Goal: Task Accomplishment & Management: Manage account settings

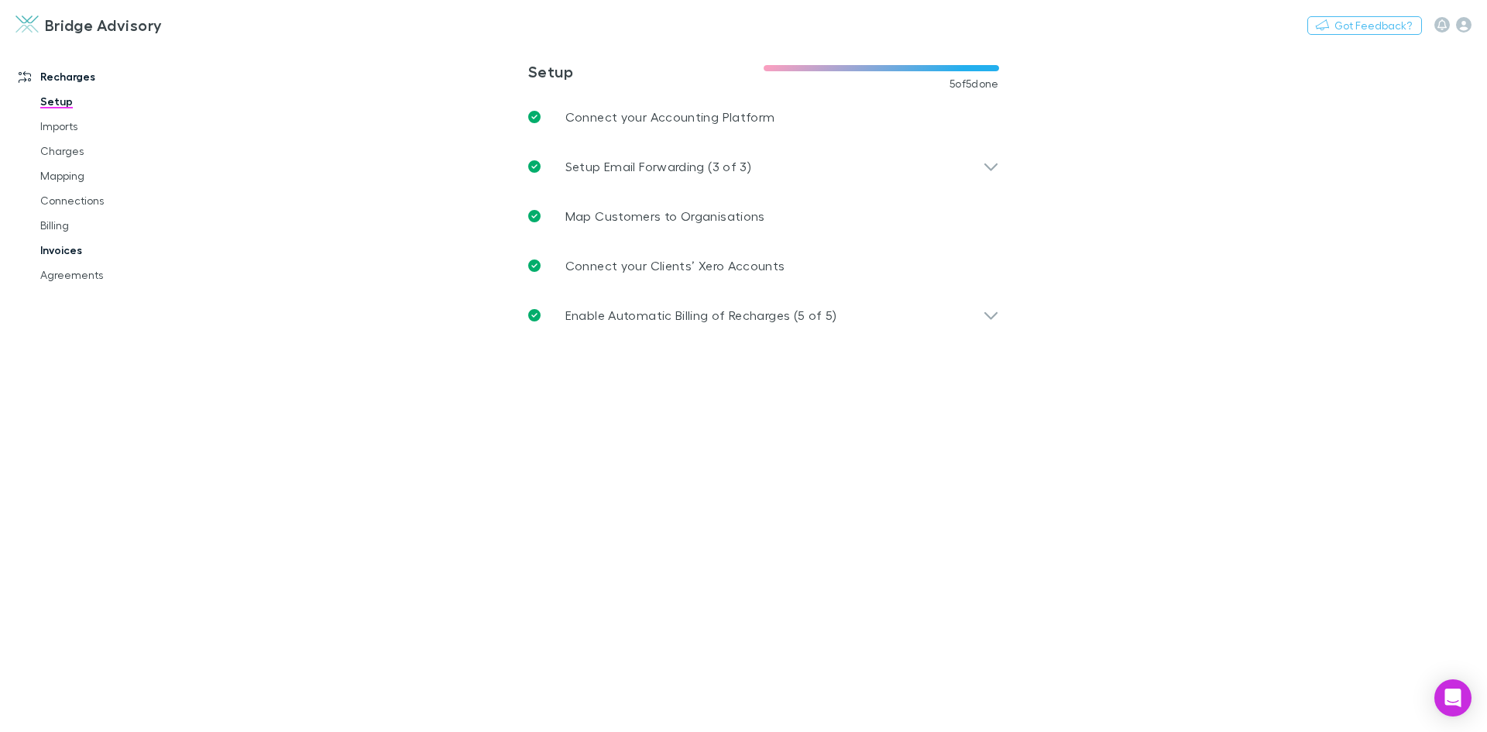
click at [69, 252] on link "Invoices" at bounding box center [117, 250] width 184 height 25
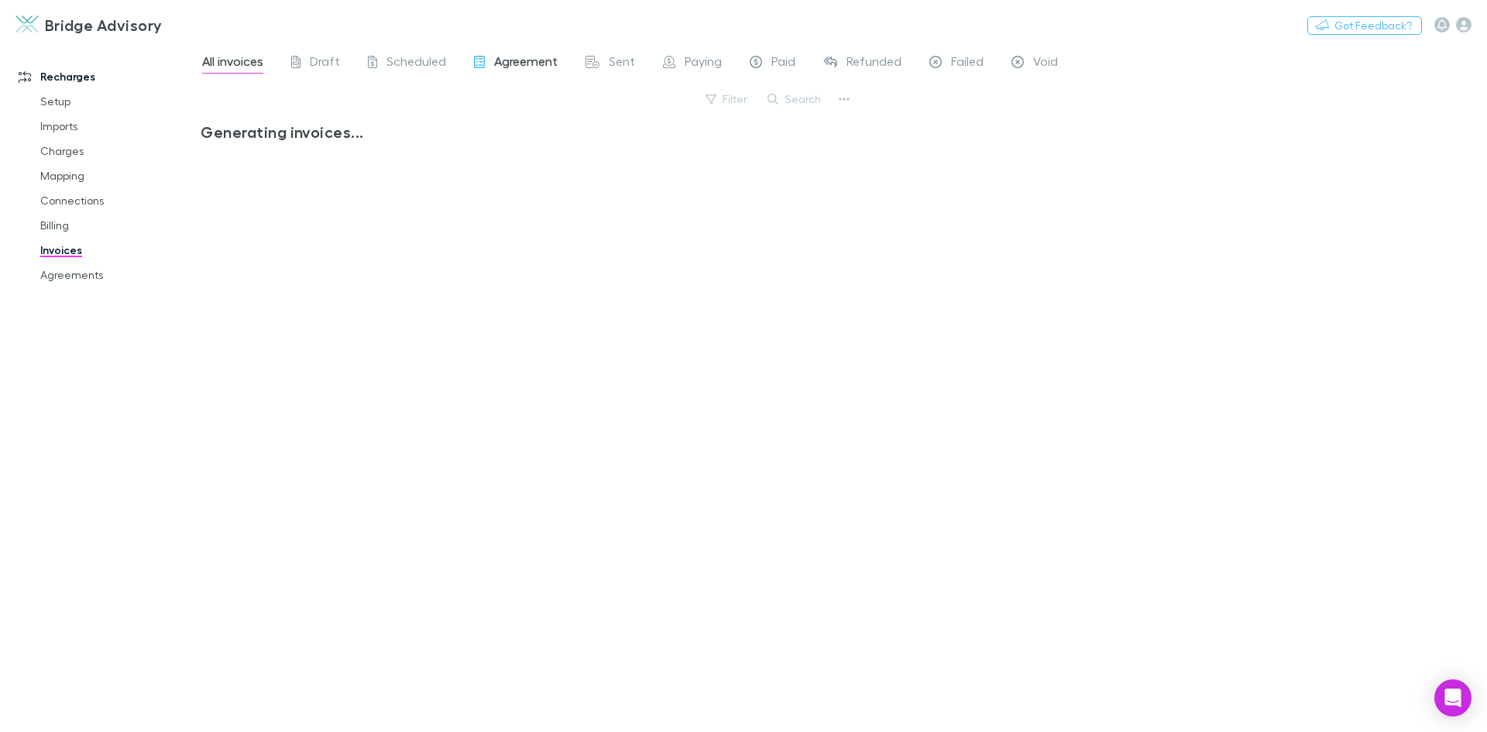
click at [523, 67] on span "Agreement" at bounding box center [526, 63] width 64 height 20
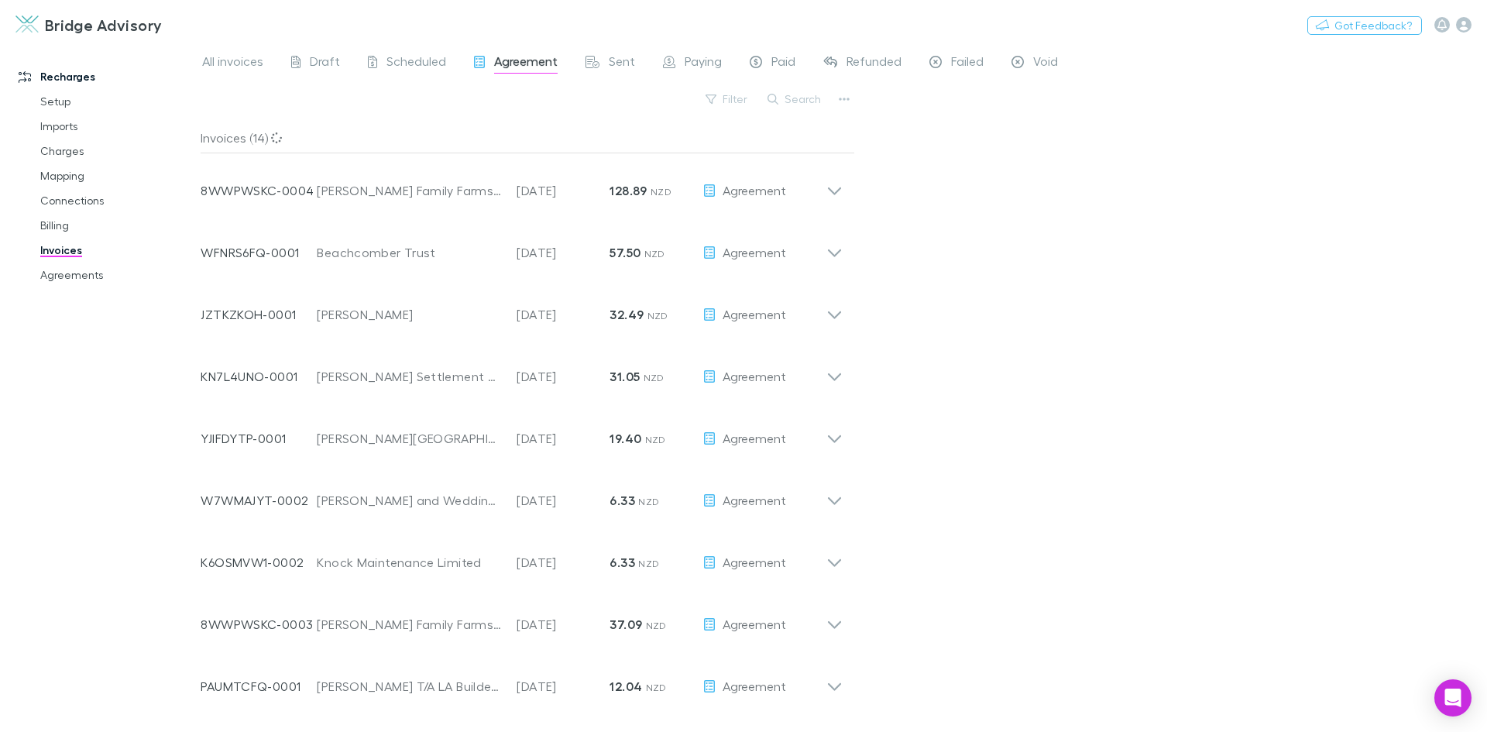
click at [524, 66] on span "Agreement" at bounding box center [526, 63] width 64 height 20
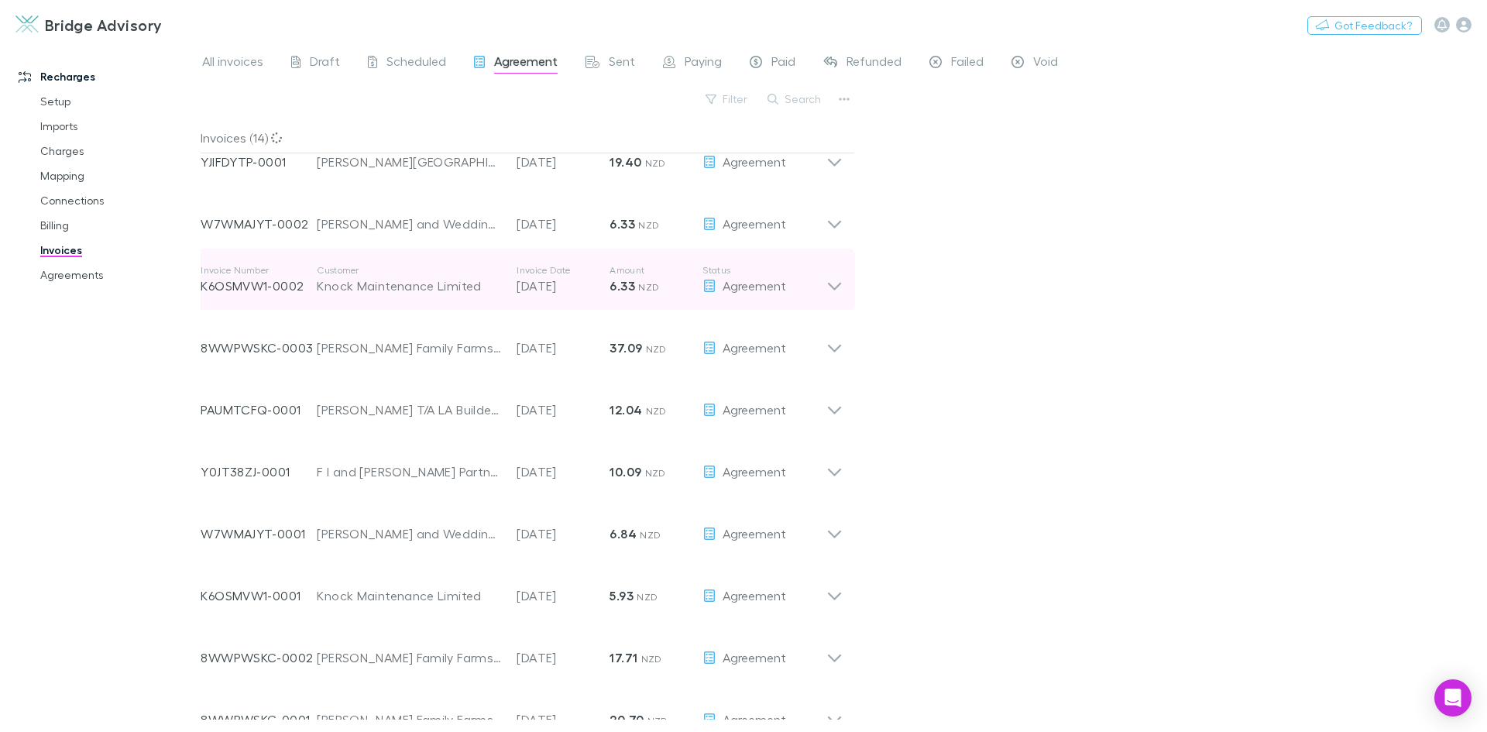
scroll to position [301, 0]
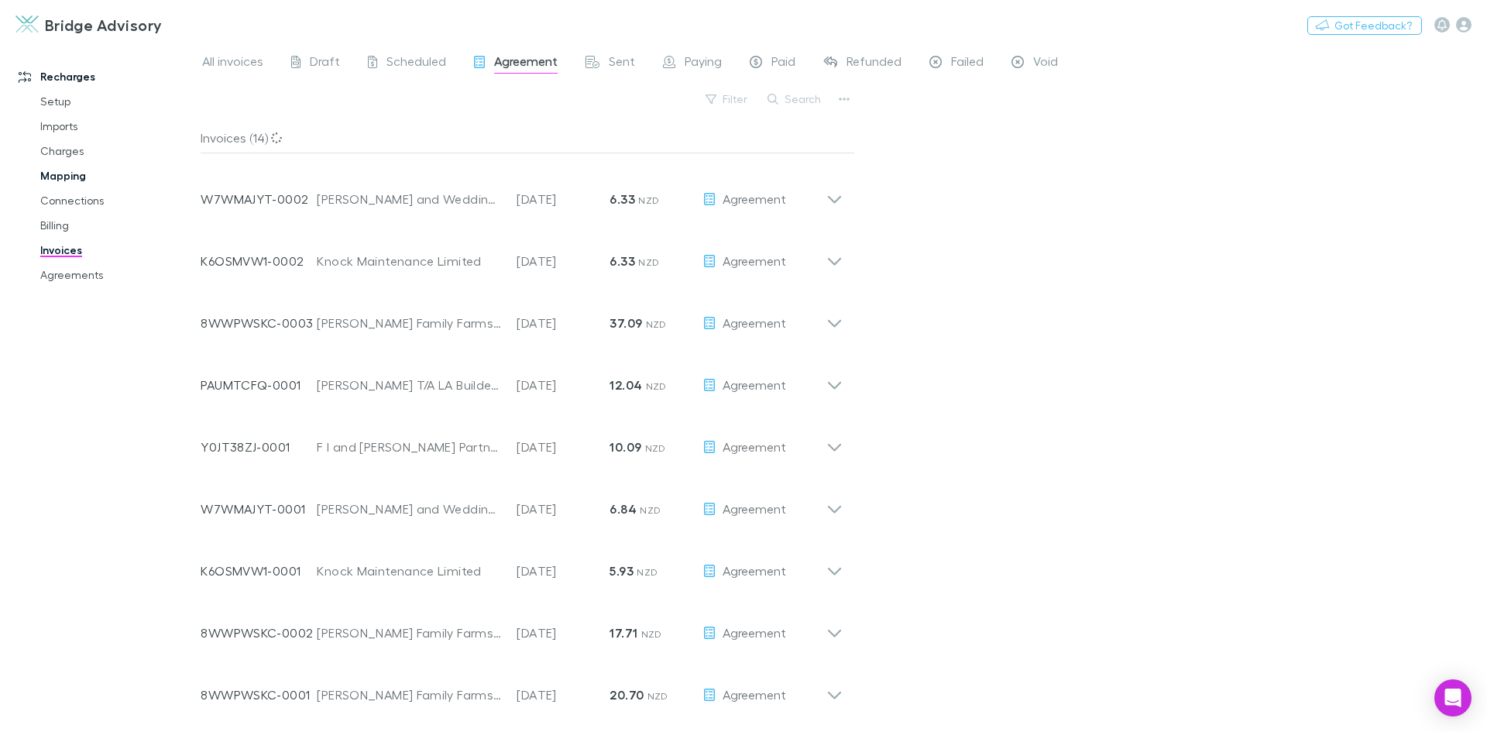
click at [67, 177] on link "Mapping" at bounding box center [117, 175] width 184 height 25
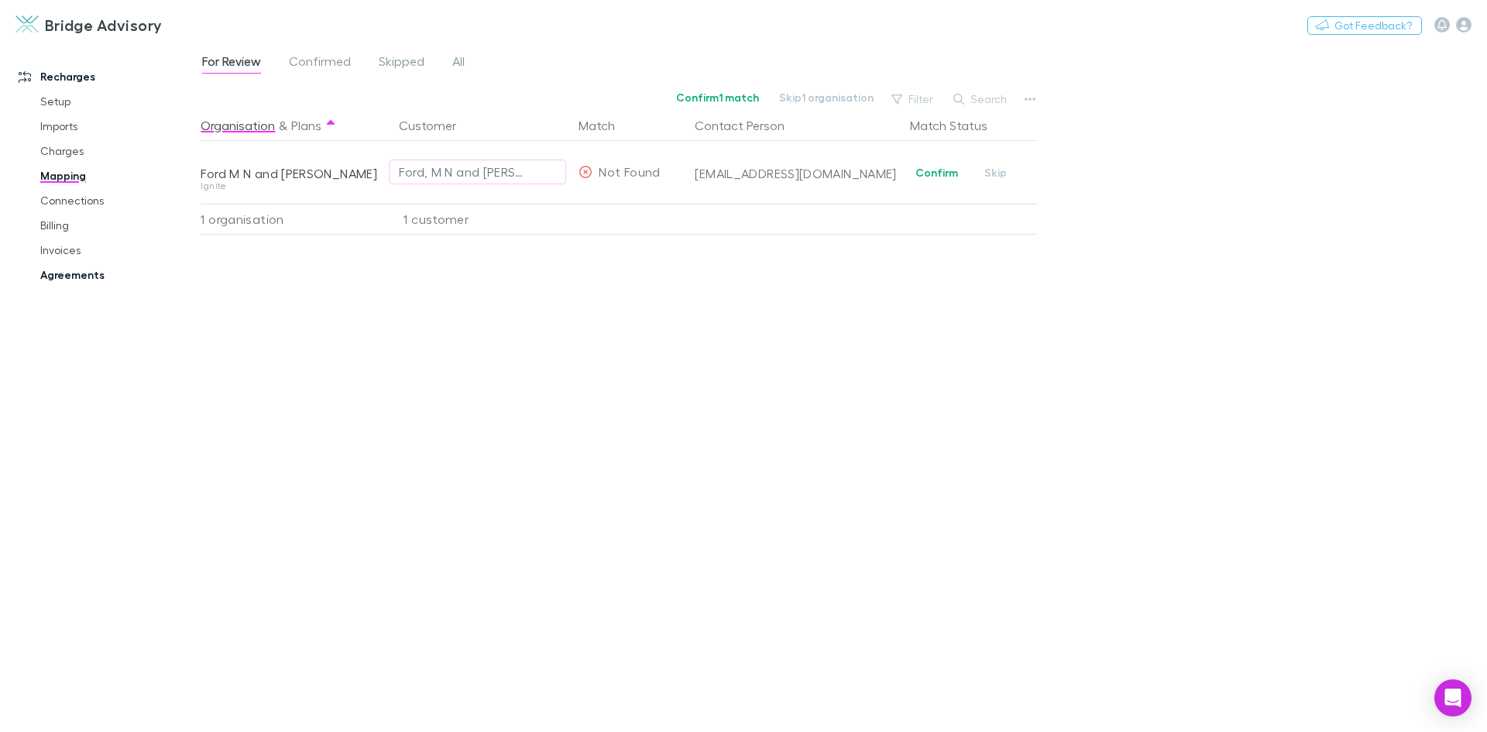
click at [63, 270] on link "Agreements" at bounding box center [117, 275] width 184 height 25
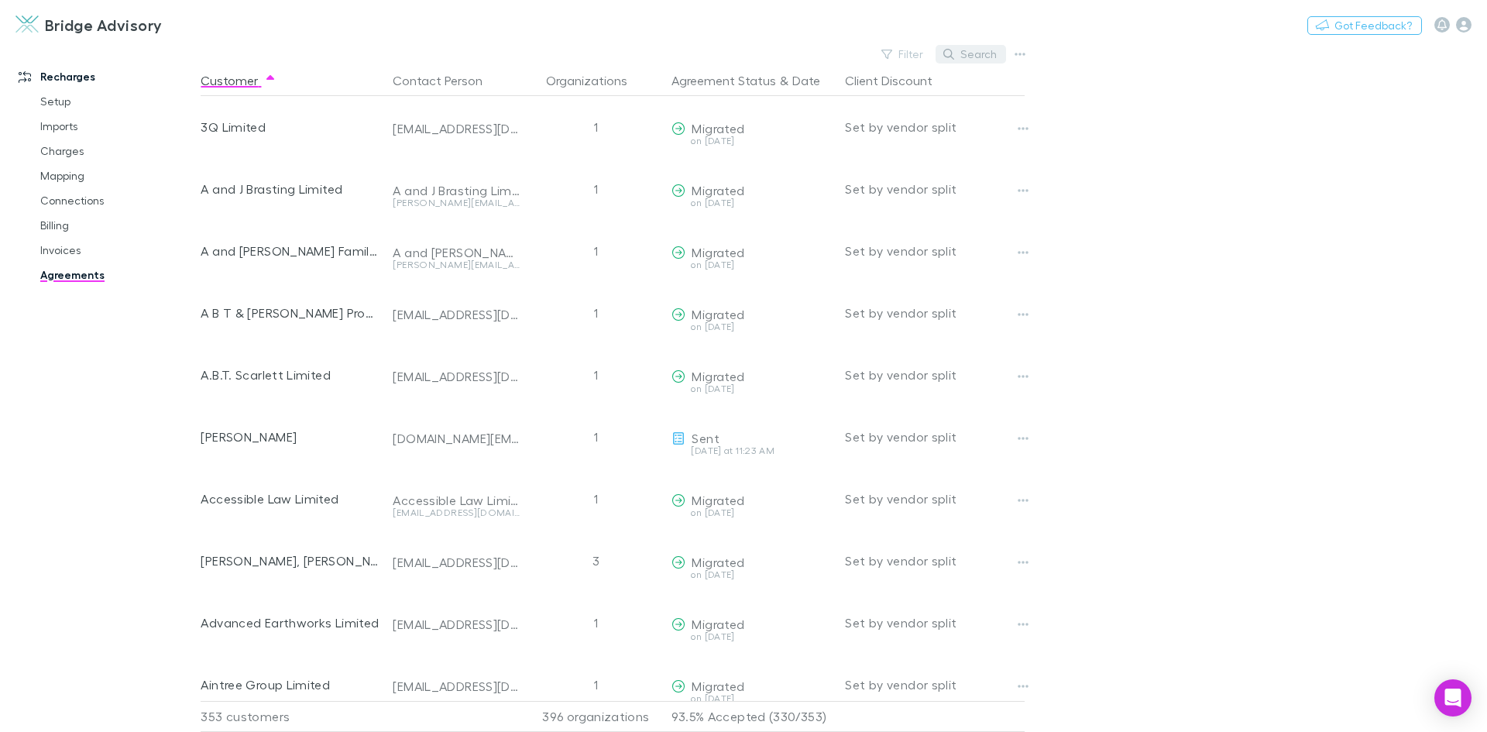
click at [992, 49] on button "Search" at bounding box center [971, 54] width 70 height 19
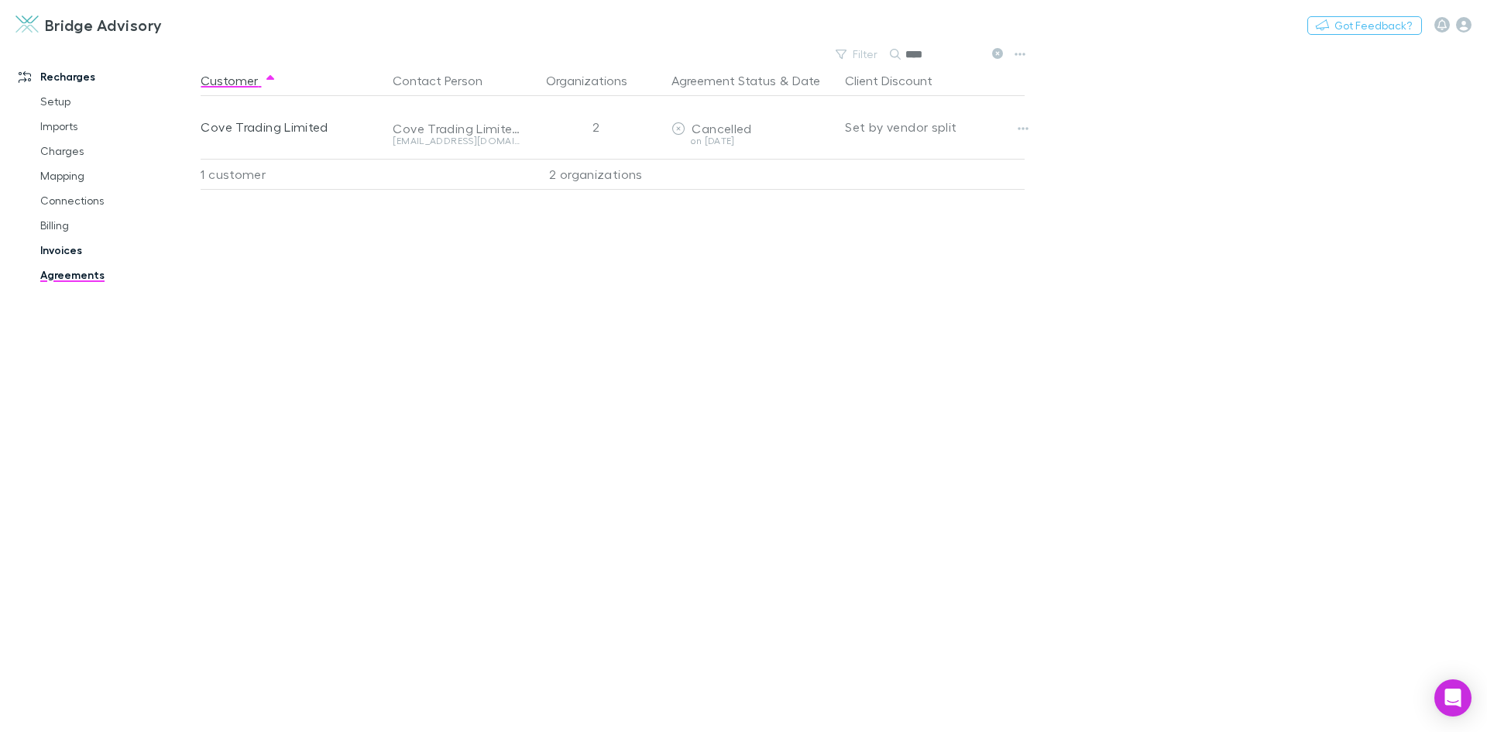
type input "****"
click at [67, 251] on link "Invoices" at bounding box center [117, 250] width 184 height 25
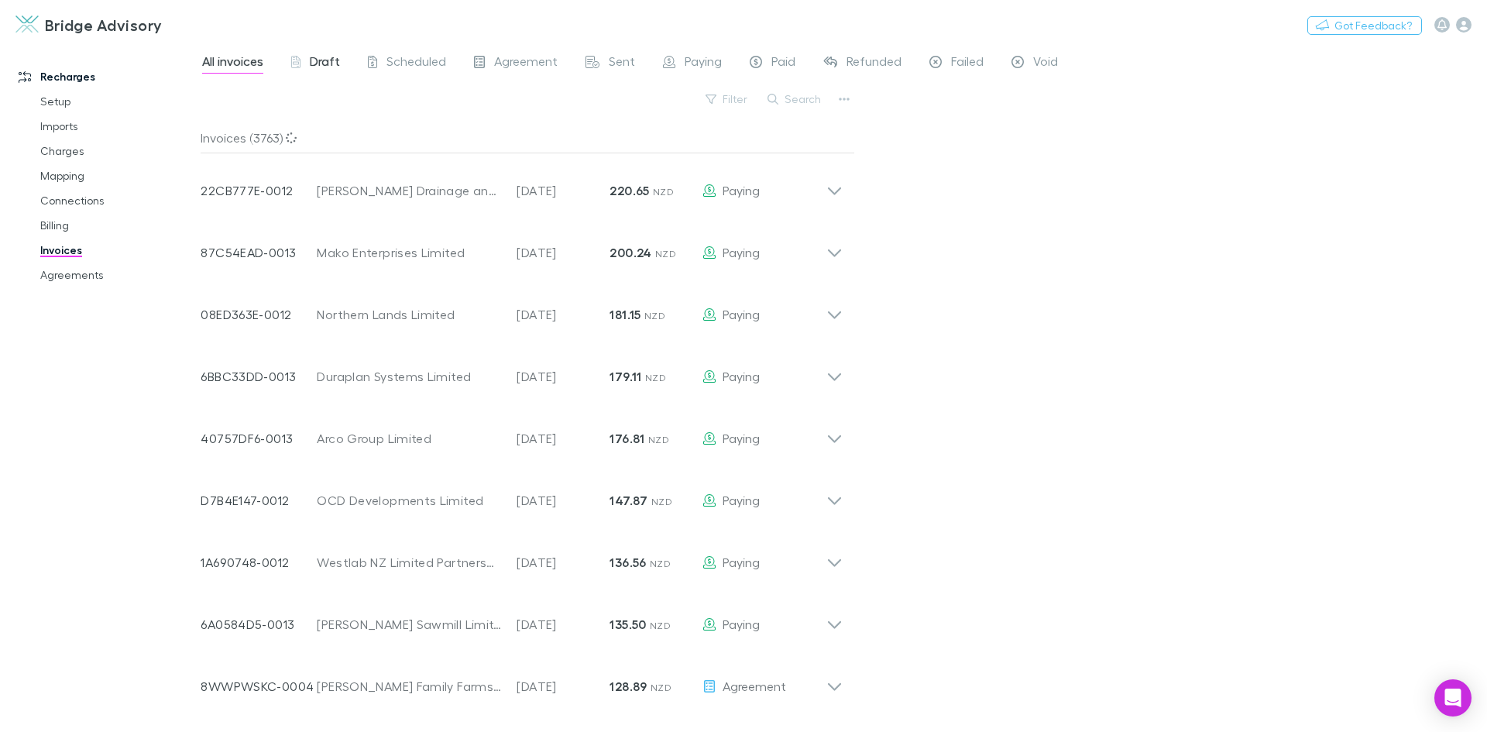
click at [315, 62] on span "Draft" at bounding box center [325, 63] width 30 height 20
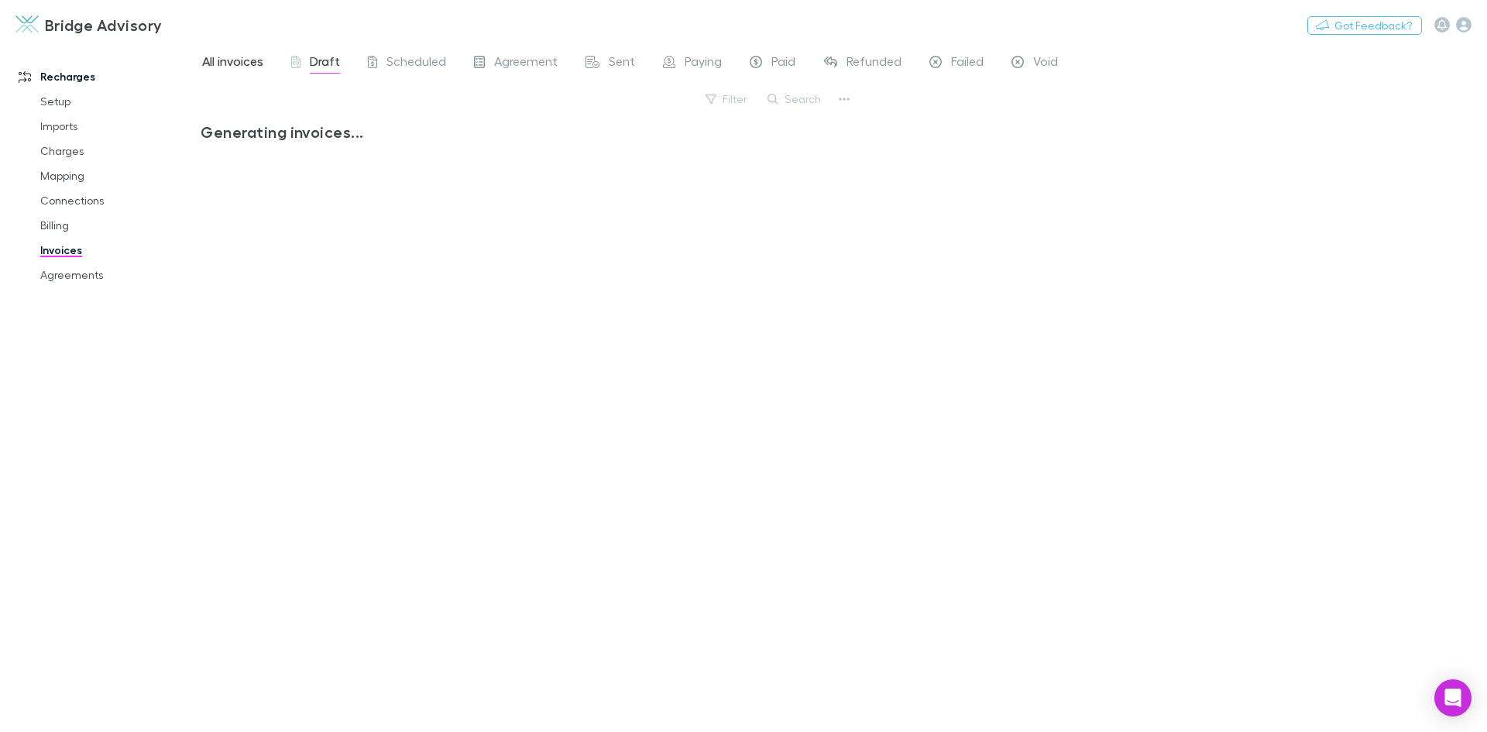
click at [222, 60] on span "All invoices" at bounding box center [232, 63] width 61 height 20
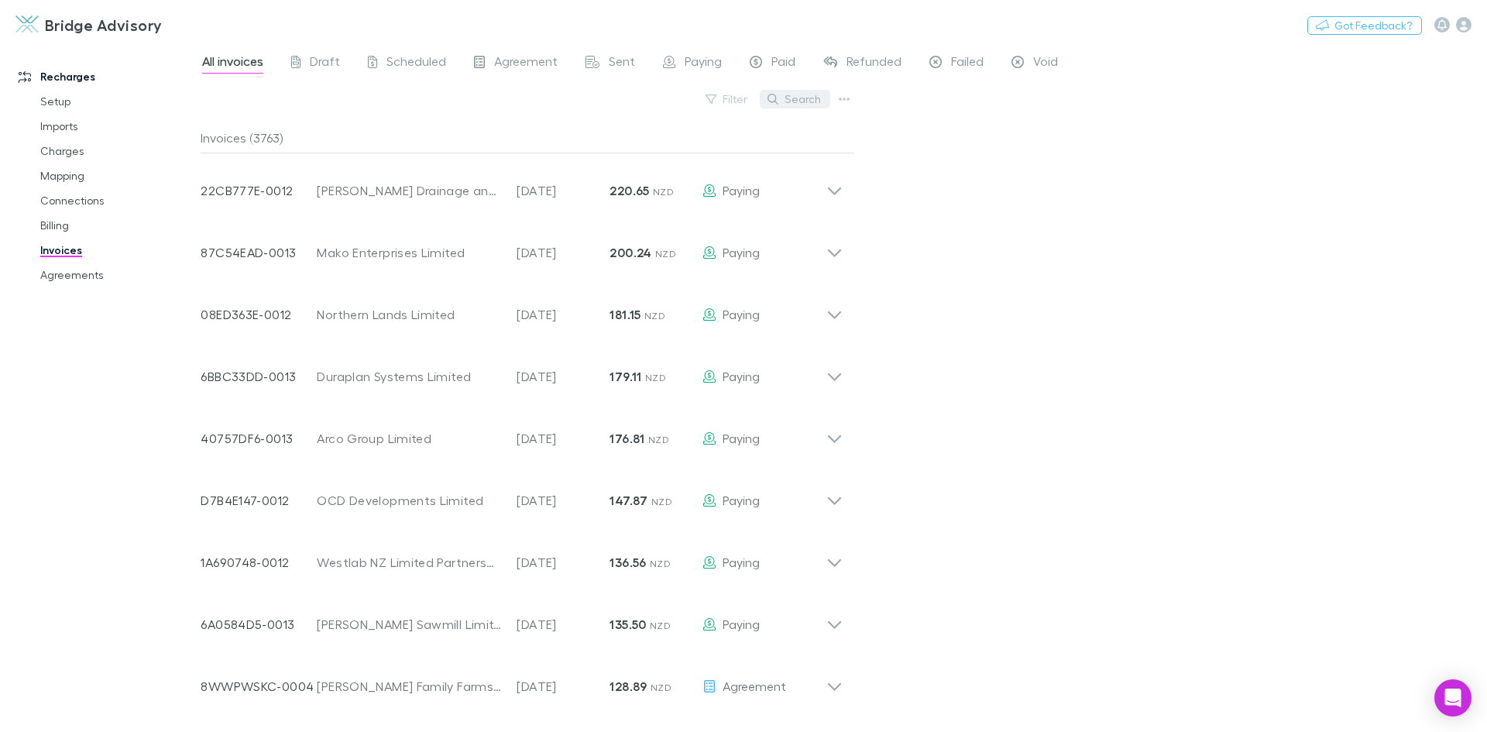
click at [791, 97] on button "Search" at bounding box center [795, 99] width 70 height 19
type input "*"
type input "****"
click at [72, 178] on link "Mapping" at bounding box center [117, 175] width 184 height 25
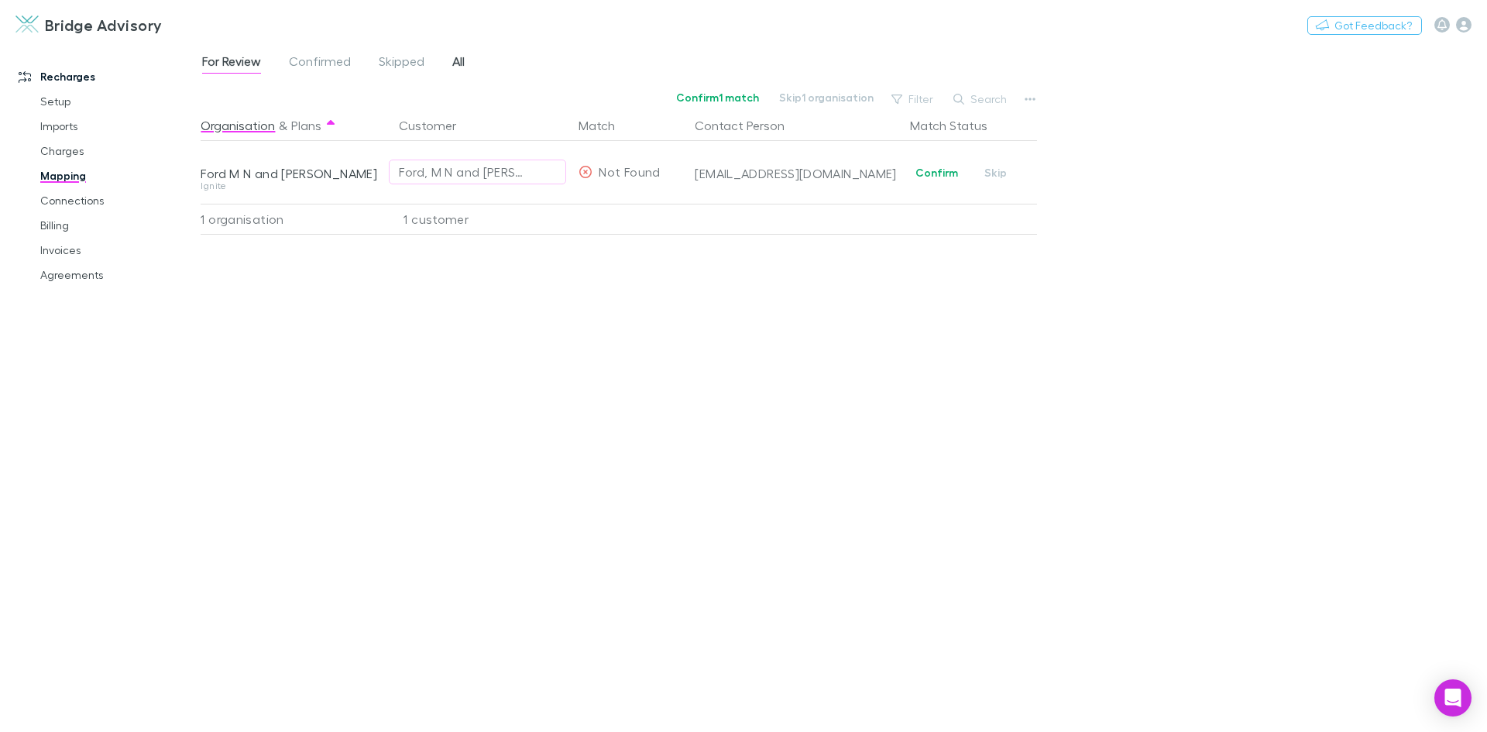
click at [461, 58] on span "All" at bounding box center [458, 63] width 12 height 20
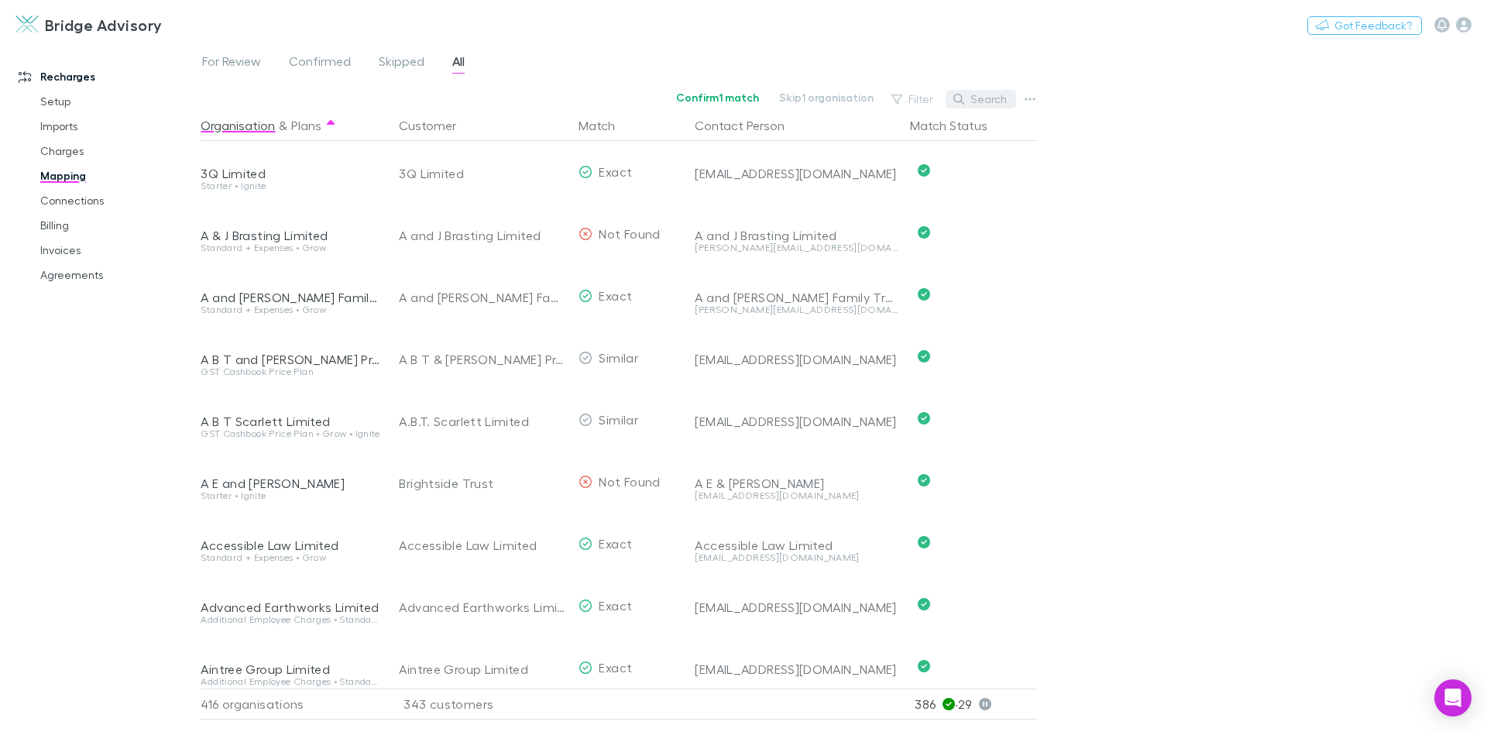
click at [998, 95] on button "Search" at bounding box center [981, 99] width 70 height 19
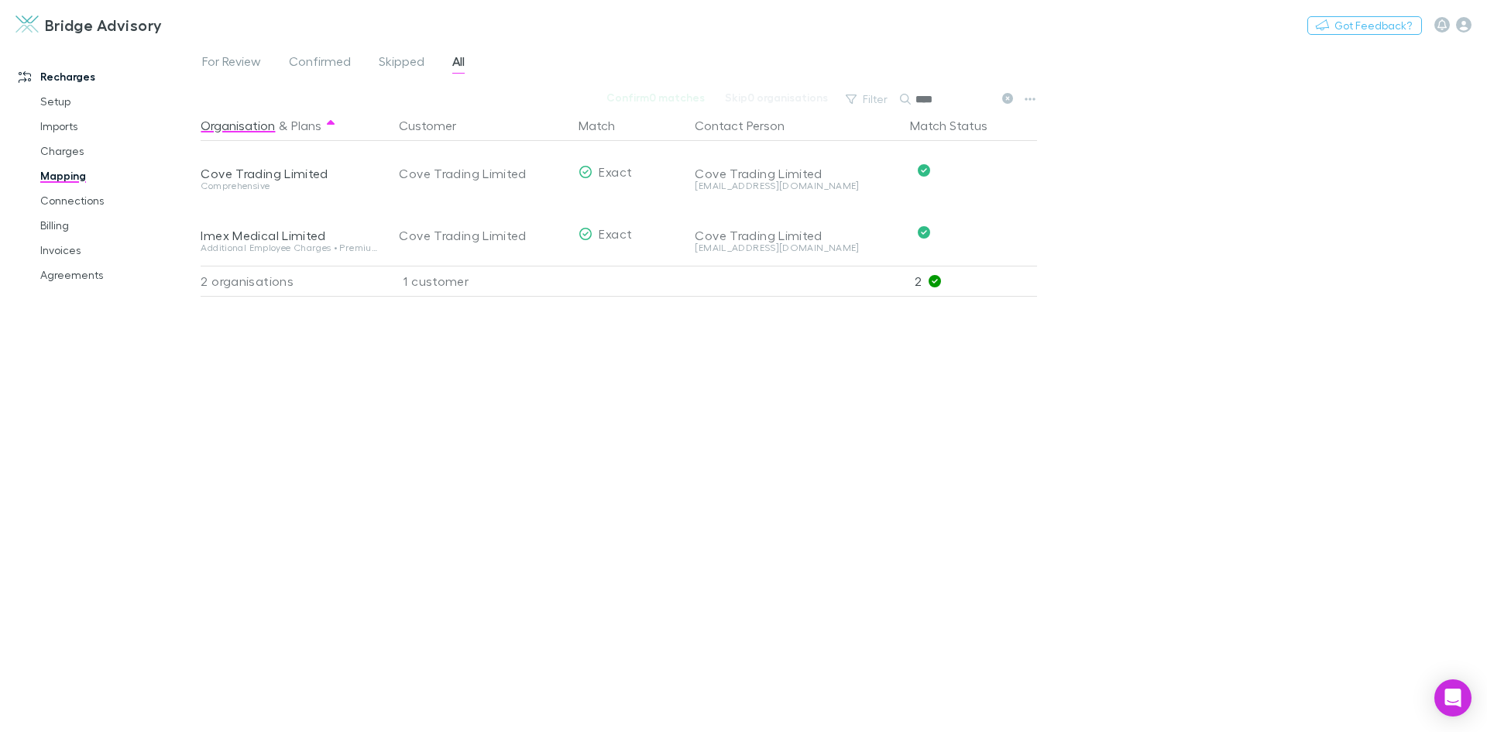
type input "****"
click at [57, 227] on link "Billing" at bounding box center [117, 225] width 184 height 25
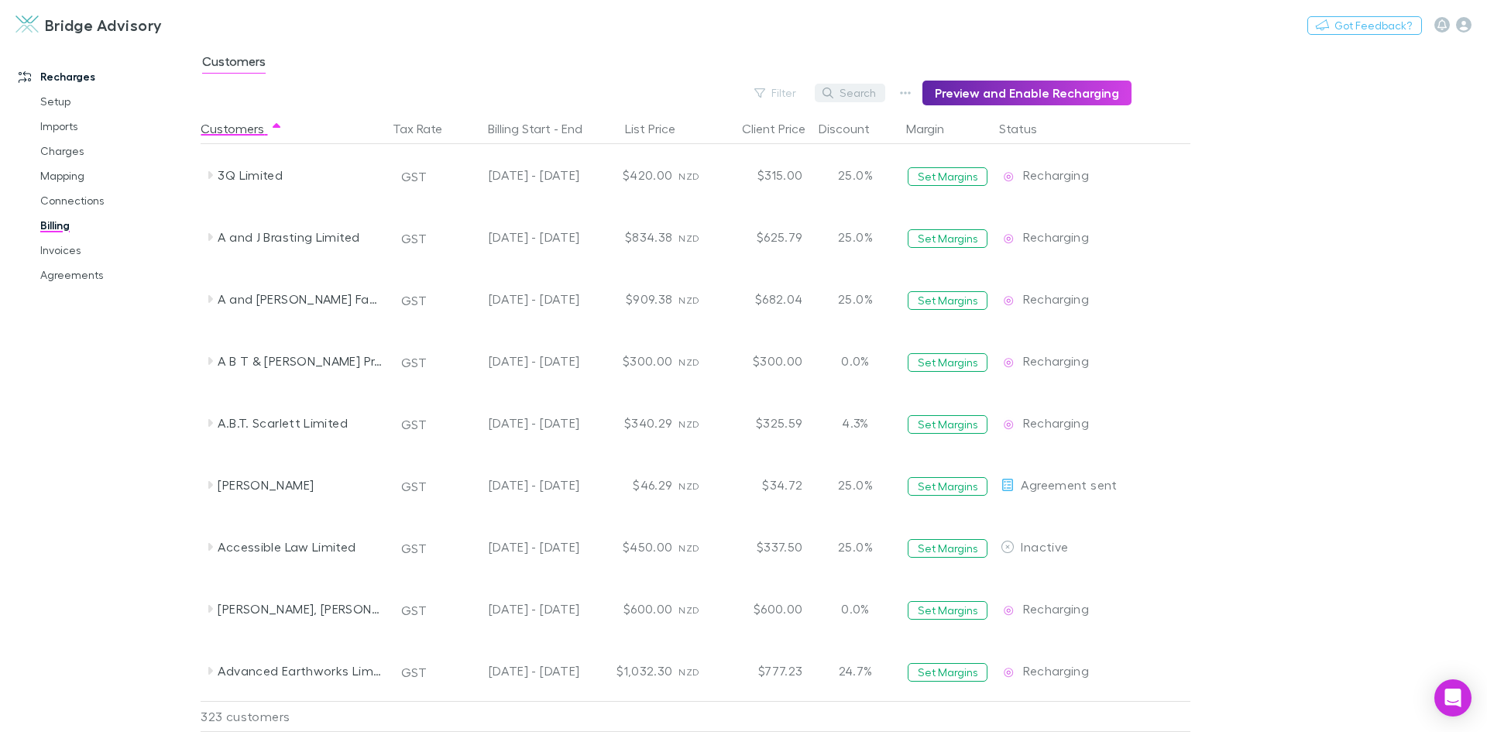
click at [874, 88] on button "Search" at bounding box center [850, 93] width 70 height 19
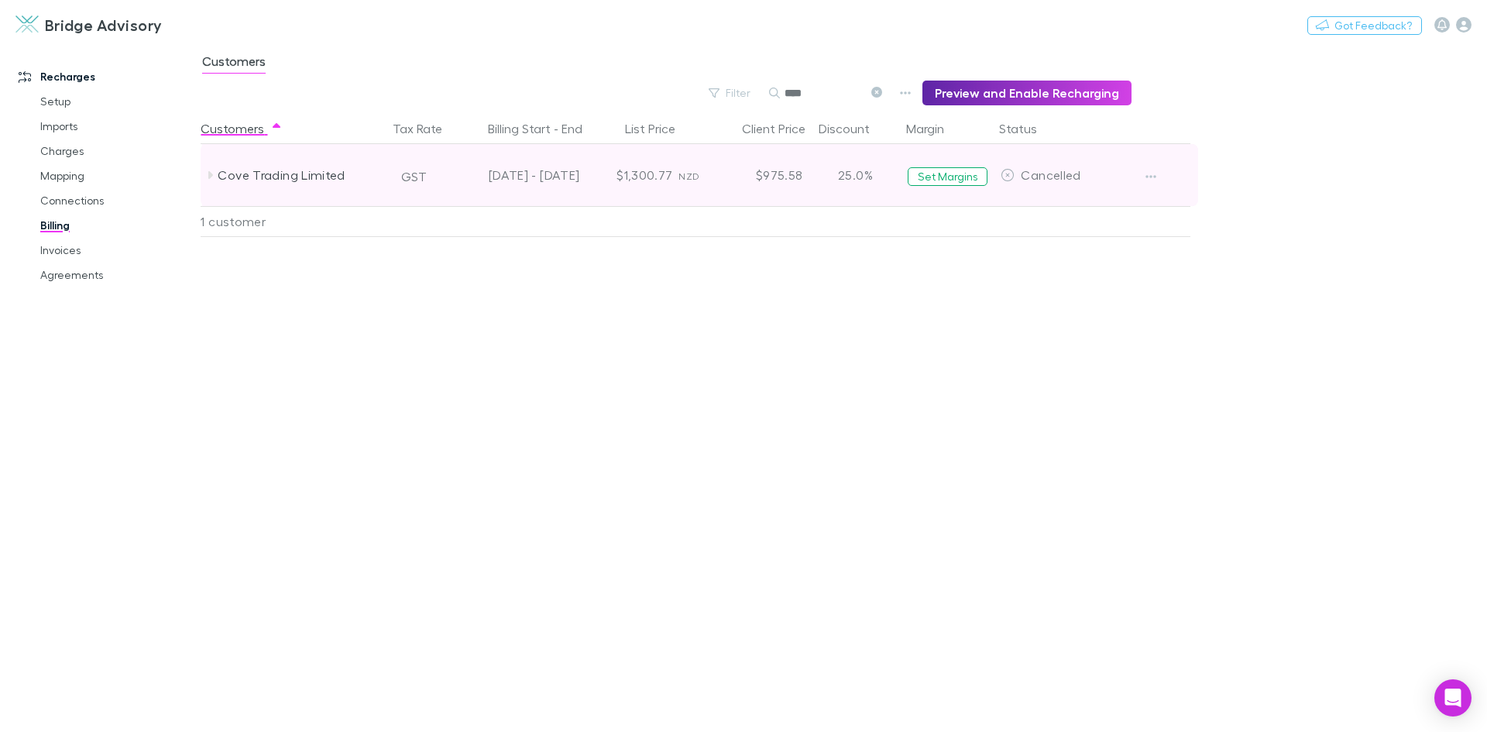
type input "****"
click at [332, 181] on div "Cove Trading Limited" at bounding box center [300, 175] width 164 height 62
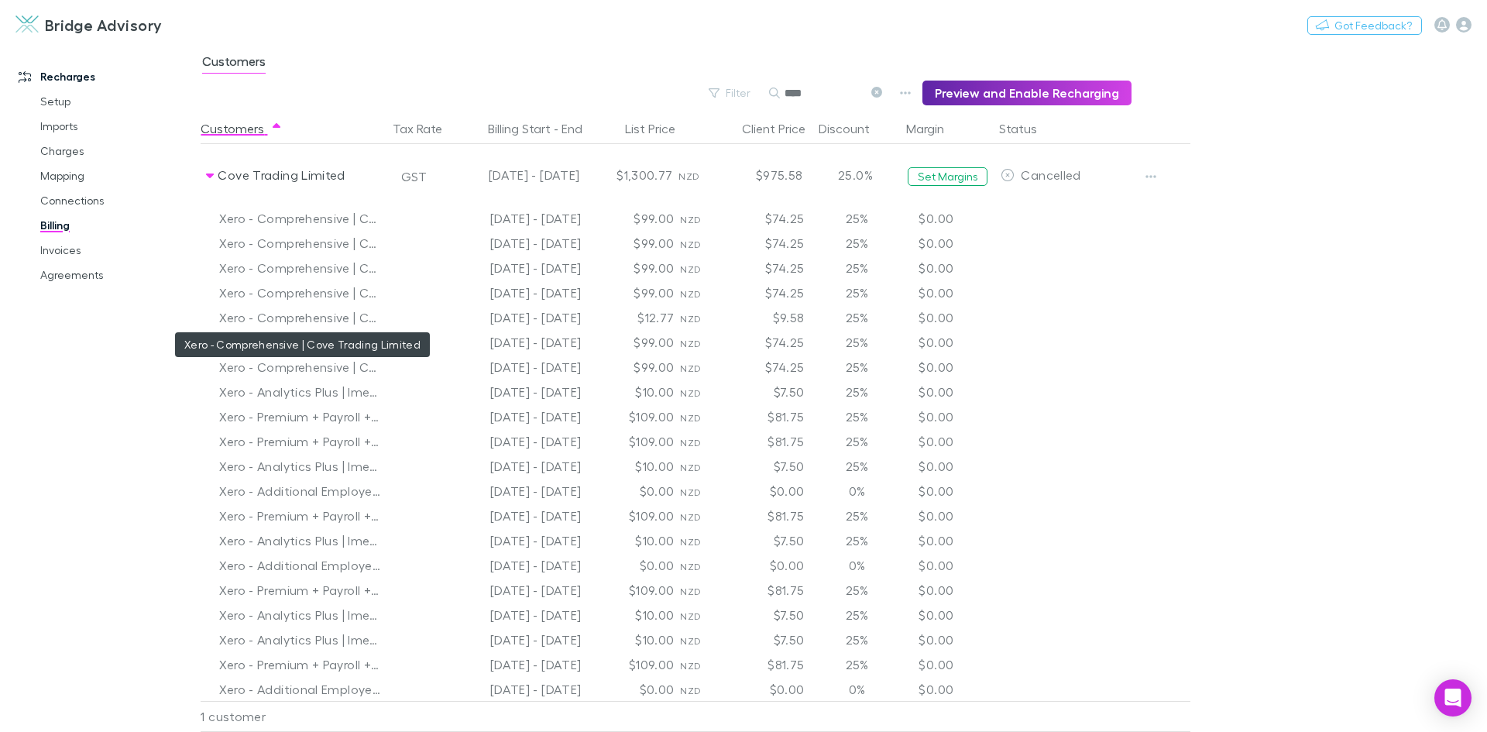
scroll to position [26, 0]
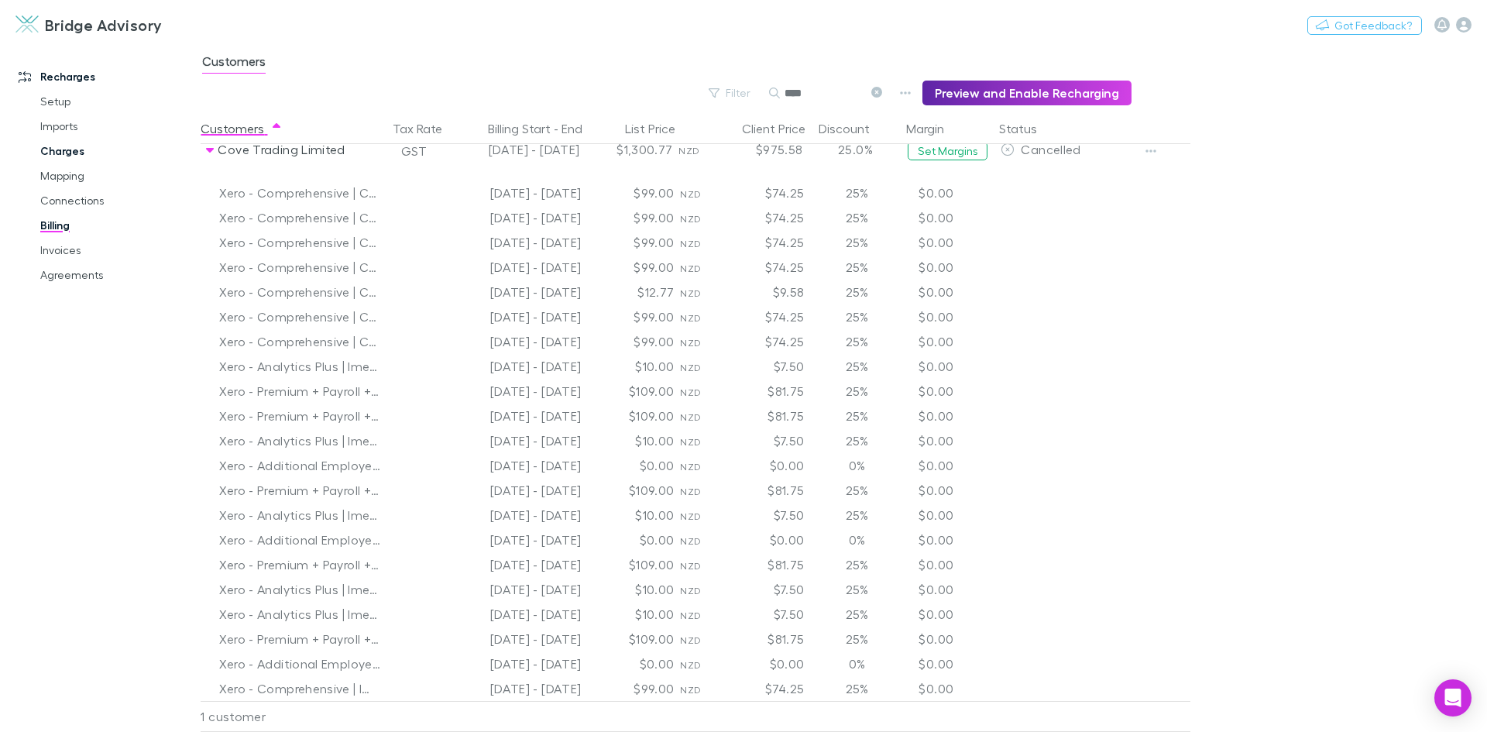
click at [72, 155] on link "Charges" at bounding box center [117, 151] width 184 height 25
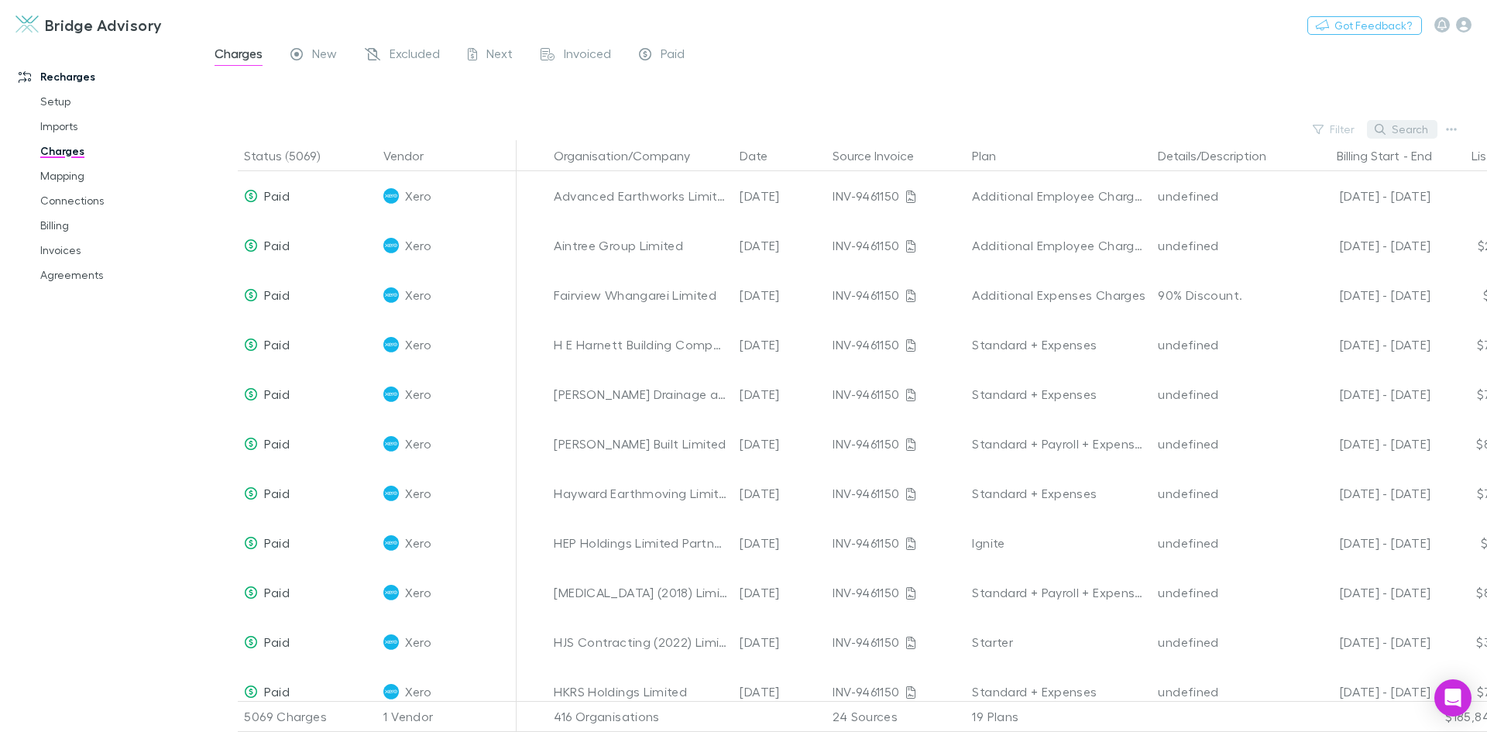
click at [1430, 131] on button "Search" at bounding box center [1402, 129] width 70 height 19
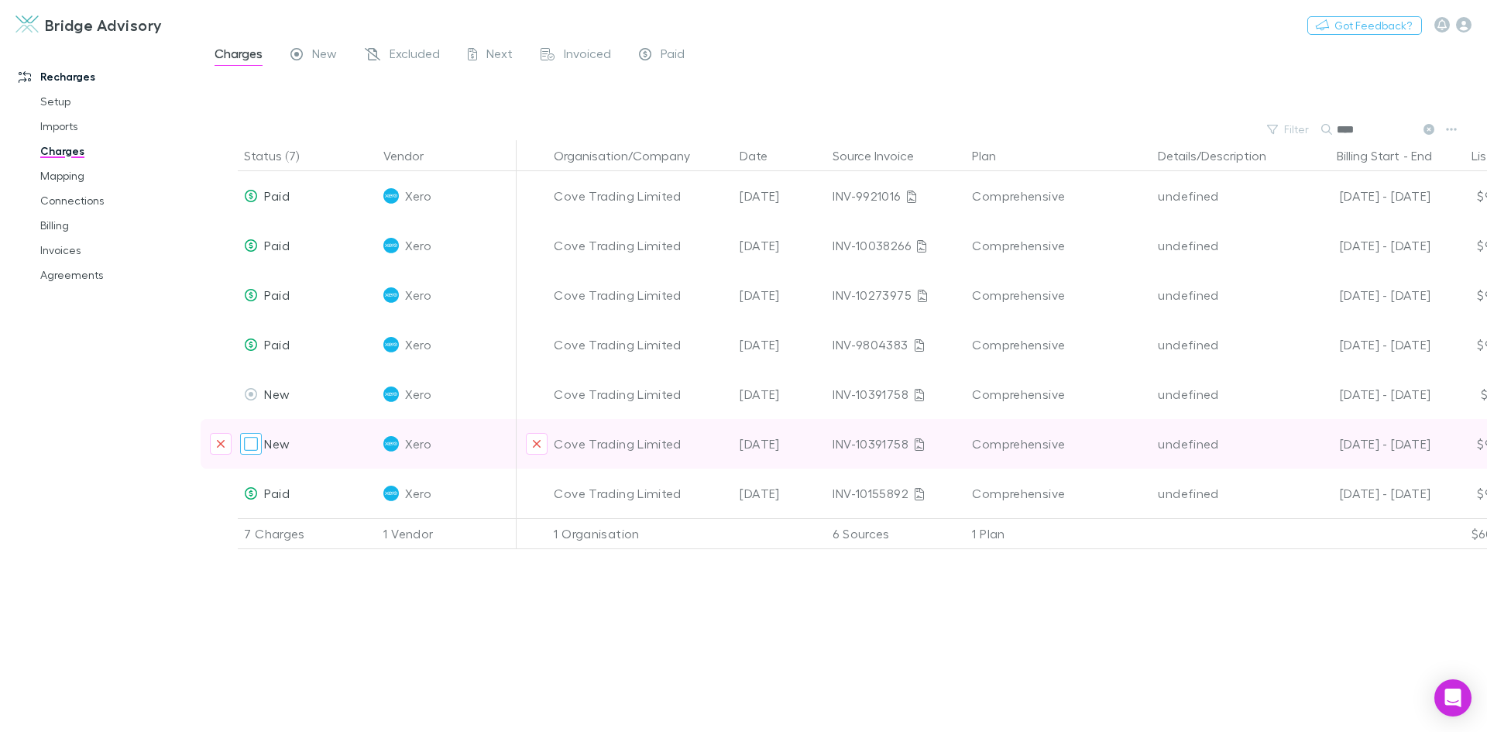
type input "****"
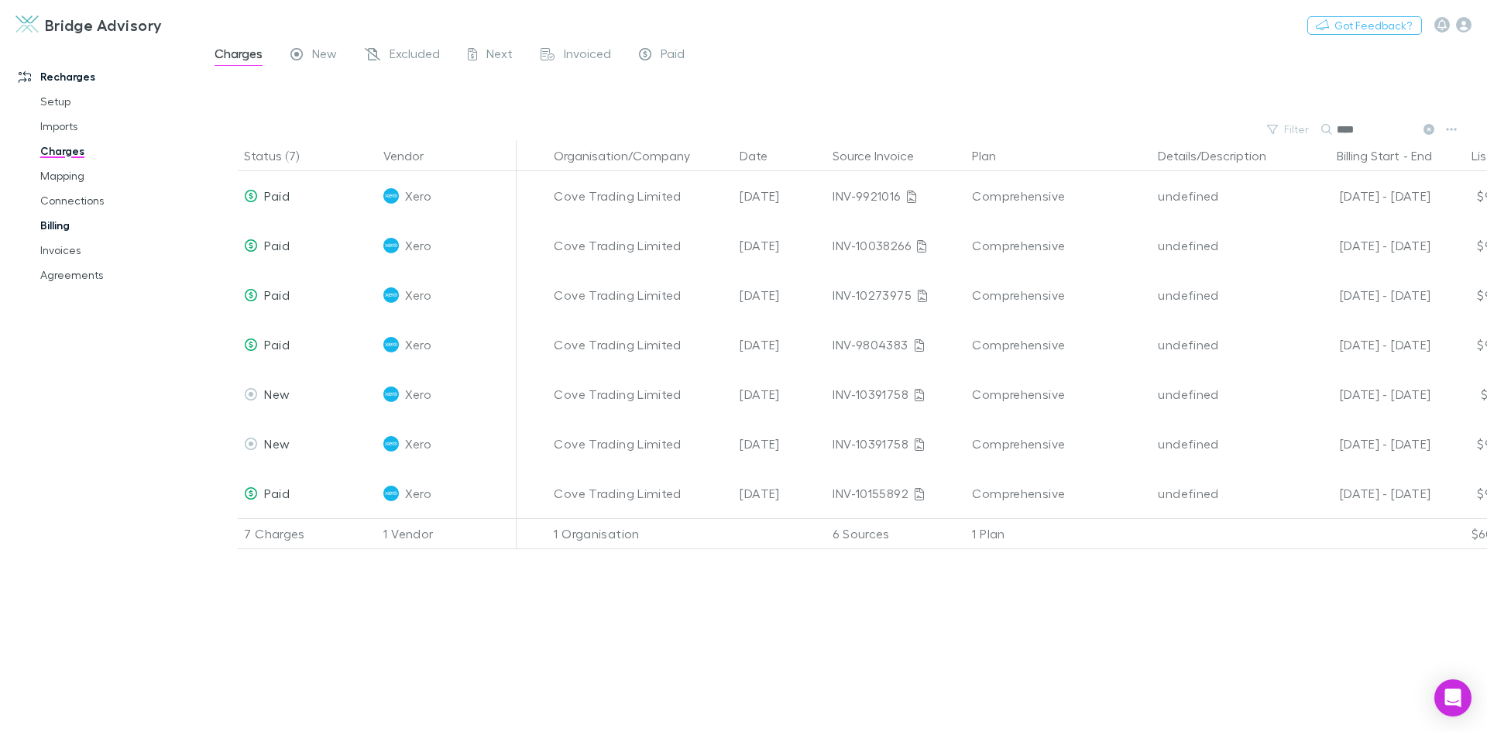
click at [64, 225] on link "Billing" at bounding box center [117, 225] width 184 height 25
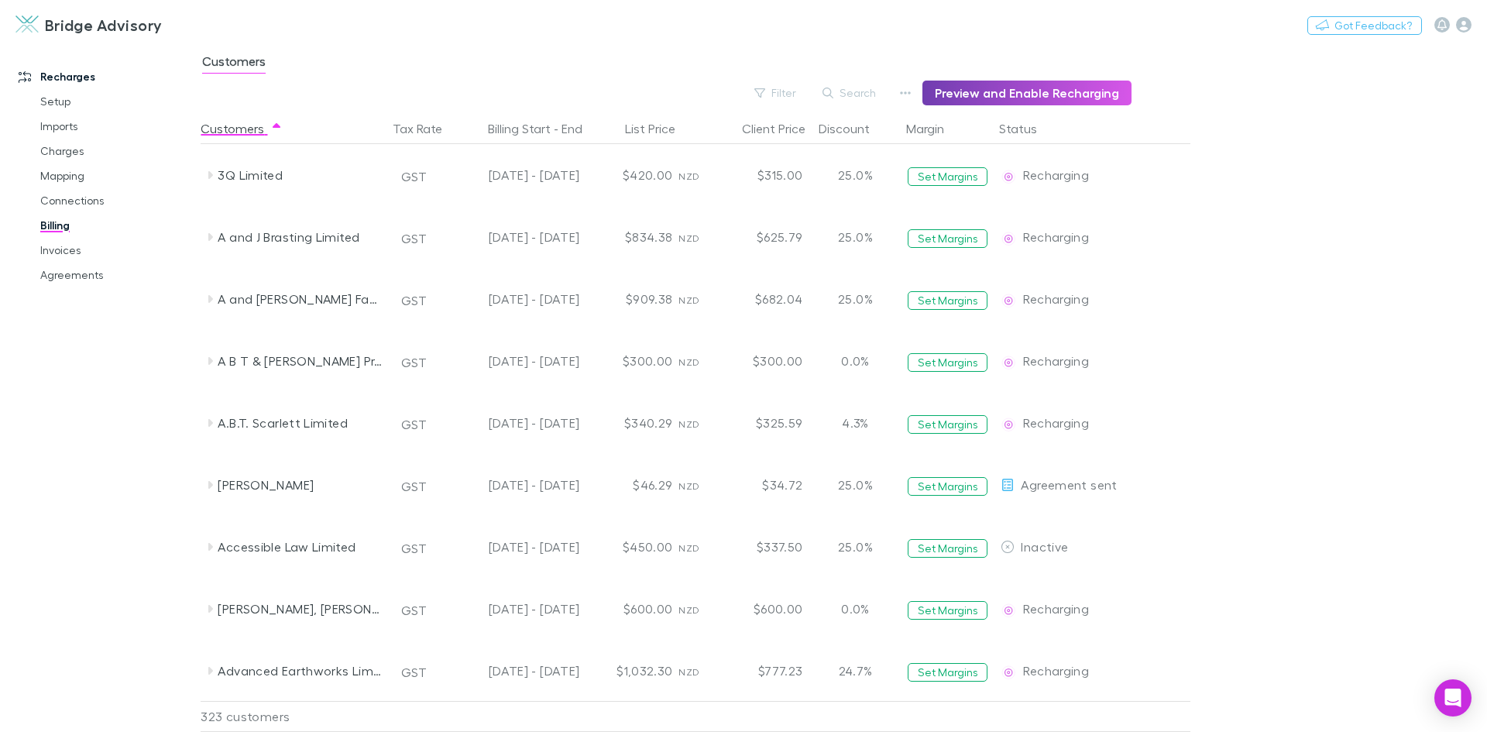
click at [1044, 86] on button "Preview and Enable Recharging" at bounding box center [1027, 93] width 209 height 25
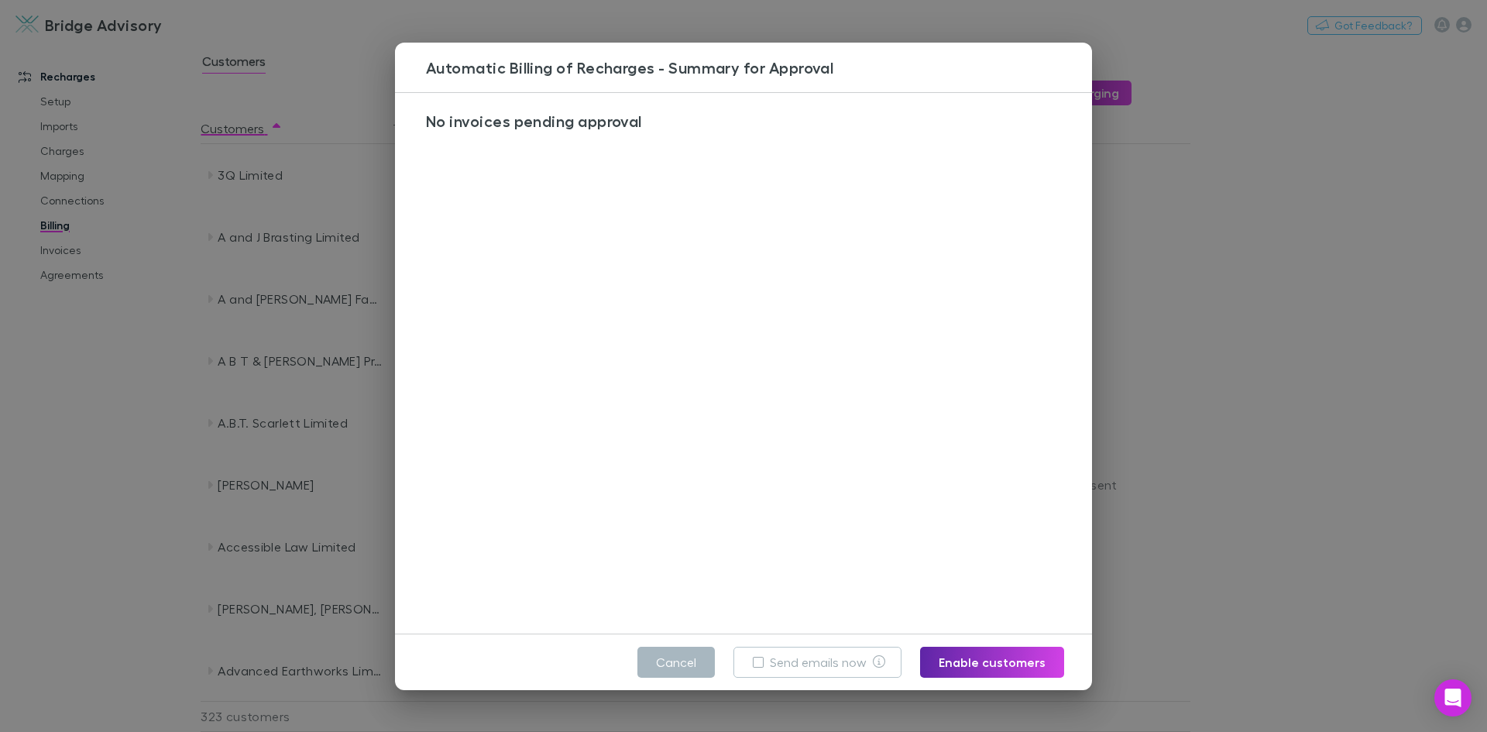
click at [704, 670] on button "Cancel" at bounding box center [676, 662] width 77 height 31
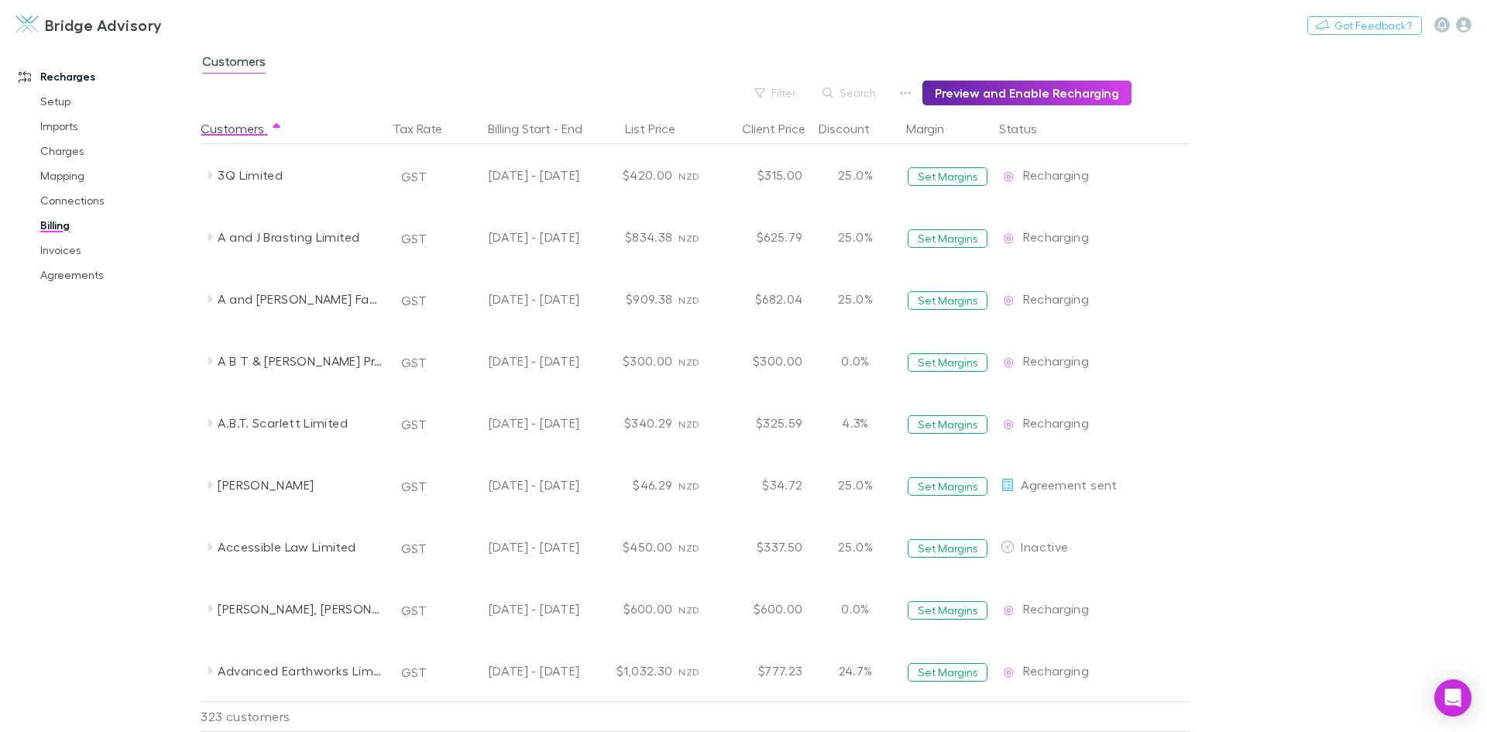
click at [1272, 424] on main "Customers Filter Search Preview and Enable Recharging Customers Tax Rate Billin…" at bounding box center [844, 387] width 1287 height 689
click at [71, 251] on link "Invoices" at bounding box center [117, 250] width 184 height 25
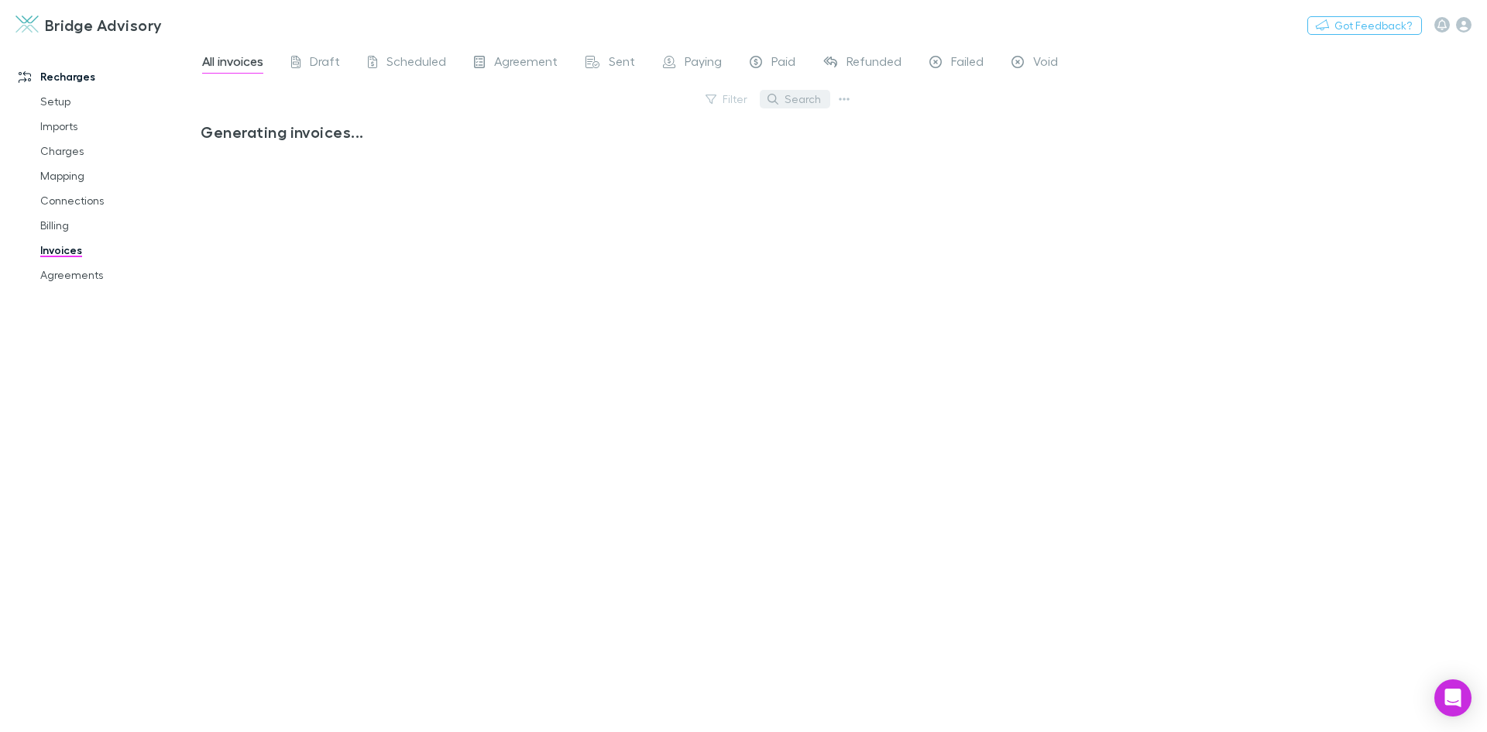
click at [807, 101] on button "Search" at bounding box center [795, 99] width 70 height 19
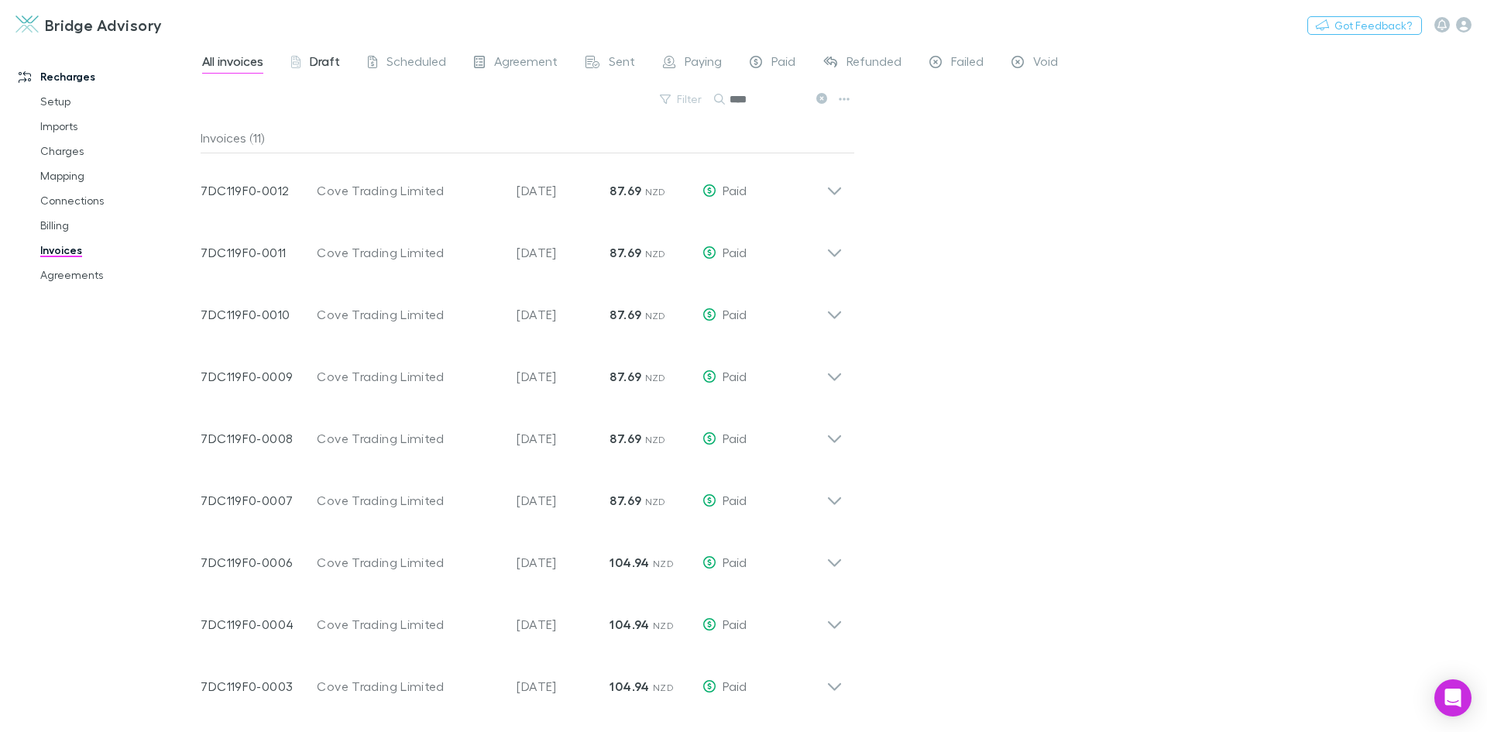
type input "****"
click at [328, 65] on span "Draft" at bounding box center [325, 63] width 30 height 20
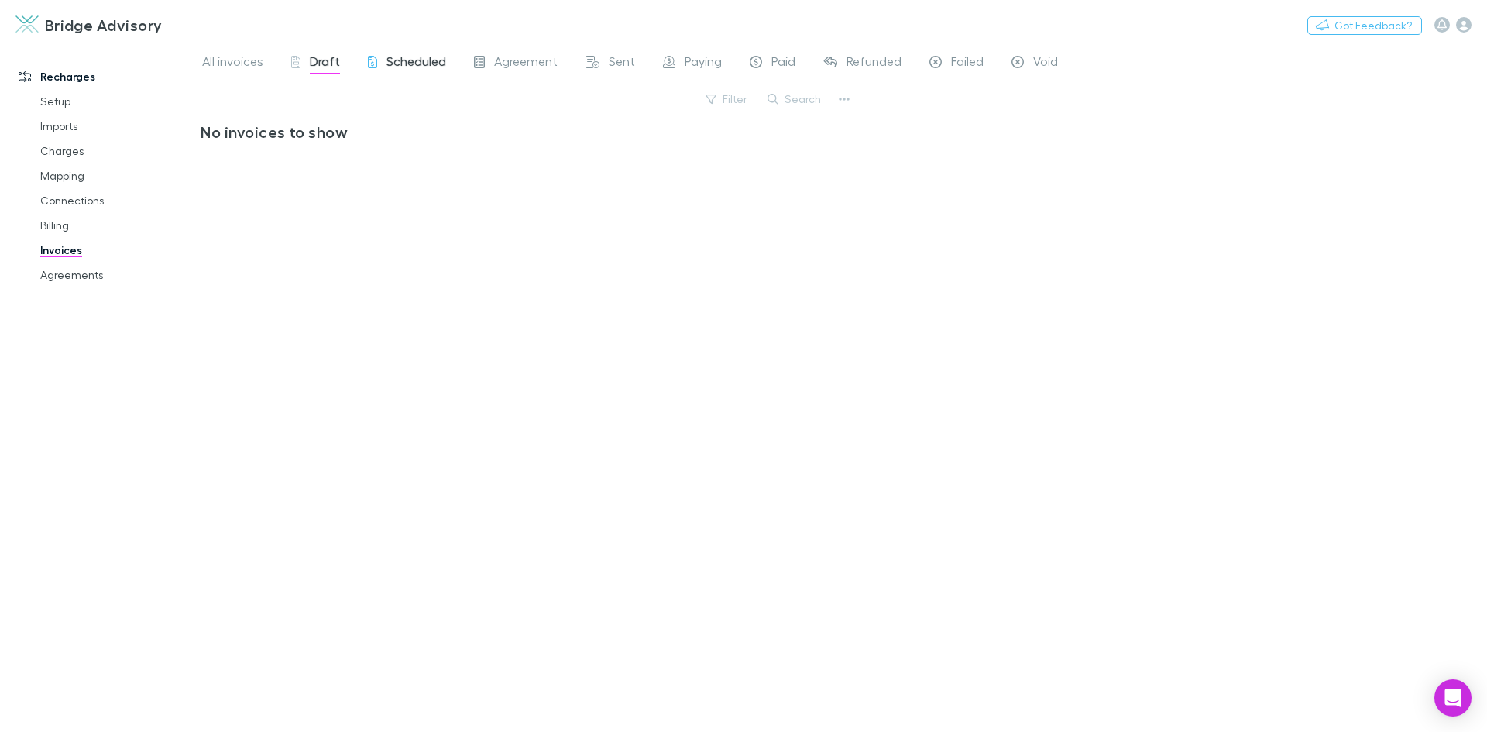
click at [404, 62] on span "Scheduled" at bounding box center [417, 63] width 60 height 20
click at [515, 60] on span "Agreement" at bounding box center [526, 63] width 64 height 20
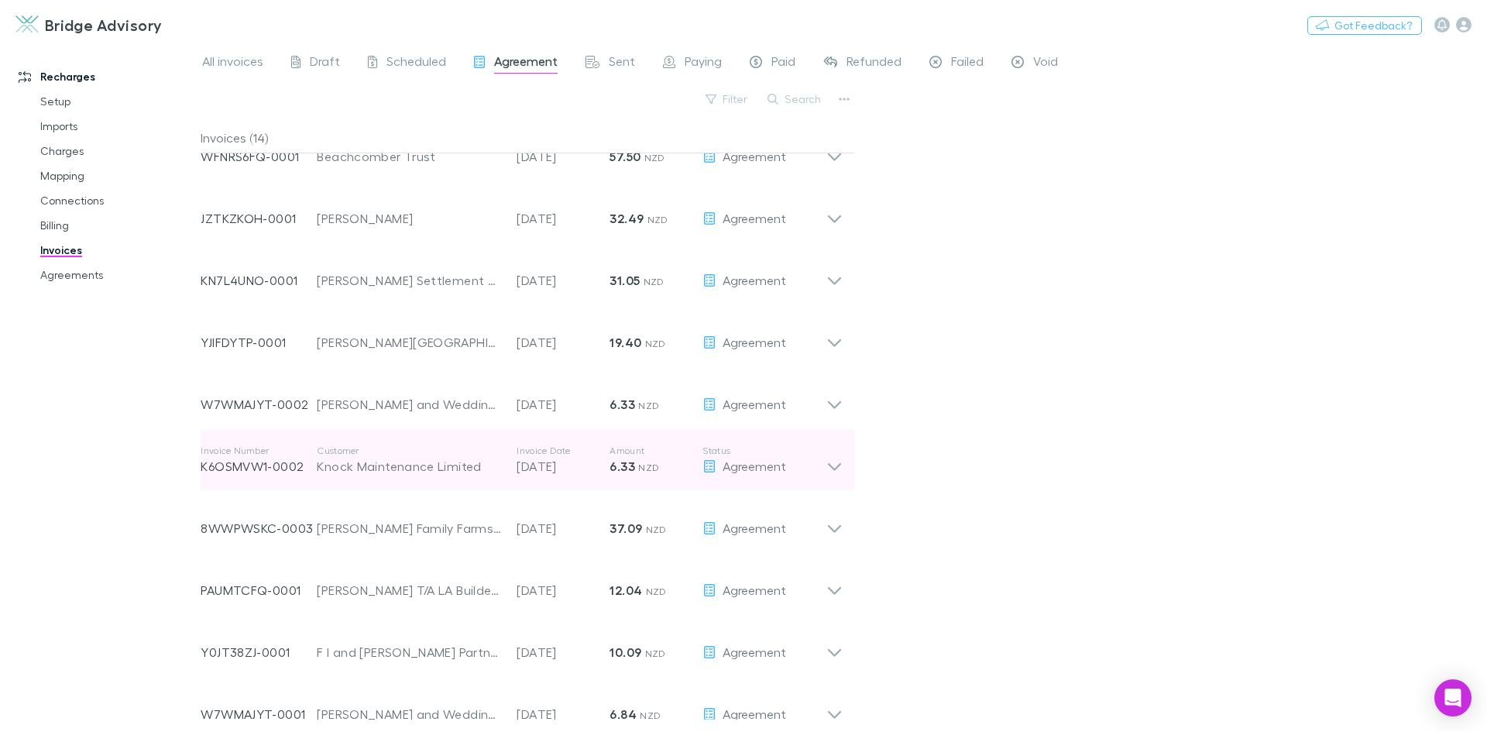
scroll to position [69, 0]
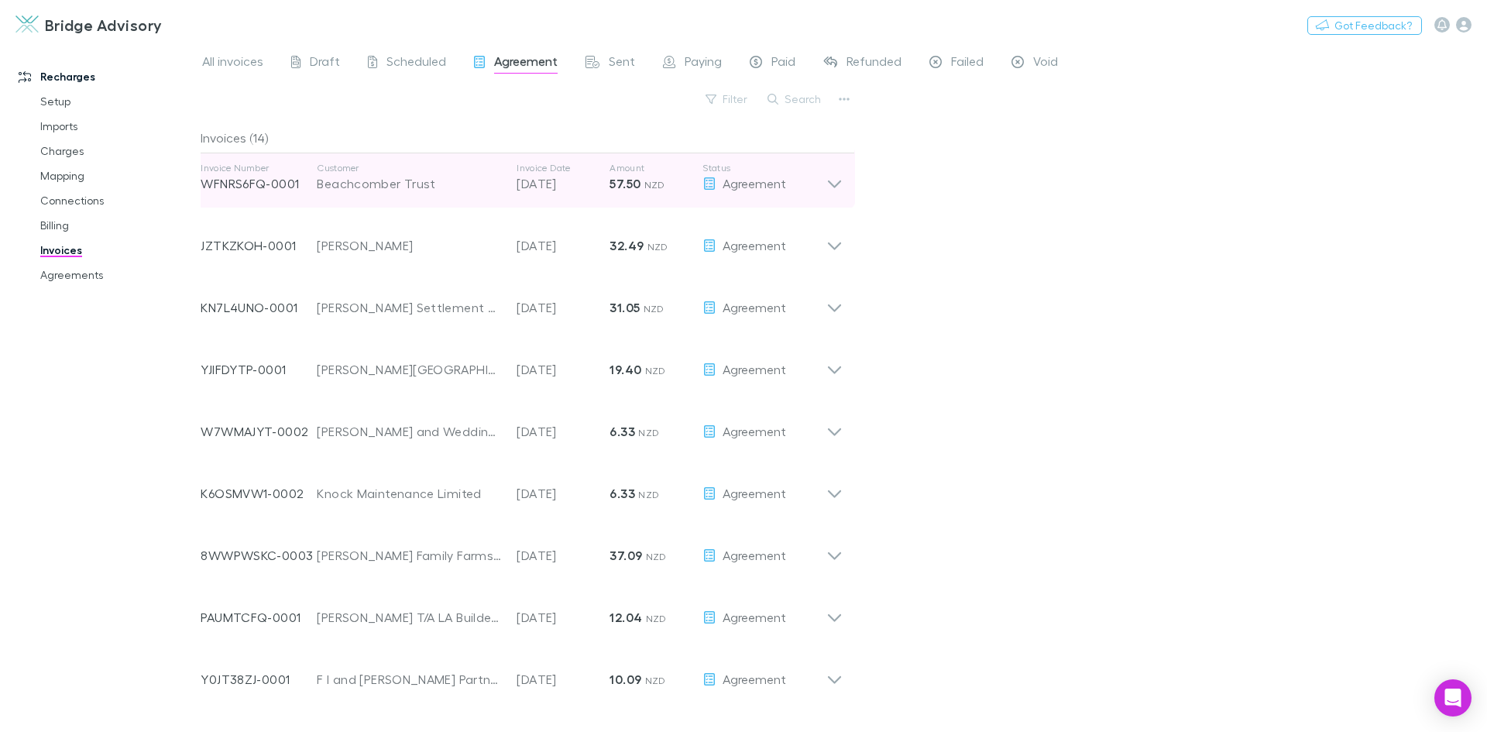
click at [831, 181] on icon at bounding box center [835, 177] width 16 height 31
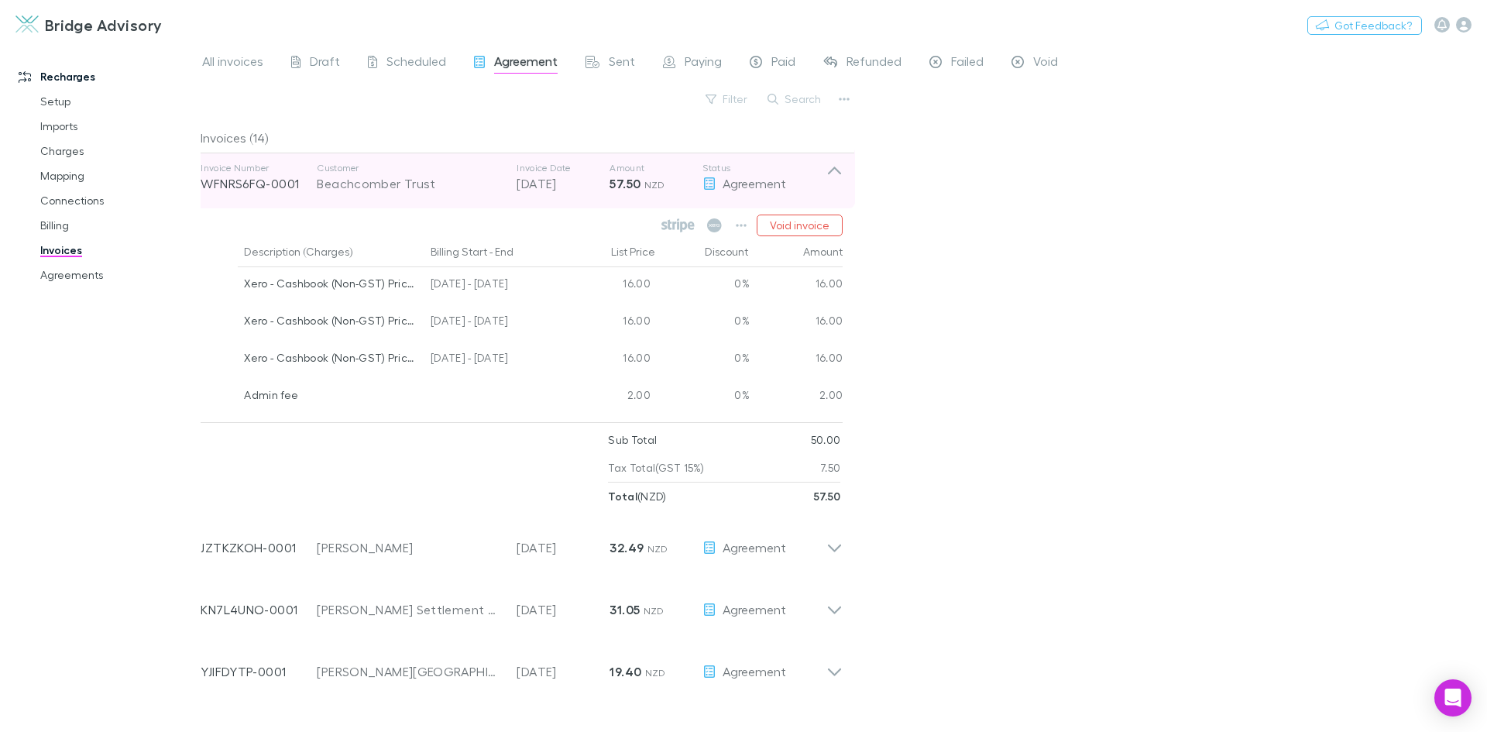
click at [831, 181] on icon at bounding box center [835, 177] width 16 height 31
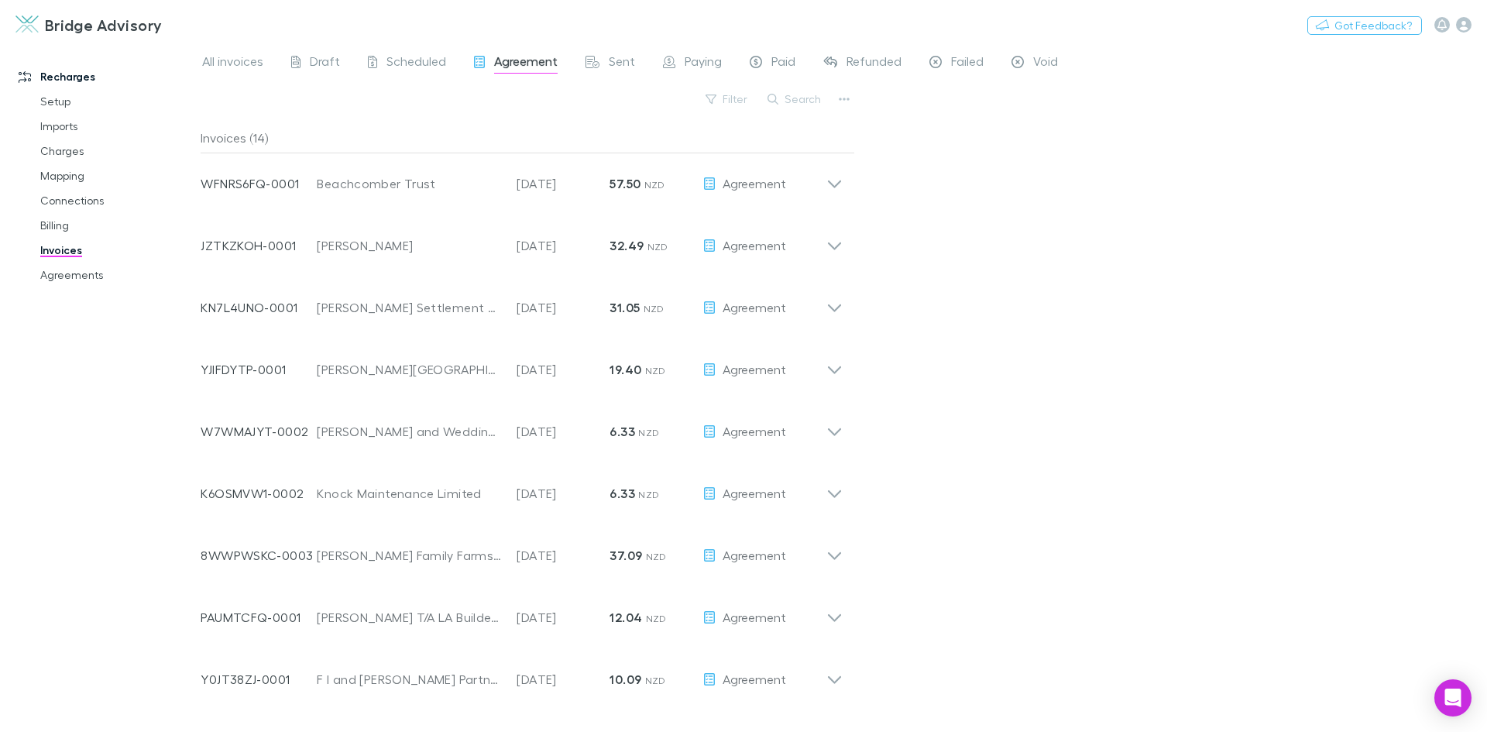
drag, startPoint x: 65, startPoint y: 150, endPoint x: 19, endPoint y: 205, distance: 72.0
click at [65, 150] on link "Charges" at bounding box center [117, 151] width 184 height 25
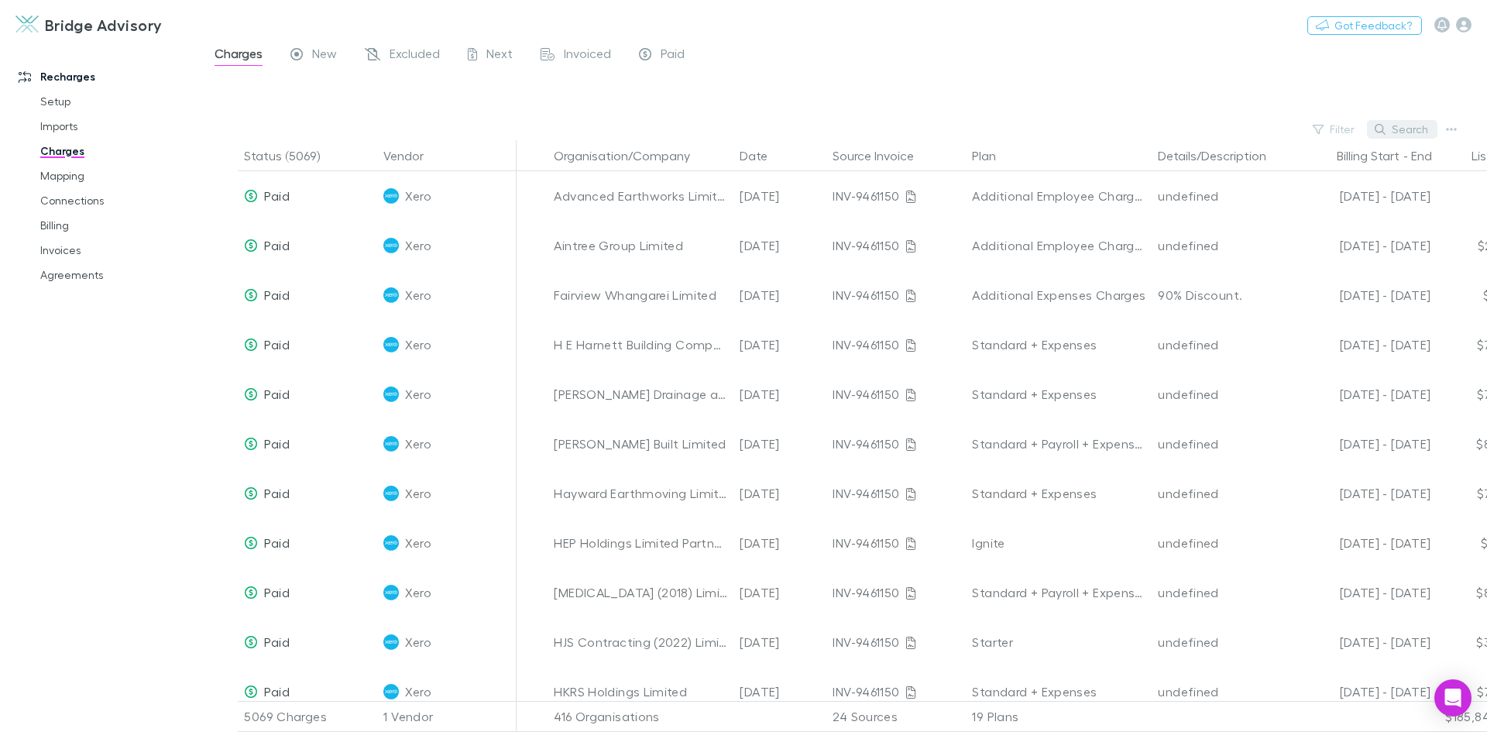
click at [1420, 136] on button "Search" at bounding box center [1402, 129] width 70 height 19
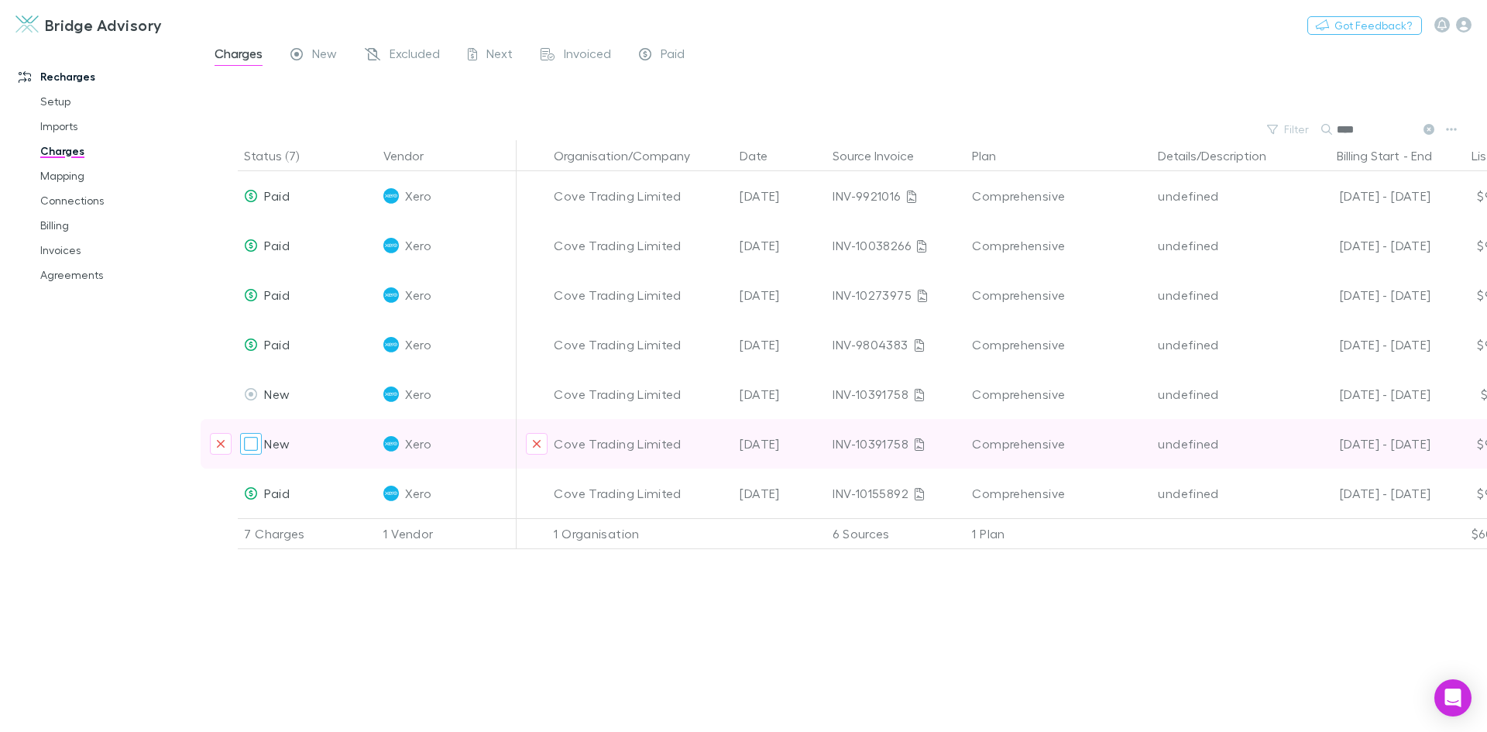
type input "****"
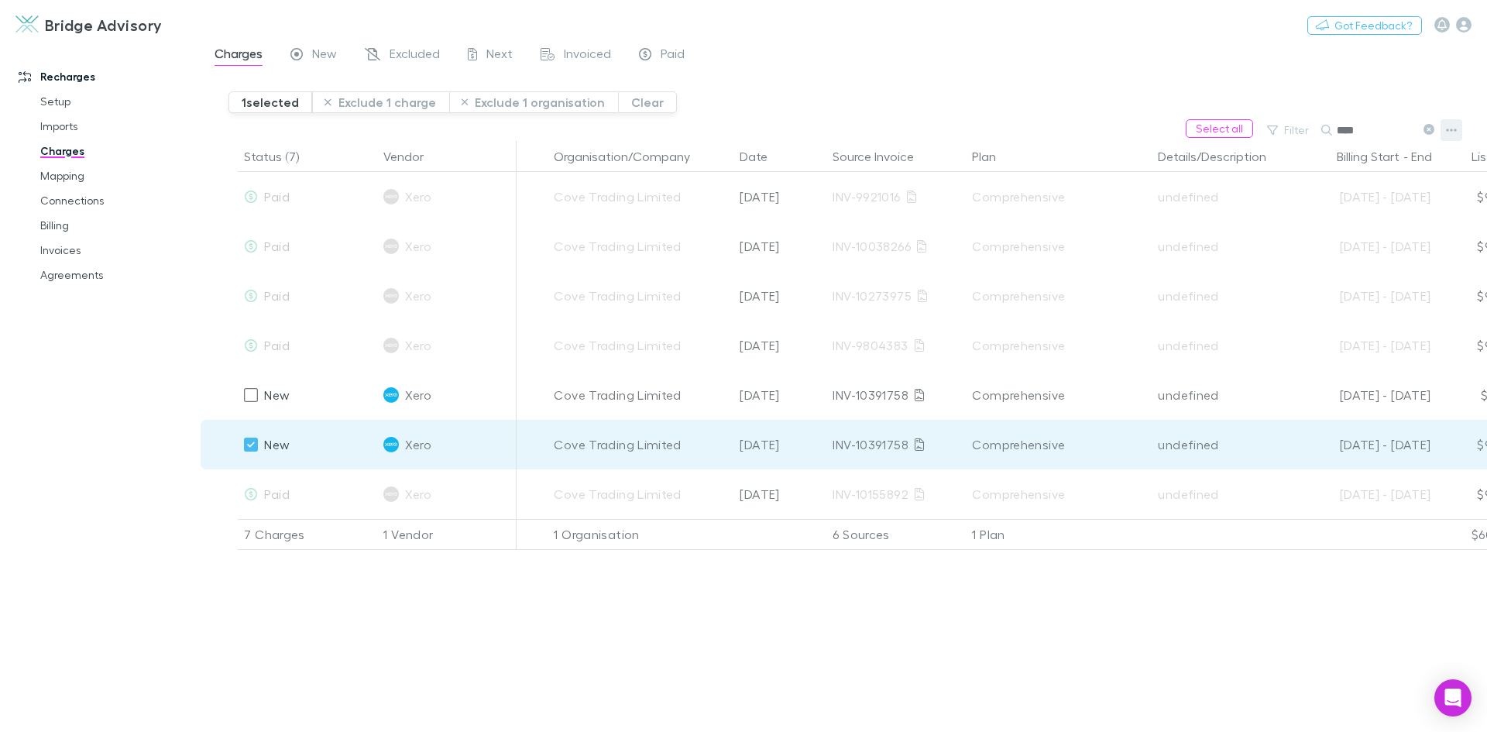
click at [1452, 131] on icon "button" at bounding box center [1451, 130] width 11 height 3
click at [933, 93] on div at bounding box center [743, 366] width 1487 height 732
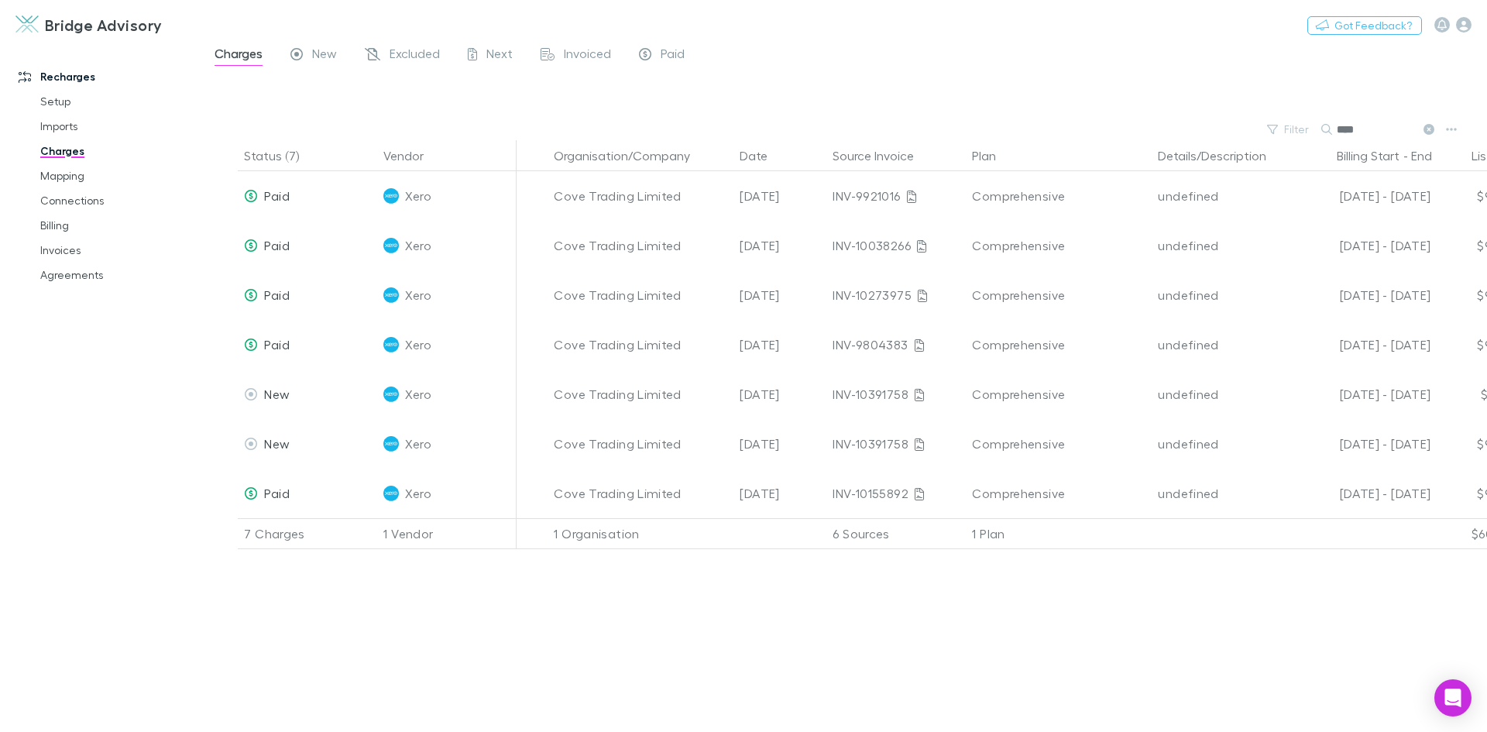
click at [445, 682] on div "Status (7) Vendor Organisation/Company Date Source Invoice Plan Details/Descrip…" at bounding box center [844, 436] width 1287 height 592
click at [1455, 128] on icon "button" at bounding box center [1451, 129] width 11 height 12
click at [976, 95] on div at bounding box center [743, 366] width 1487 height 732
click at [58, 223] on link "Billing" at bounding box center [117, 225] width 184 height 25
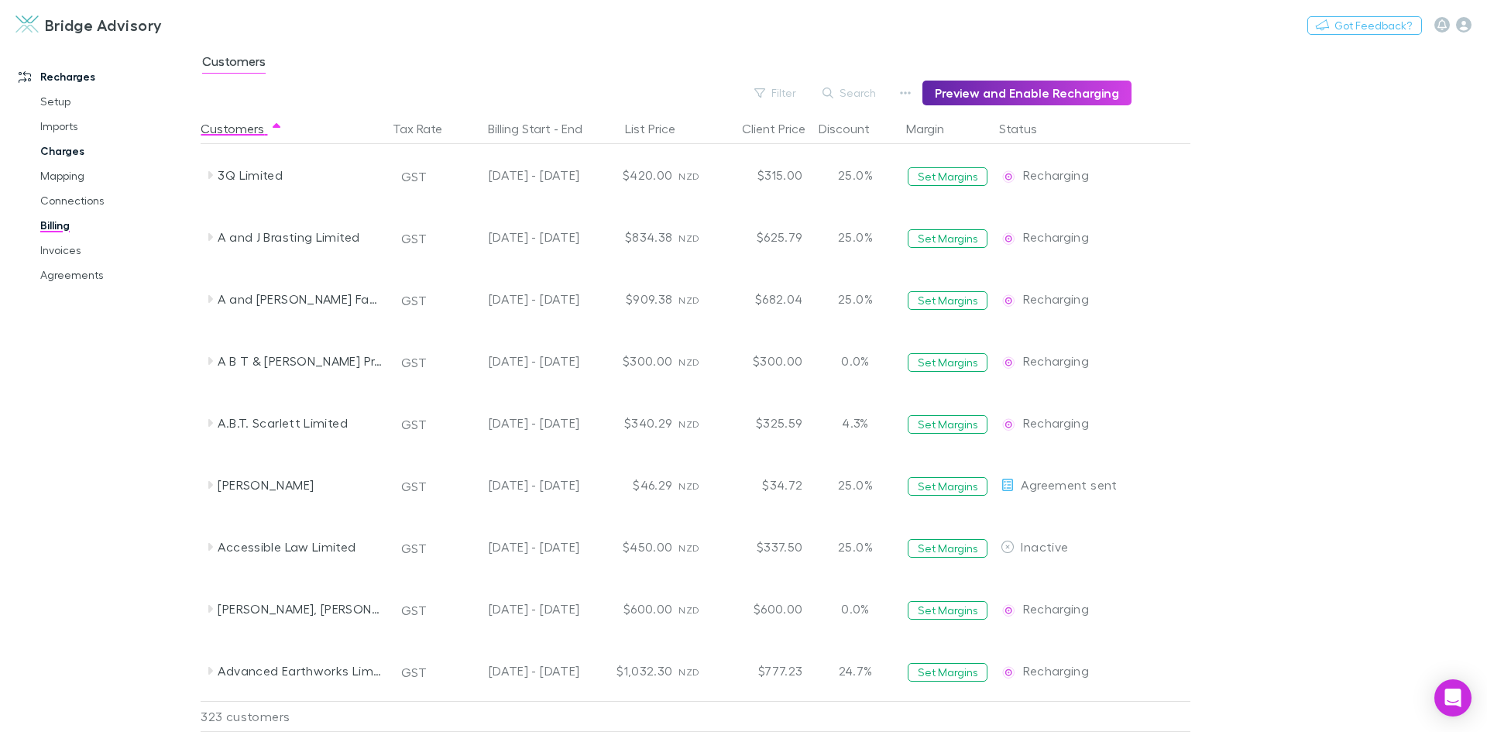
click at [64, 152] on link "Charges" at bounding box center [117, 151] width 184 height 25
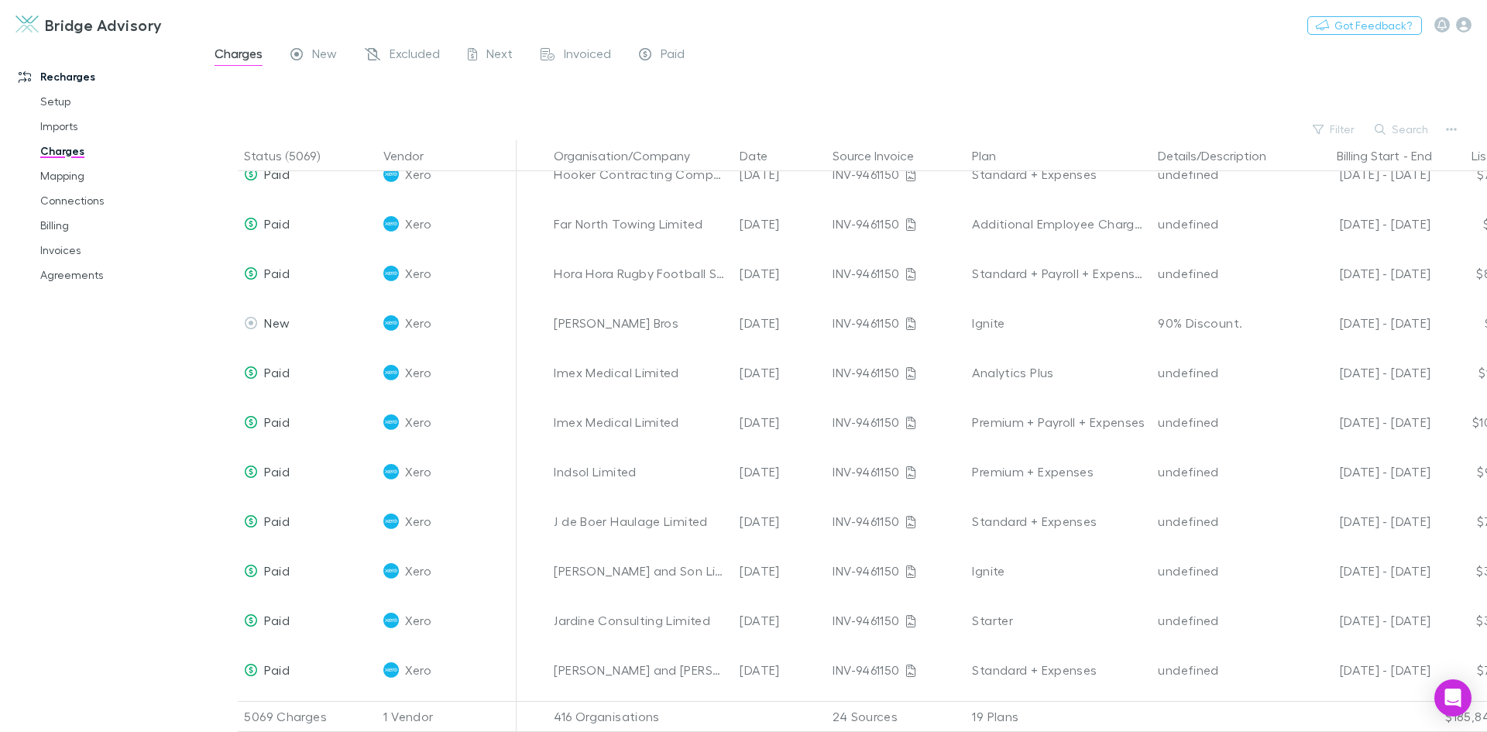
scroll to position [620, 0]
click at [1407, 125] on button "Search" at bounding box center [1402, 129] width 70 height 19
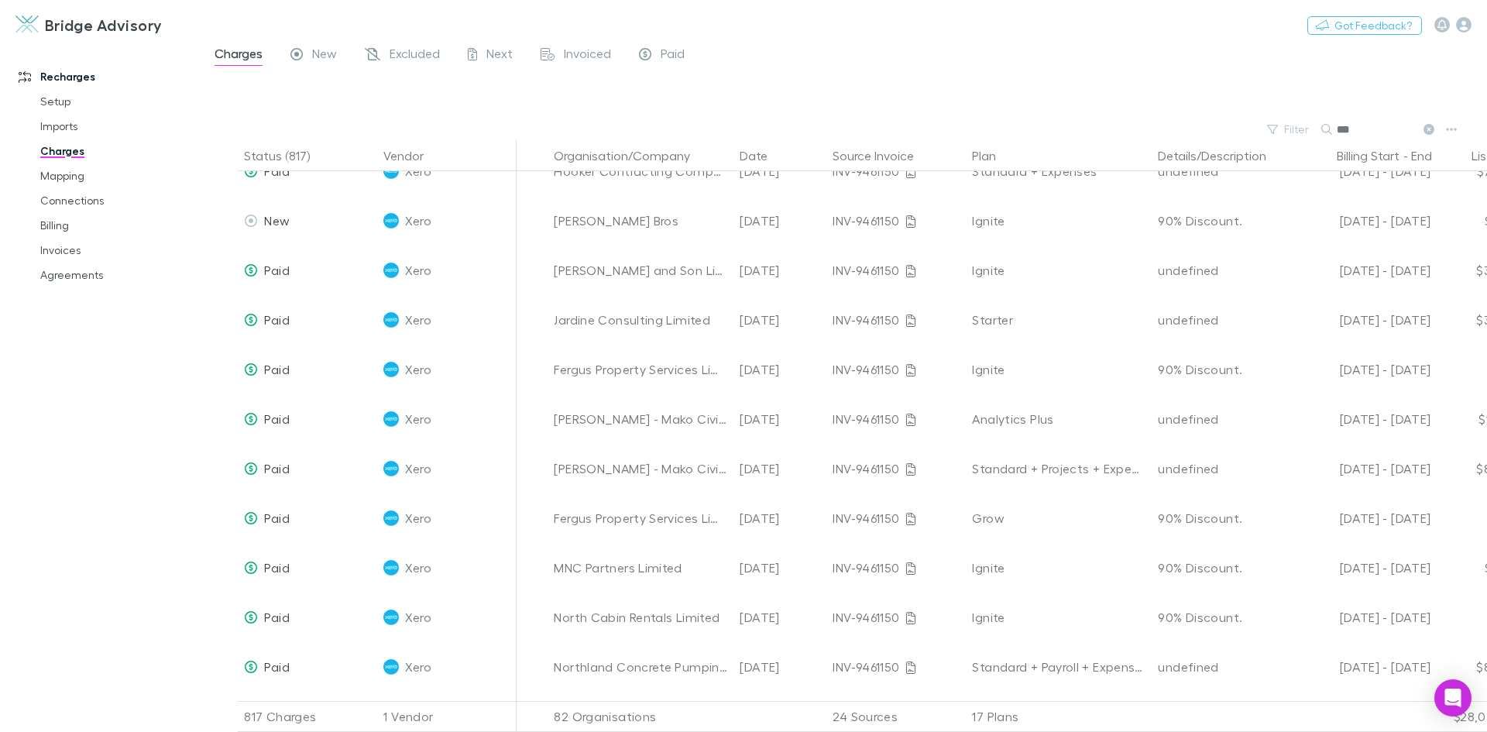
scroll to position [0, 0]
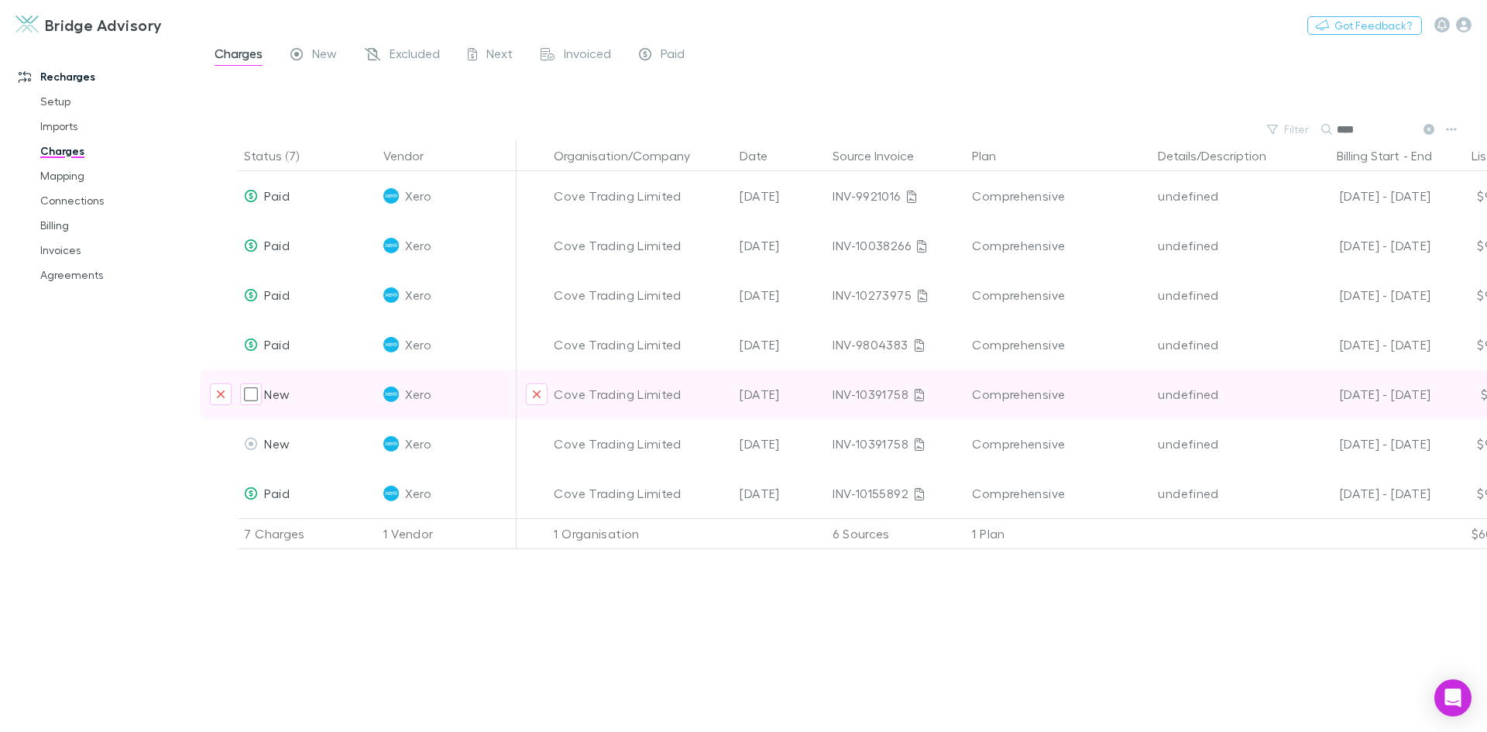
type input "****"
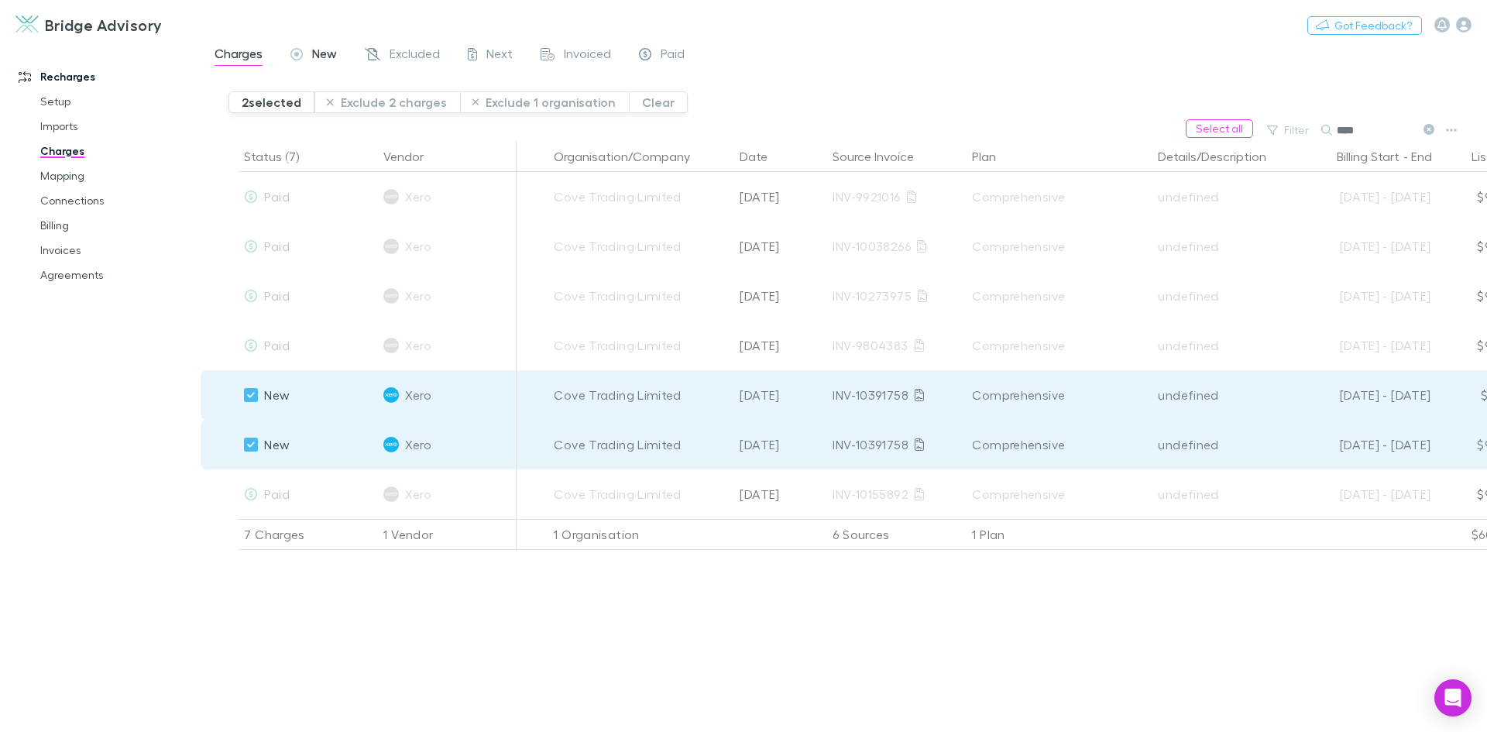
click at [324, 52] on span "New" at bounding box center [324, 56] width 25 height 20
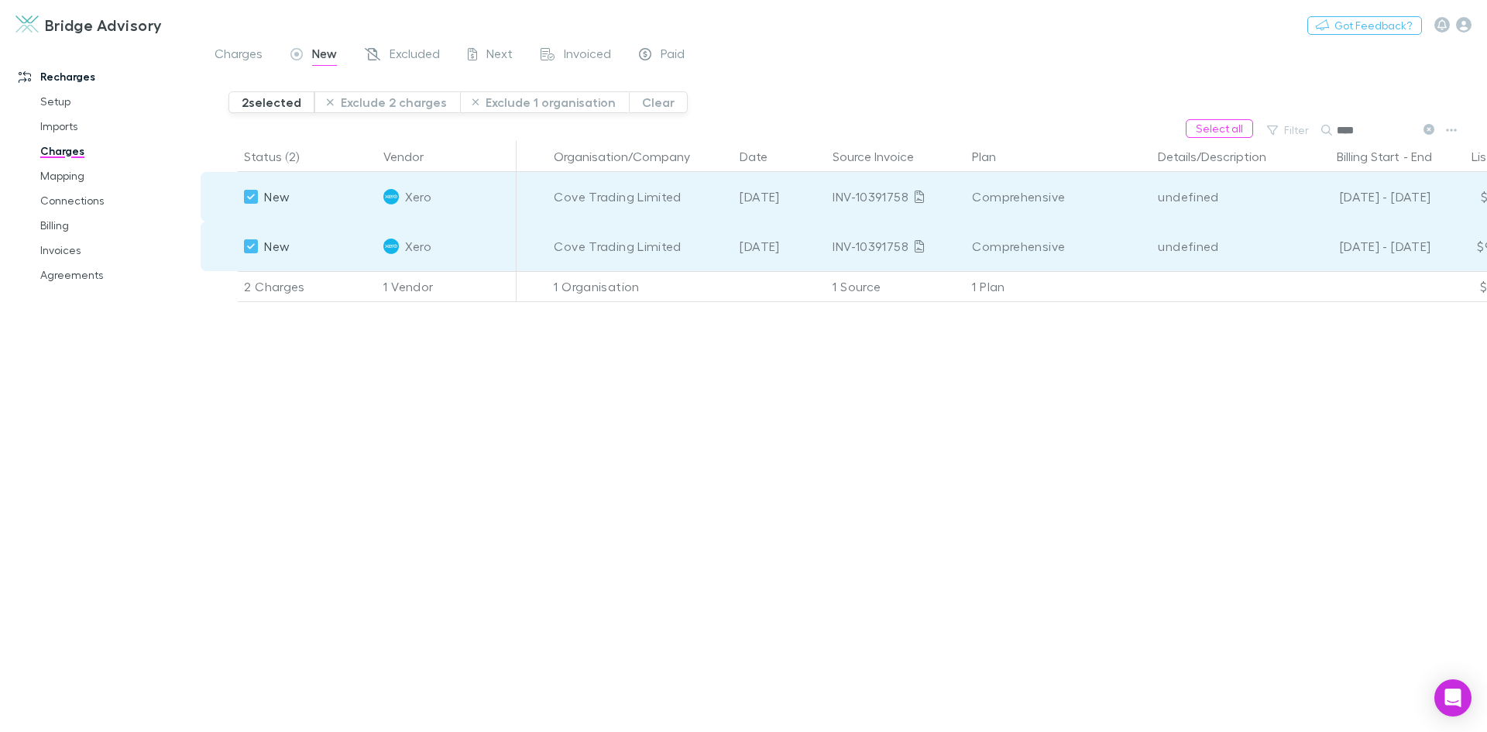
click at [1144, 404] on div "Status (2) Vendor Organisation/Company Date Source Invoice Plan Details/Descrip…" at bounding box center [844, 436] width 1287 height 591
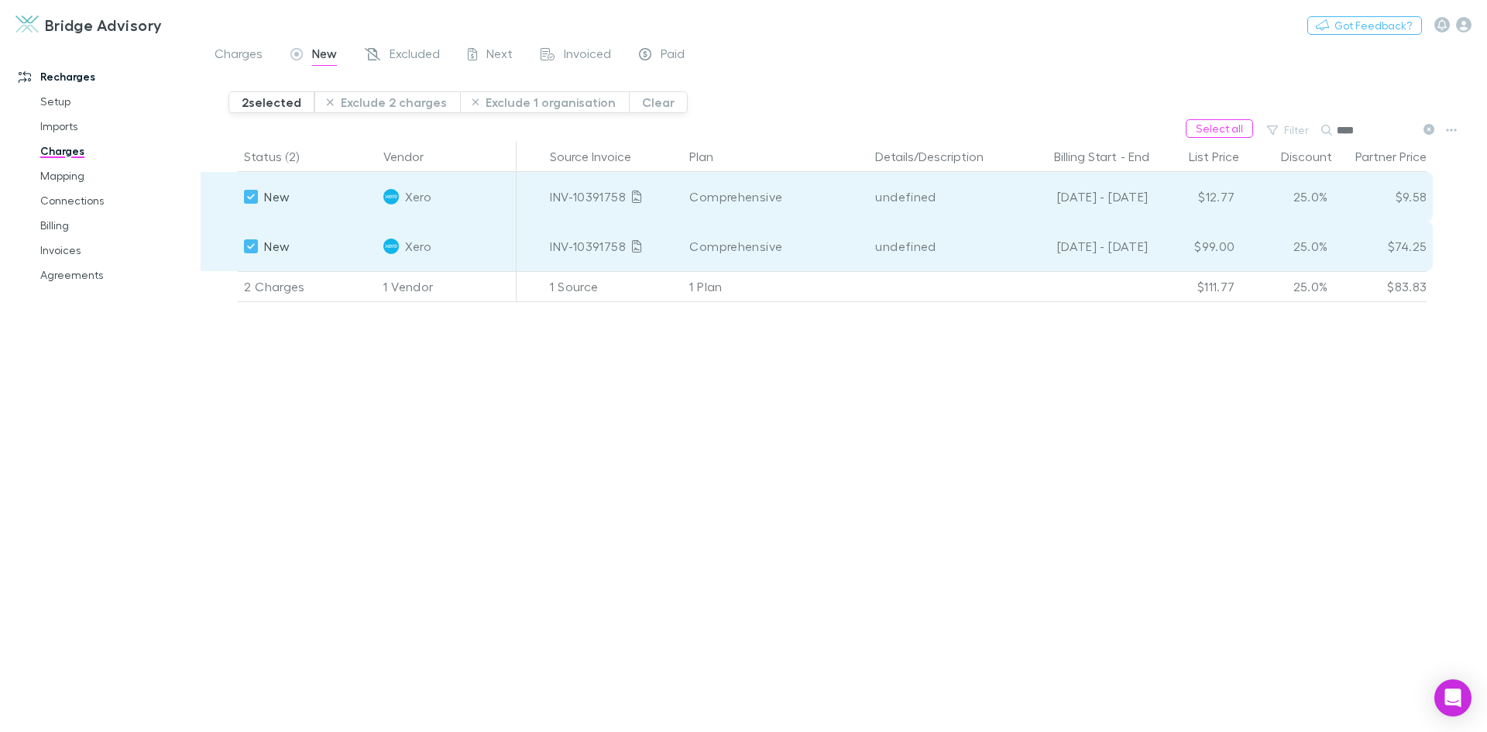
scroll to position [0, 287]
click at [955, 424] on div "Status (2) Vendor Organisation/Company Date Source Invoice Plan Details/Descrip…" at bounding box center [844, 436] width 1287 height 591
click at [72, 176] on link "Mapping" at bounding box center [117, 175] width 184 height 25
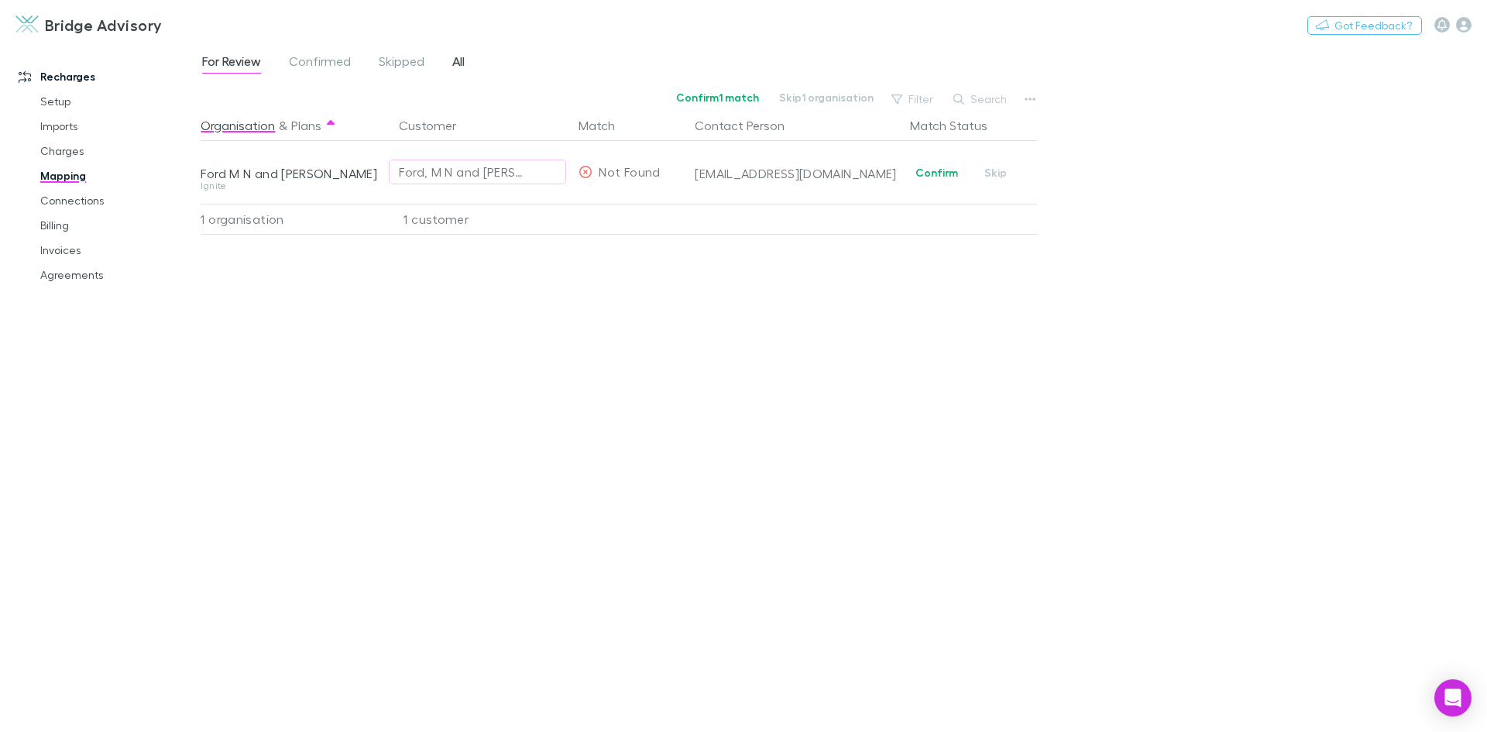
click at [458, 66] on span "All" at bounding box center [458, 63] width 12 height 20
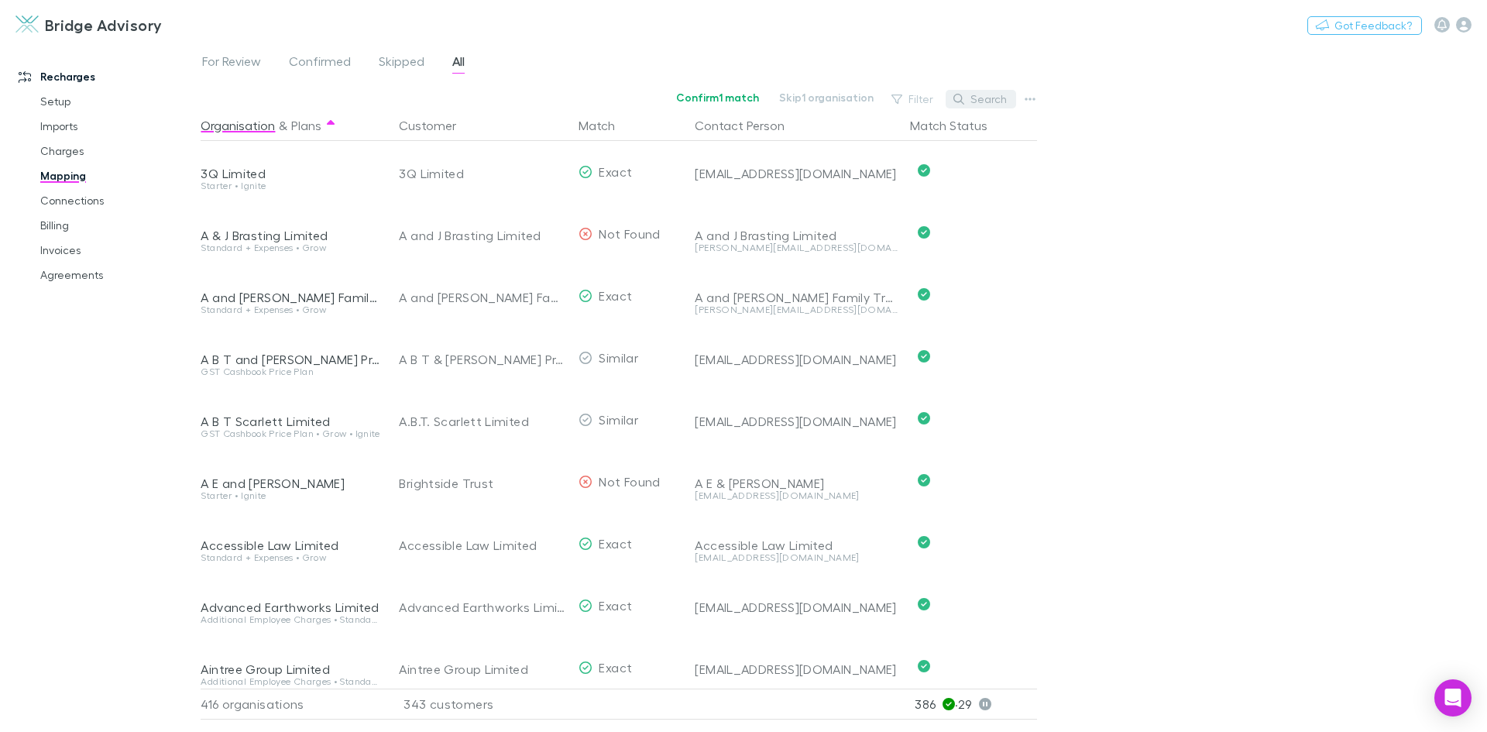
click at [999, 95] on button "Search" at bounding box center [981, 99] width 70 height 19
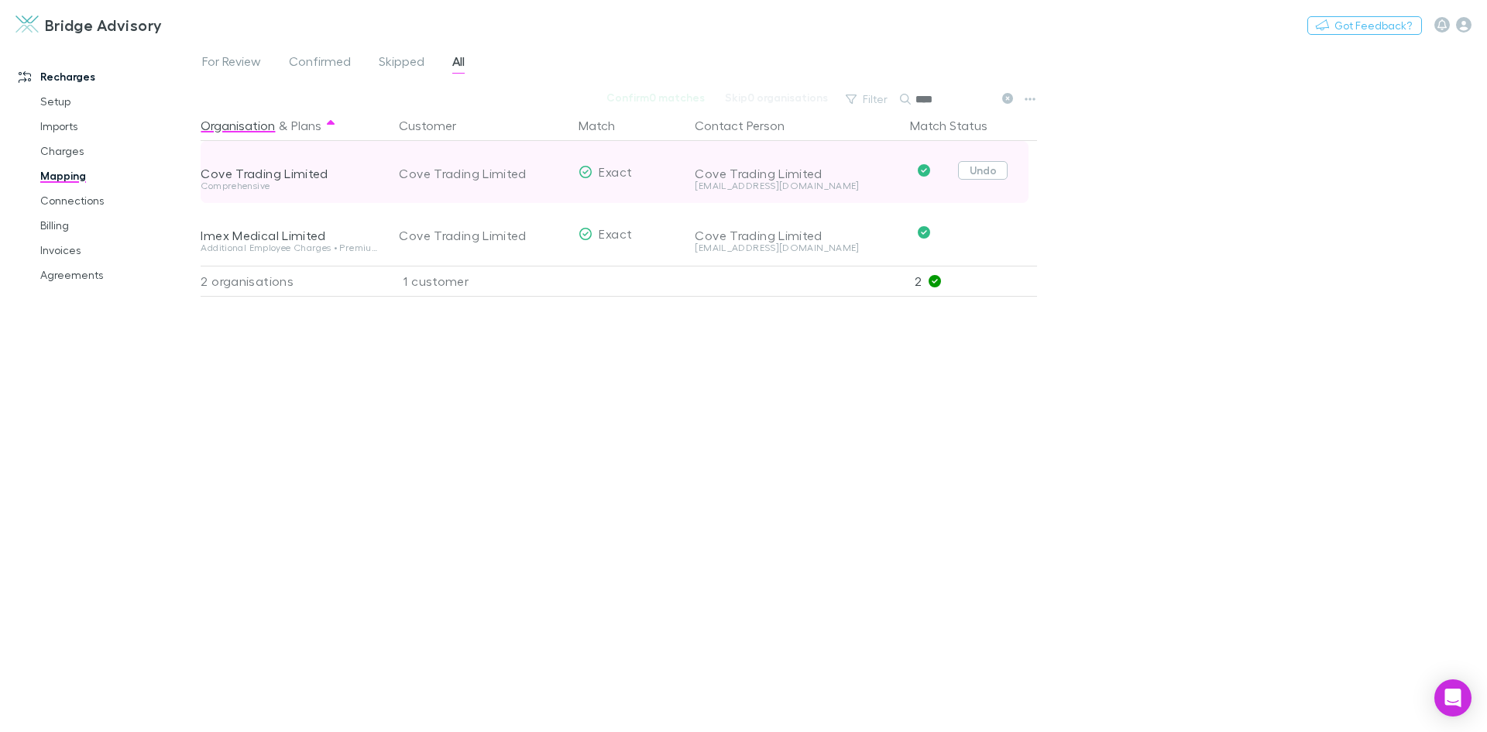
type input "****"
click at [976, 174] on button "Undo" at bounding box center [983, 170] width 50 height 19
click at [944, 167] on button "Confirm" at bounding box center [937, 172] width 63 height 19
click at [410, 60] on span "Skipped" at bounding box center [402, 63] width 46 height 20
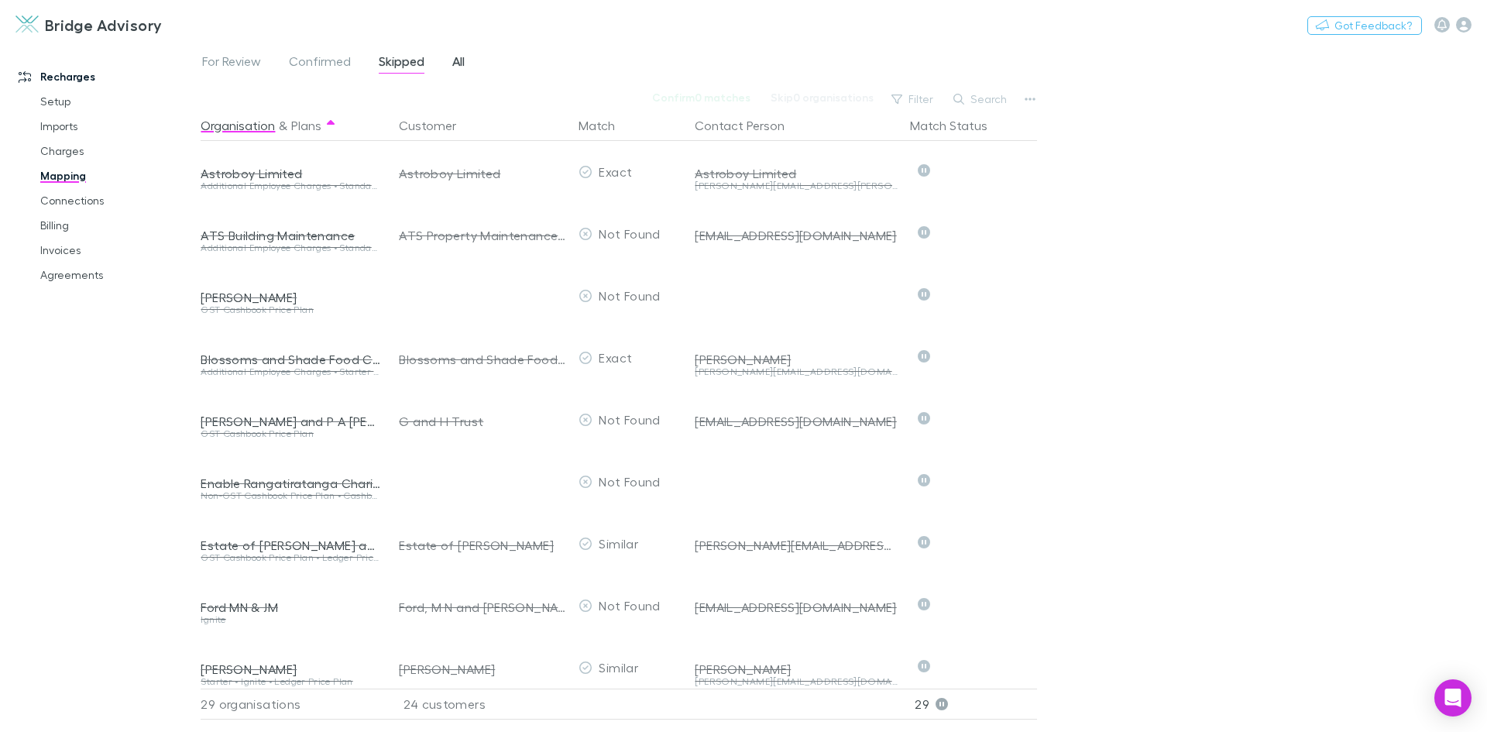
click at [460, 60] on span "All" at bounding box center [458, 63] width 12 height 20
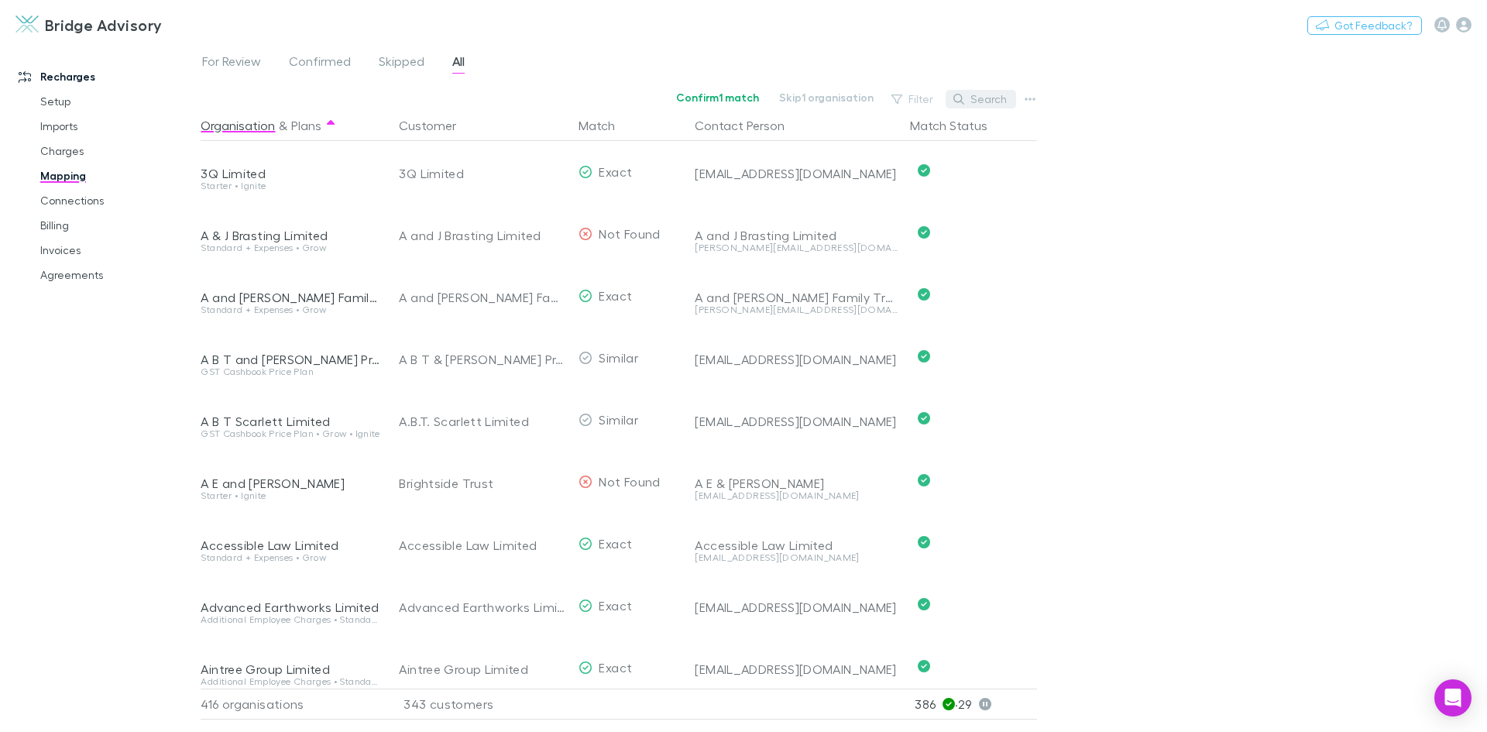
click at [983, 95] on button "Search" at bounding box center [981, 99] width 70 height 19
click at [951, 99] on input "text" at bounding box center [954, 99] width 77 height 22
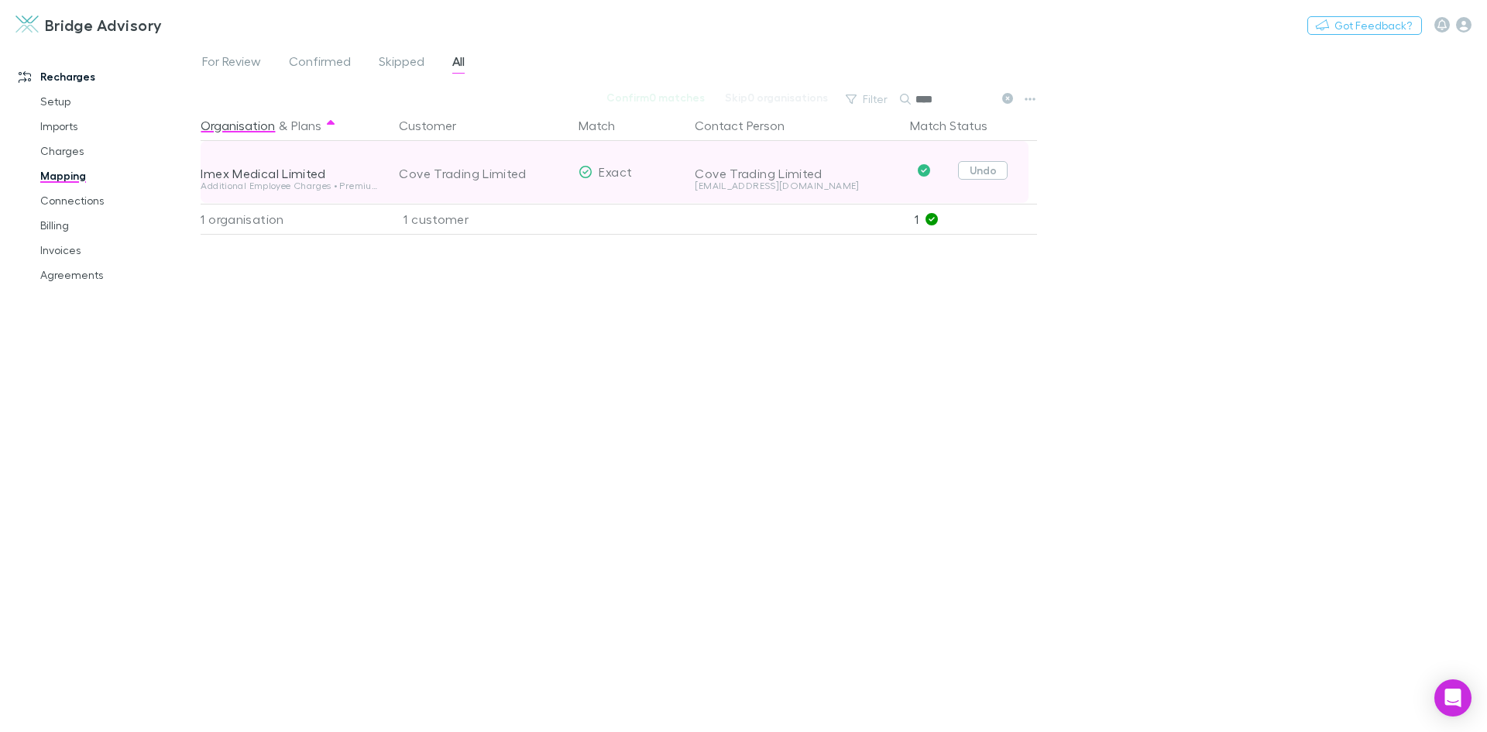
type input "****"
click at [983, 167] on button "Undo" at bounding box center [983, 170] width 50 height 19
click at [953, 171] on button "Confirm" at bounding box center [937, 172] width 63 height 19
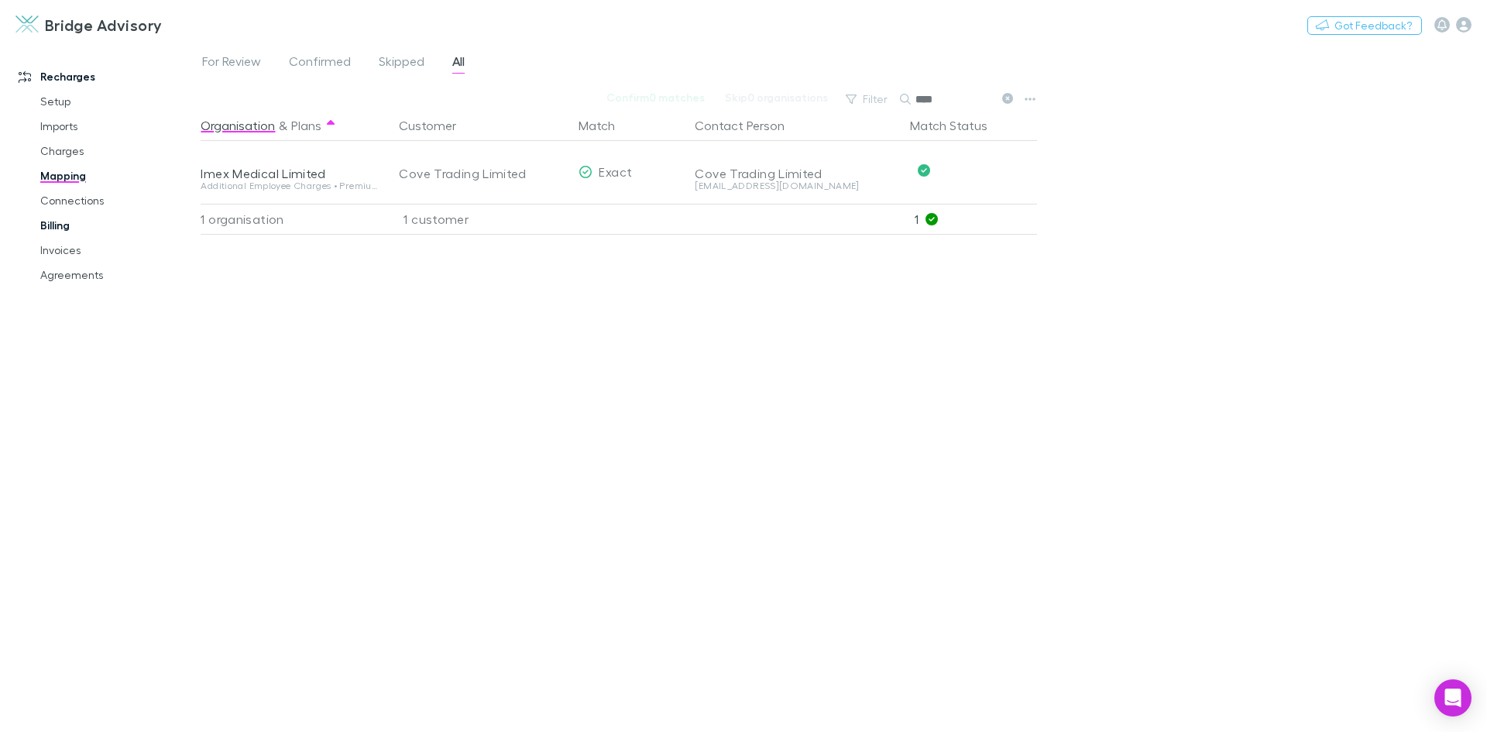
click at [56, 229] on link "Billing" at bounding box center [117, 225] width 184 height 25
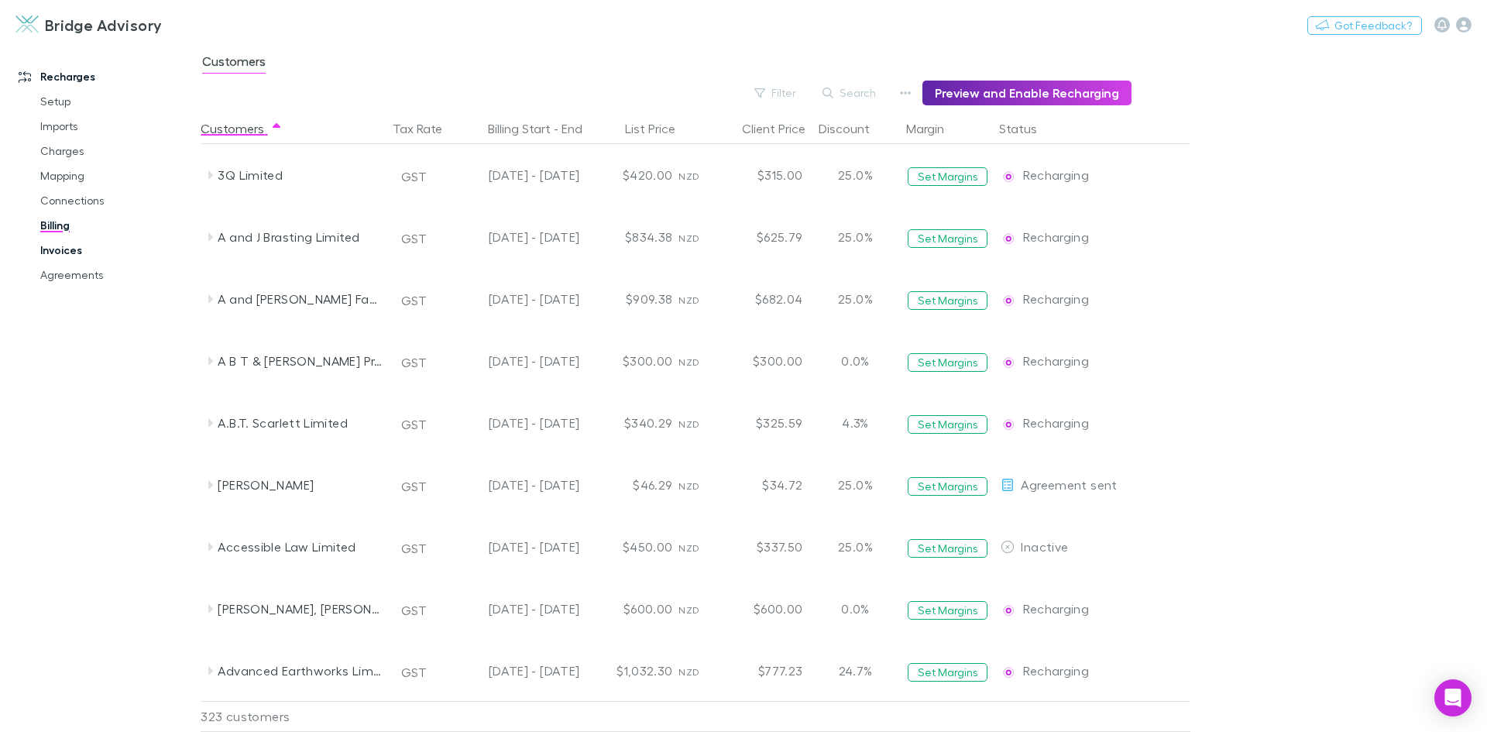
click at [57, 253] on link "Invoices" at bounding box center [117, 250] width 184 height 25
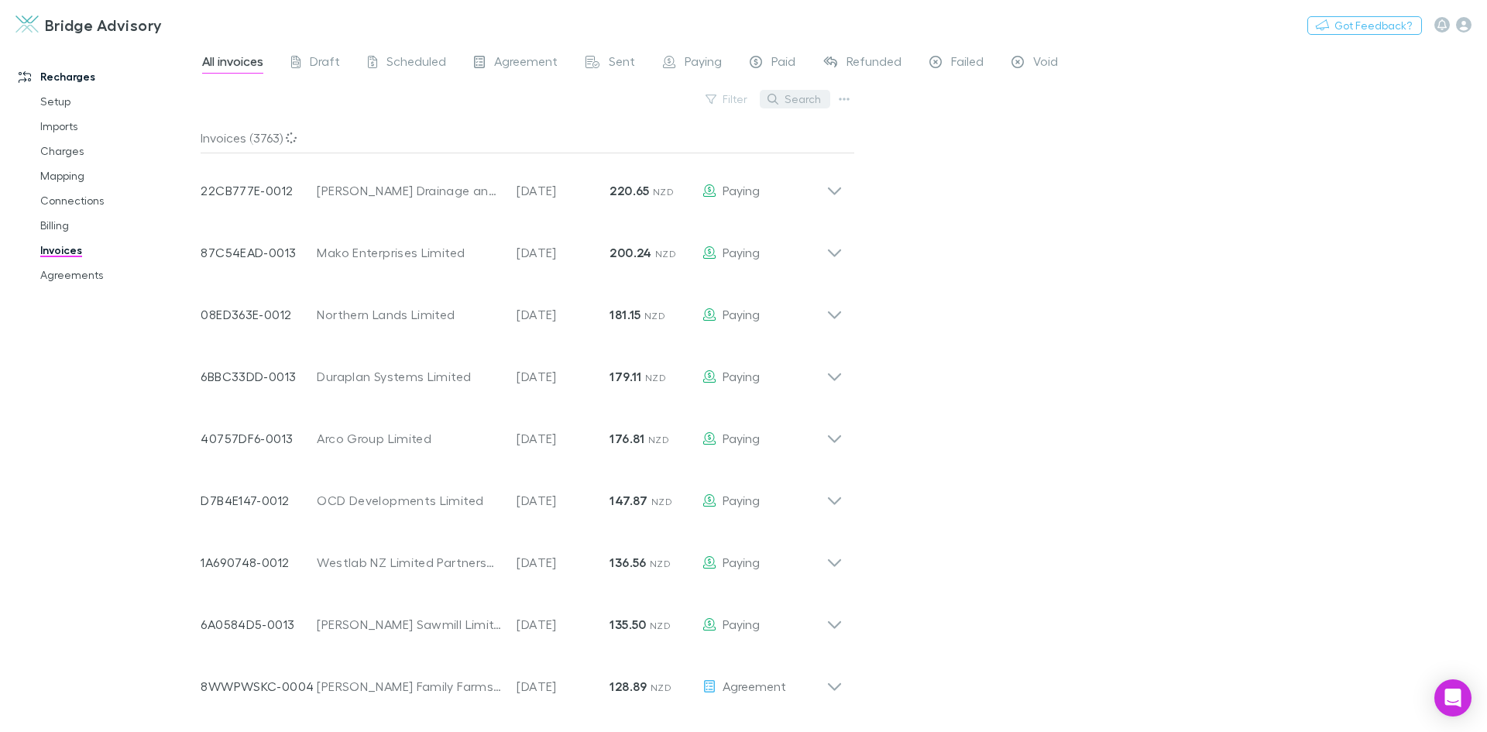
click at [797, 104] on button "Search" at bounding box center [795, 99] width 70 height 19
type input "****"
click at [411, 64] on span "Scheduled" at bounding box center [417, 63] width 60 height 20
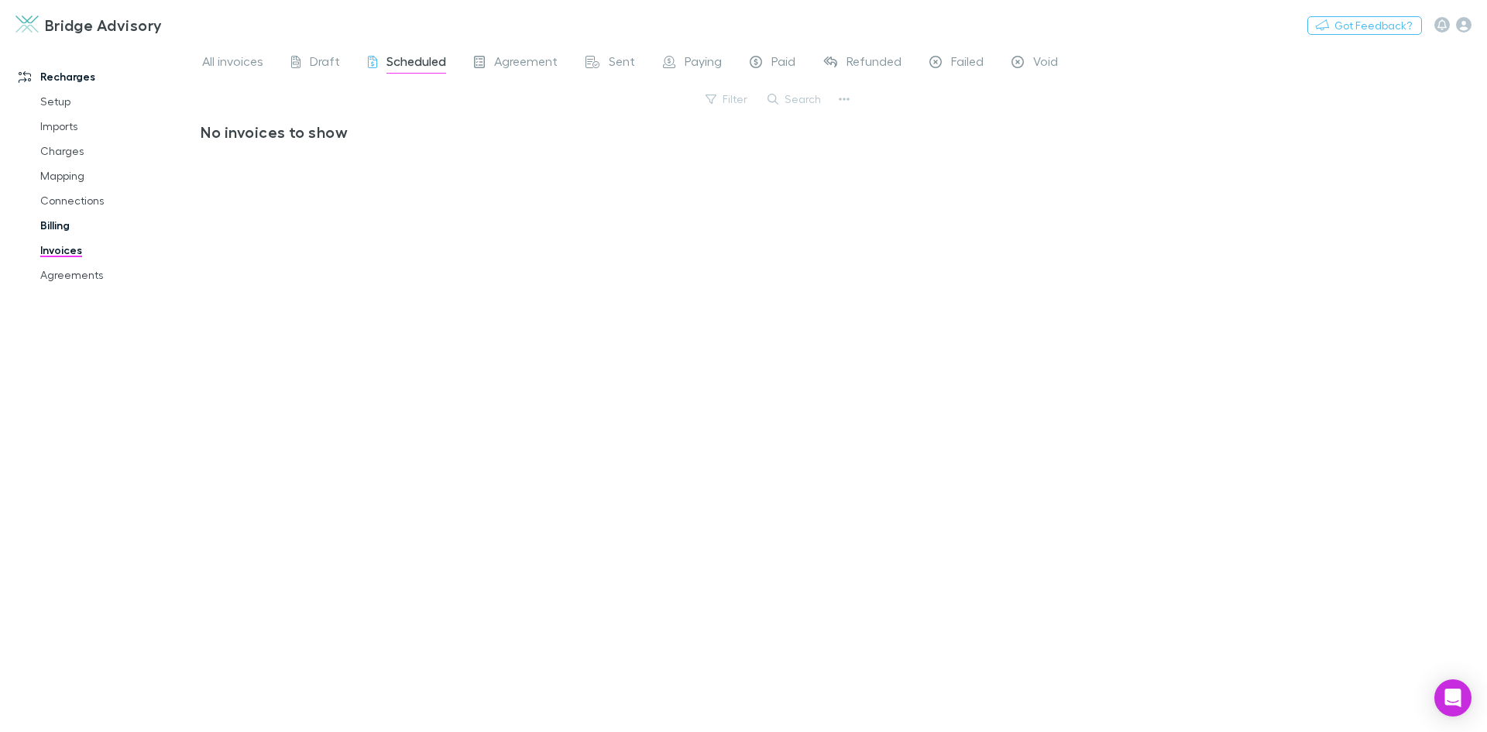
click at [57, 229] on link "Billing" at bounding box center [117, 225] width 184 height 25
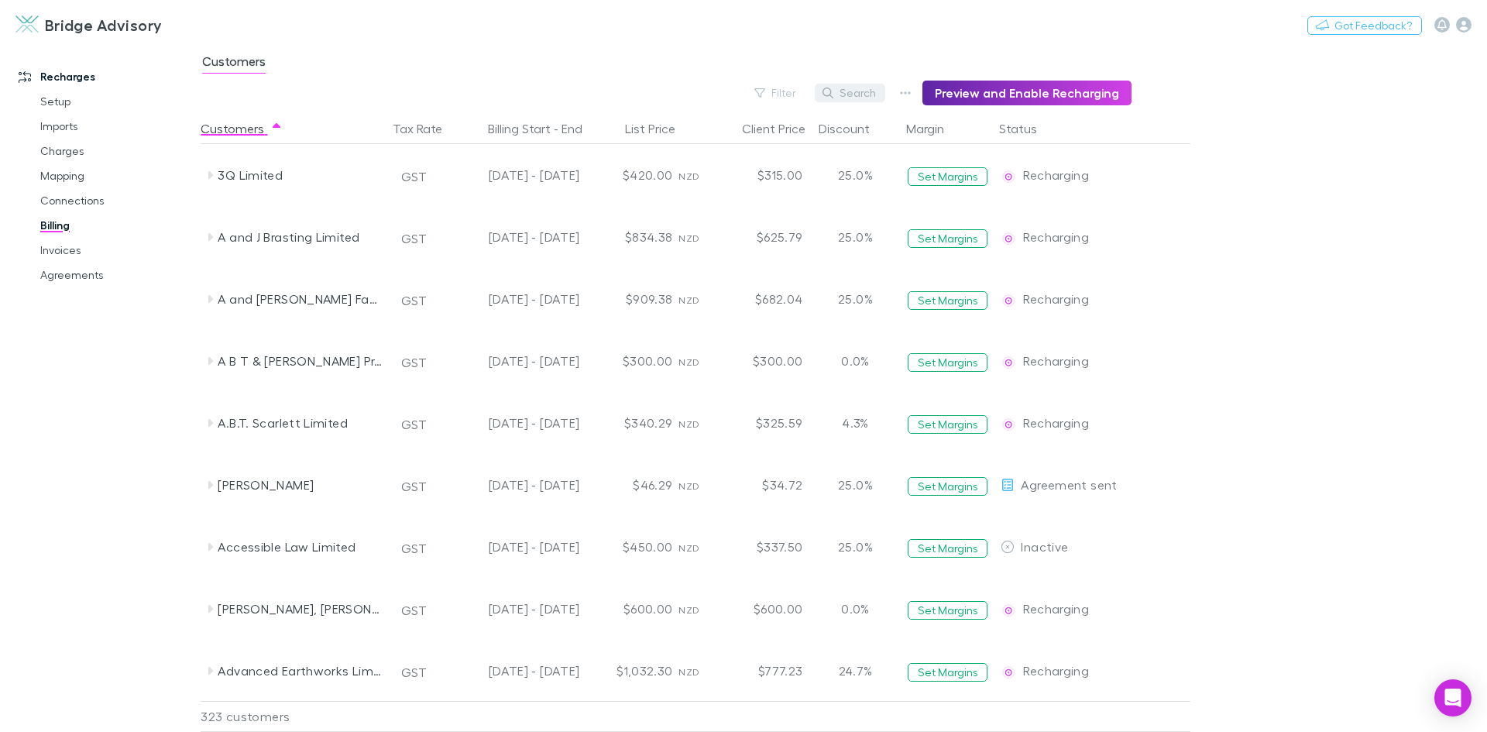
click at [861, 93] on button "Search" at bounding box center [850, 93] width 70 height 19
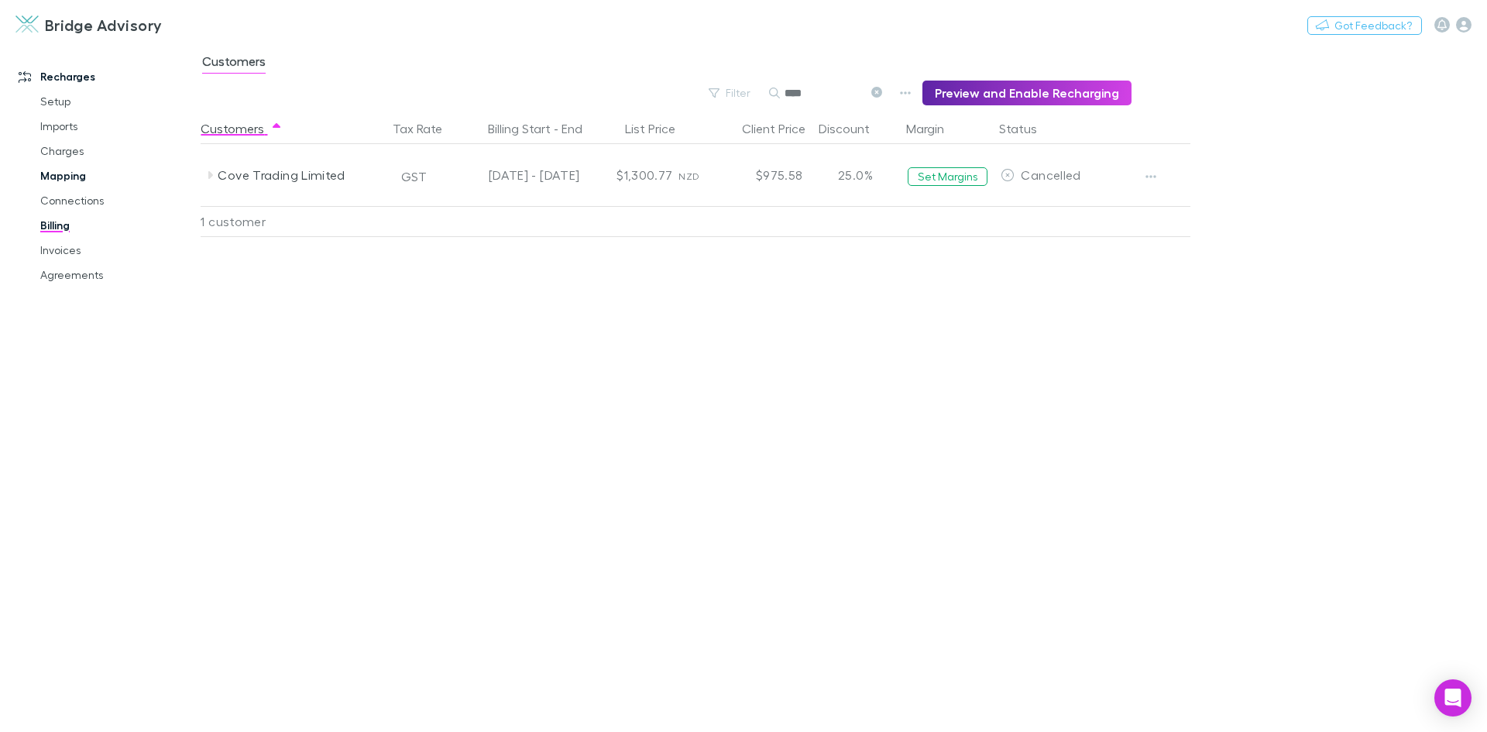
type input "****"
click at [67, 177] on link "Mapping" at bounding box center [117, 175] width 184 height 25
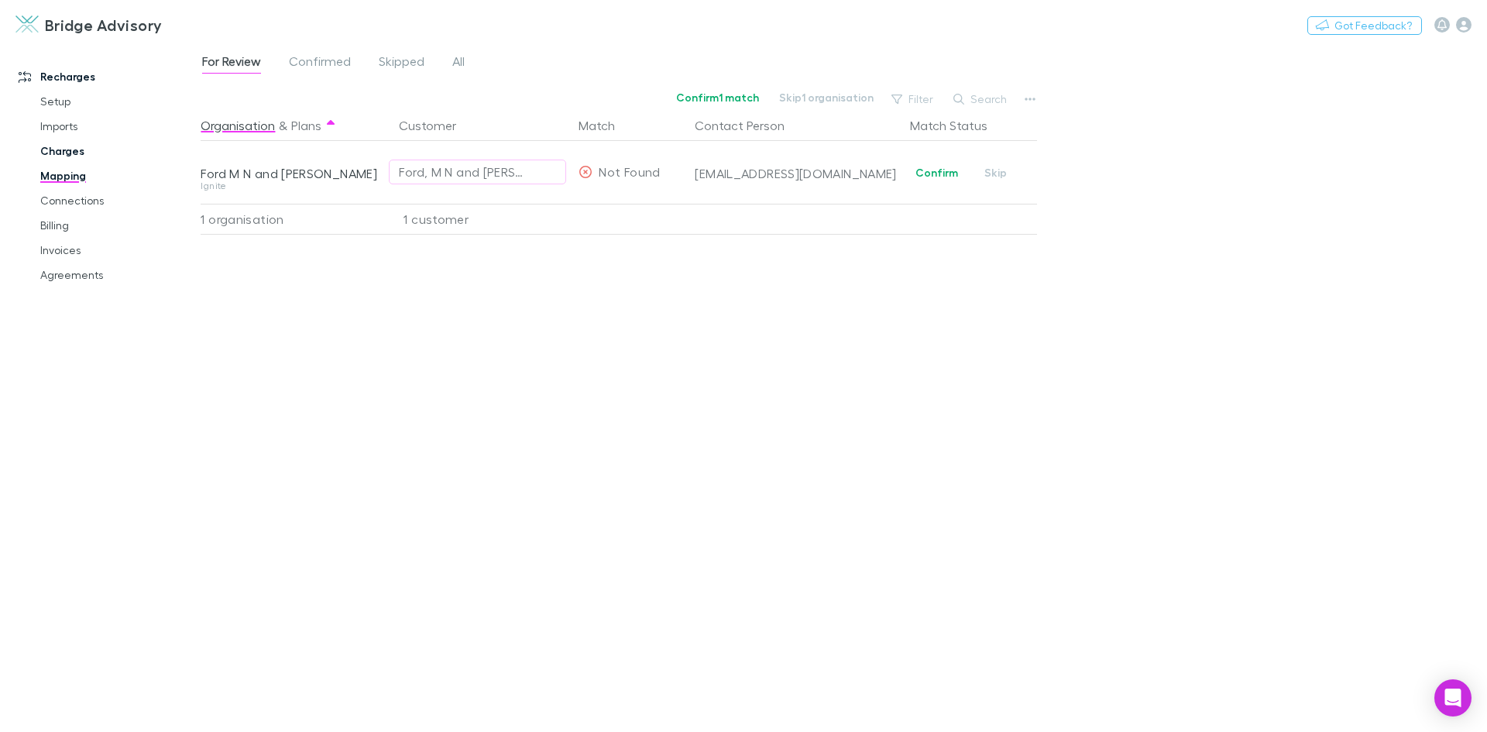
click at [63, 156] on link "Charges" at bounding box center [117, 151] width 184 height 25
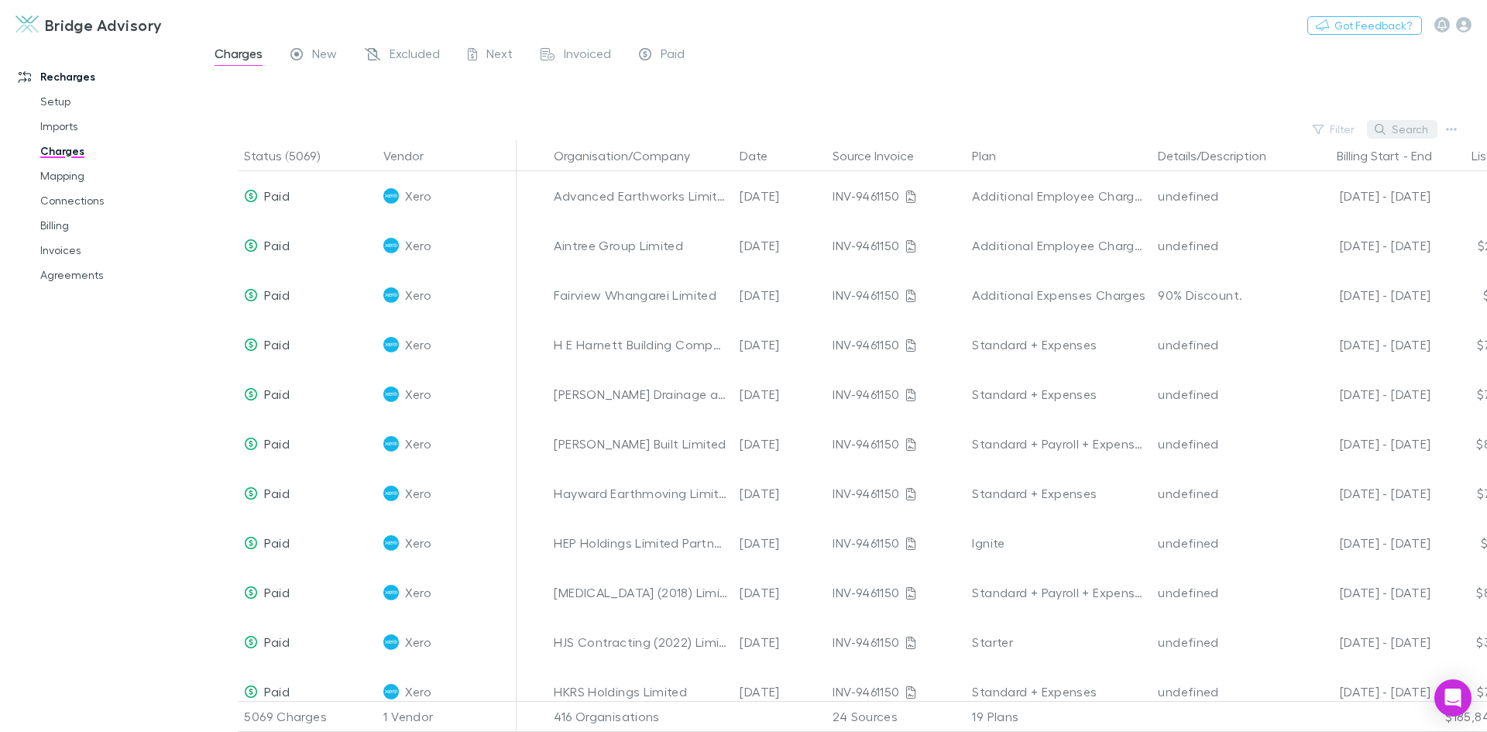
click at [1401, 129] on button "Search" at bounding box center [1402, 129] width 70 height 19
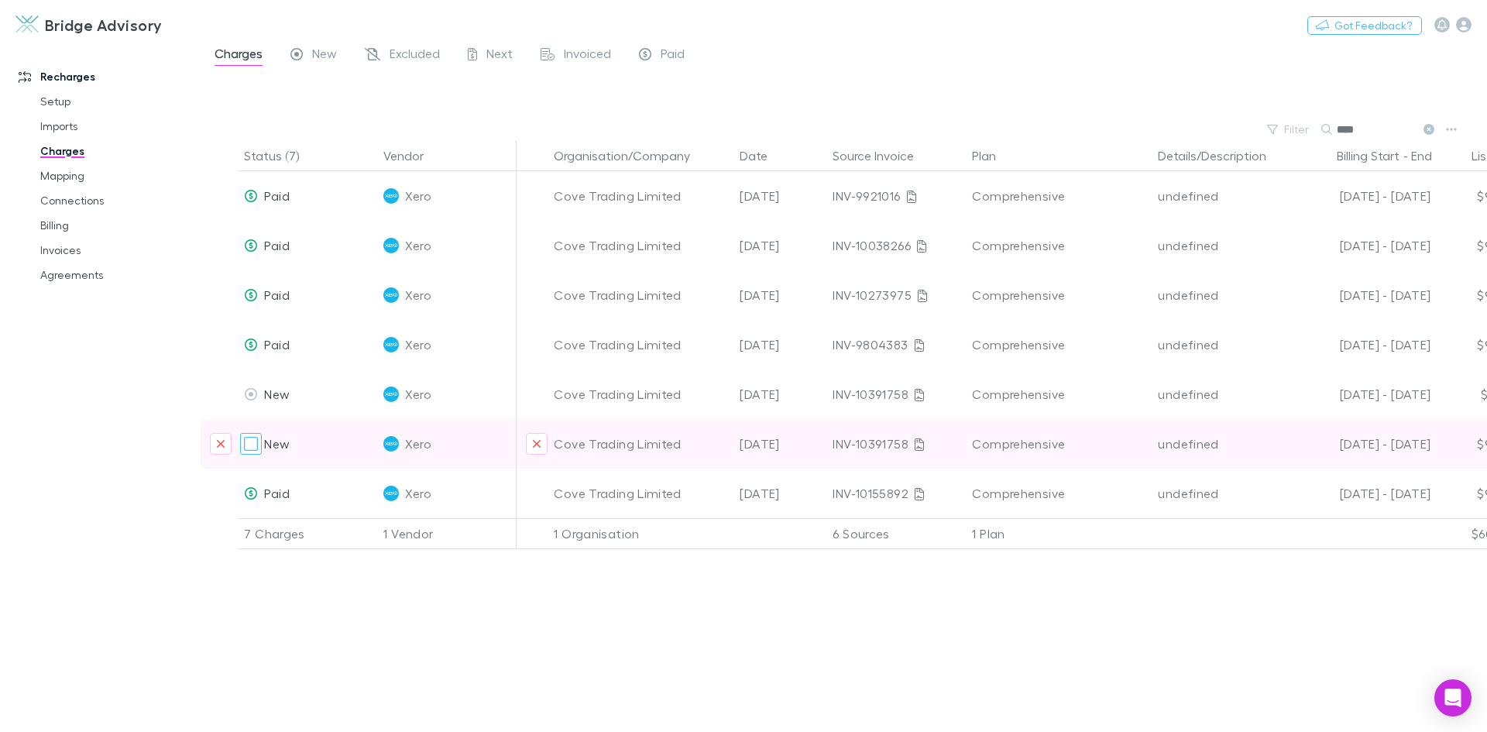
type input "****"
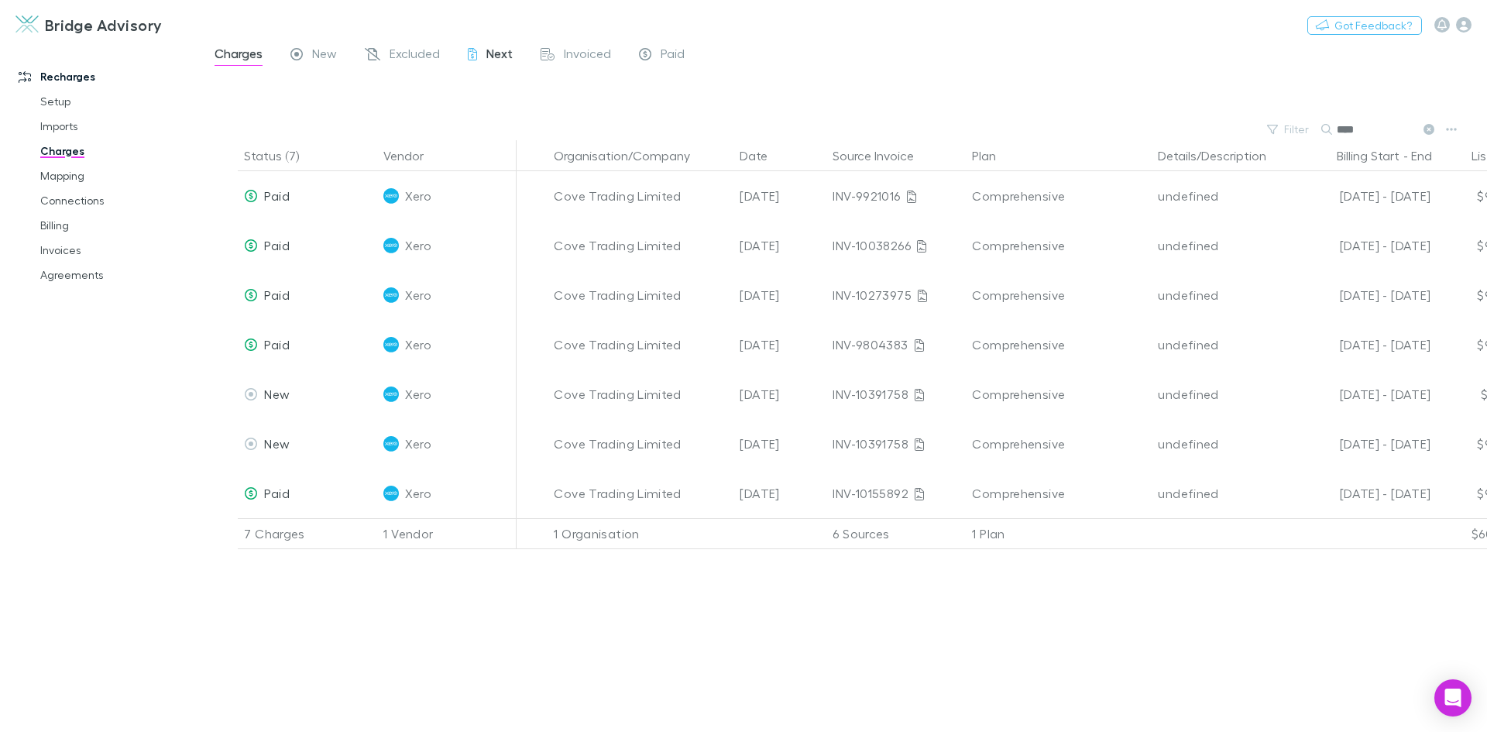
click at [492, 57] on span "Next" at bounding box center [499, 56] width 26 height 20
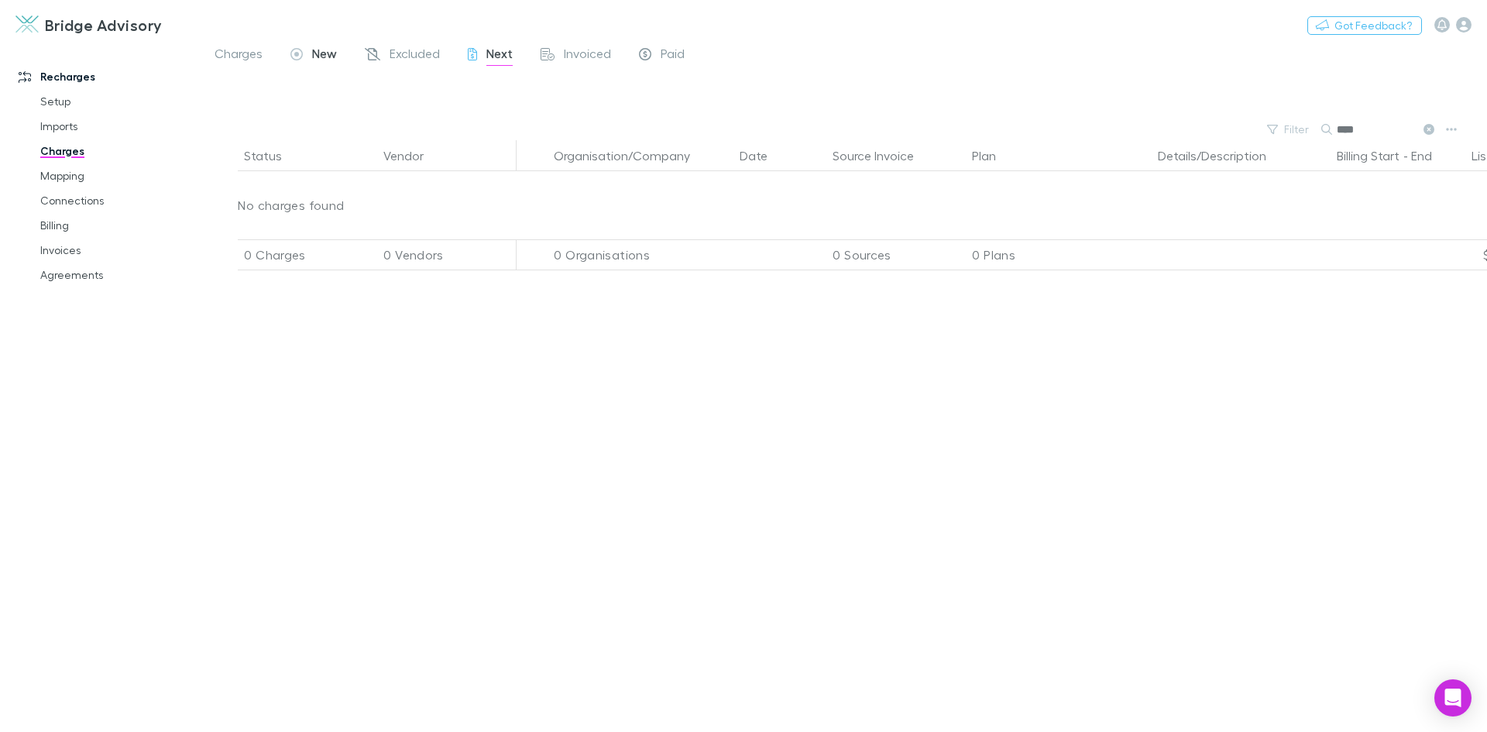
click at [328, 58] on span "New" at bounding box center [324, 56] width 25 height 20
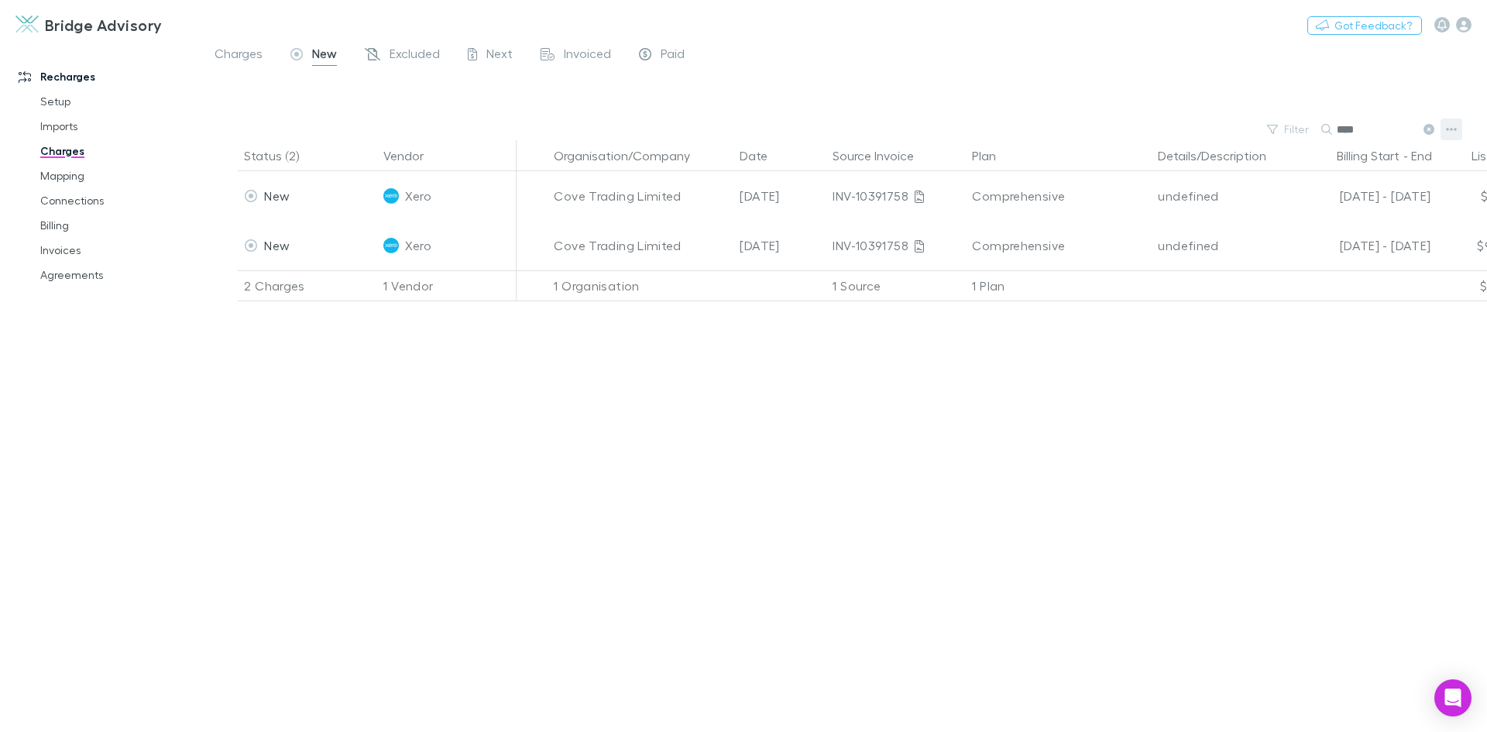
click at [1451, 129] on icon "button" at bounding box center [1451, 129] width 11 height 12
click at [715, 390] on div at bounding box center [743, 366] width 1487 height 732
click at [64, 271] on link "Agreements" at bounding box center [117, 275] width 184 height 25
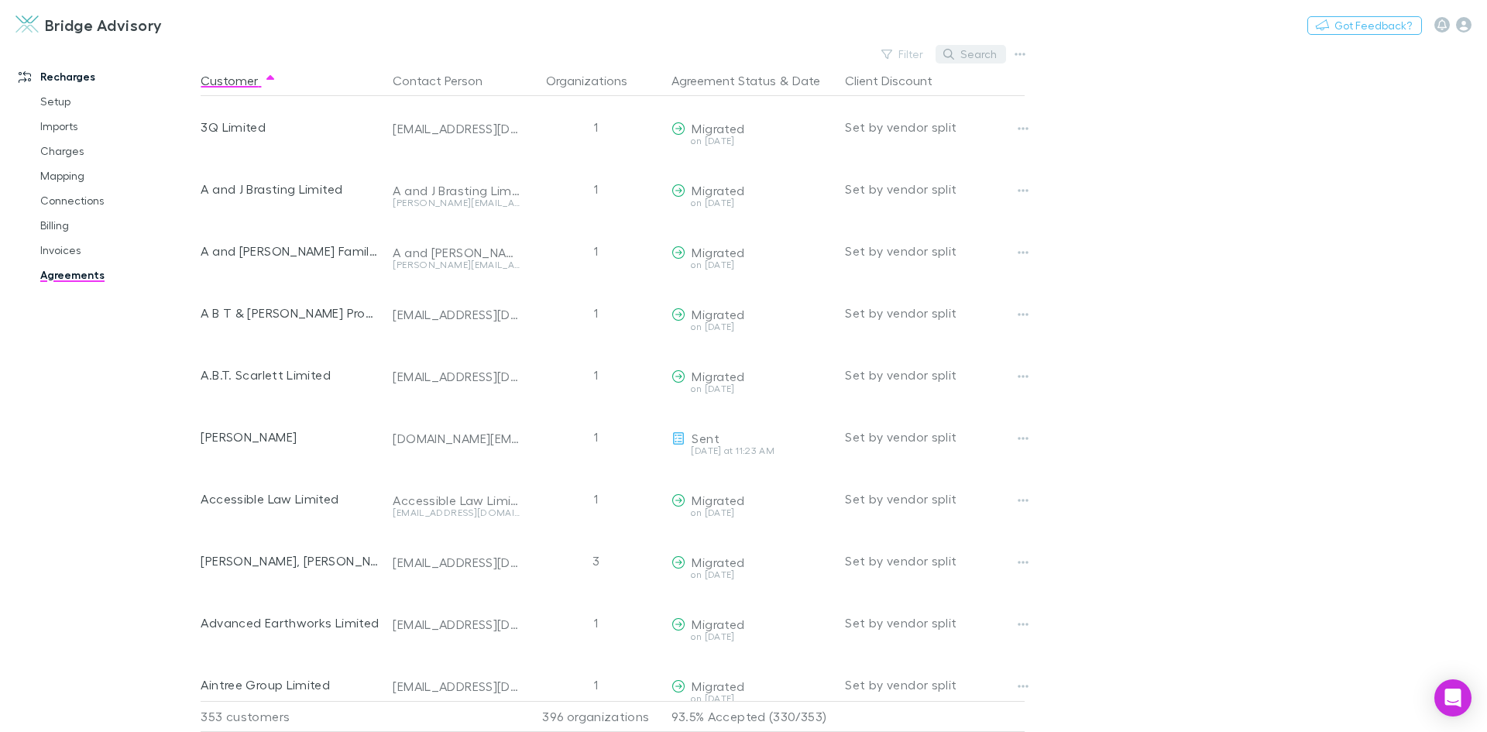
click at [992, 59] on button "Search" at bounding box center [971, 54] width 70 height 19
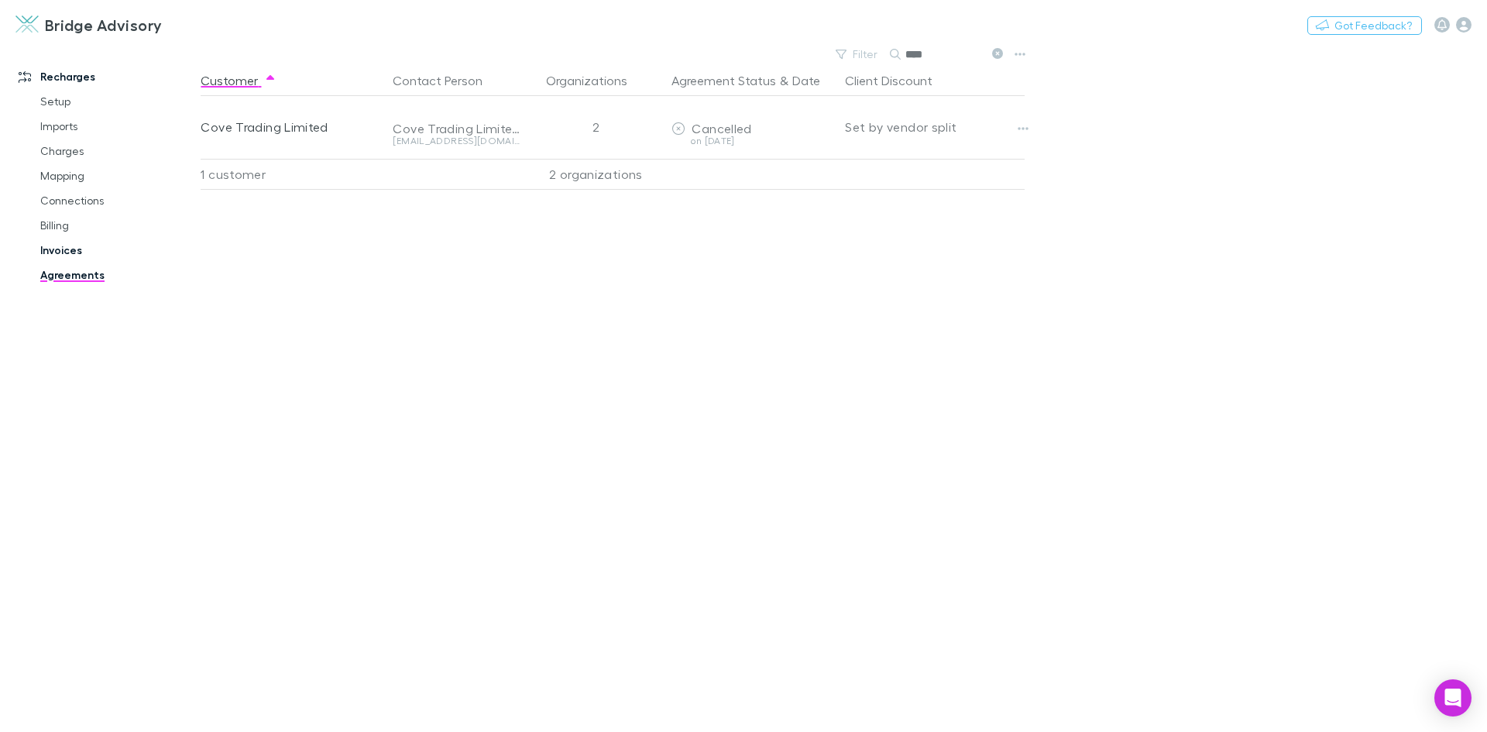
type input "****"
click at [60, 249] on link "Invoices" at bounding box center [117, 250] width 184 height 25
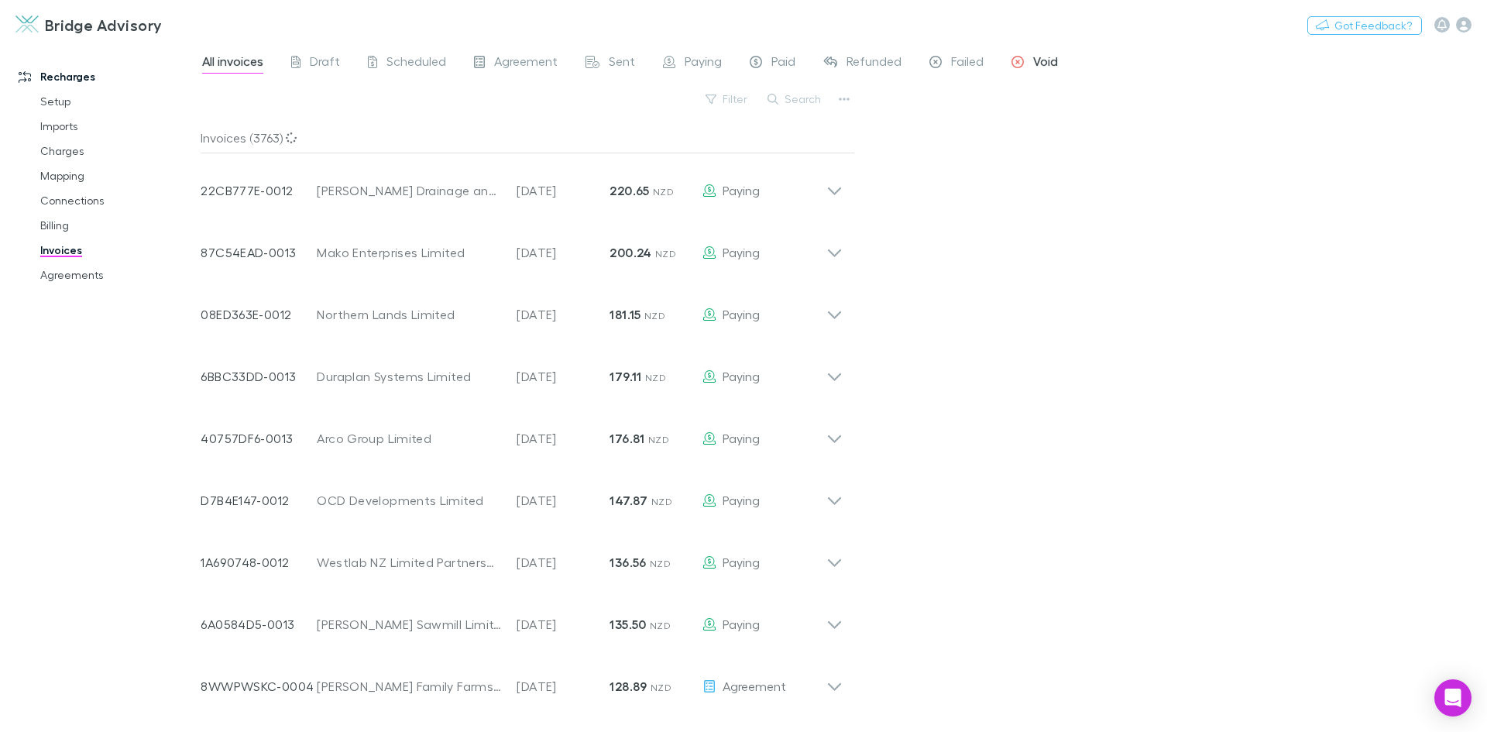
click at [1039, 61] on span "Void" at bounding box center [1045, 63] width 25 height 20
click at [963, 65] on span "Failed" at bounding box center [967, 63] width 33 height 20
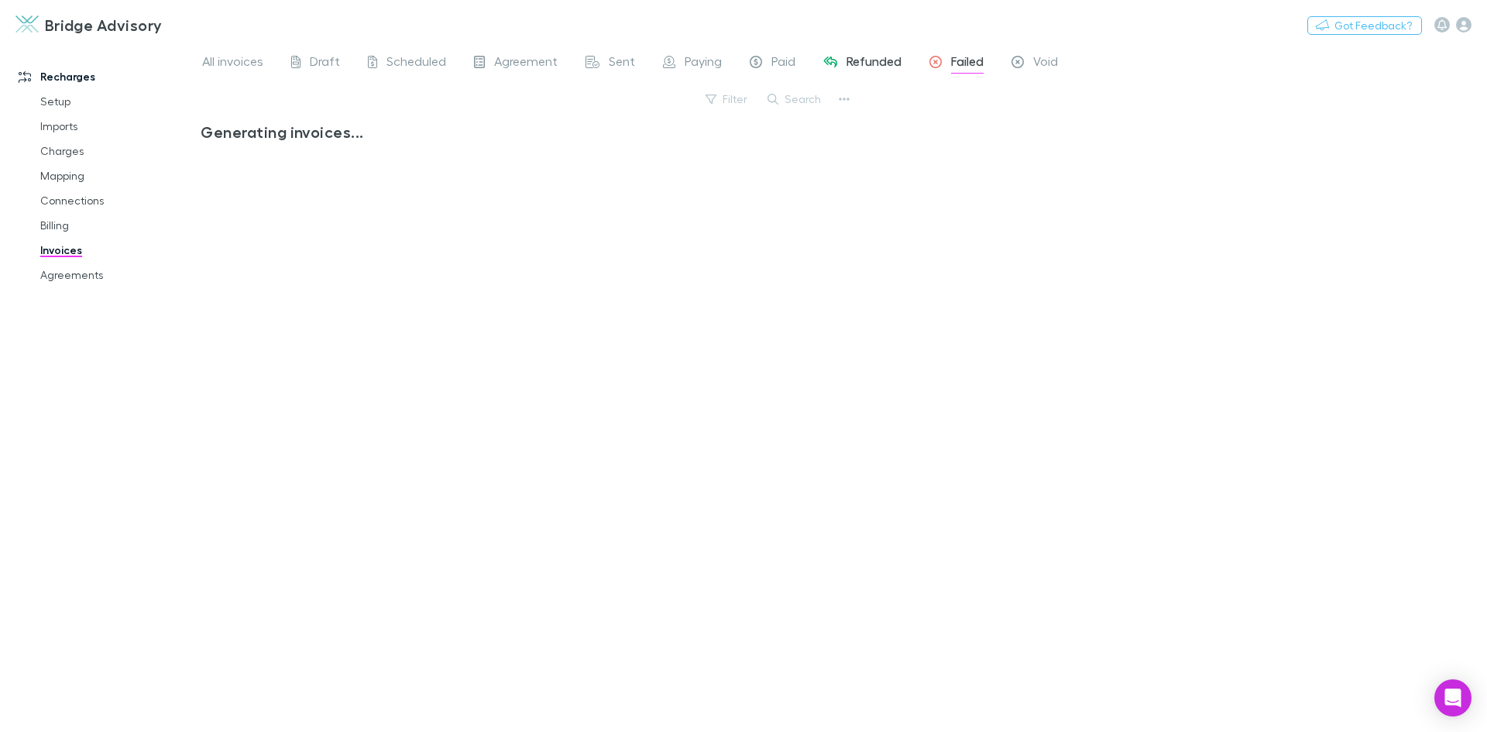
click at [886, 59] on span "Refunded" at bounding box center [874, 63] width 55 height 20
click at [780, 61] on span "Paid" at bounding box center [784, 63] width 24 height 20
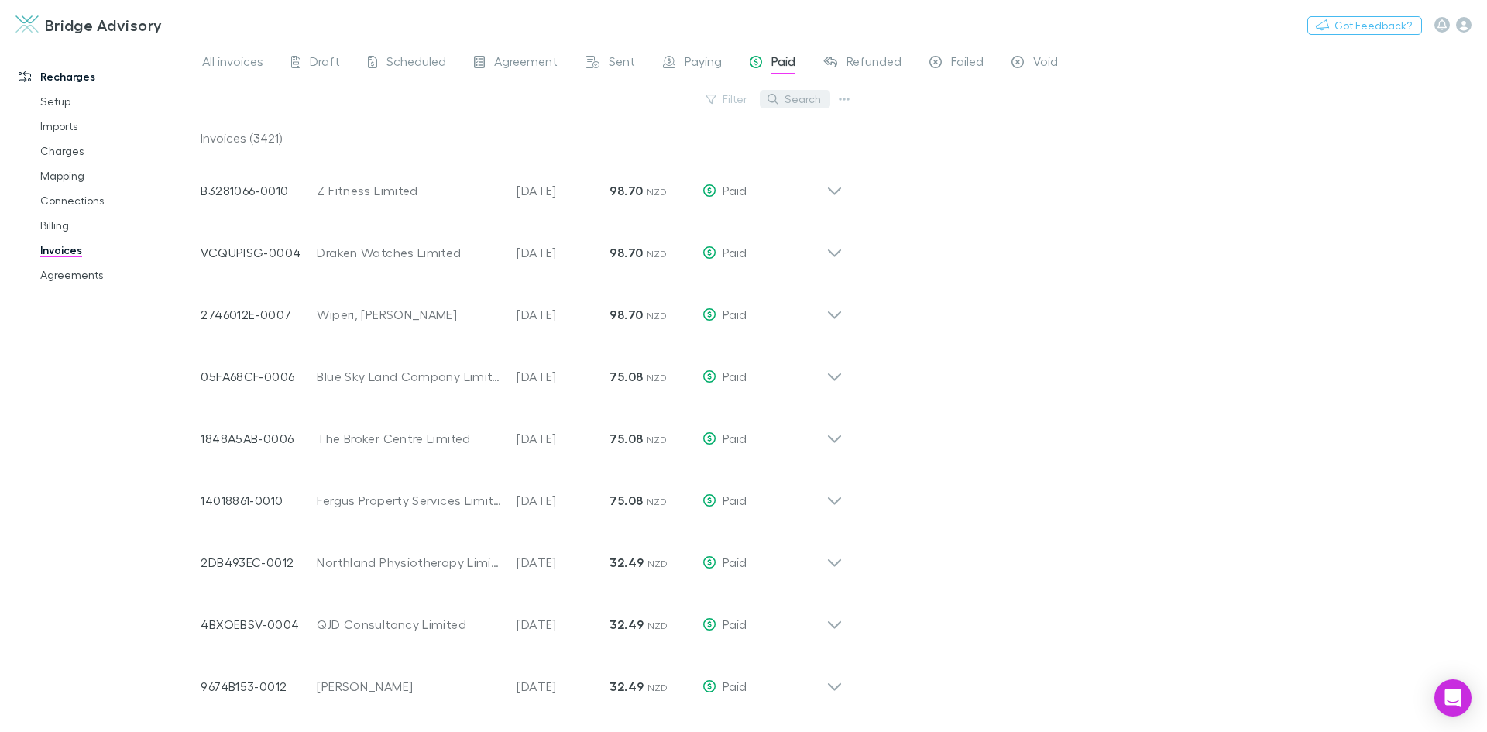
click at [792, 103] on button "Search" at bounding box center [795, 99] width 70 height 19
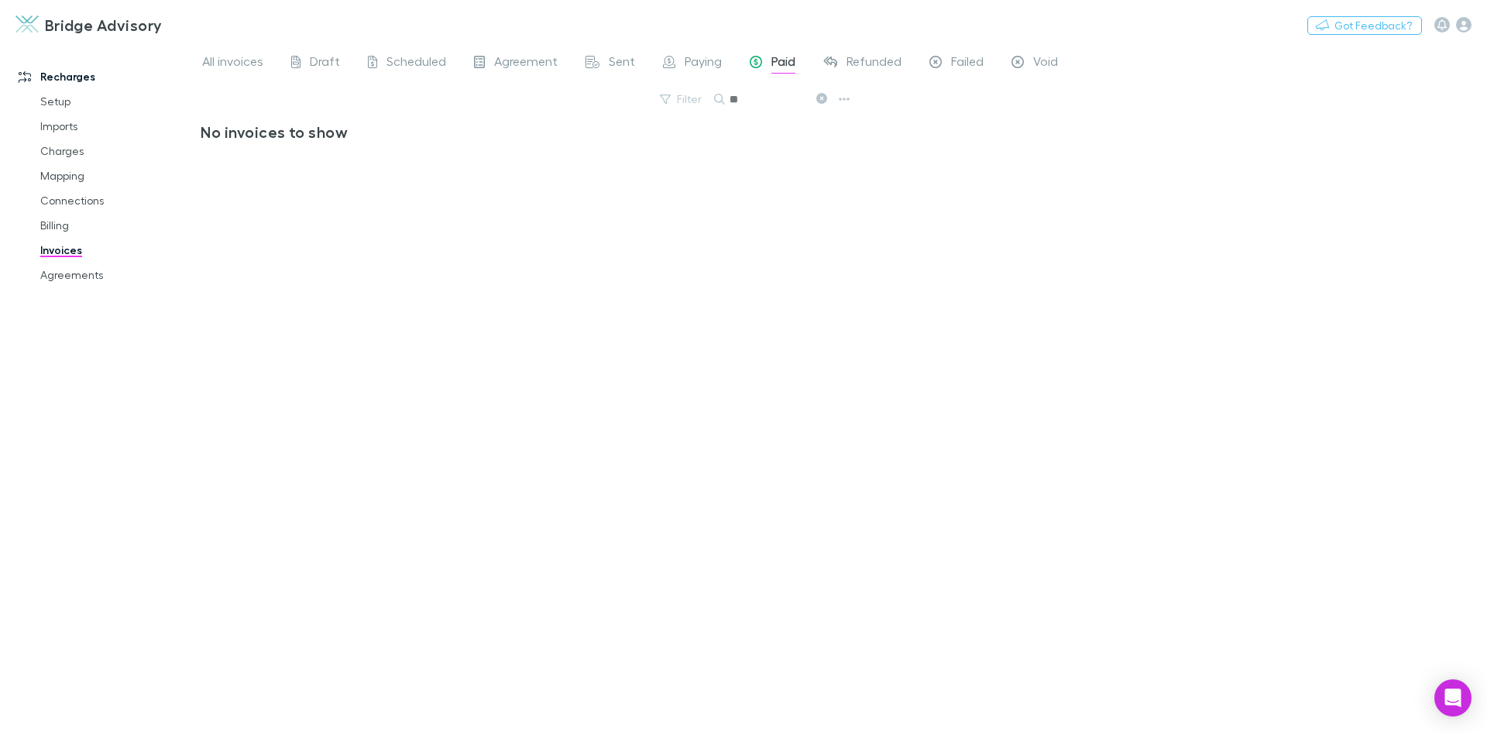
type input "*"
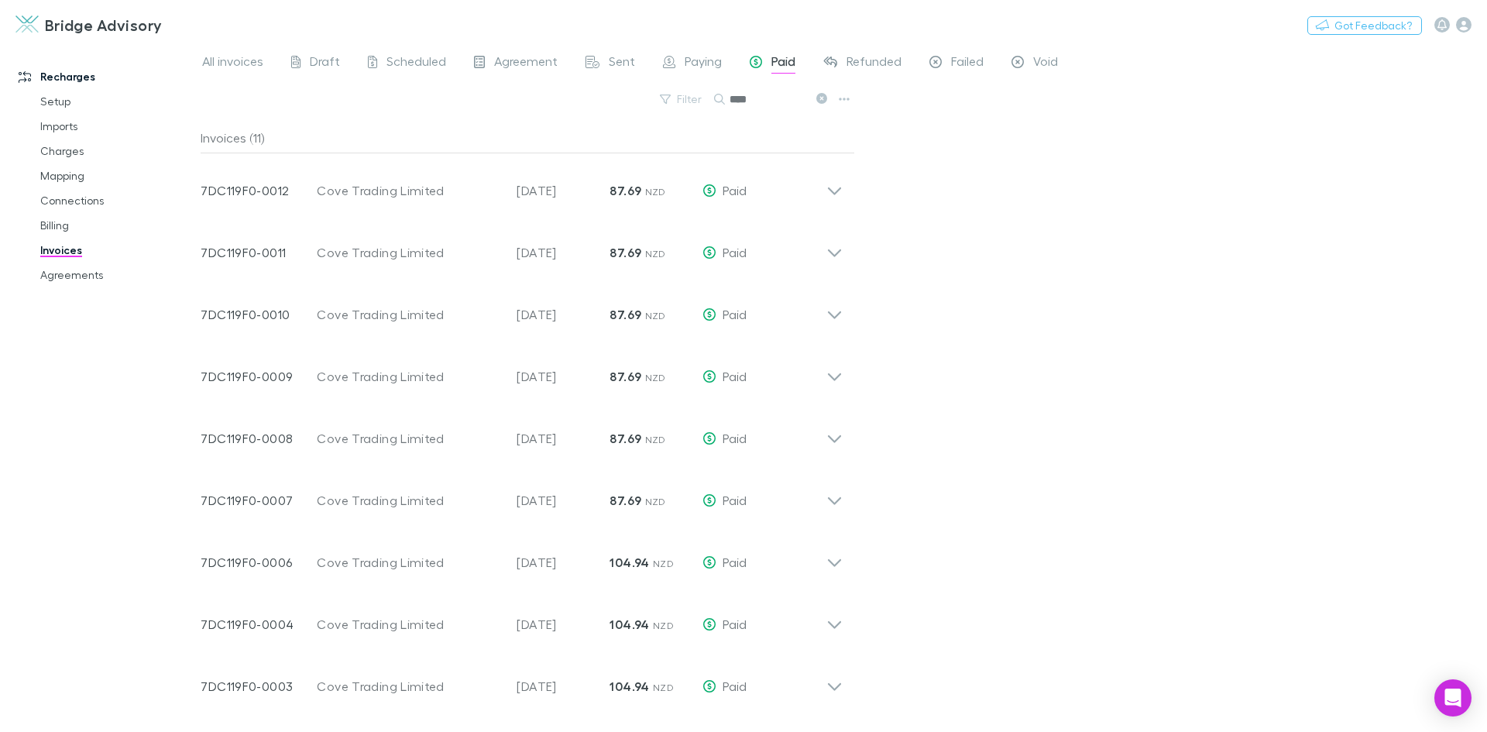
type input "****"
click at [819, 101] on icon at bounding box center [821, 98] width 11 height 11
click at [76, 203] on link "Connections" at bounding box center [117, 200] width 184 height 25
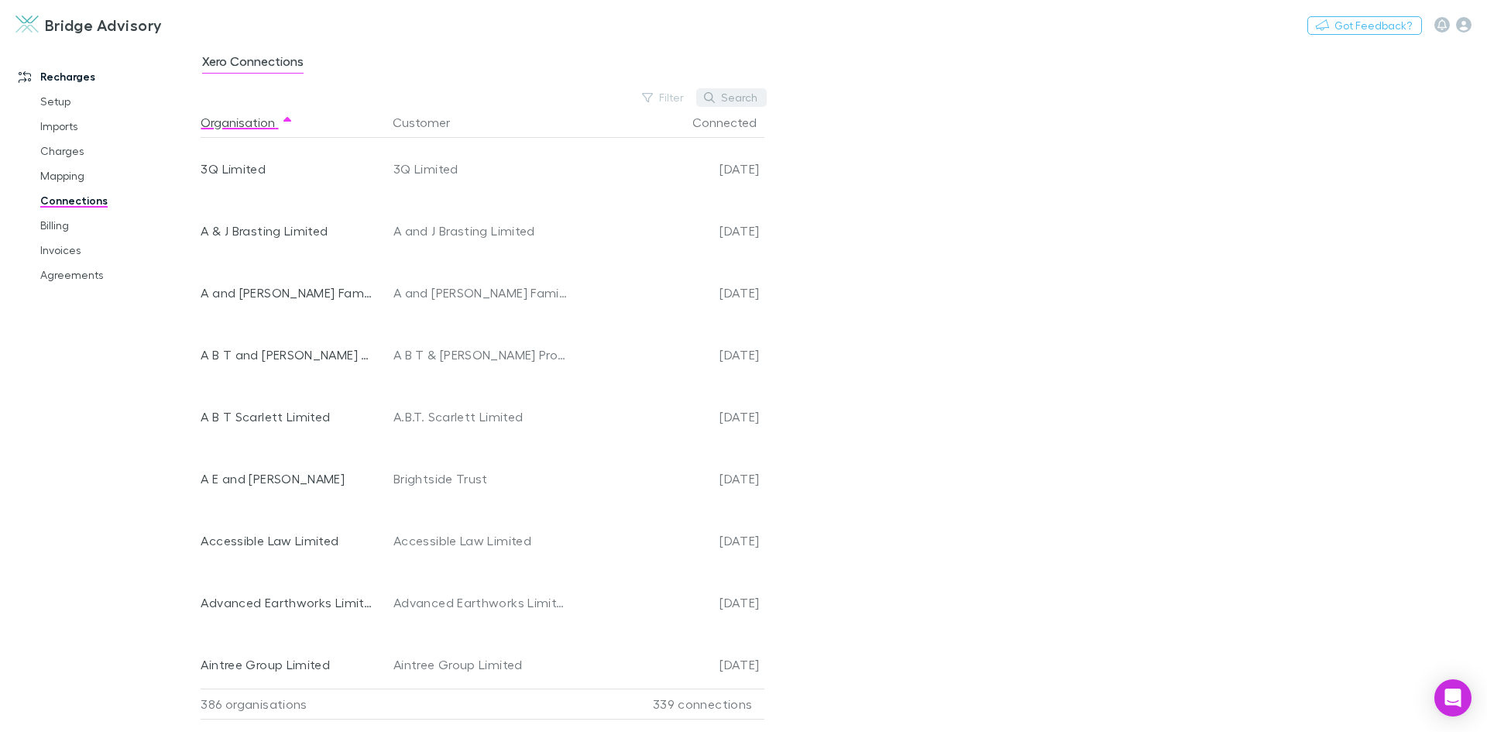
click at [742, 102] on button "Search" at bounding box center [731, 97] width 70 height 19
type input "*"
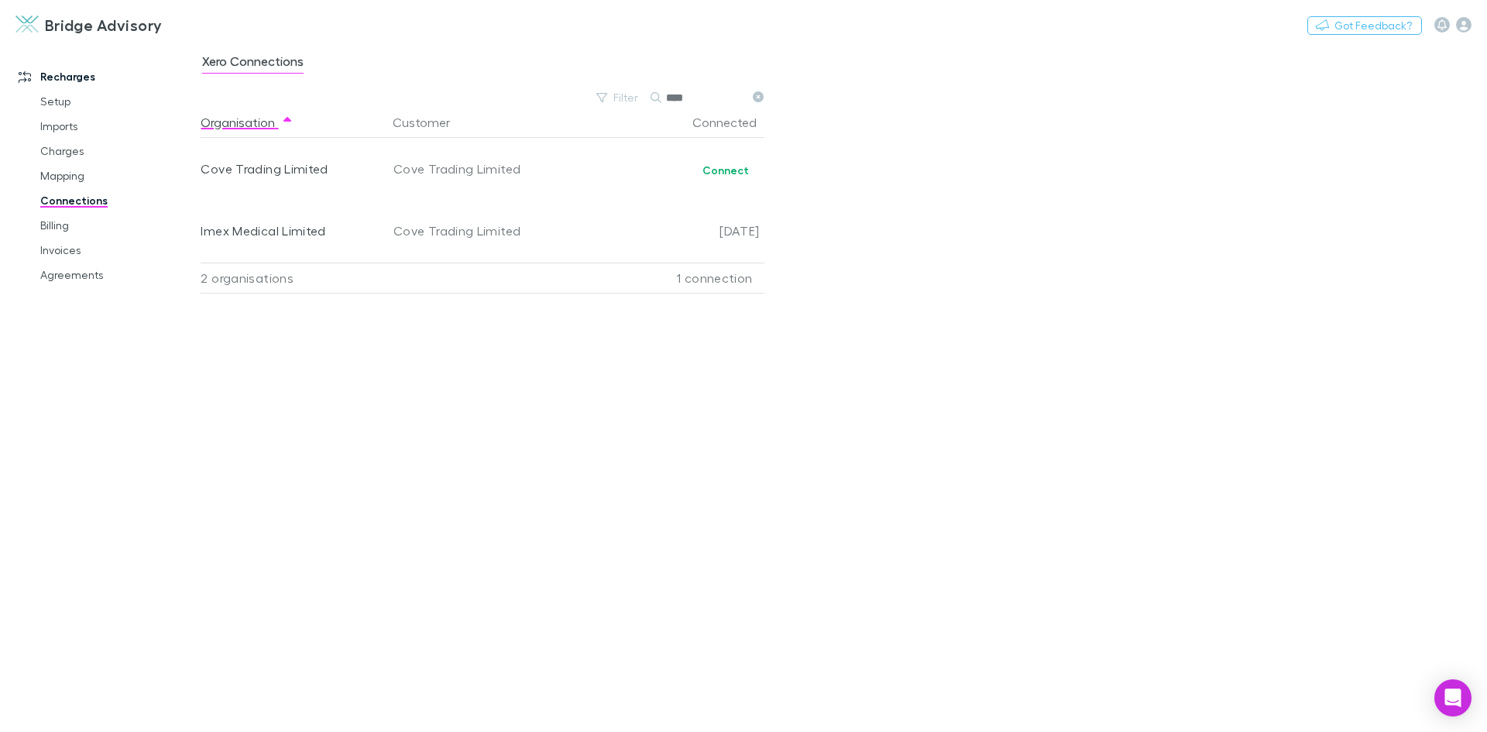
type input "****"
click at [902, 249] on div "Xero Connections Filter Search **** Organisation Customer Connected Cove Tradin…" at bounding box center [844, 387] width 1287 height 689
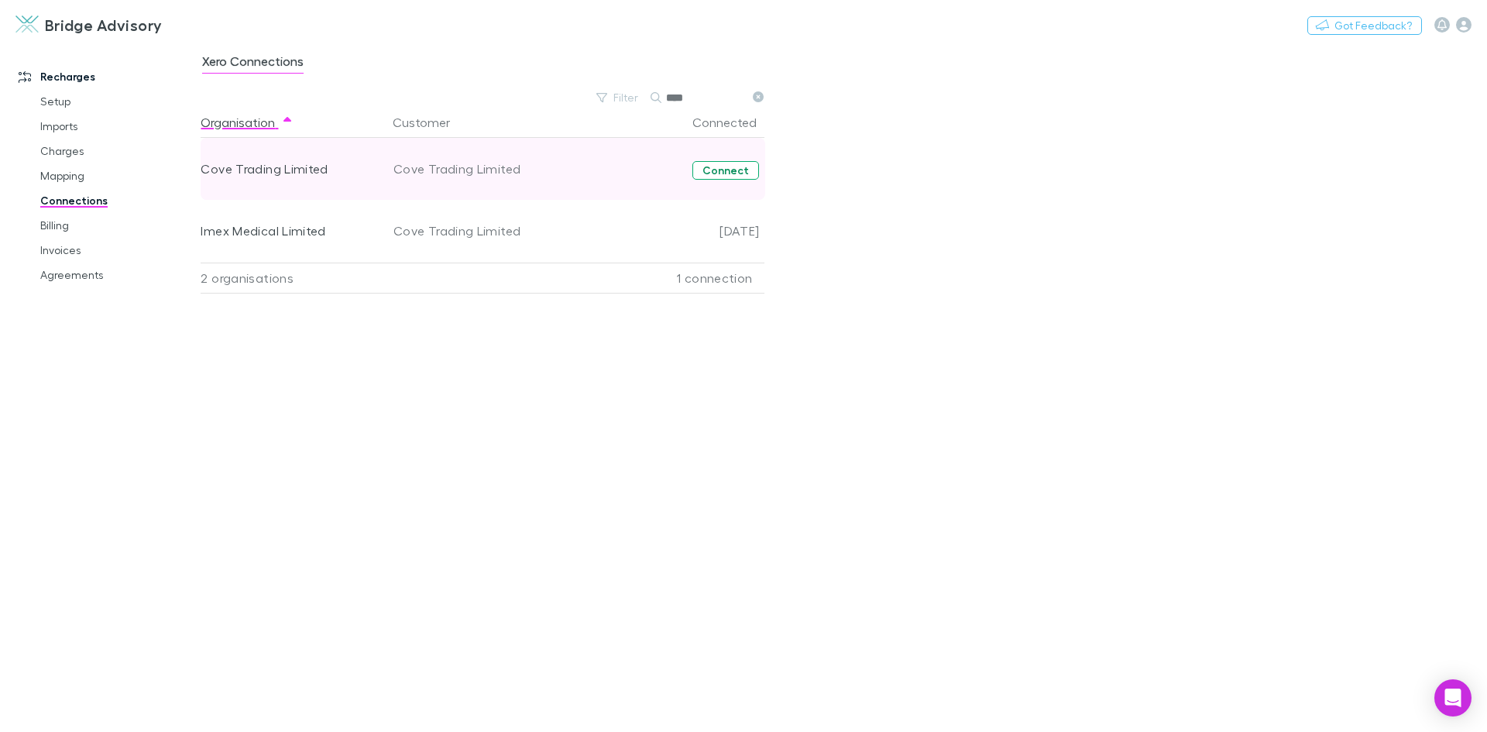
click at [740, 170] on button "Connect" at bounding box center [726, 170] width 67 height 19
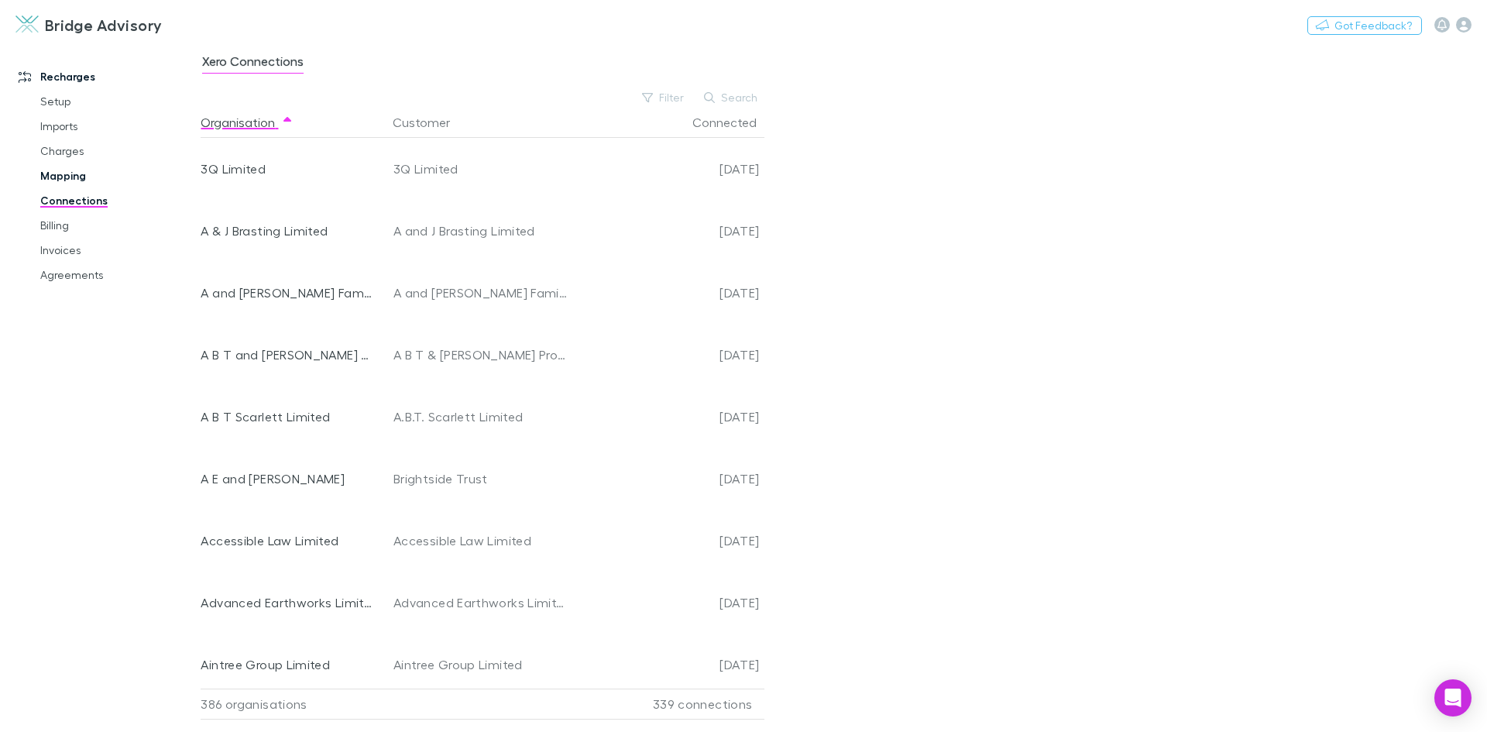
click at [64, 177] on link "Mapping" at bounding box center [117, 175] width 184 height 25
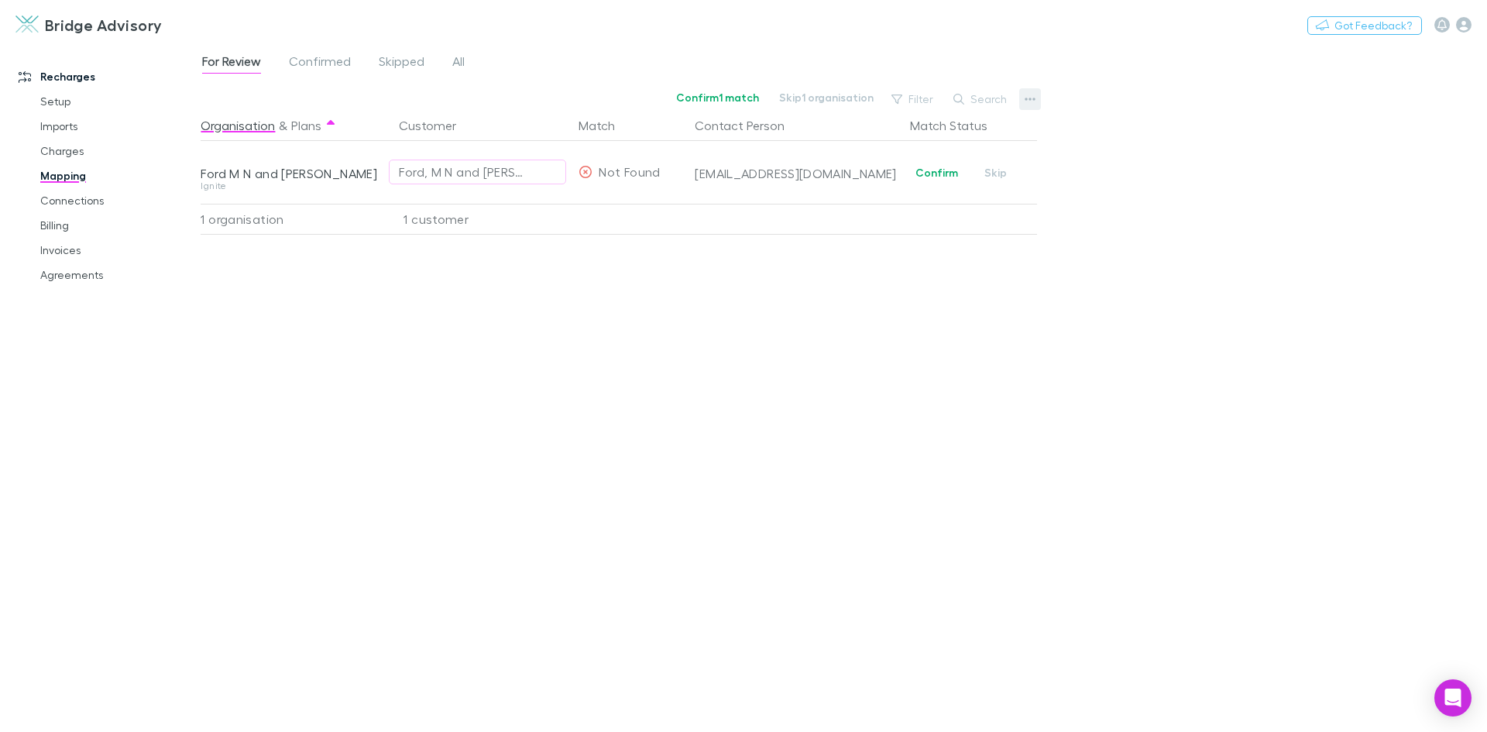
click at [1024, 100] on button "button" at bounding box center [1030, 99] width 22 height 22
click at [910, 244] on p "Re-sync contacts" at bounding box center [934, 246] width 188 height 19
click at [61, 253] on link "Invoices" at bounding box center [117, 250] width 184 height 25
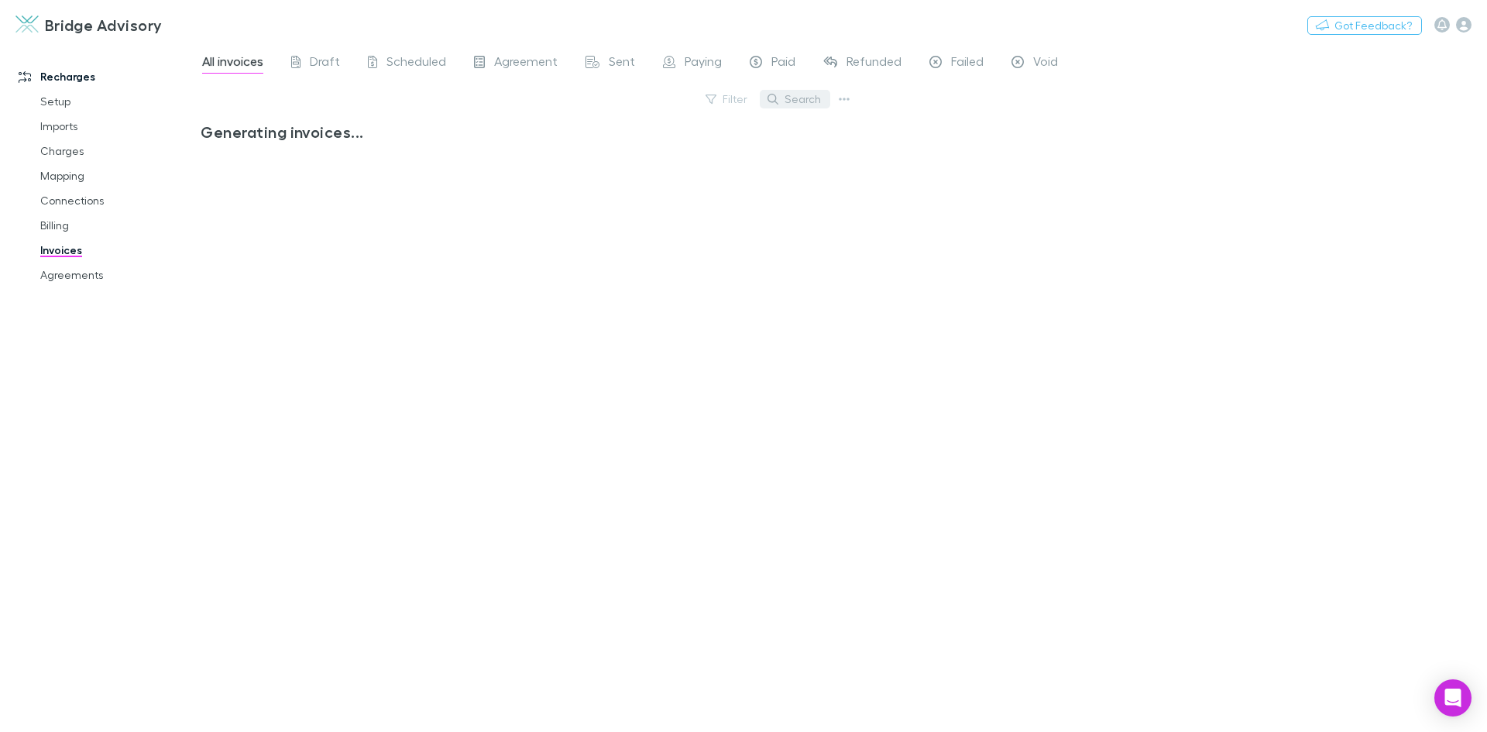
click at [795, 103] on button "Search" at bounding box center [795, 99] width 70 height 19
type input "****"
click at [817, 95] on icon at bounding box center [821, 98] width 11 height 11
click at [75, 276] on link "Agreements" at bounding box center [117, 275] width 184 height 25
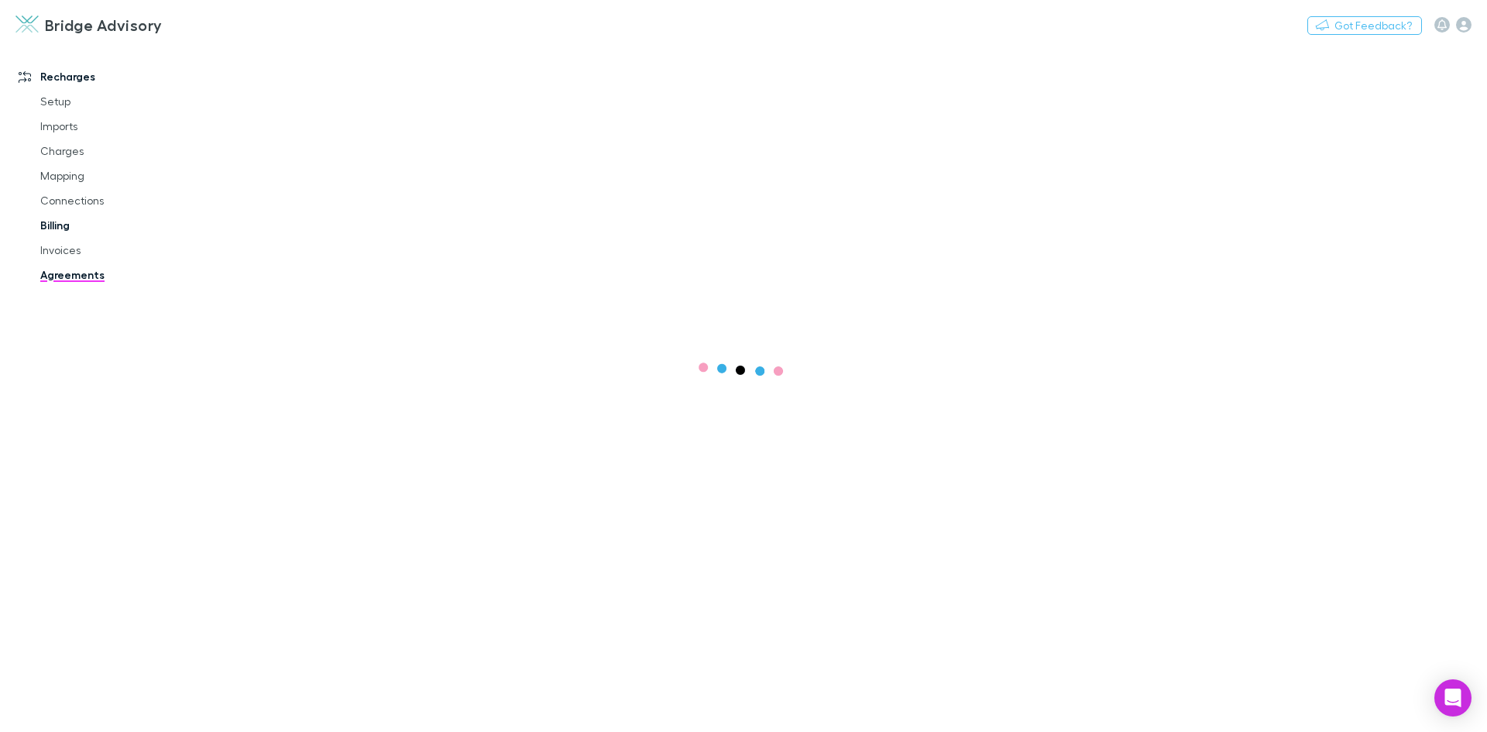
click at [57, 222] on link "Billing" at bounding box center [117, 225] width 184 height 25
click at [63, 250] on link "Invoices" at bounding box center [117, 250] width 184 height 25
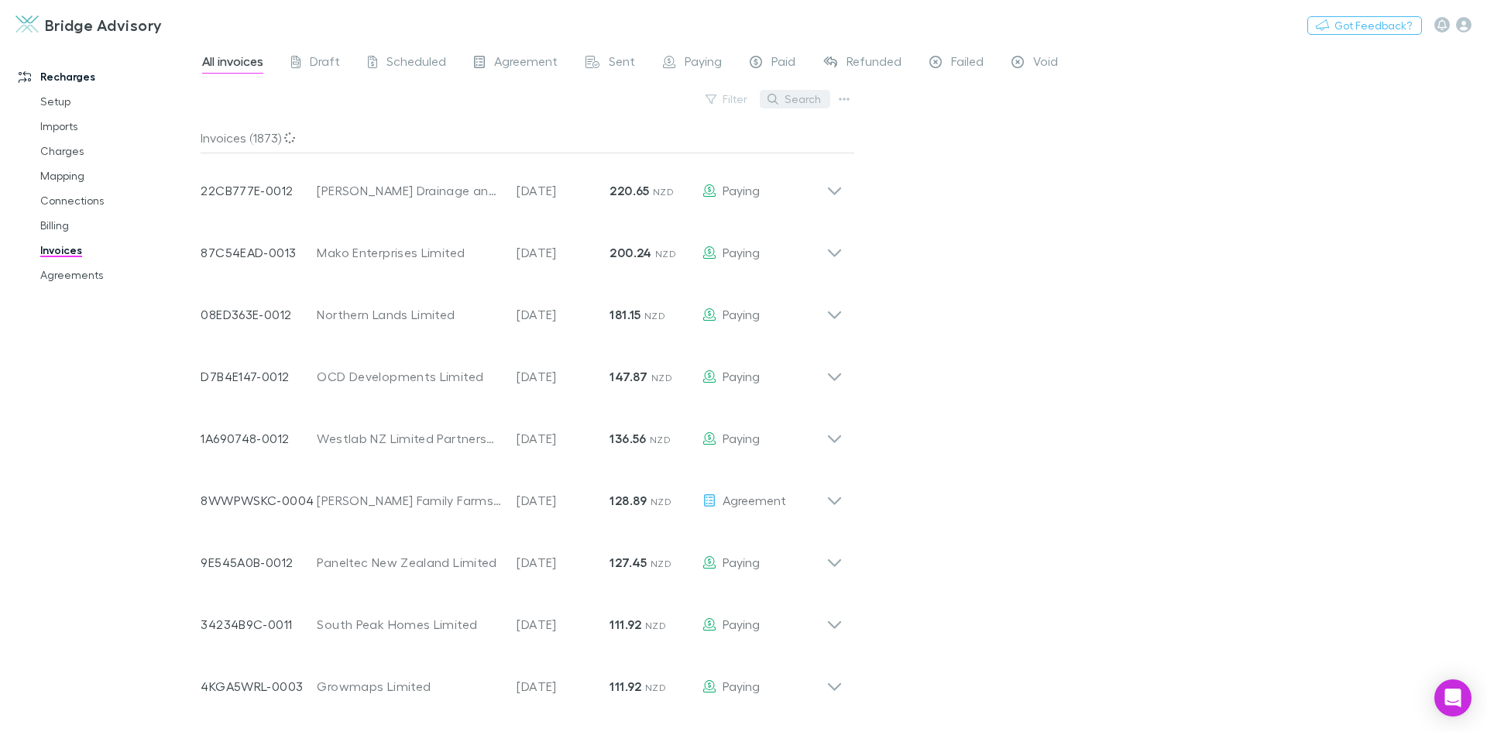
click at [803, 96] on button "Search" at bounding box center [795, 99] width 70 height 19
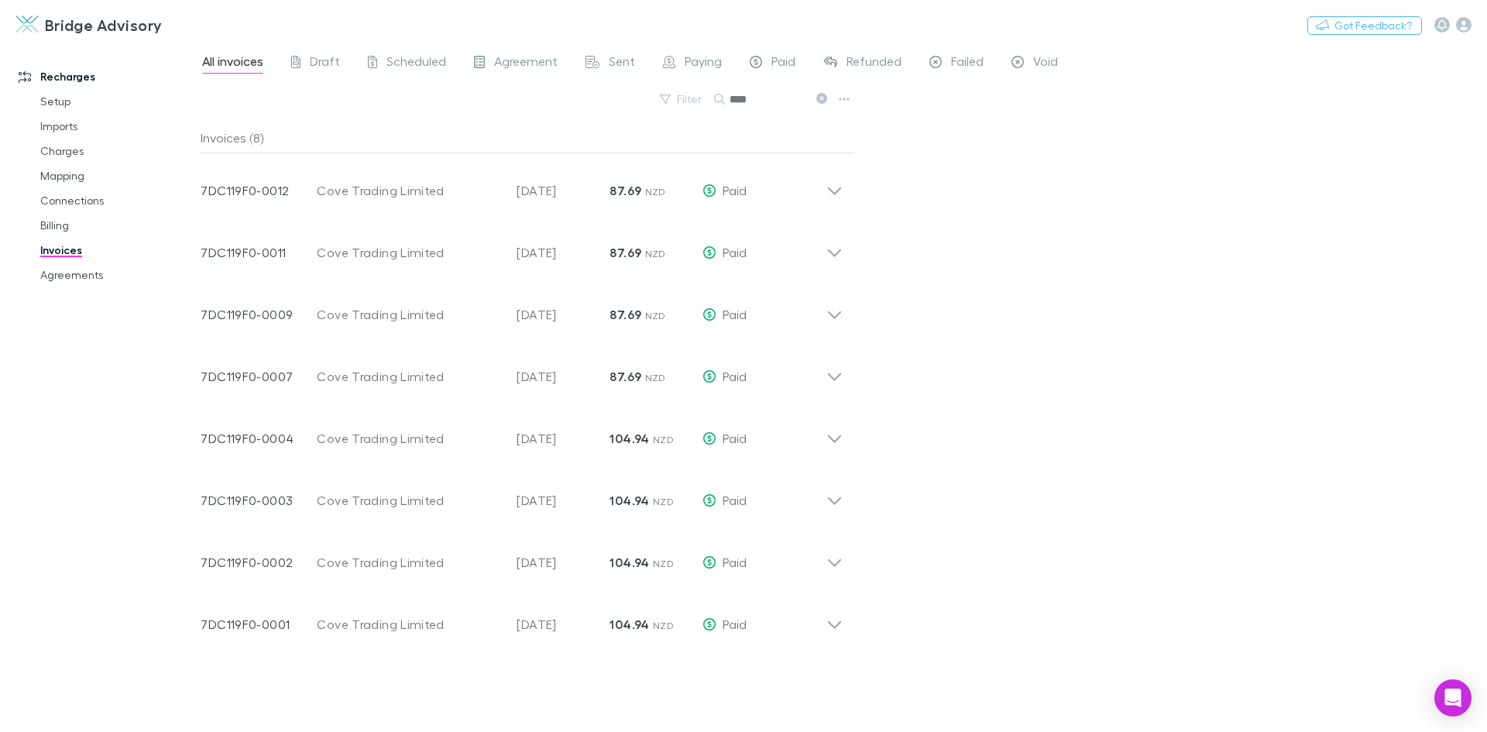
type input "****"
click at [820, 98] on icon at bounding box center [821, 98] width 11 height 11
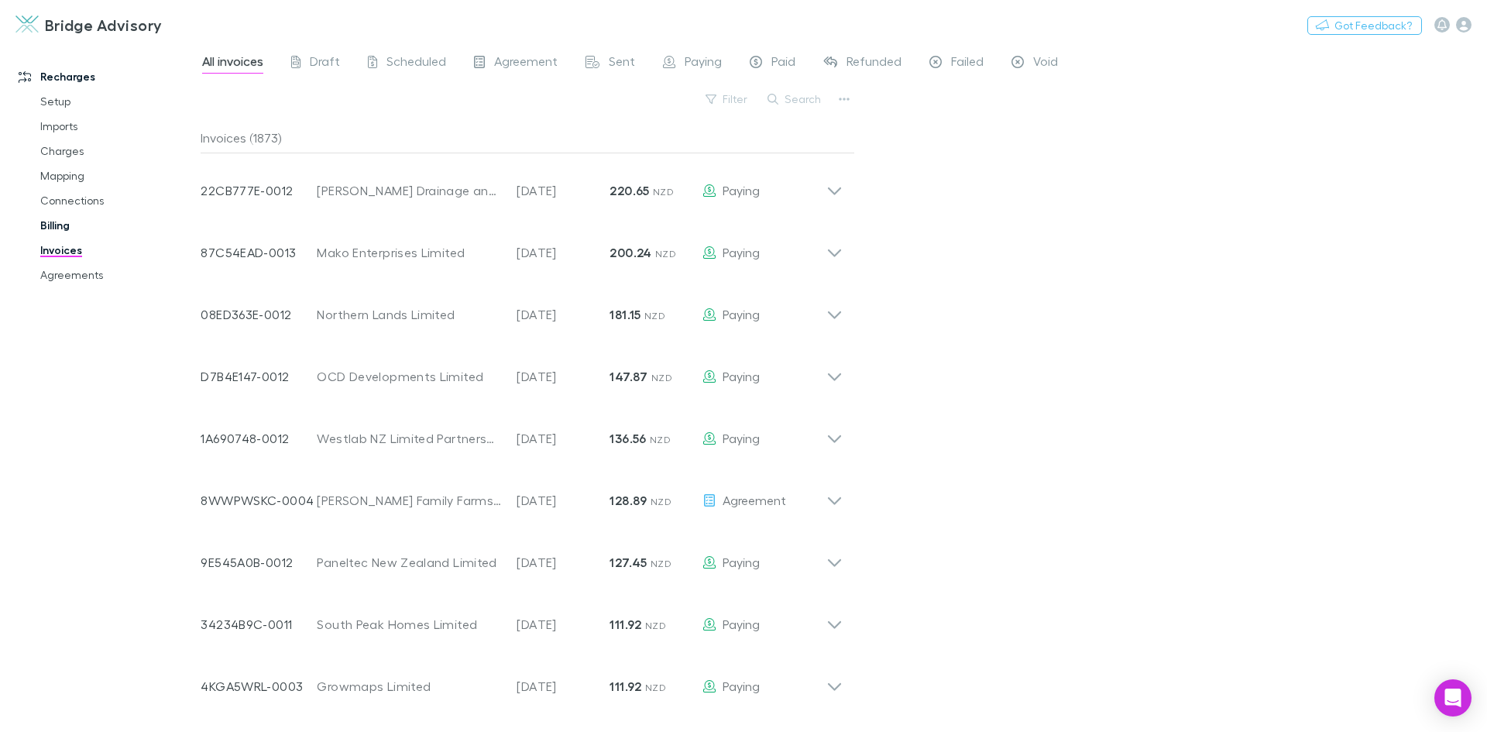
click at [57, 224] on link "Billing" at bounding box center [117, 225] width 184 height 25
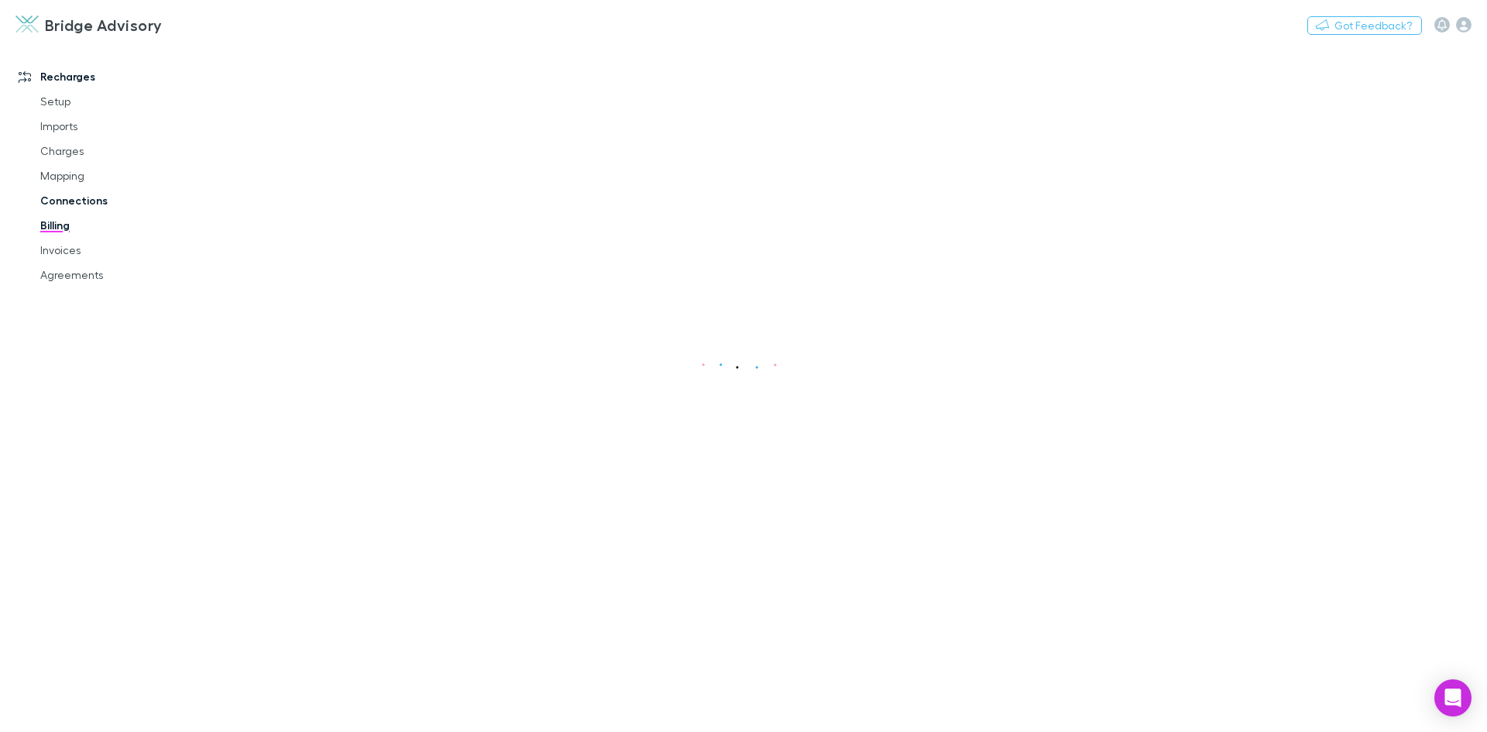
click at [71, 201] on link "Connections" at bounding box center [117, 200] width 184 height 25
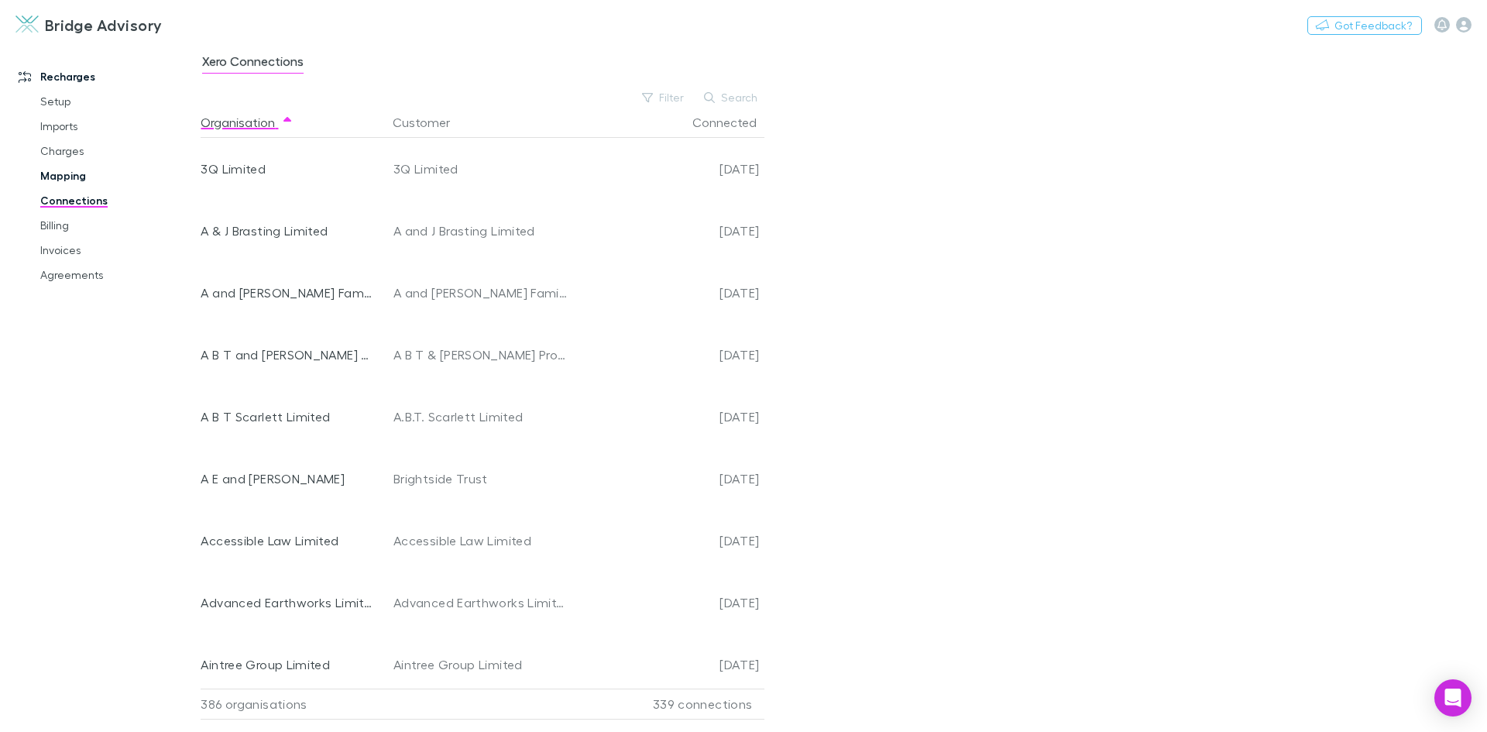
click at [61, 180] on link "Mapping" at bounding box center [117, 175] width 184 height 25
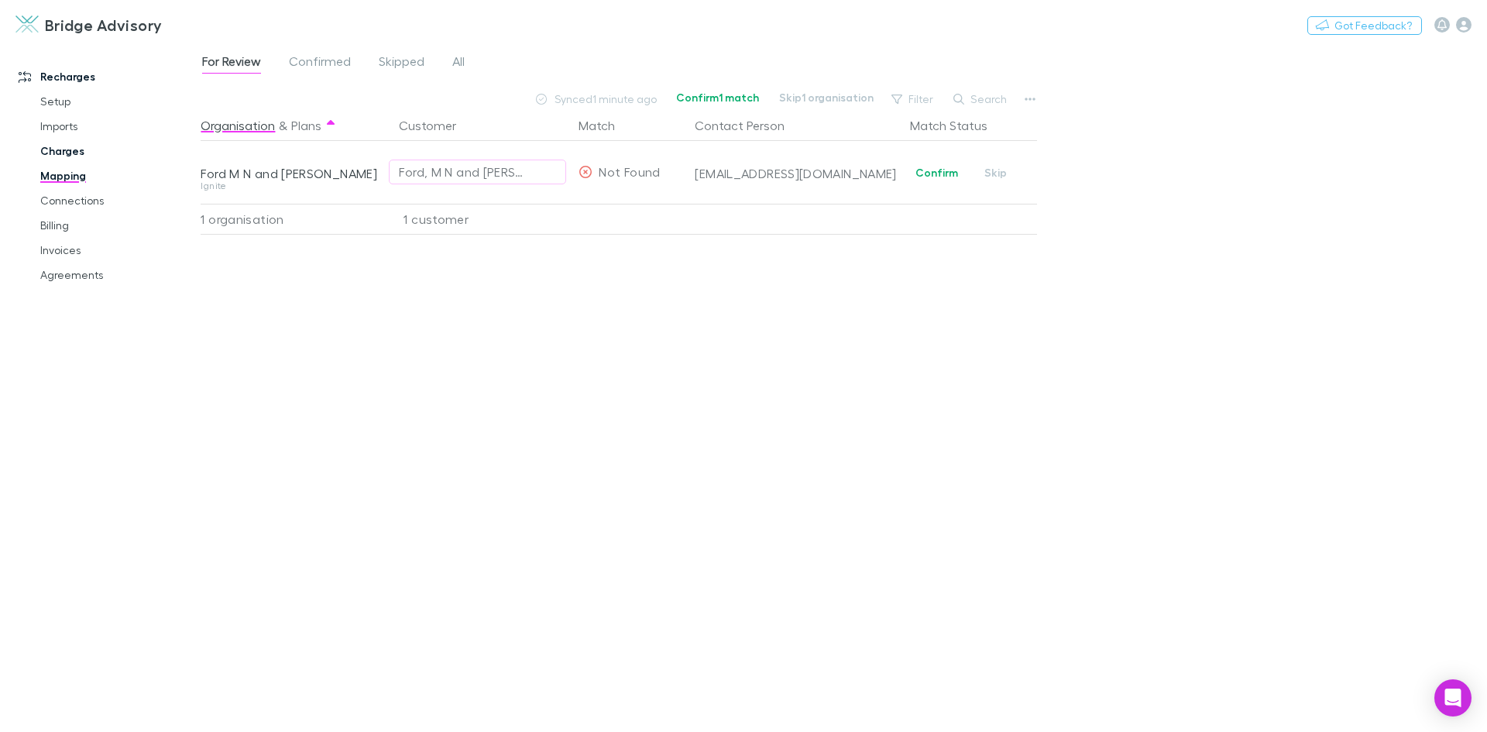
click at [61, 154] on link "Charges" at bounding box center [117, 151] width 184 height 25
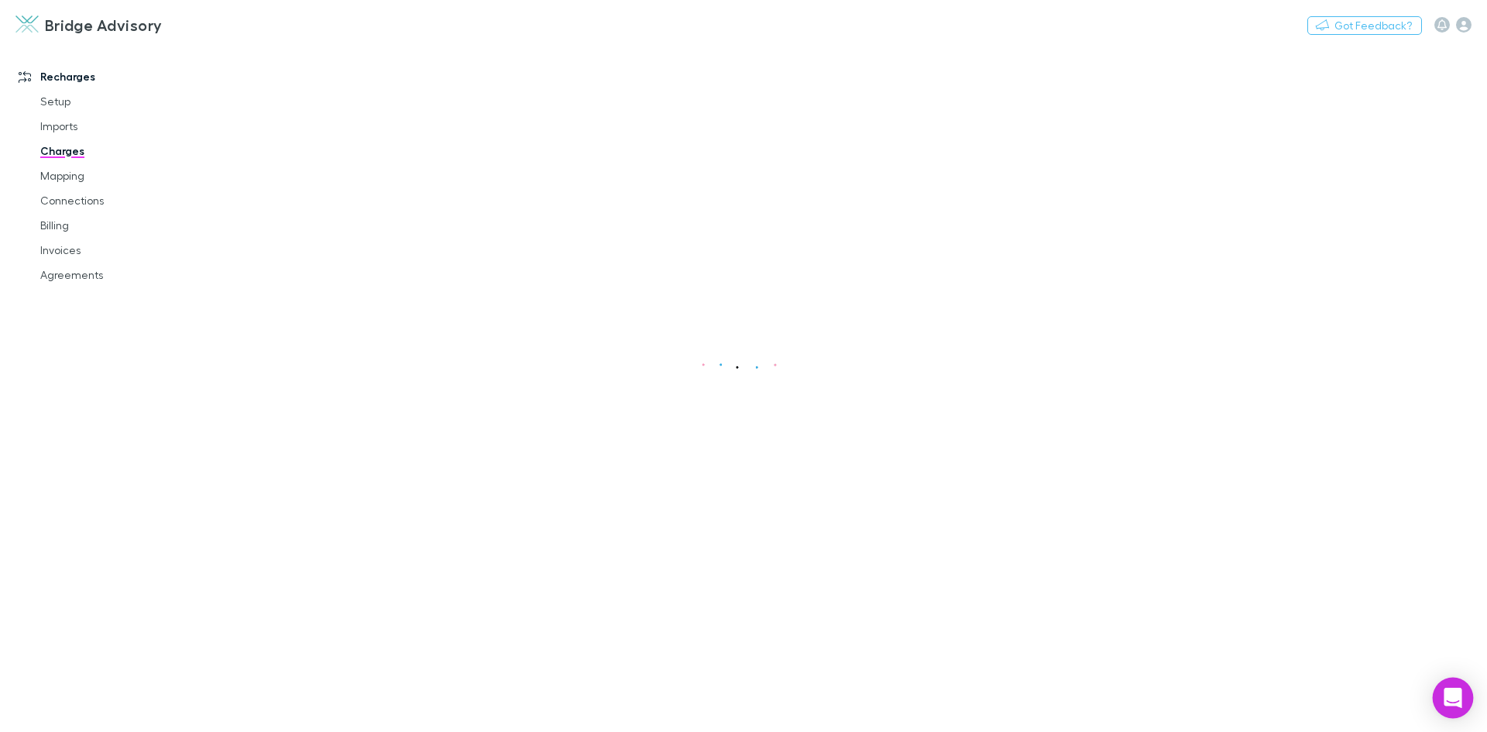
click at [1443, 698] on div "Open Intercom Messenger" at bounding box center [1453, 698] width 41 height 41
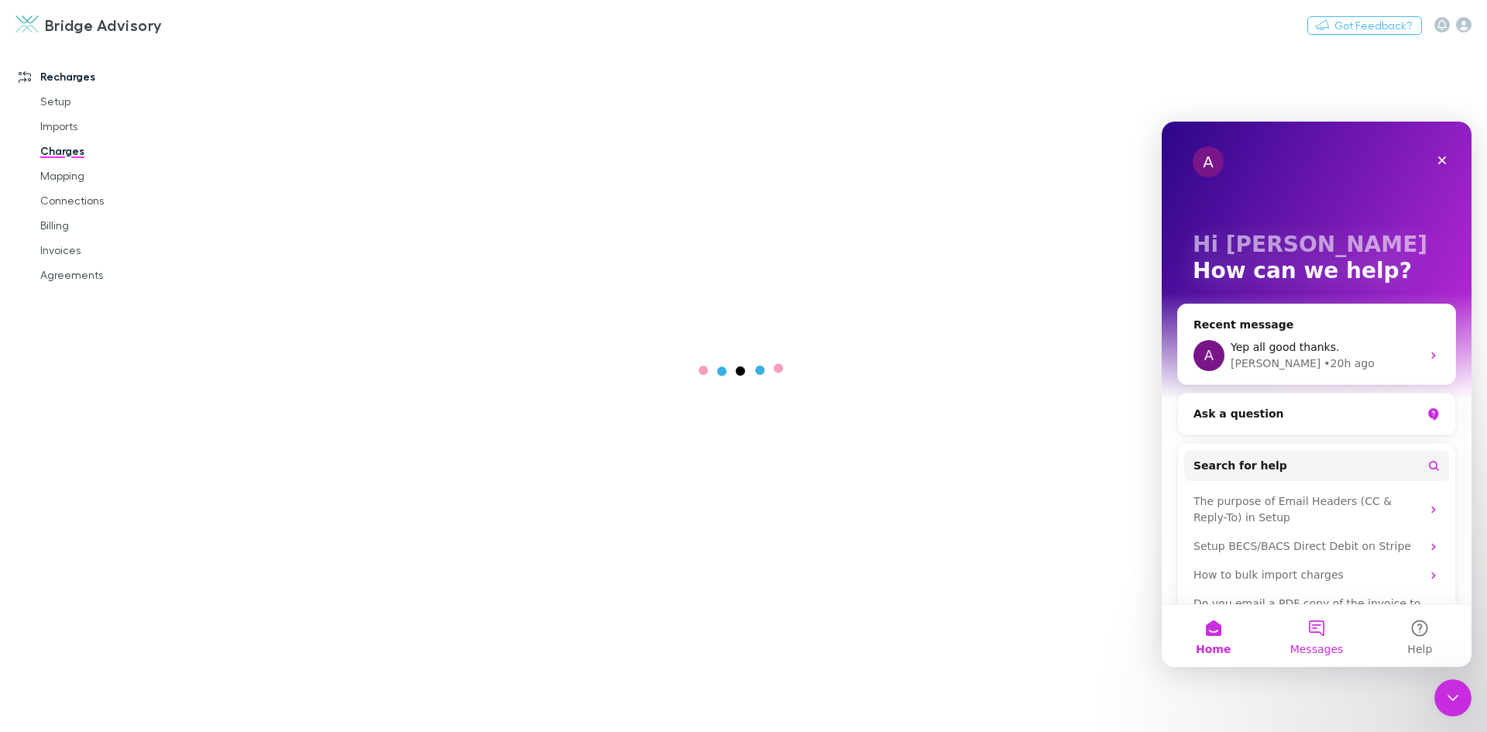
click at [1318, 625] on button "Messages" at bounding box center [1316, 636] width 103 height 62
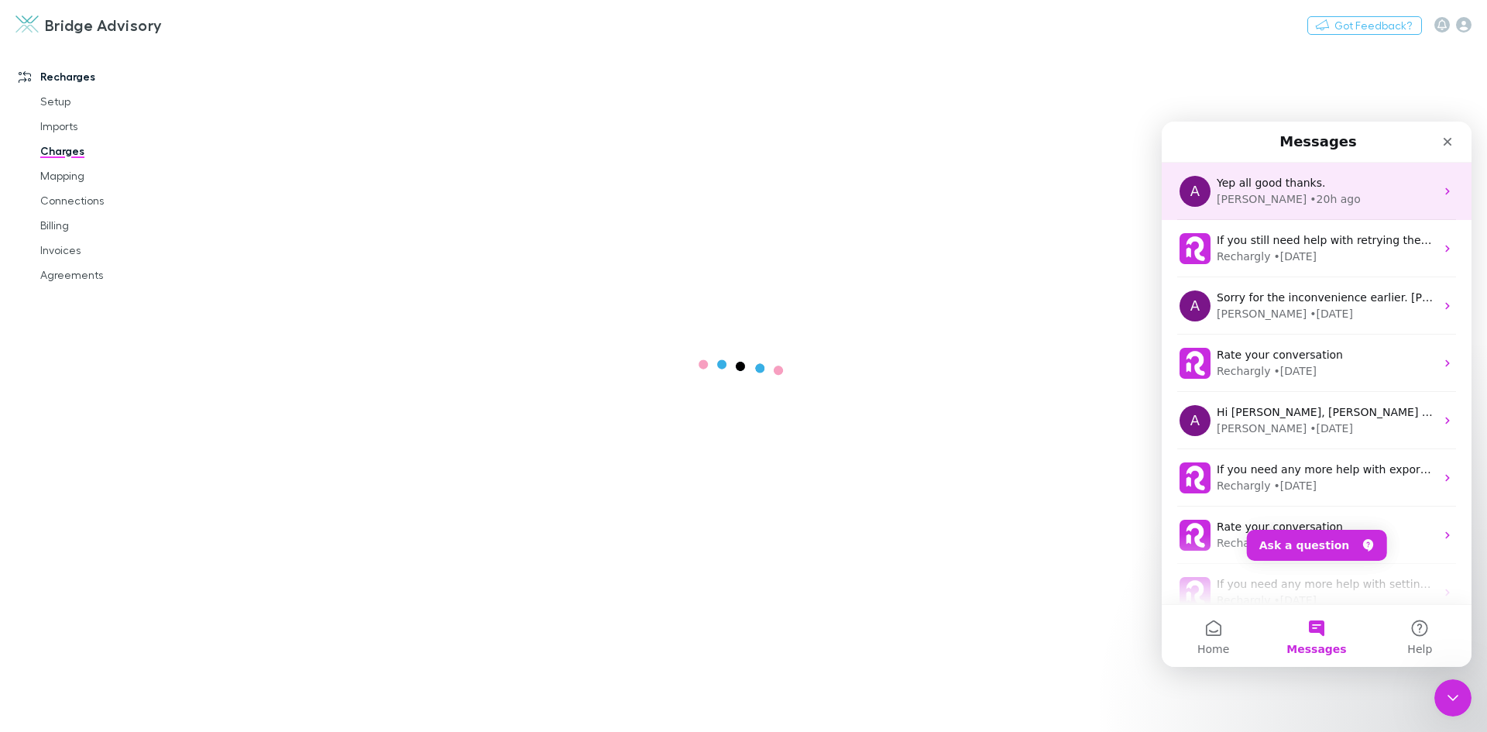
click at [1310, 201] on div "• 20h ago" at bounding box center [1335, 199] width 50 height 16
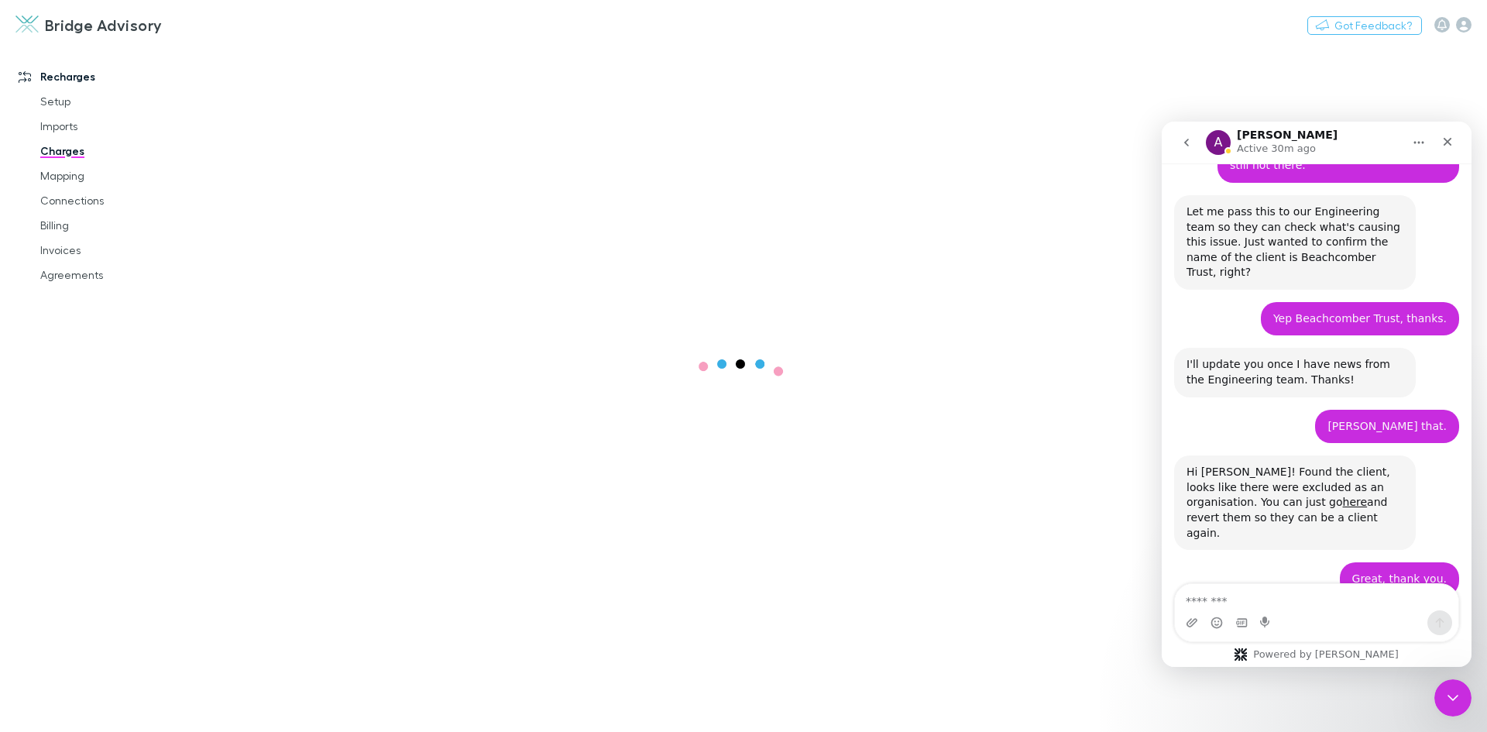
scroll to position [1820, 0]
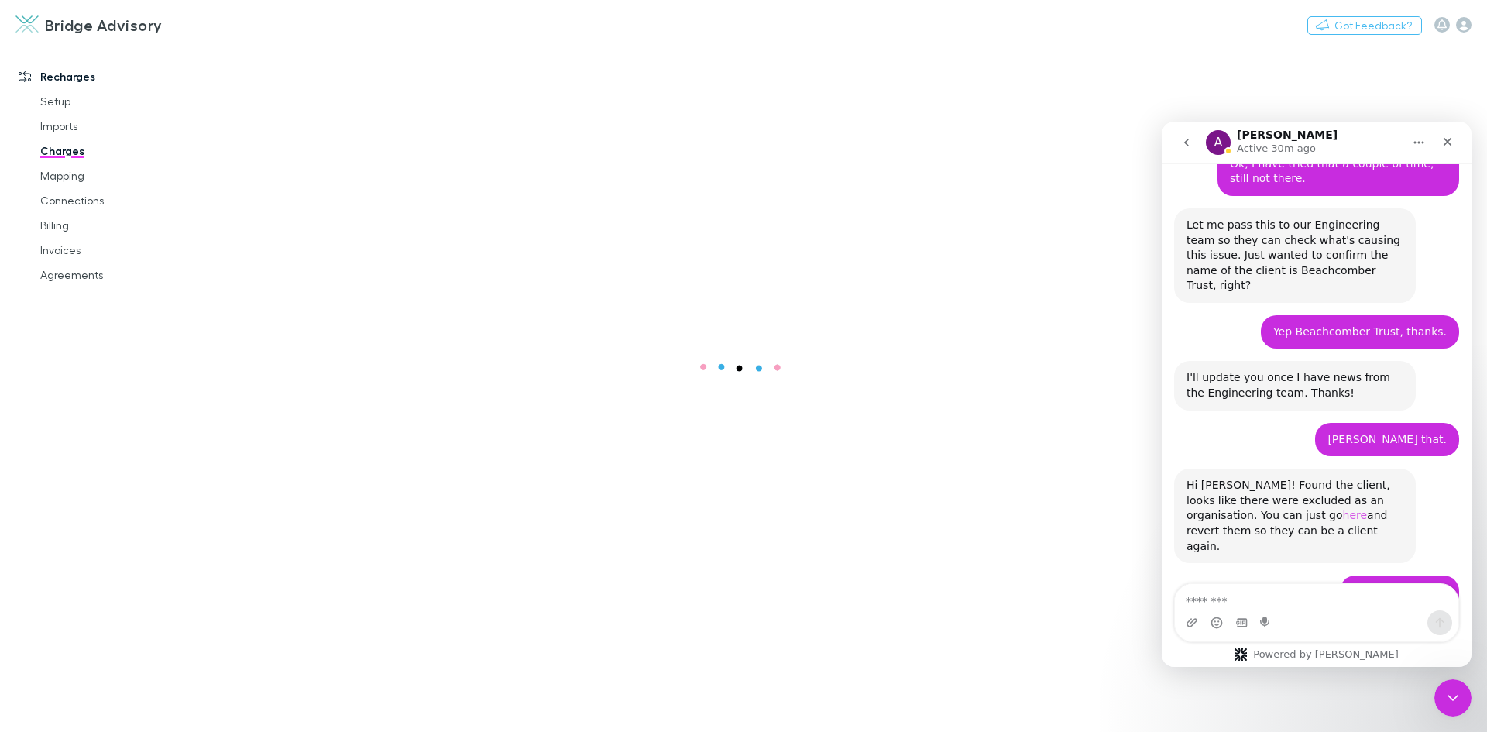
click at [1343, 509] on link "here" at bounding box center [1355, 515] width 25 height 12
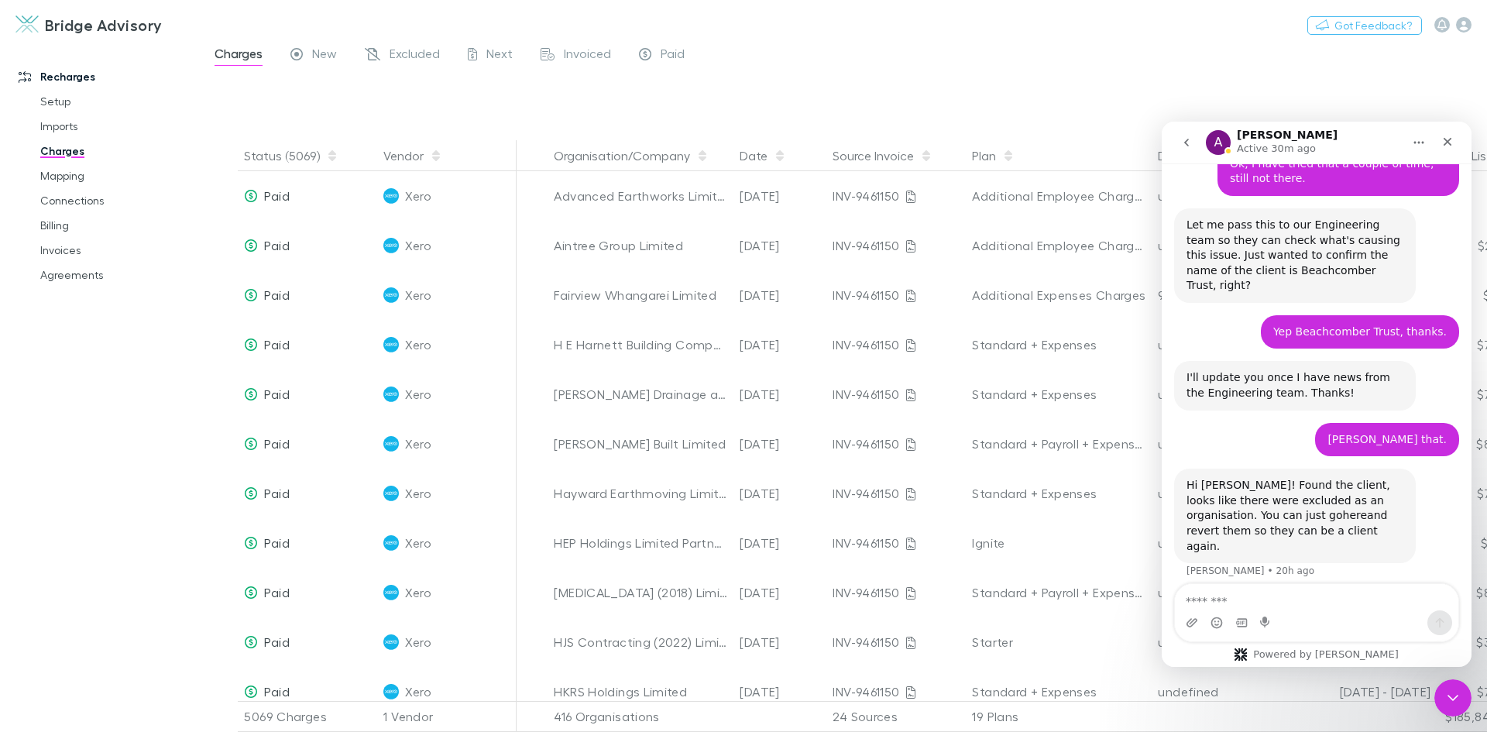
scroll to position [1836, 0]
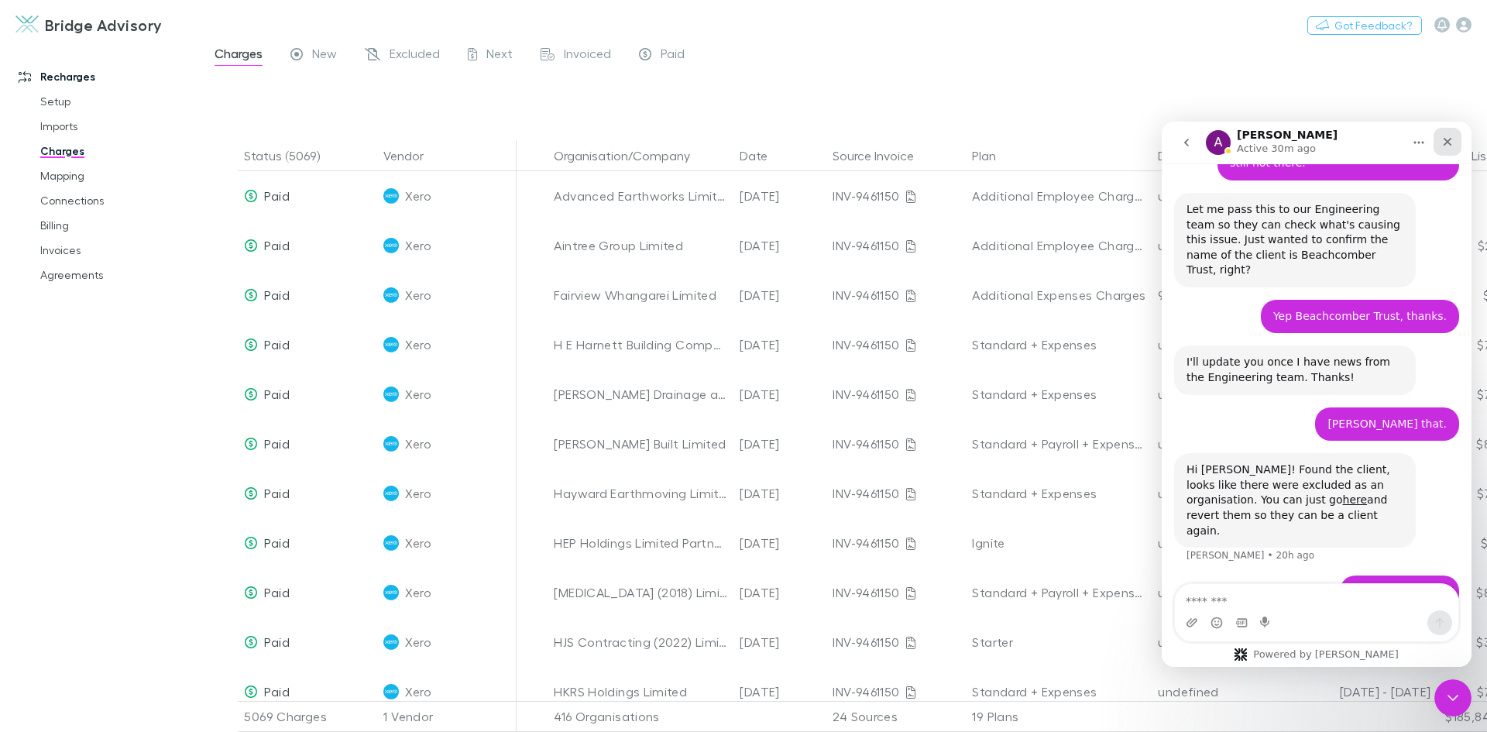
click at [1444, 143] on icon "Close" at bounding box center [1448, 142] width 12 height 12
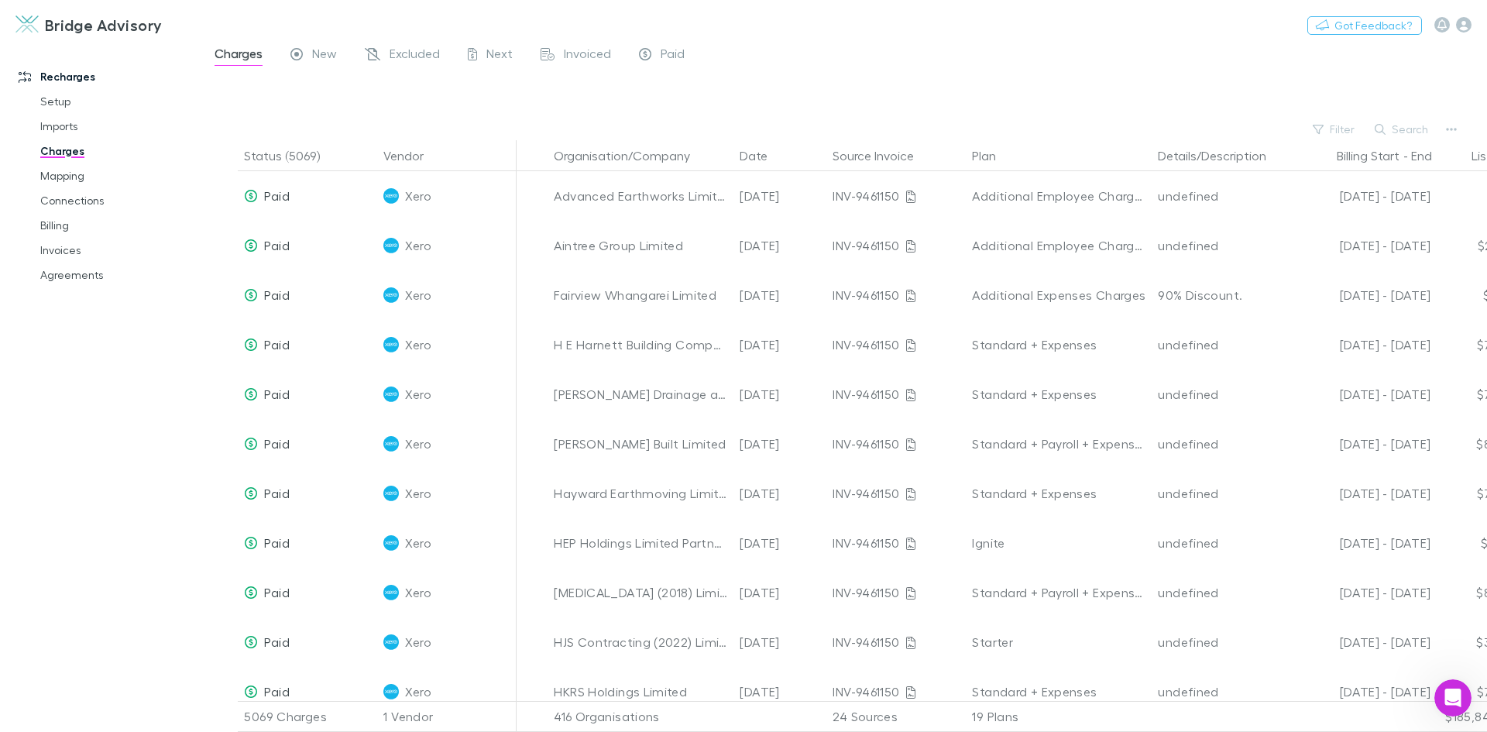
scroll to position [1820, 0]
click at [1435, 693] on div "Open Intercom Messenger" at bounding box center [1450, 695] width 51 height 51
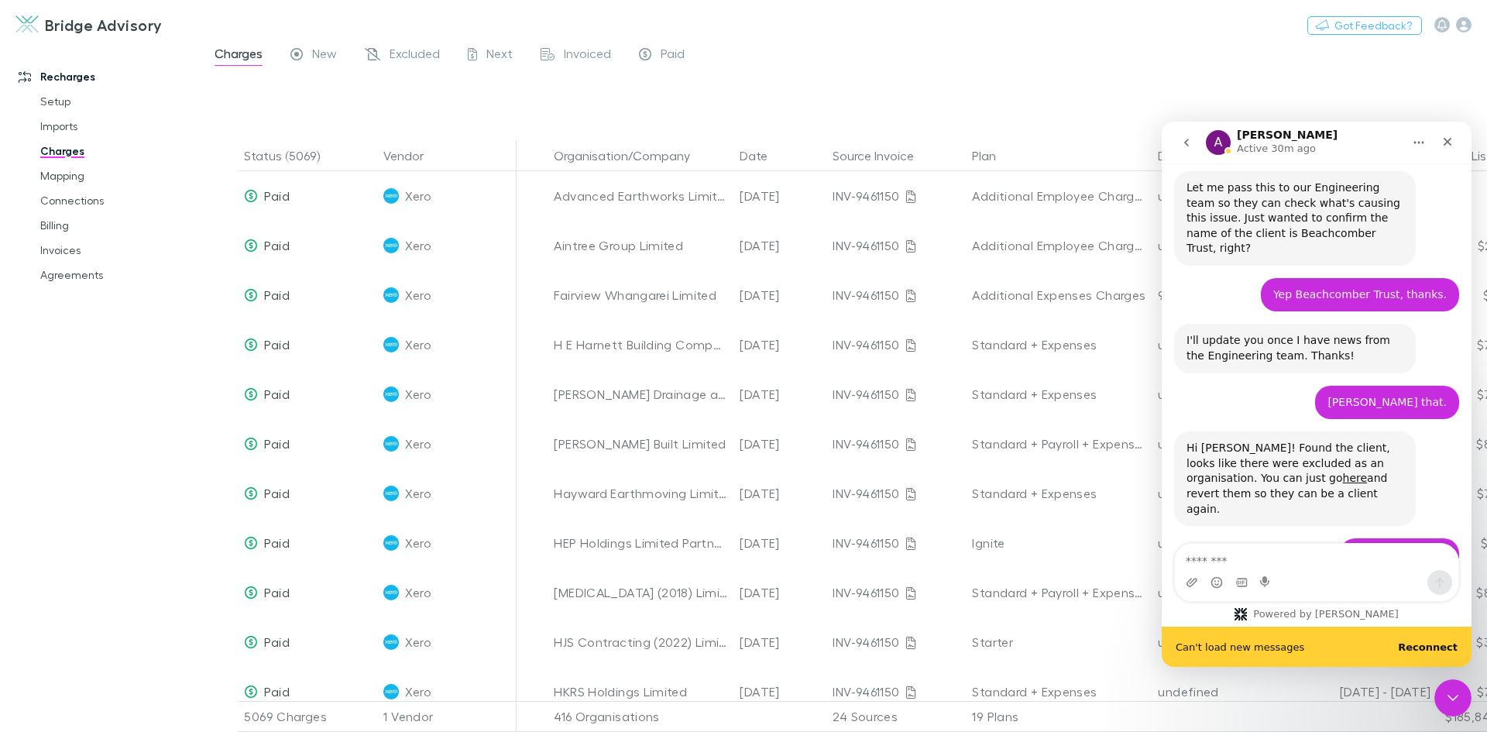
scroll to position [1861, 0]
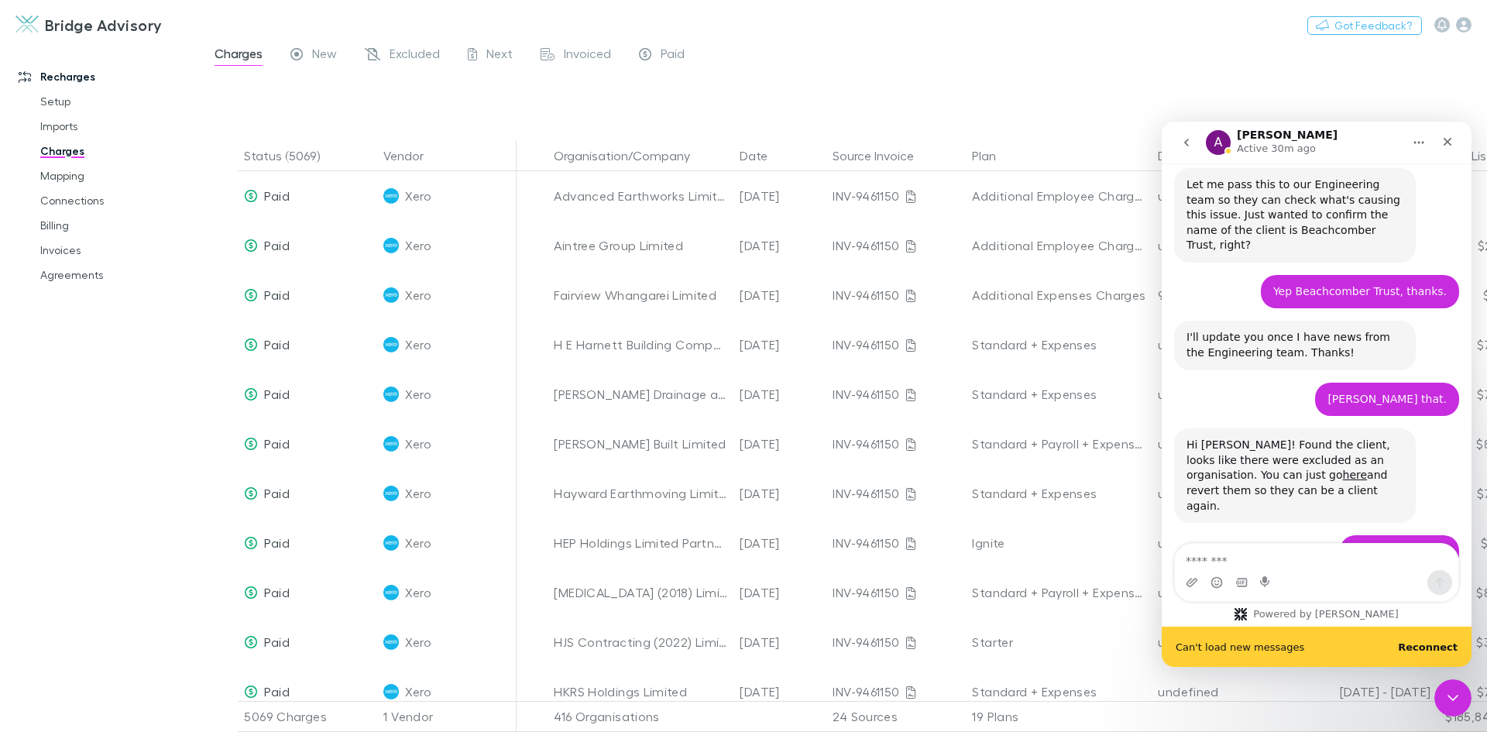
click at [1184, 147] on icon "go back" at bounding box center [1187, 142] width 12 height 12
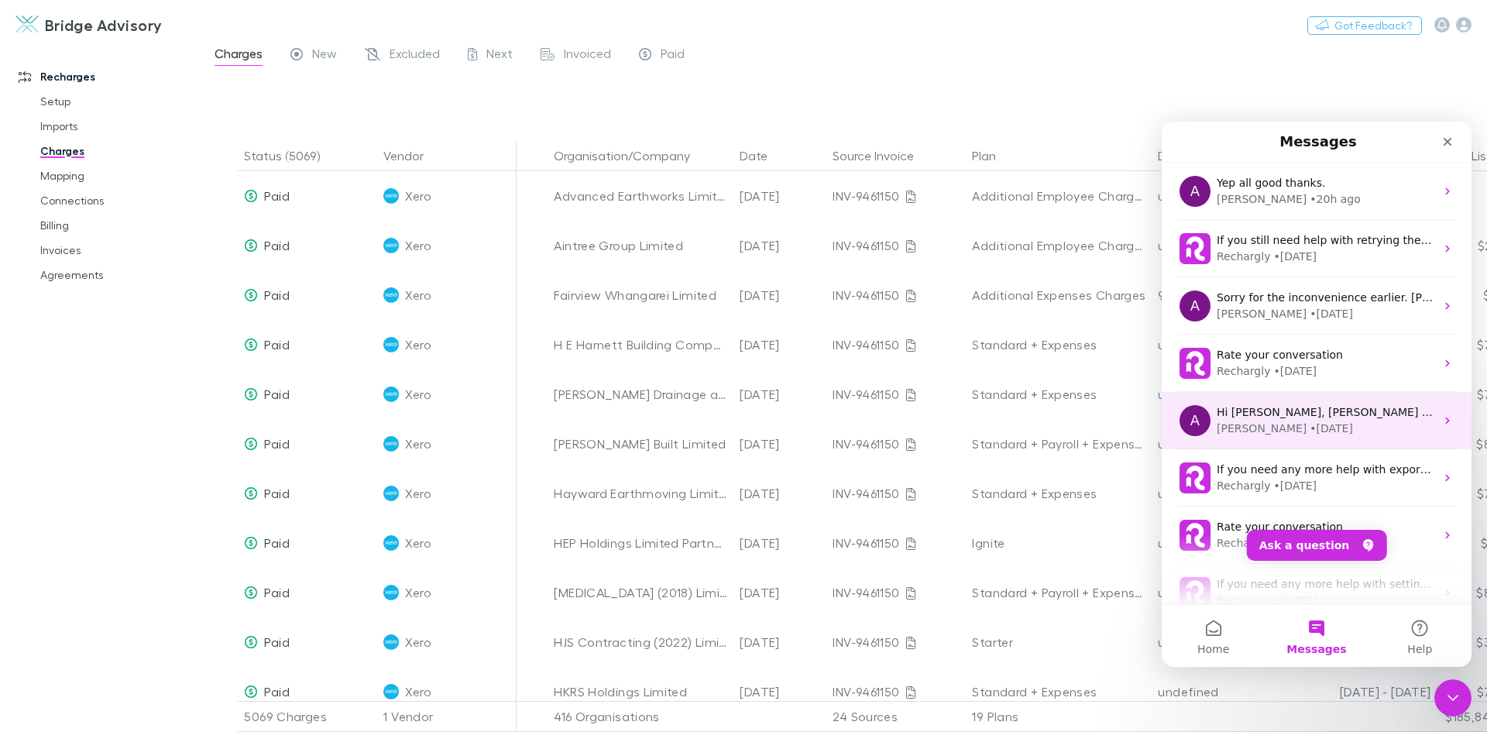
scroll to position [0, 0]
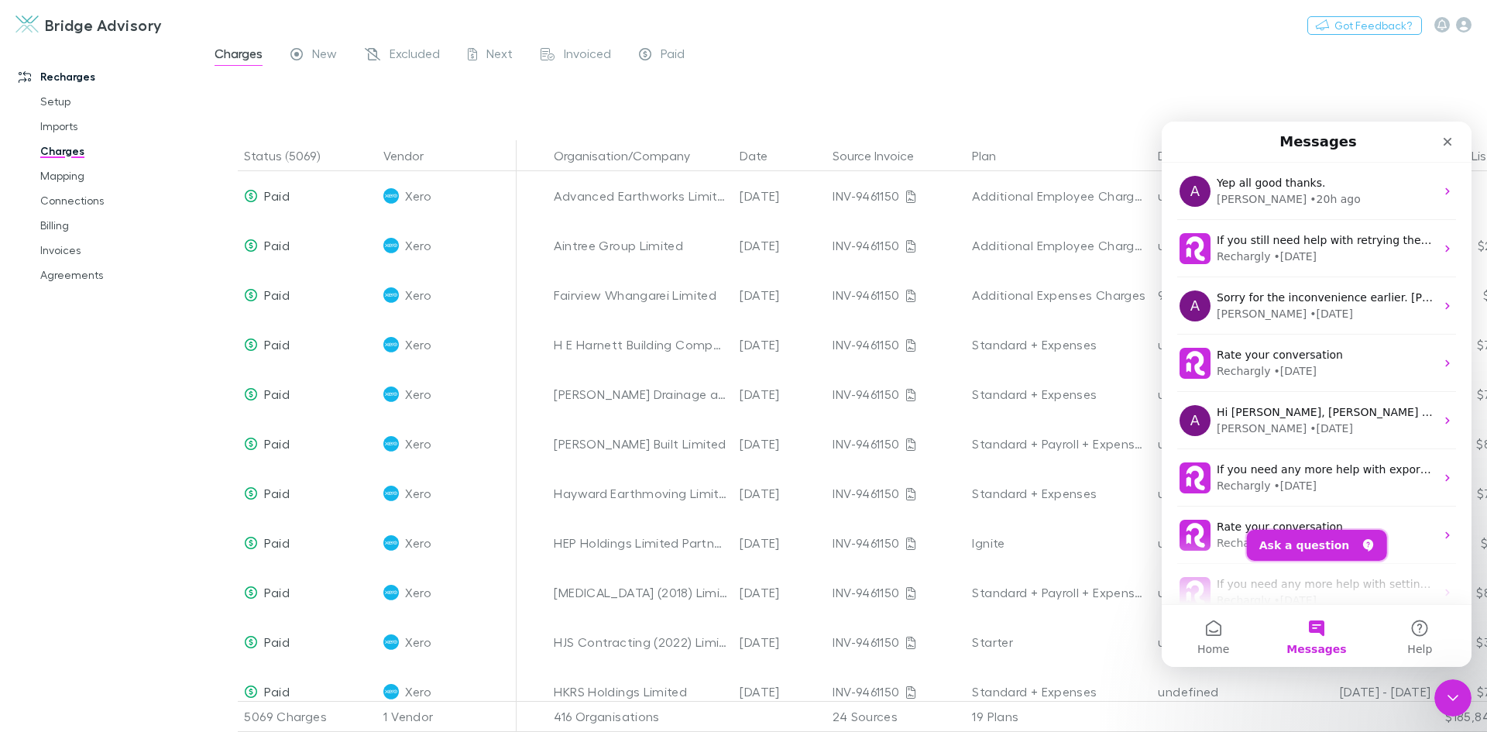
click at [1319, 536] on button "Ask a question" at bounding box center [1317, 545] width 140 height 31
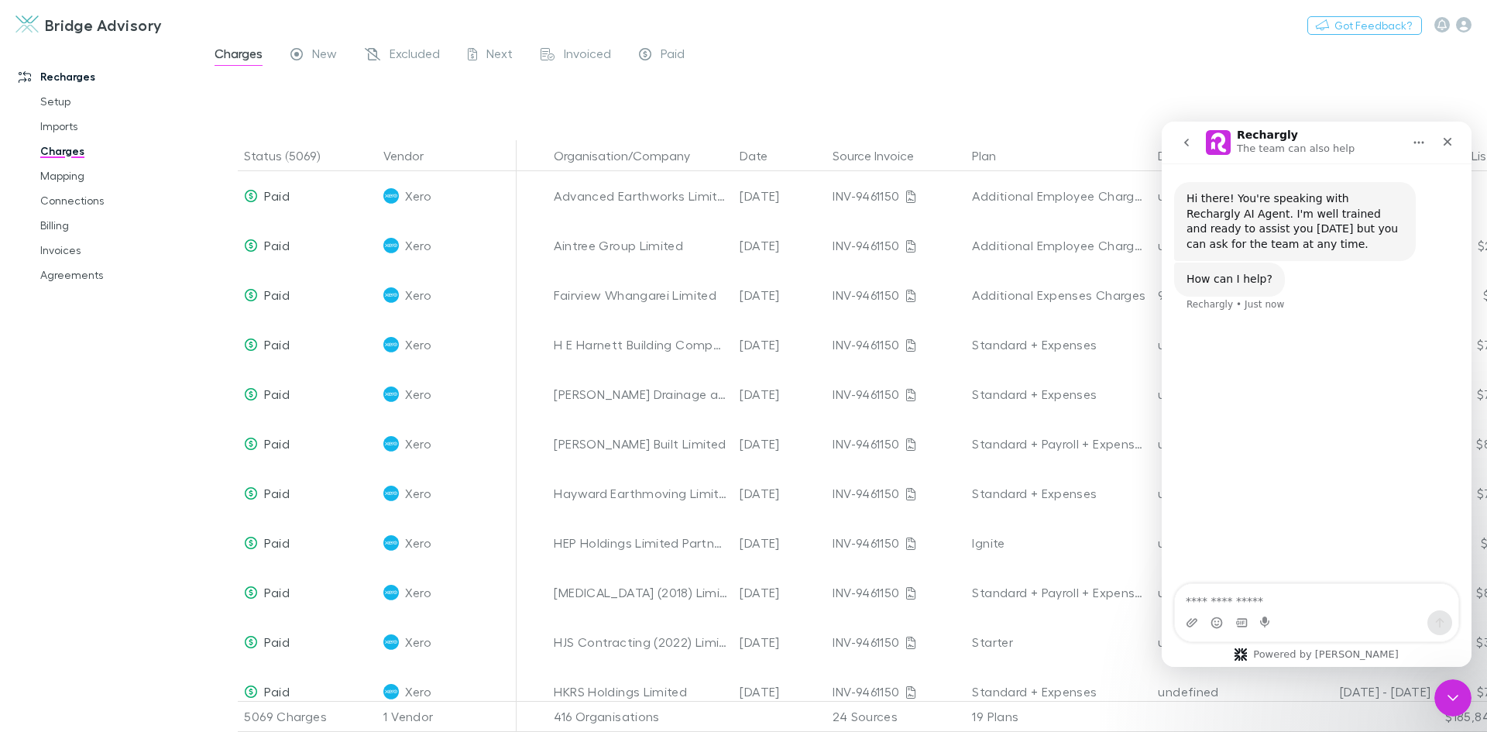
click at [1270, 592] on textarea "Ask a question…" at bounding box center [1317, 597] width 284 height 26
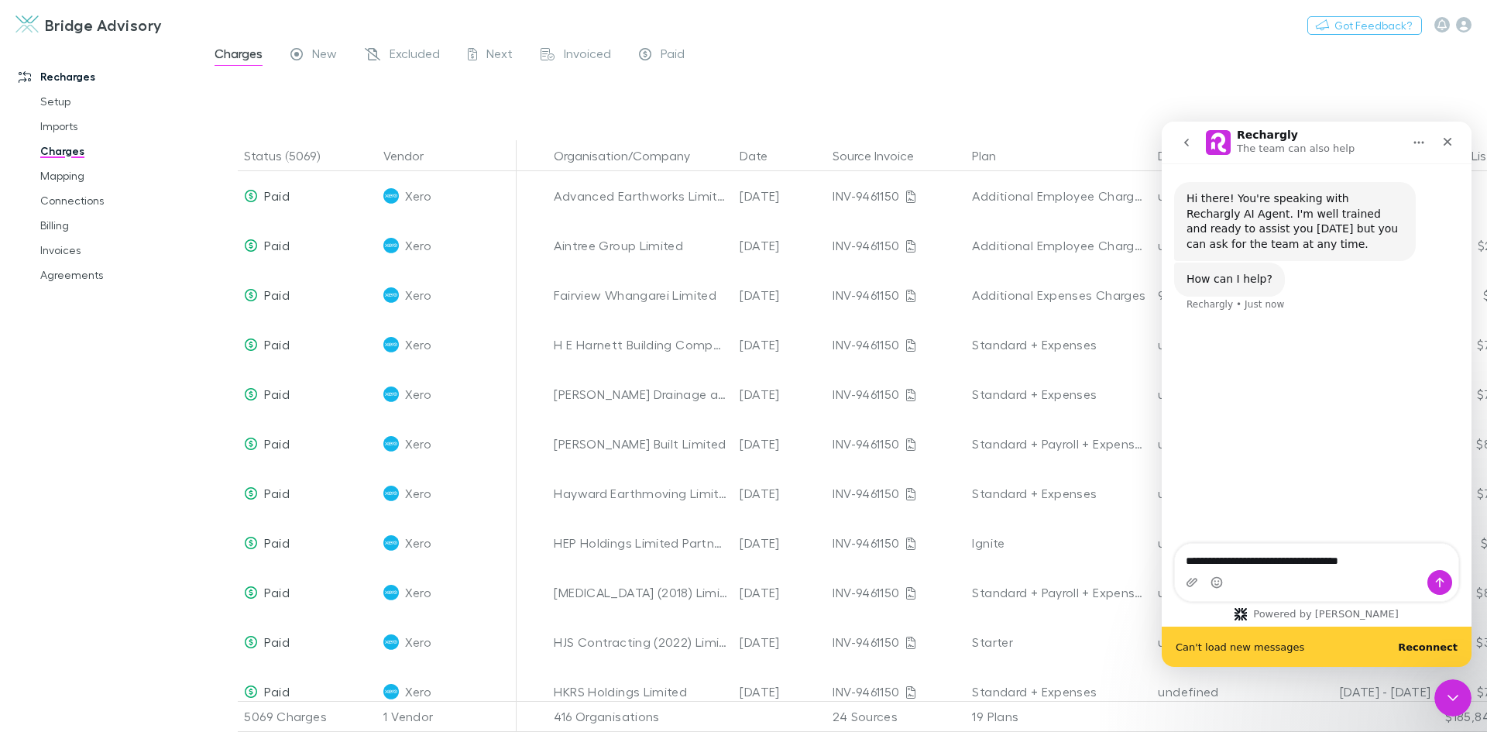
type textarea "**********"
click at [69, 252] on link "Invoices" at bounding box center [117, 250] width 184 height 25
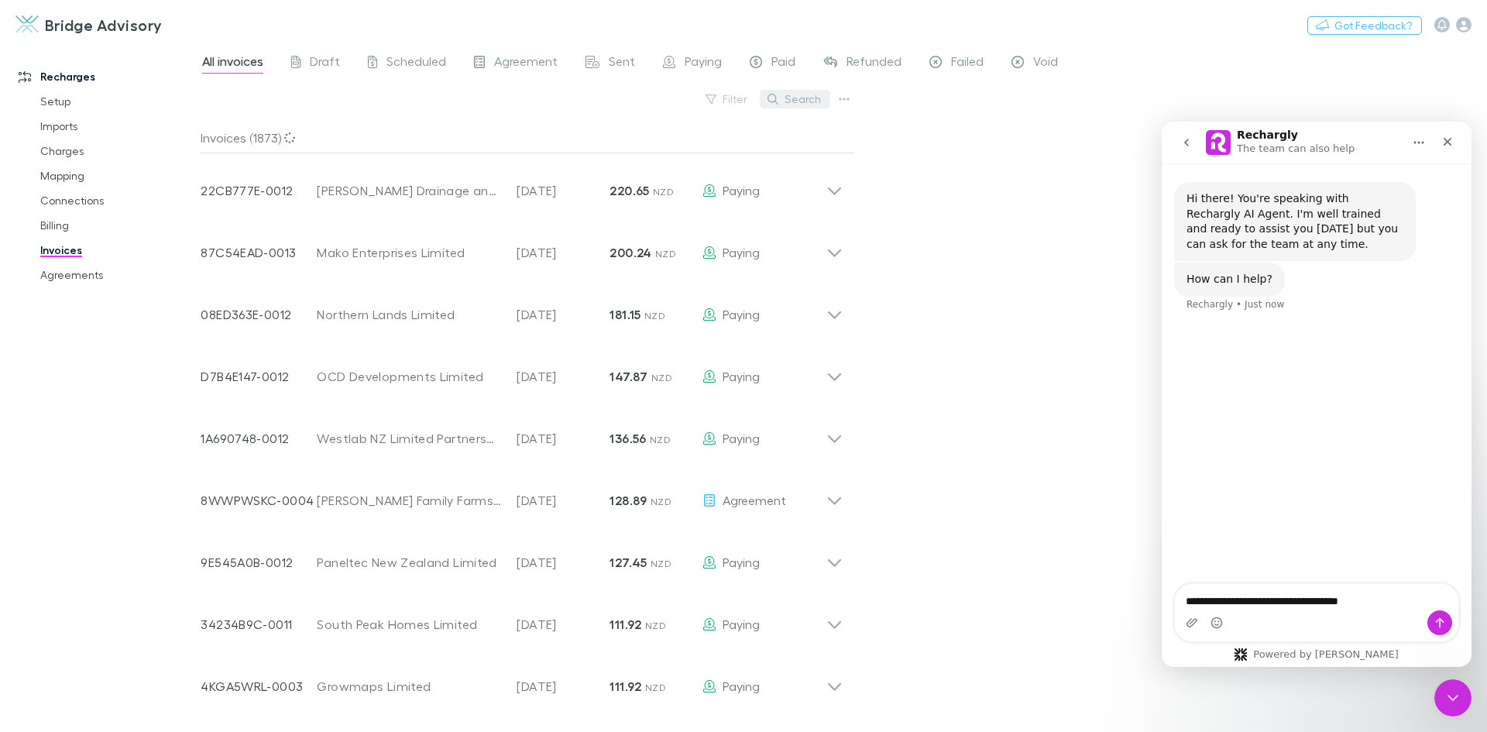
click at [804, 101] on button "Search" at bounding box center [795, 99] width 70 height 19
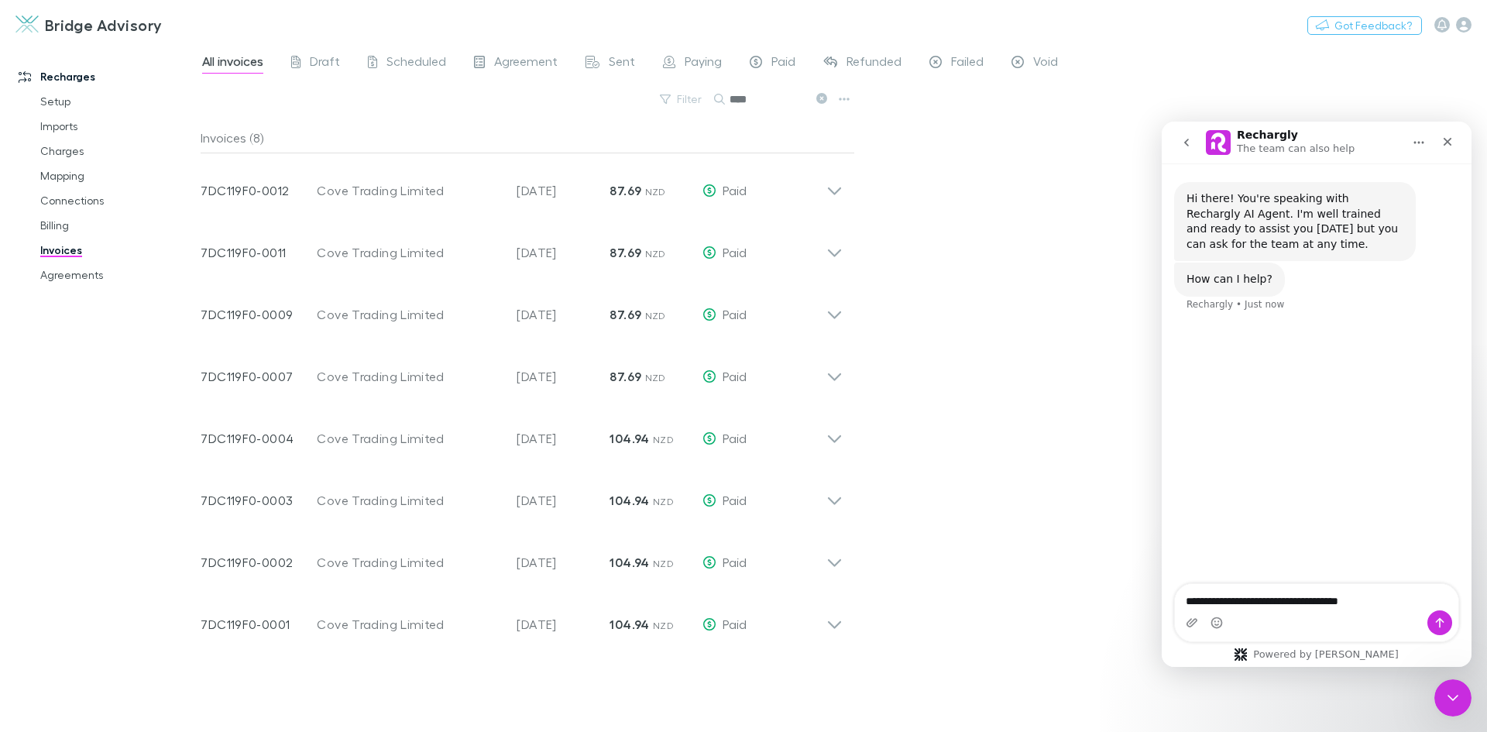
type input "****"
click at [1384, 603] on textarea "**********" at bounding box center [1317, 597] width 284 height 26
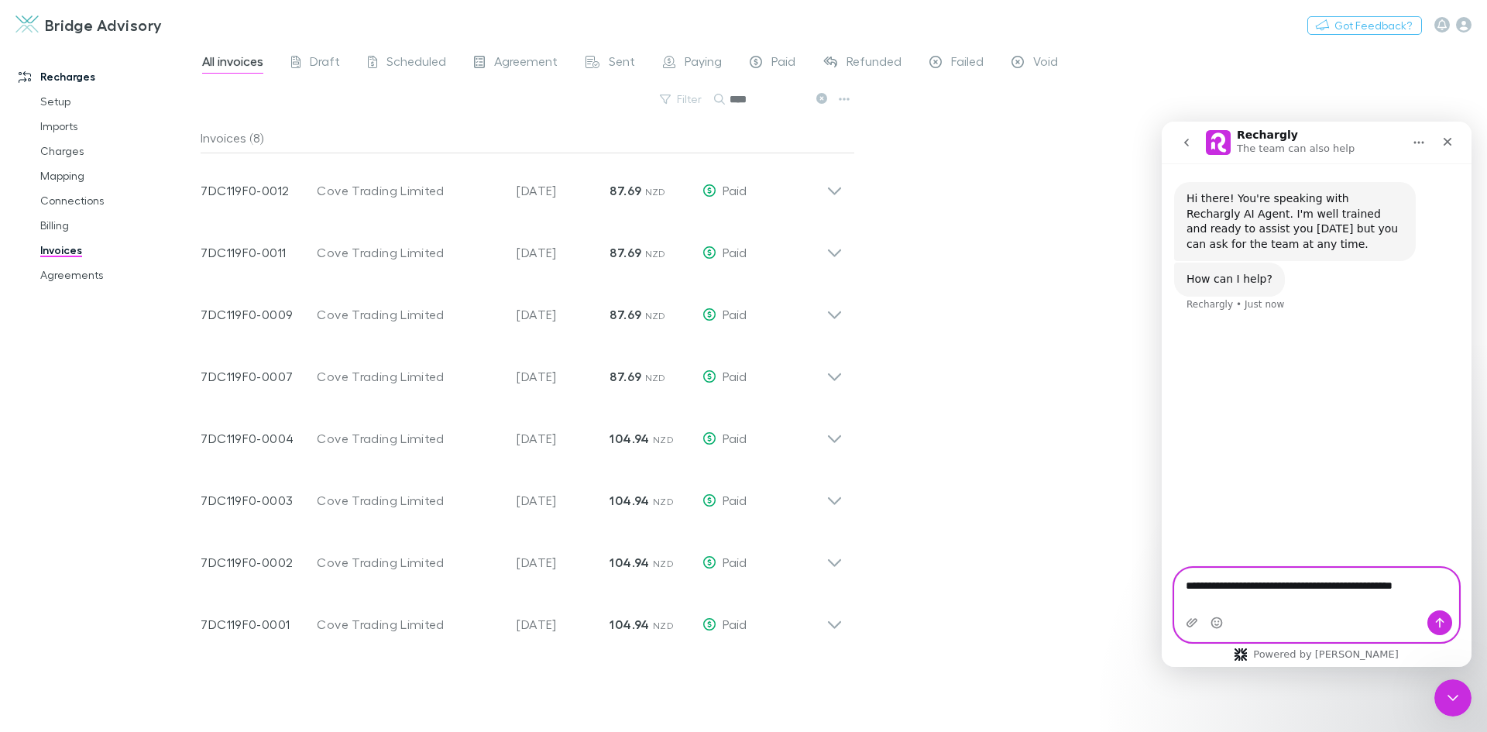
type textarea "**********"
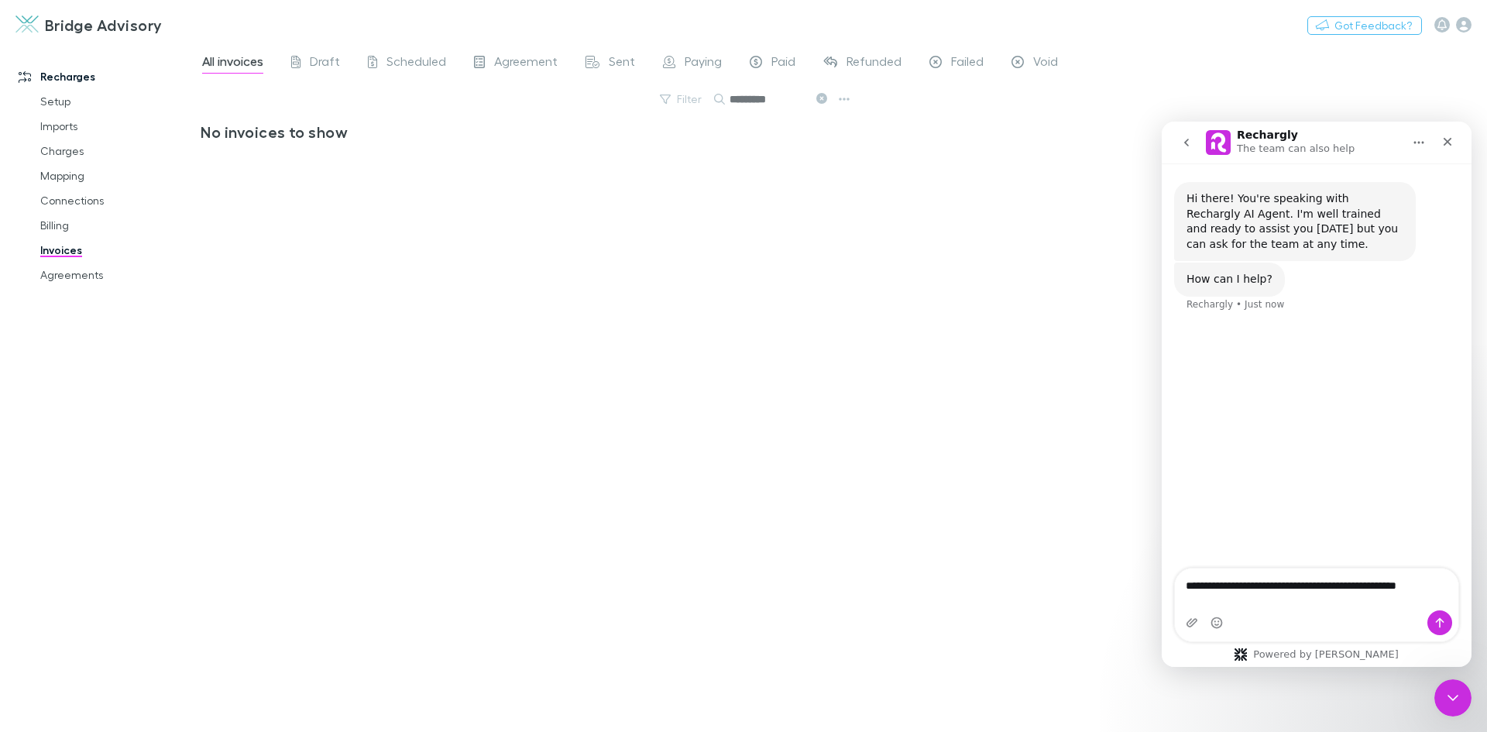
type input "*********"
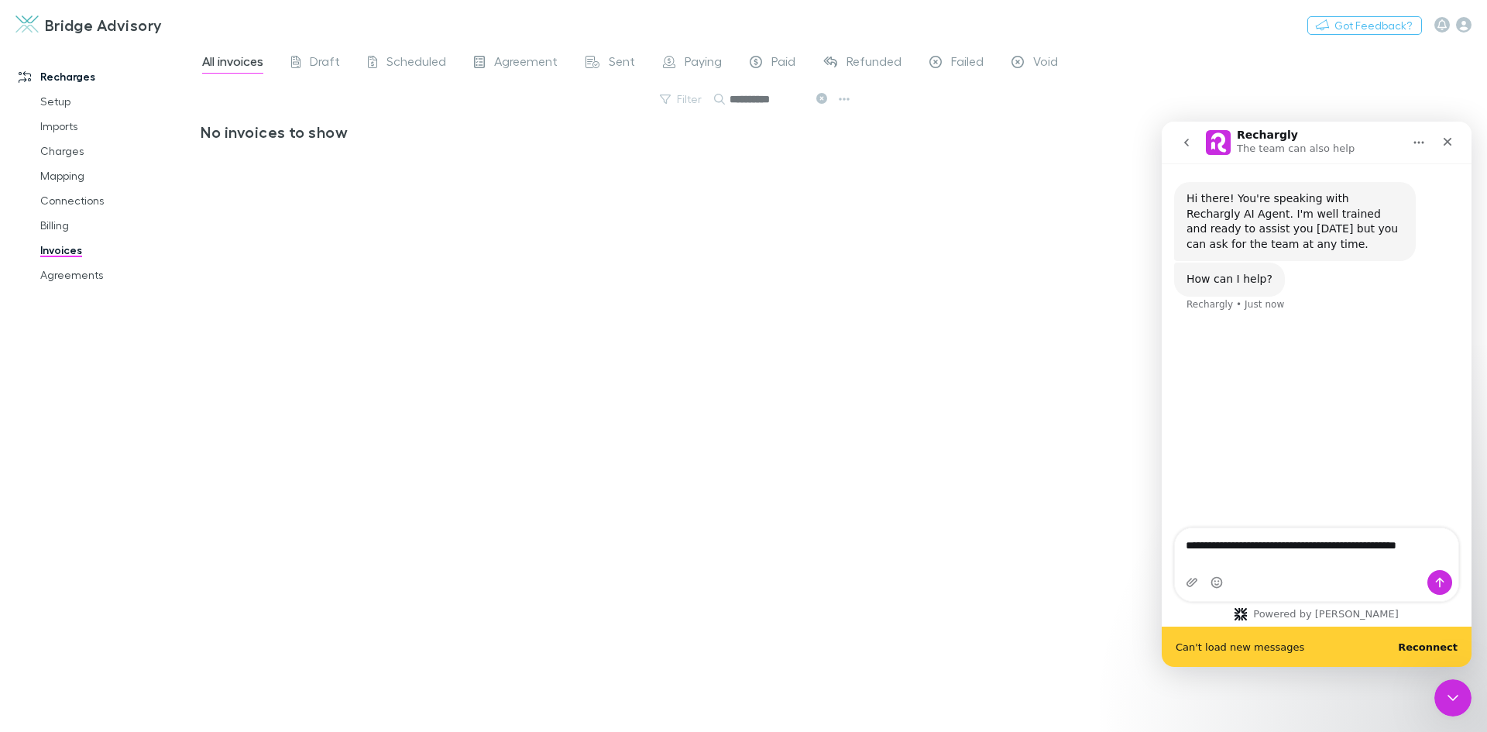
type input "*********"
click at [1366, 555] on textarea "**********" at bounding box center [1317, 541] width 284 height 26
click at [1446, 555] on textarea "**********" at bounding box center [1317, 541] width 284 height 26
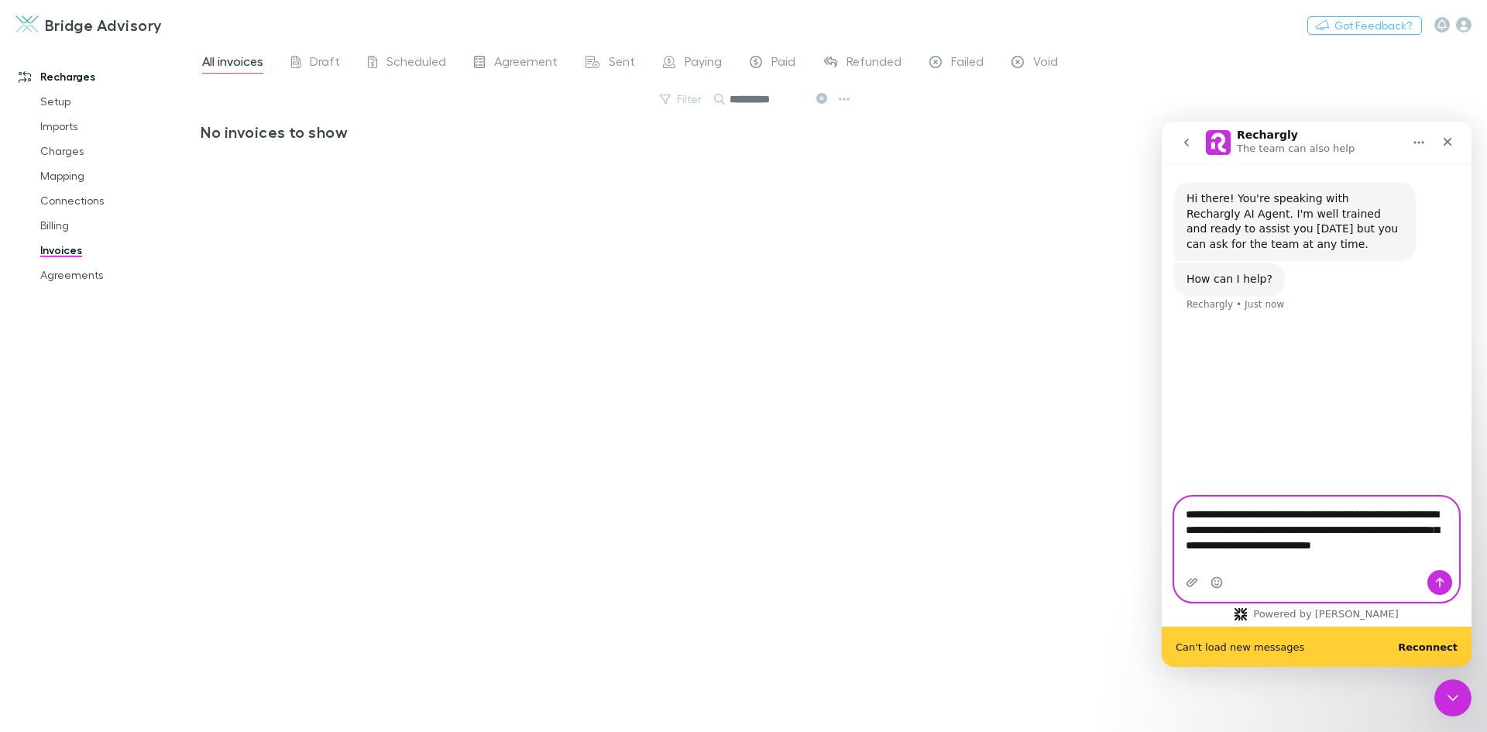
type textarea "**********"
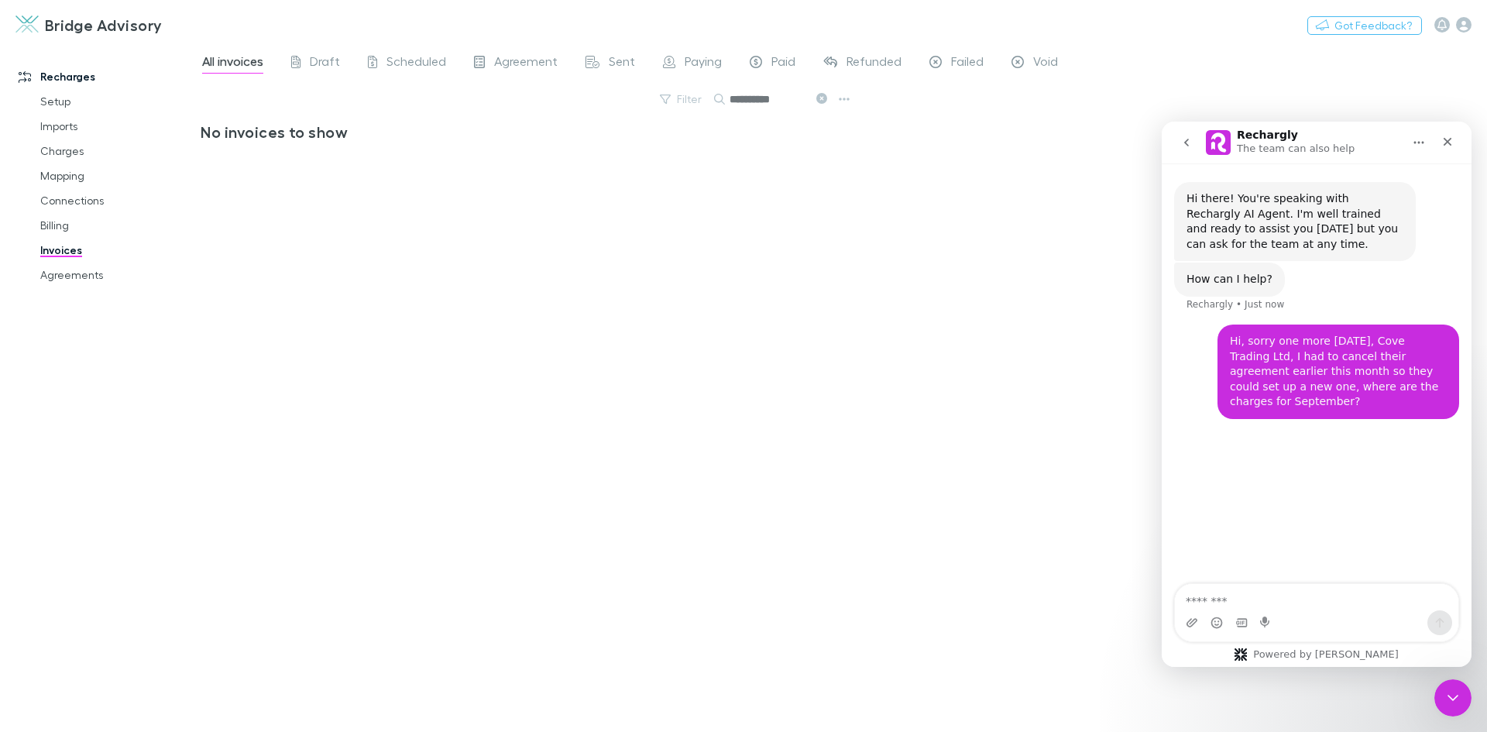
click at [496, 223] on div "No invoices to show" at bounding box center [528, 420] width 655 height 597
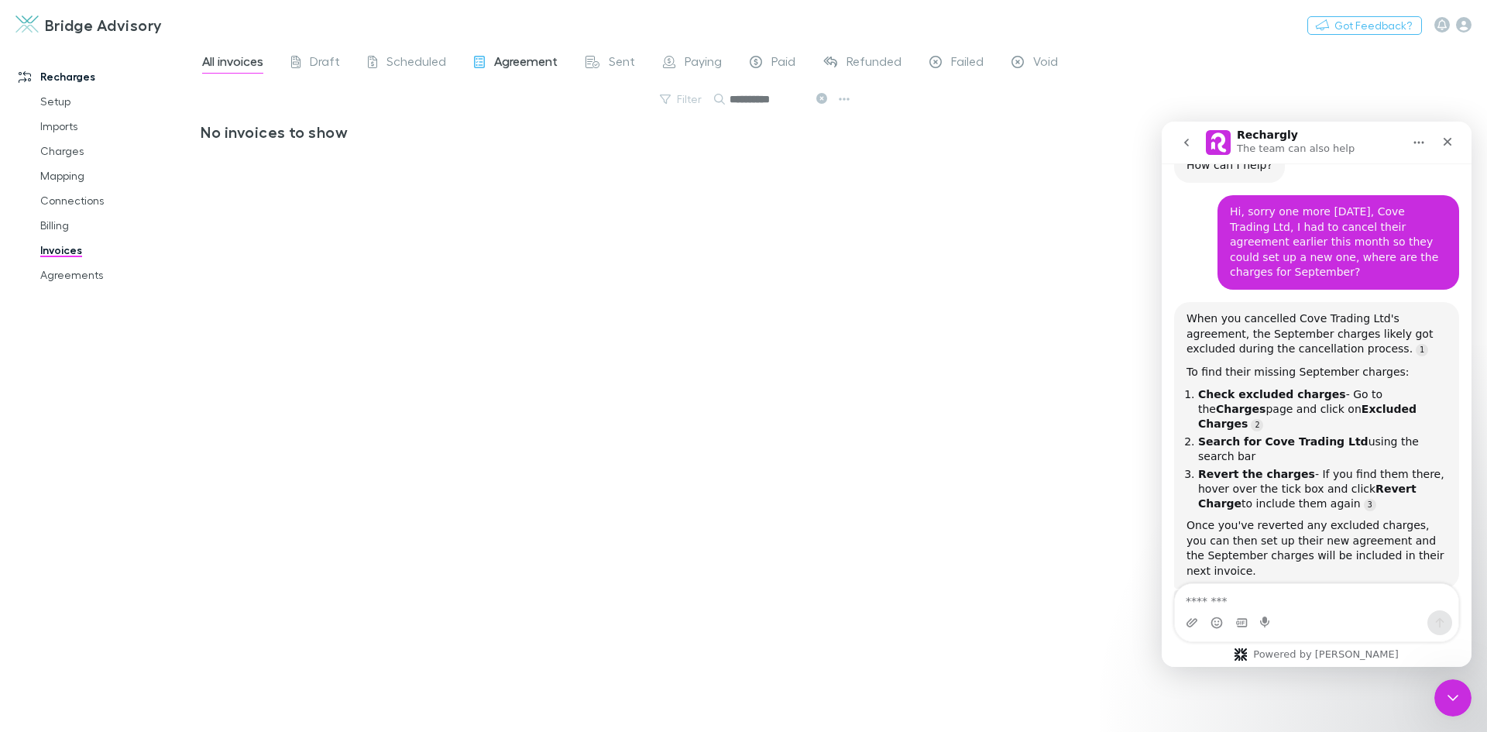
scroll to position [127, 0]
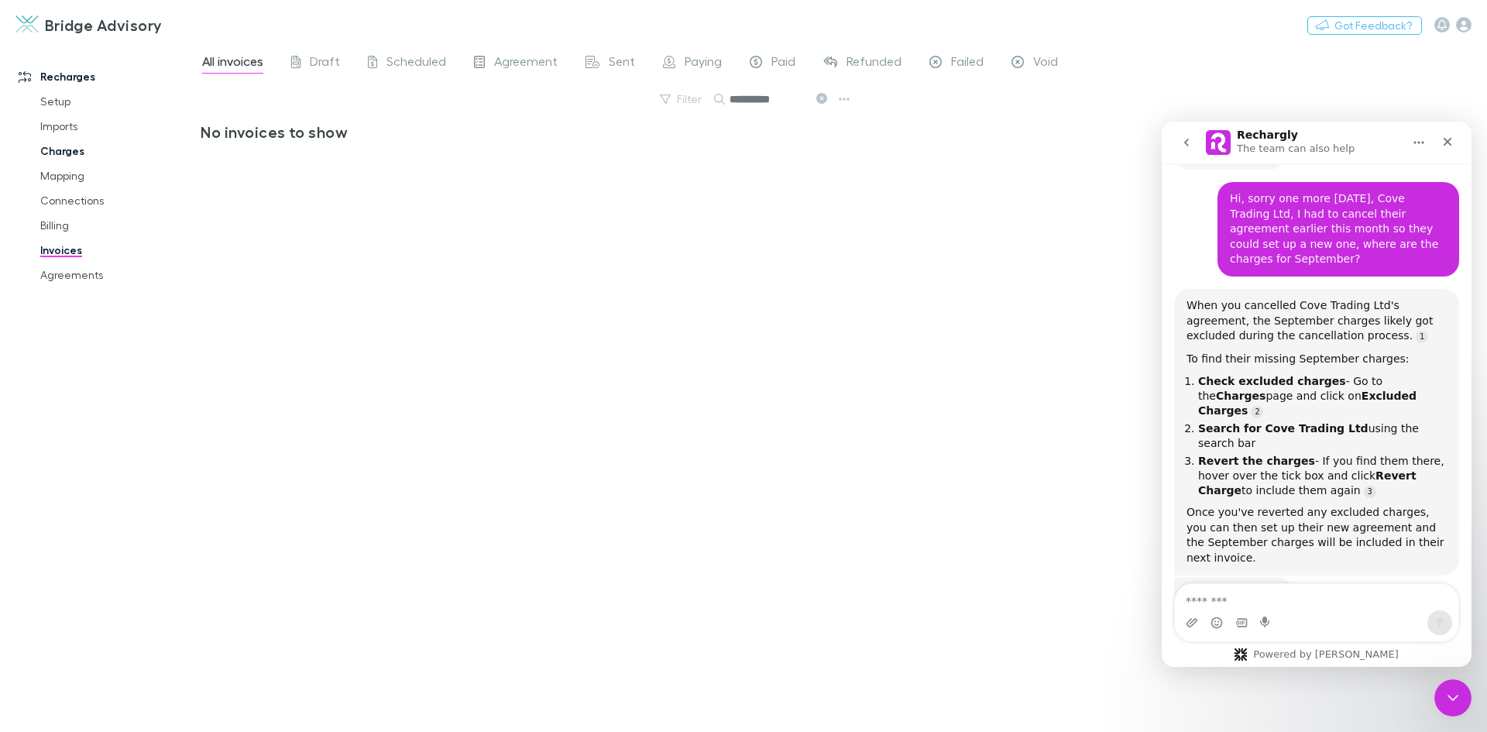
click at [74, 147] on link "Charges" at bounding box center [117, 151] width 184 height 25
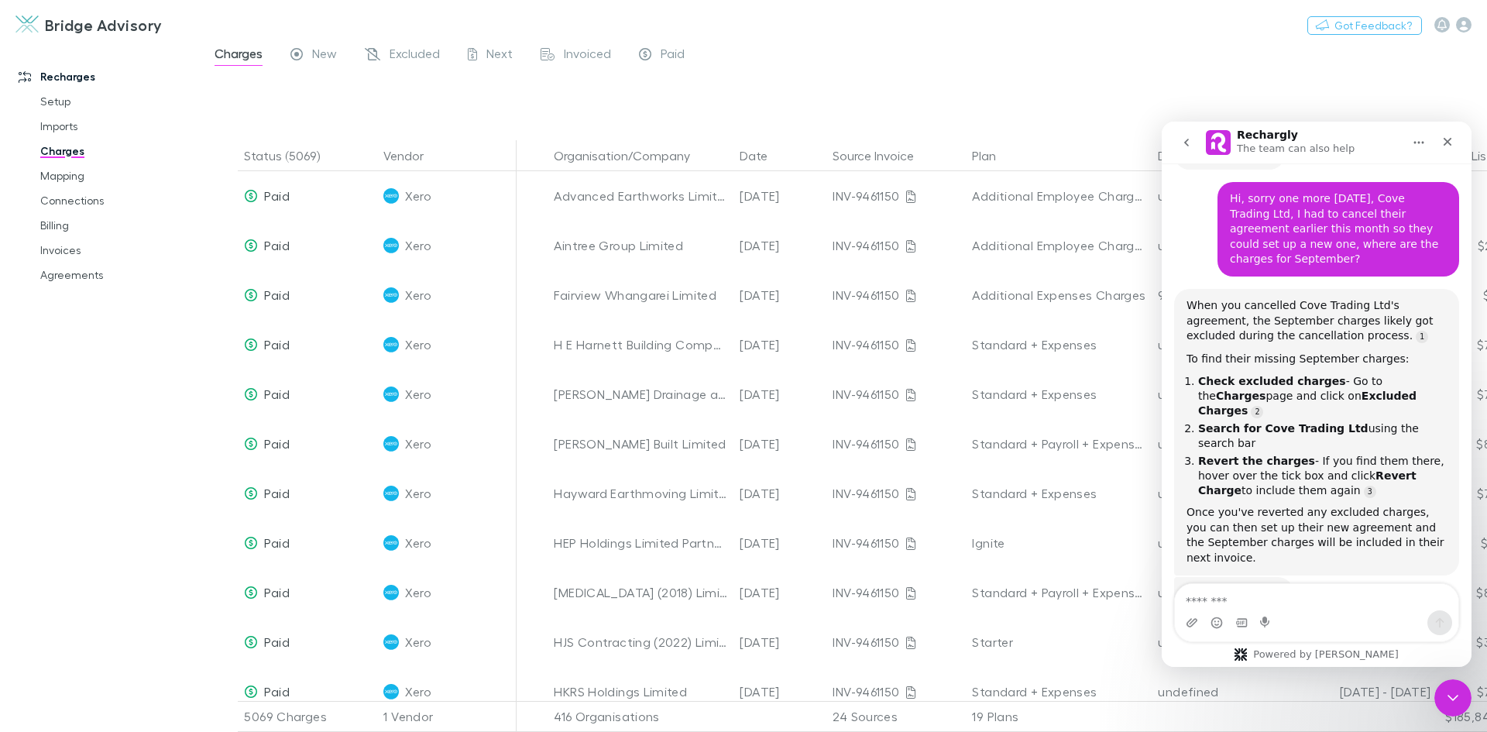
click at [1095, 128] on div "Filter Search" at bounding box center [844, 130] width 1287 height 22
click at [1445, 695] on icon "Close Intercom Messenger" at bounding box center [1451, 695] width 19 height 19
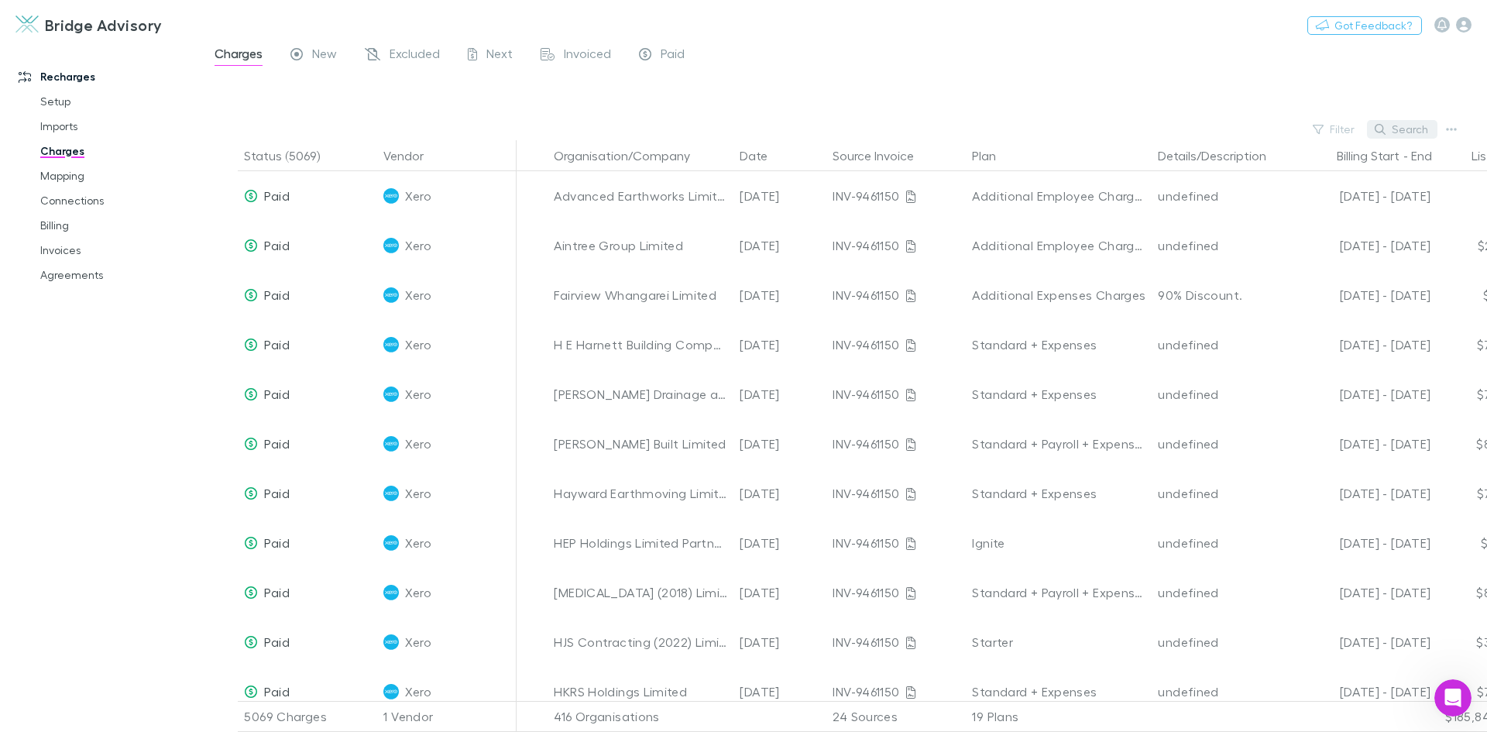
click at [1407, 125] on button "Search" at bounding box center [1402, 129] width 70 height 19
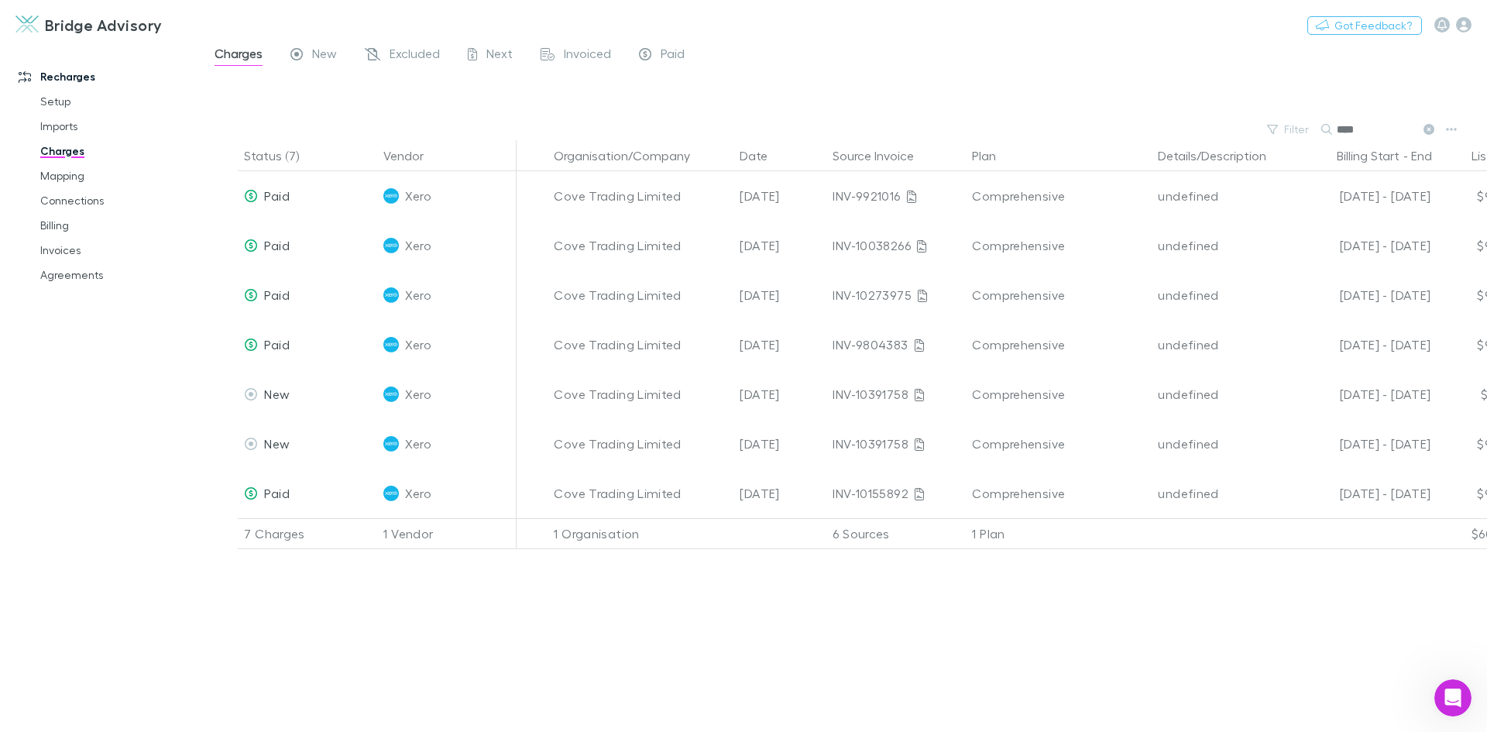
scroll to position [167, 0]
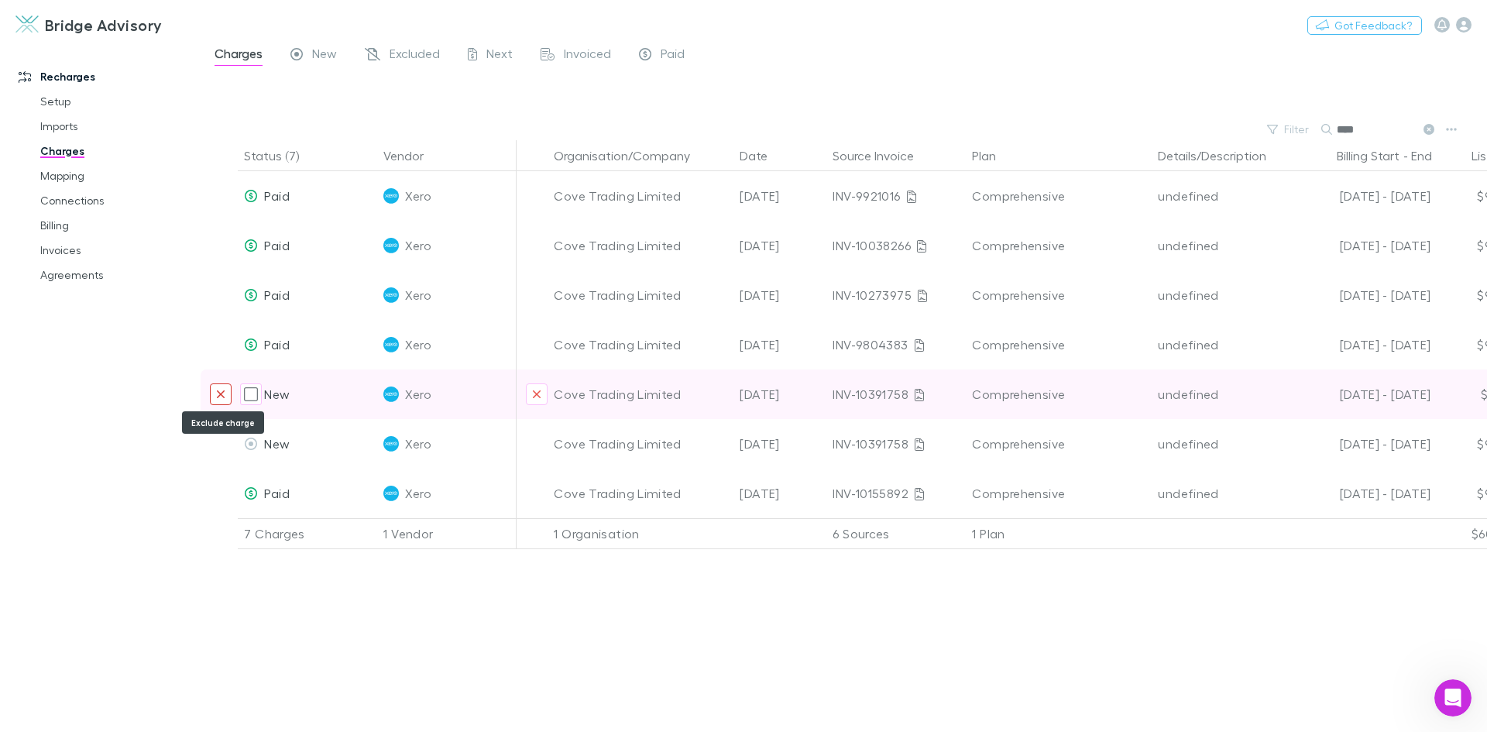
scroll to position [167, 0]
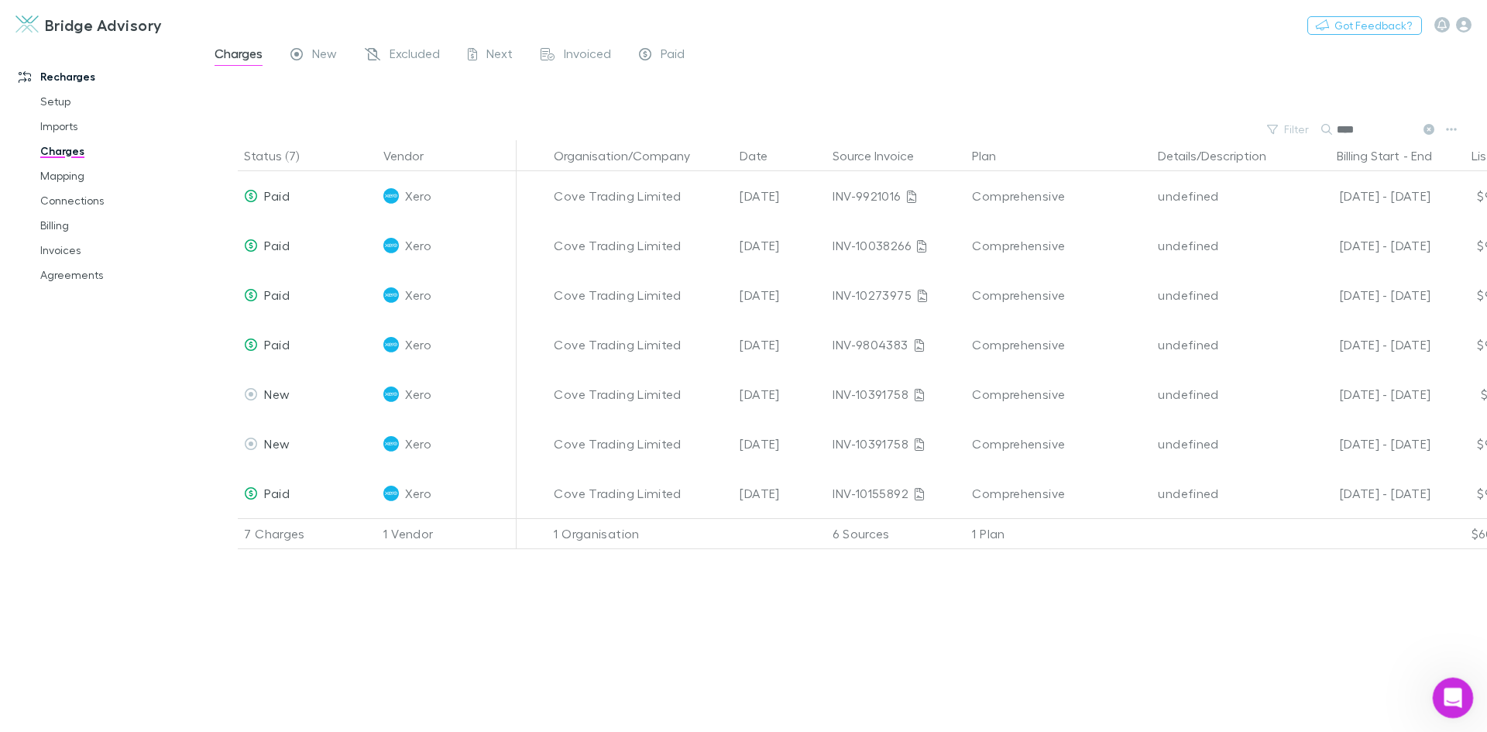
type input "****"
click at [1449, 693] on icon "Open Intercom Messenger" at bounding box center [1452, 696] width 26 height 26
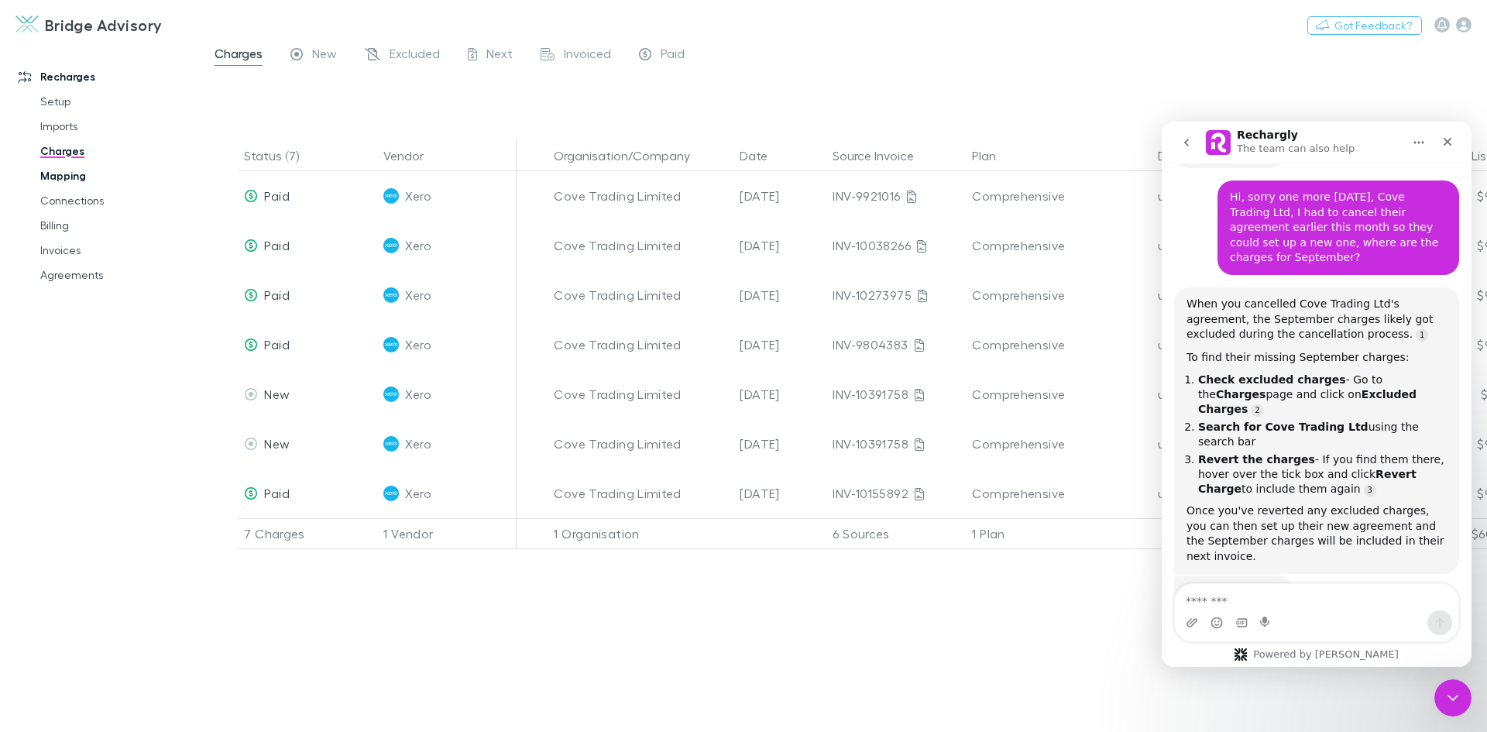
scroll to position [127, 0]
click at [77, 171] on link "Mapping" at bounding box center [117, 175] width 184 height 25
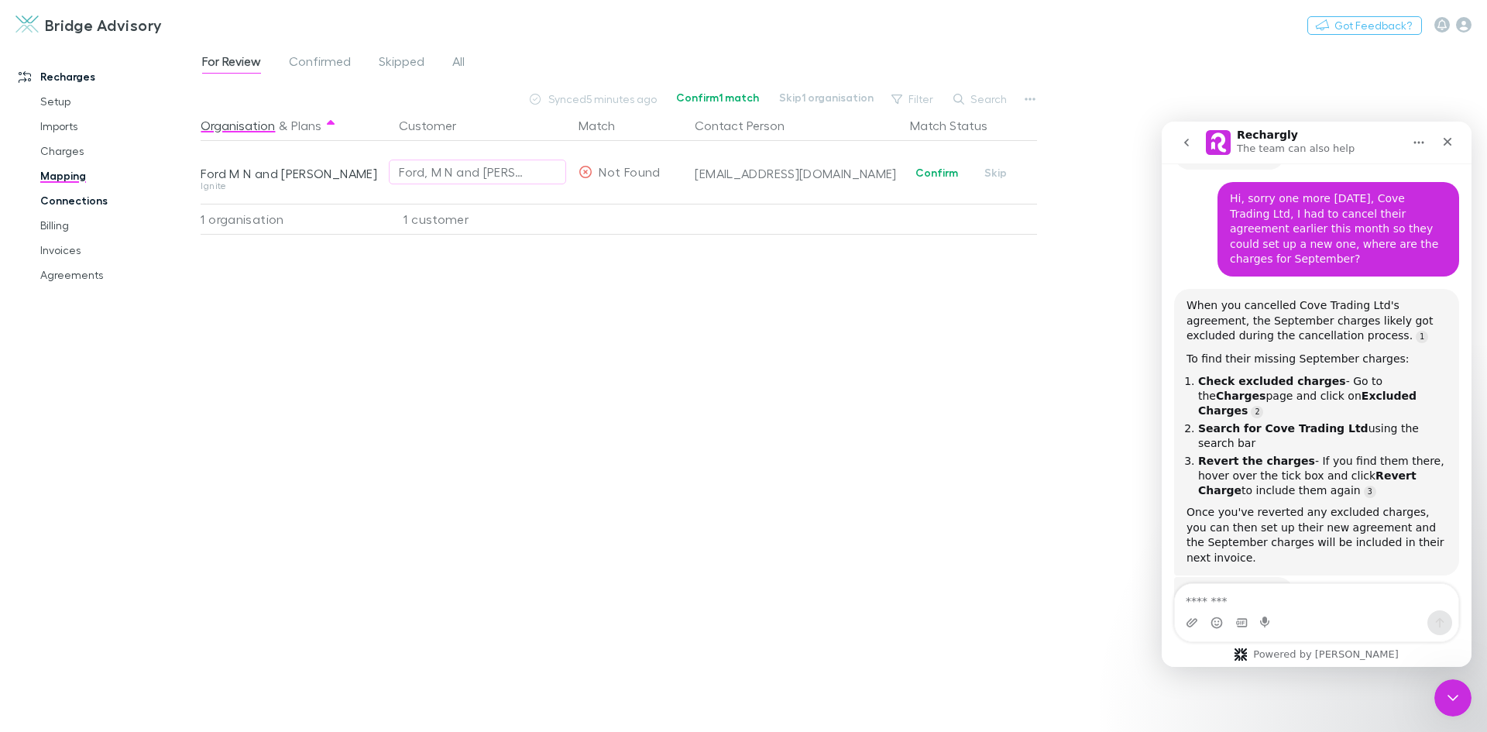
click at [79, 197] on link "Connections" at bounding box center [117, 200] width 184 height 25
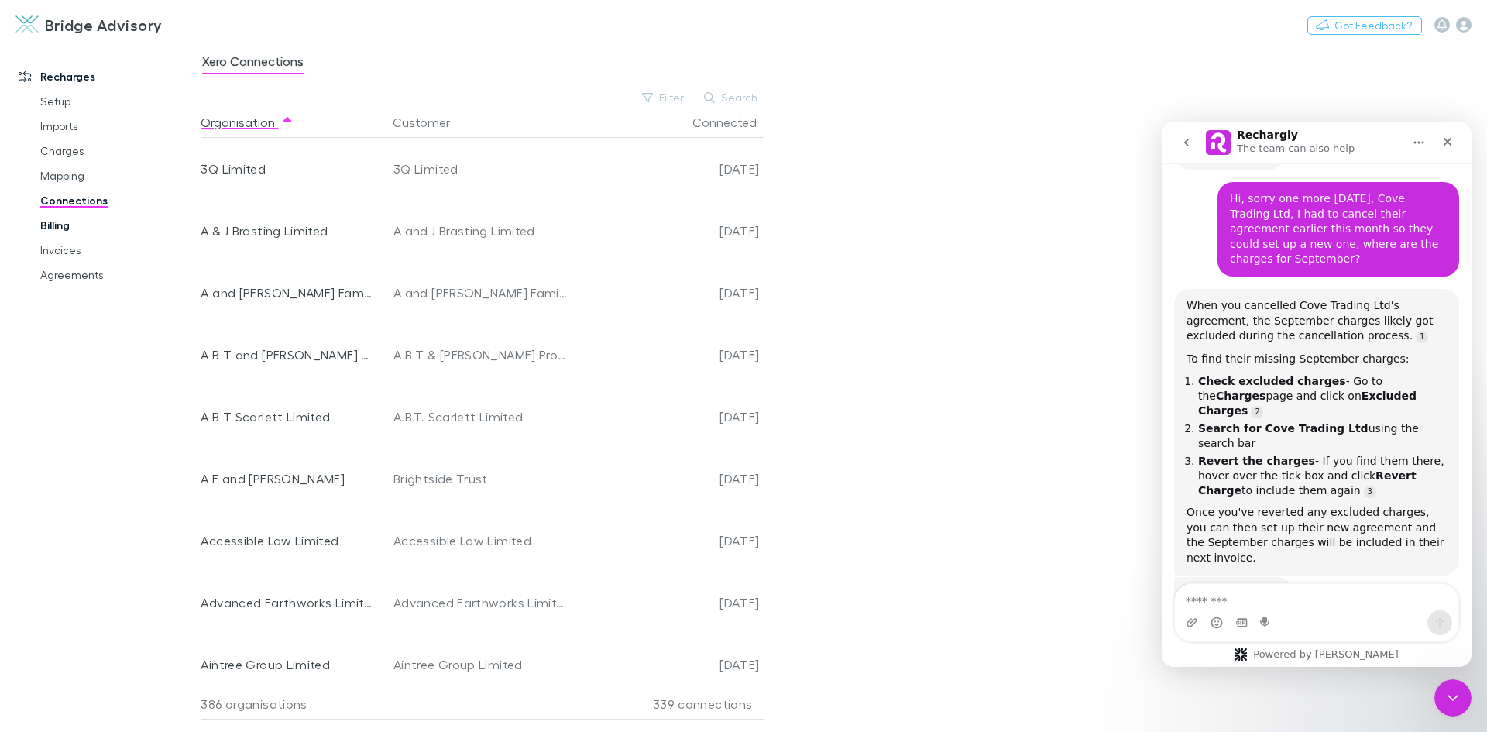
click at [67, 220] on link "Billing" at bounding box center [117, 225] width 184 height 25
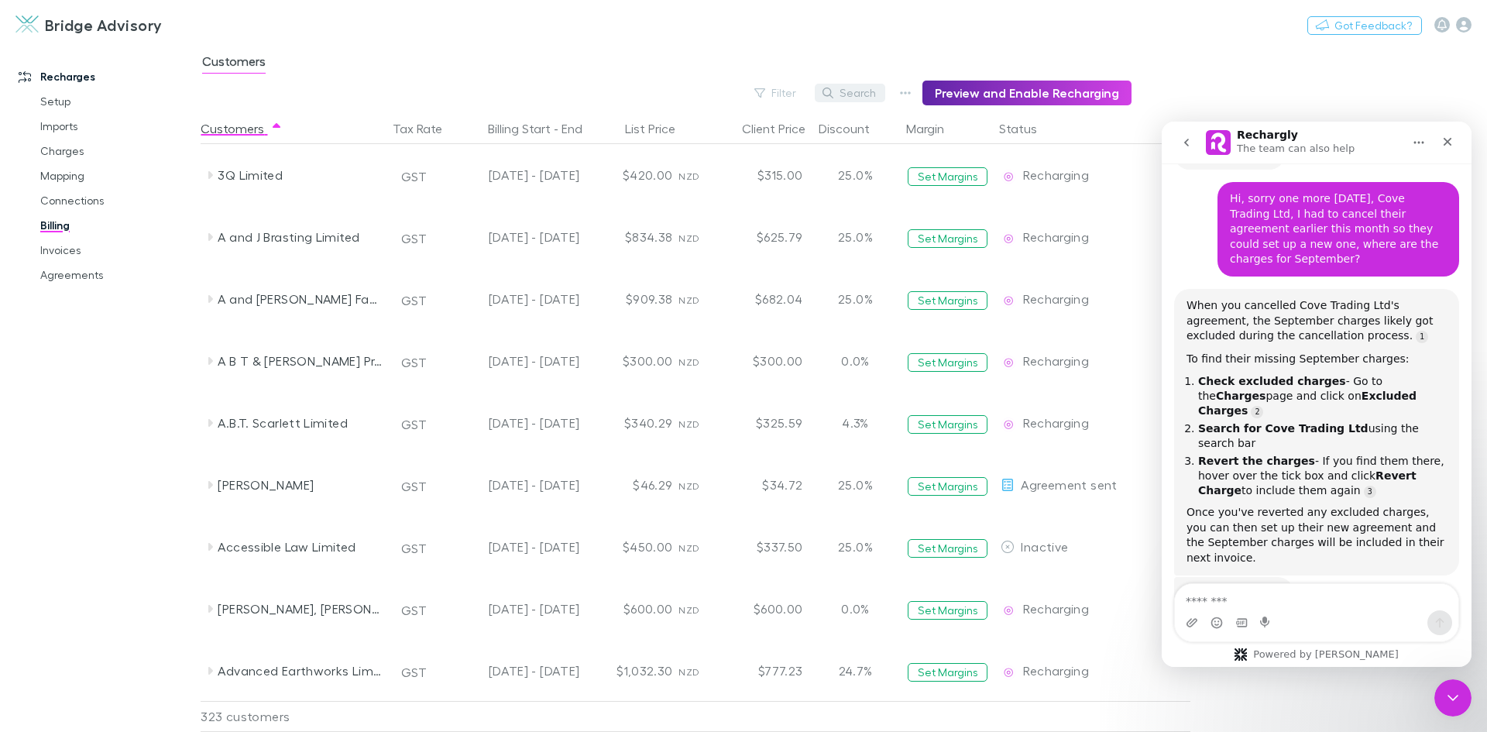
click at [850, 91] on button "Search" at bounding box center [850, 93] width 70 height 19
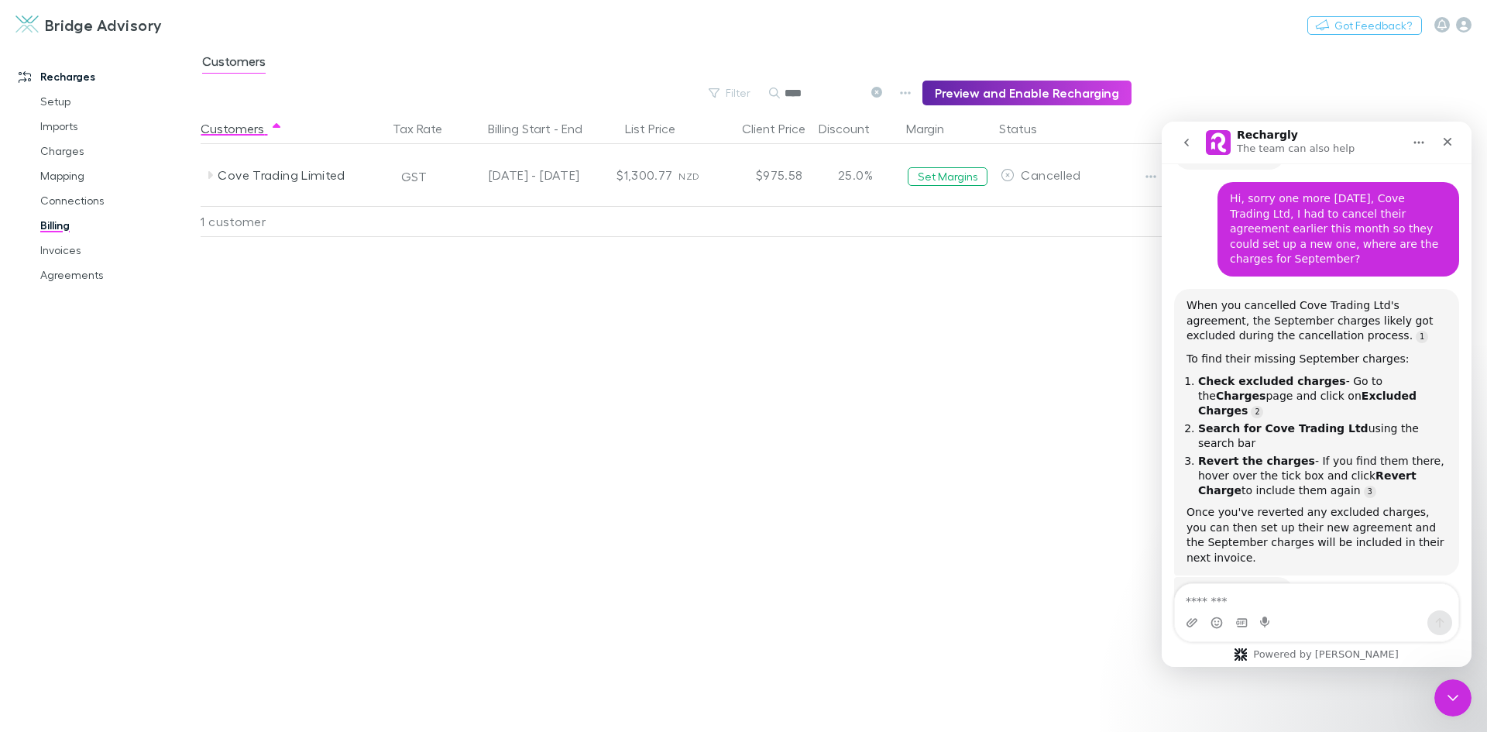
type input "****"
click at [1261, 600] on textarea "Message…" at bounding box center [1317, 597] width 284 height 26
type textarea "**********"
type input "*****"
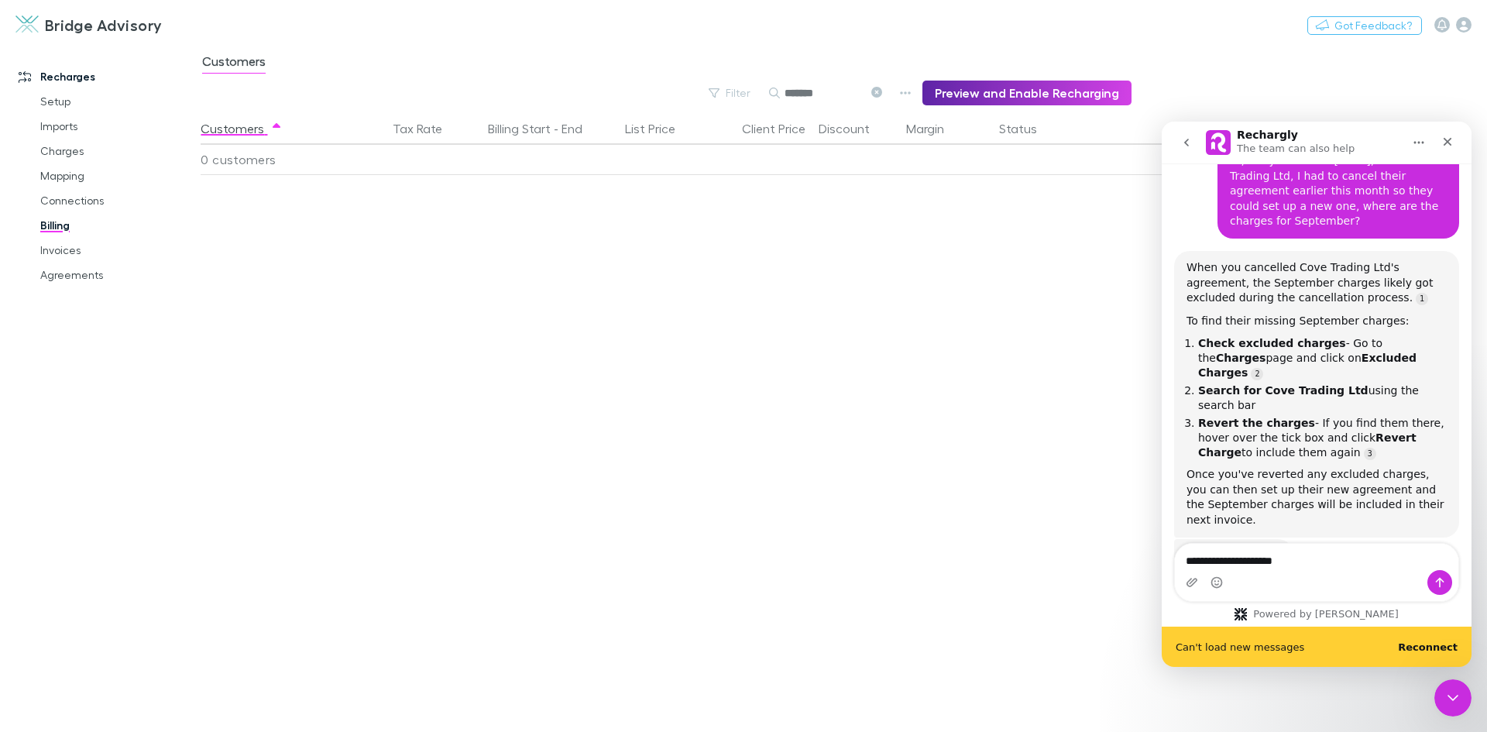
scroll to position [167, 0]
type input "*******"
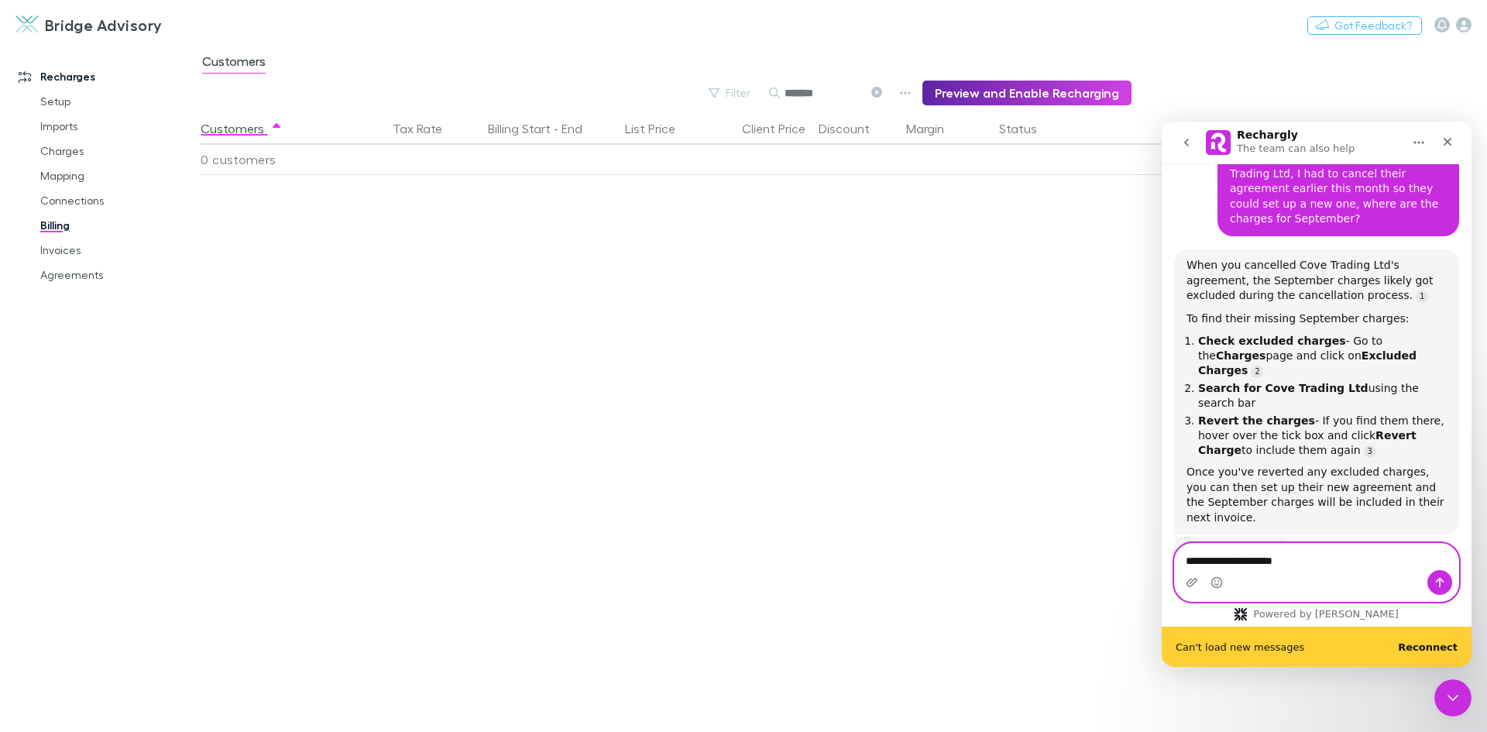
click at [1328, 559] on textarea "**********" at bounding box center [1317, 557] width 284 height 26
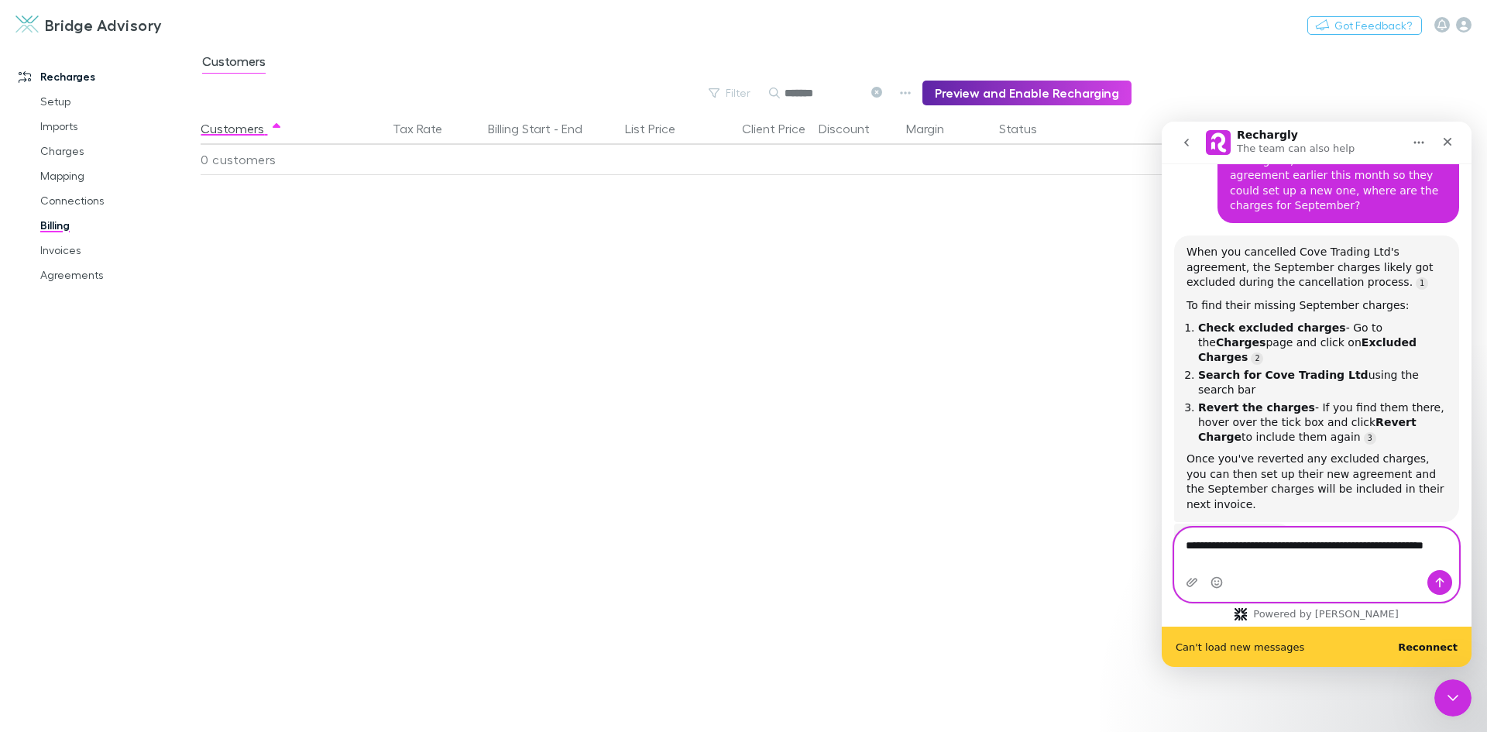
scroll to position [183, 0]
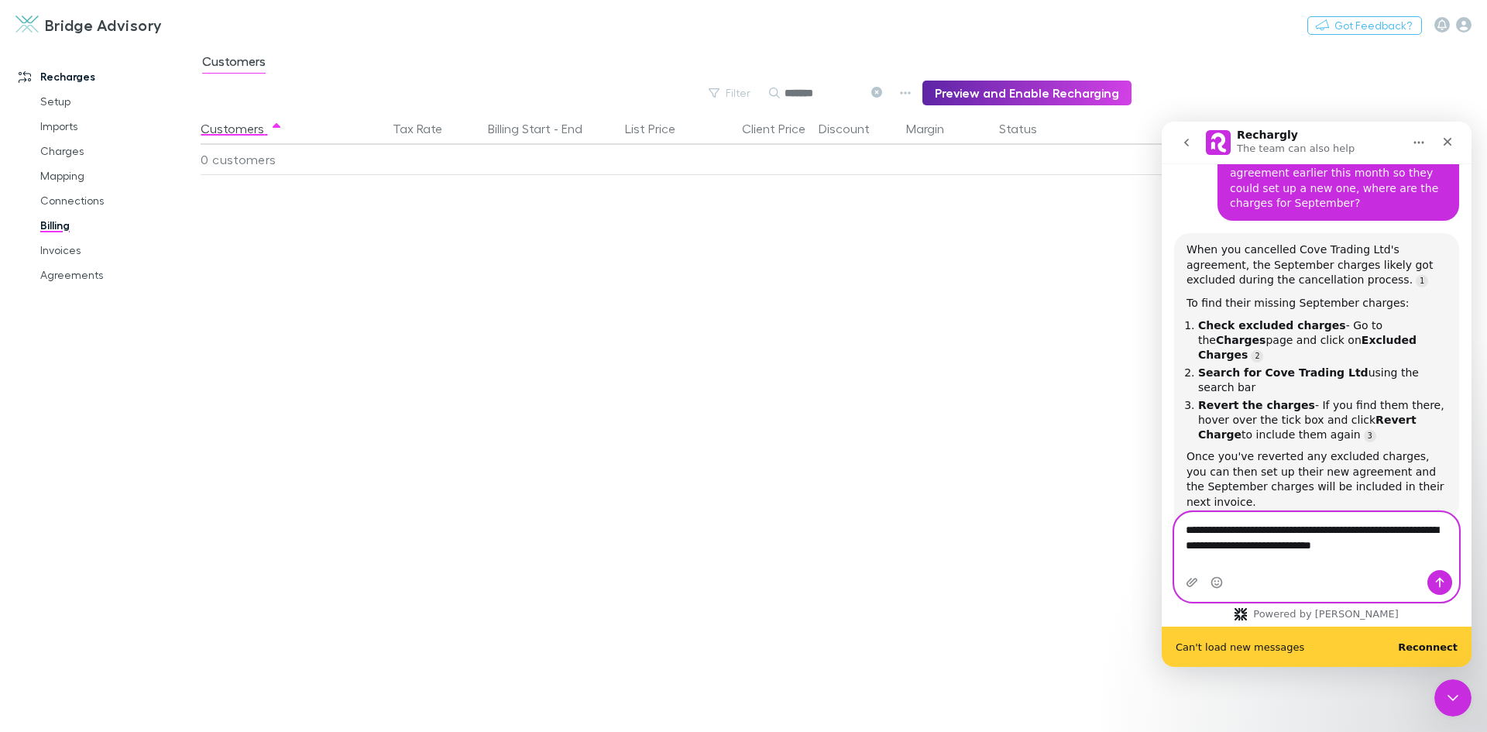
type textarea "**********"
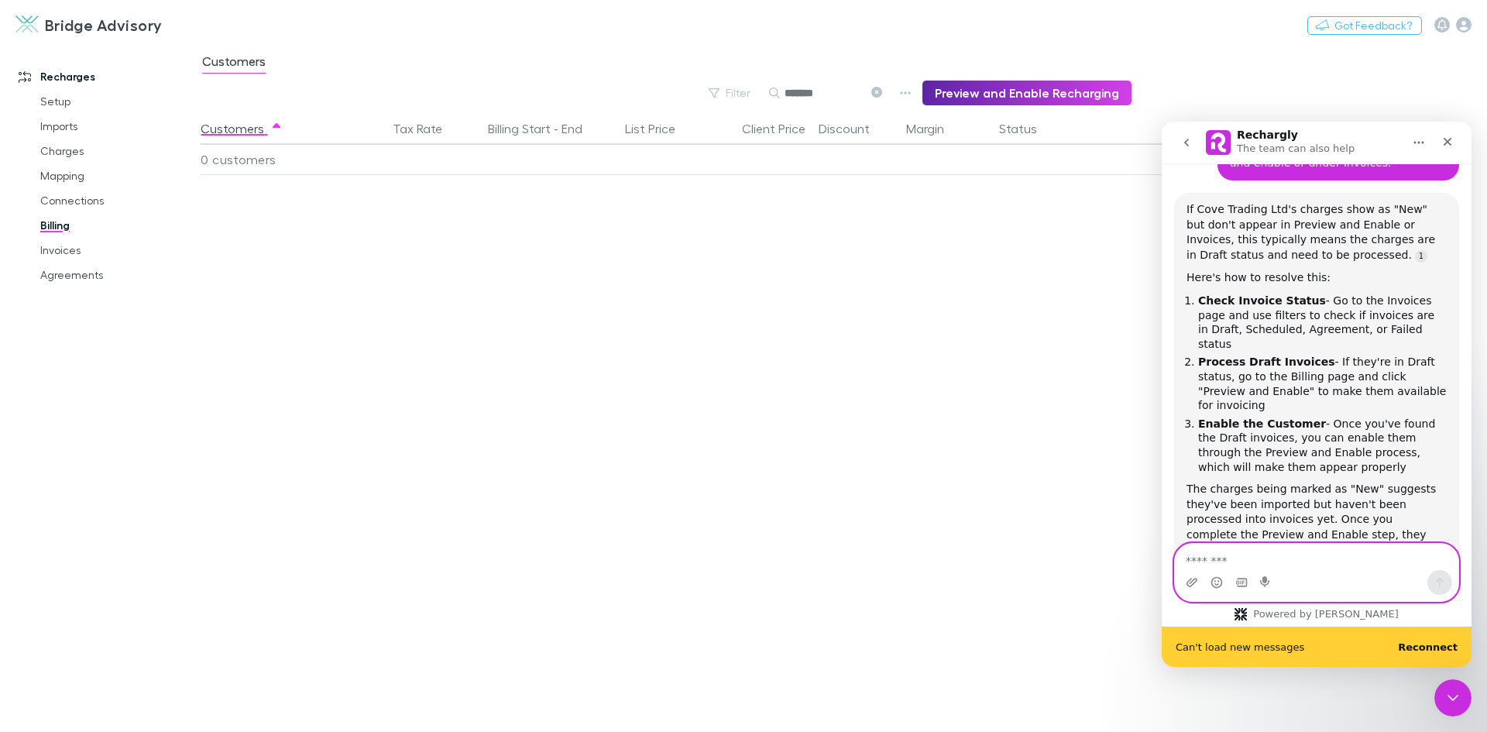
scroll to position [637, 0]
click at [57, 256] on link "Invoices" at bounding box center [117, 250] width 184 height 25
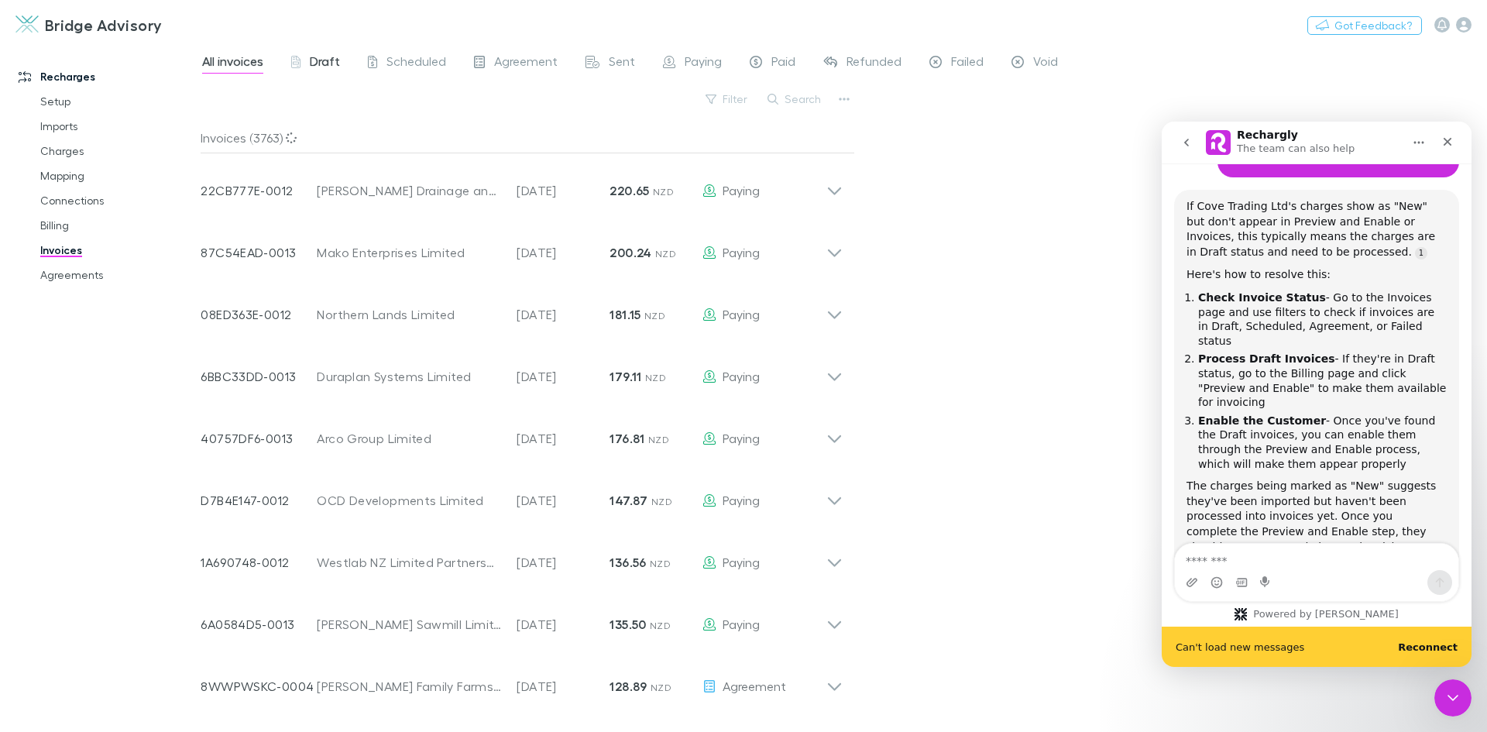
click at [323, 62] on span "Draft" at bounding box center [325, 63] width 30 height 20
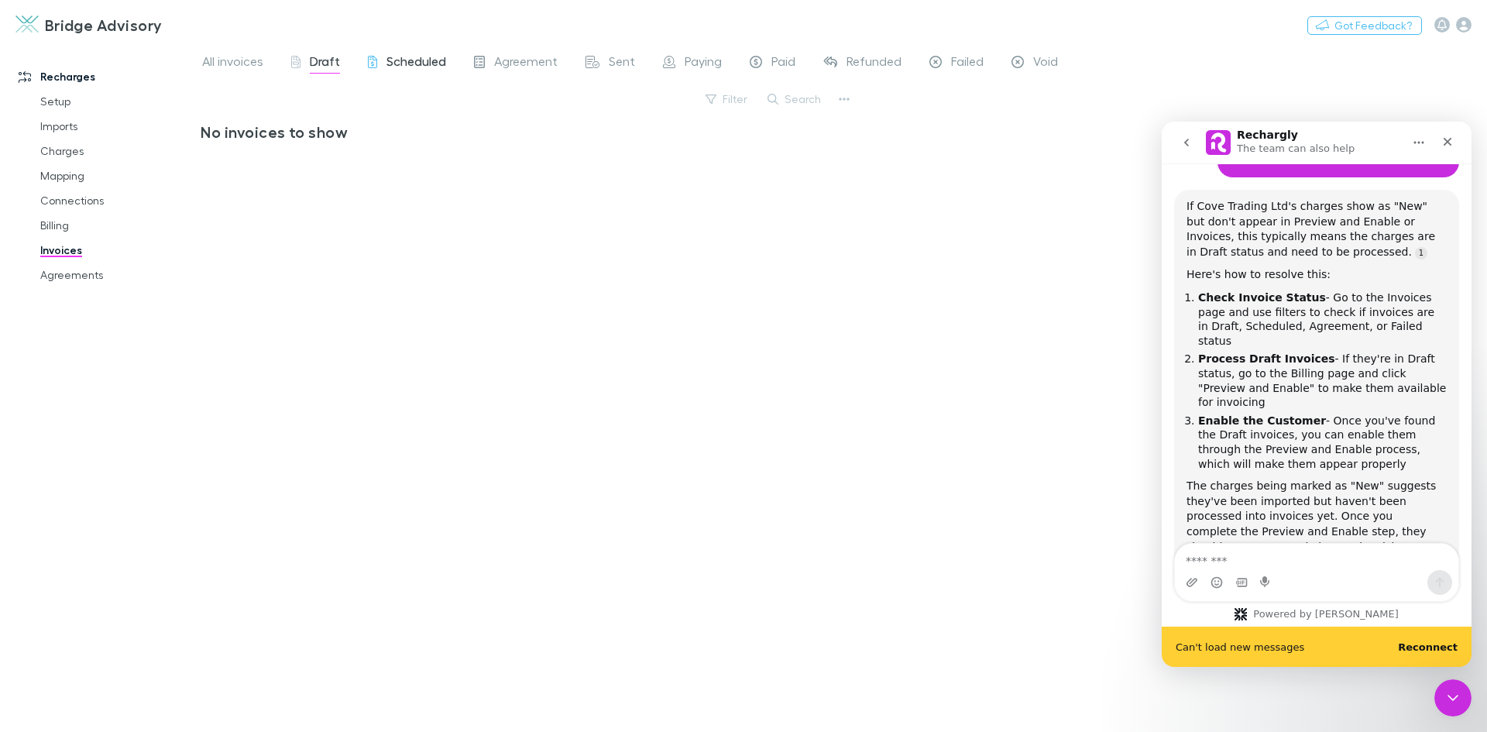
click at [393, 64] on span "Scheduled" at bounding box center [417, 63] width 60 height 20
click at [606, 66] on div "Sent" at bounding box center [611, 63] width 50 height 20
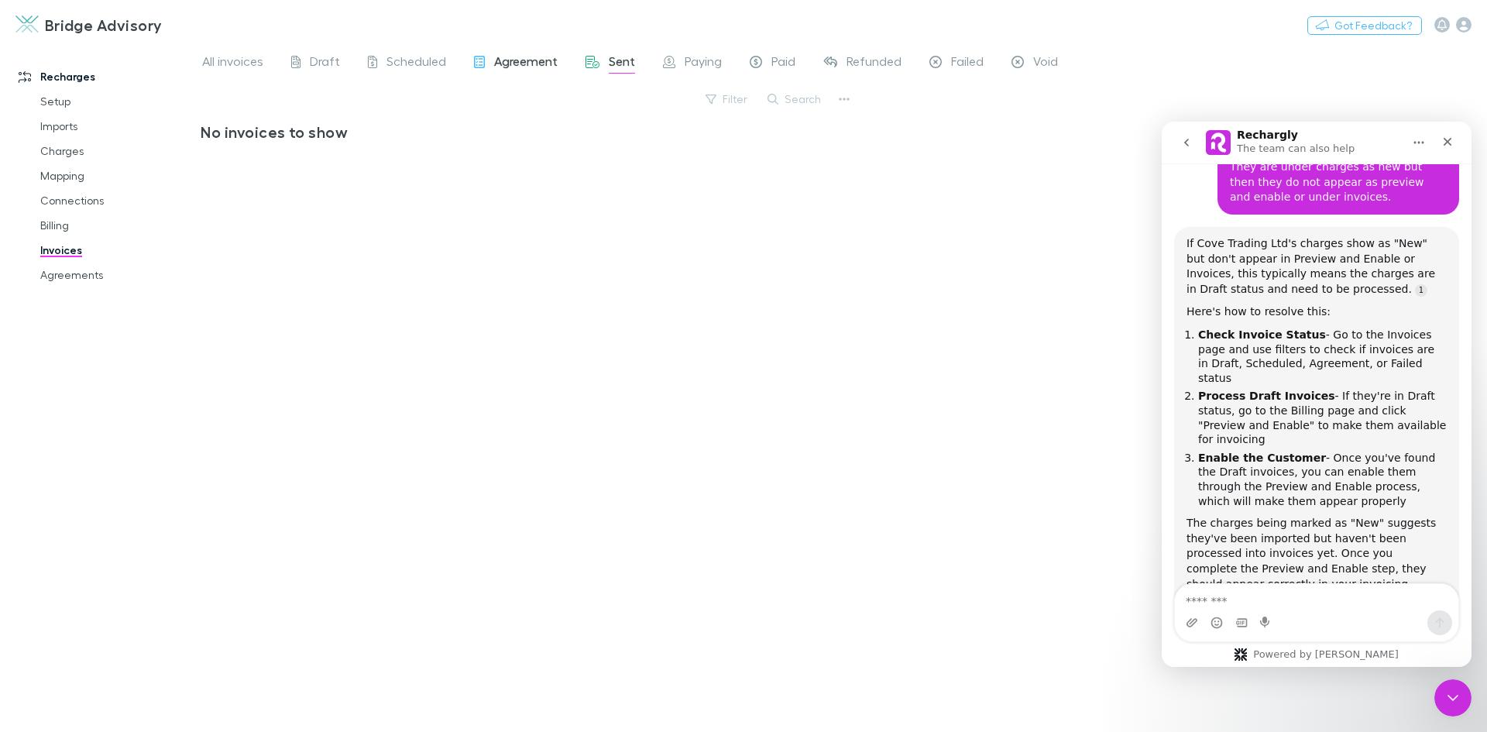
scroll to position [596, 0]
click at [524, 64] on span "Agreement" at bounding box center [526, 63] width 64 height 20
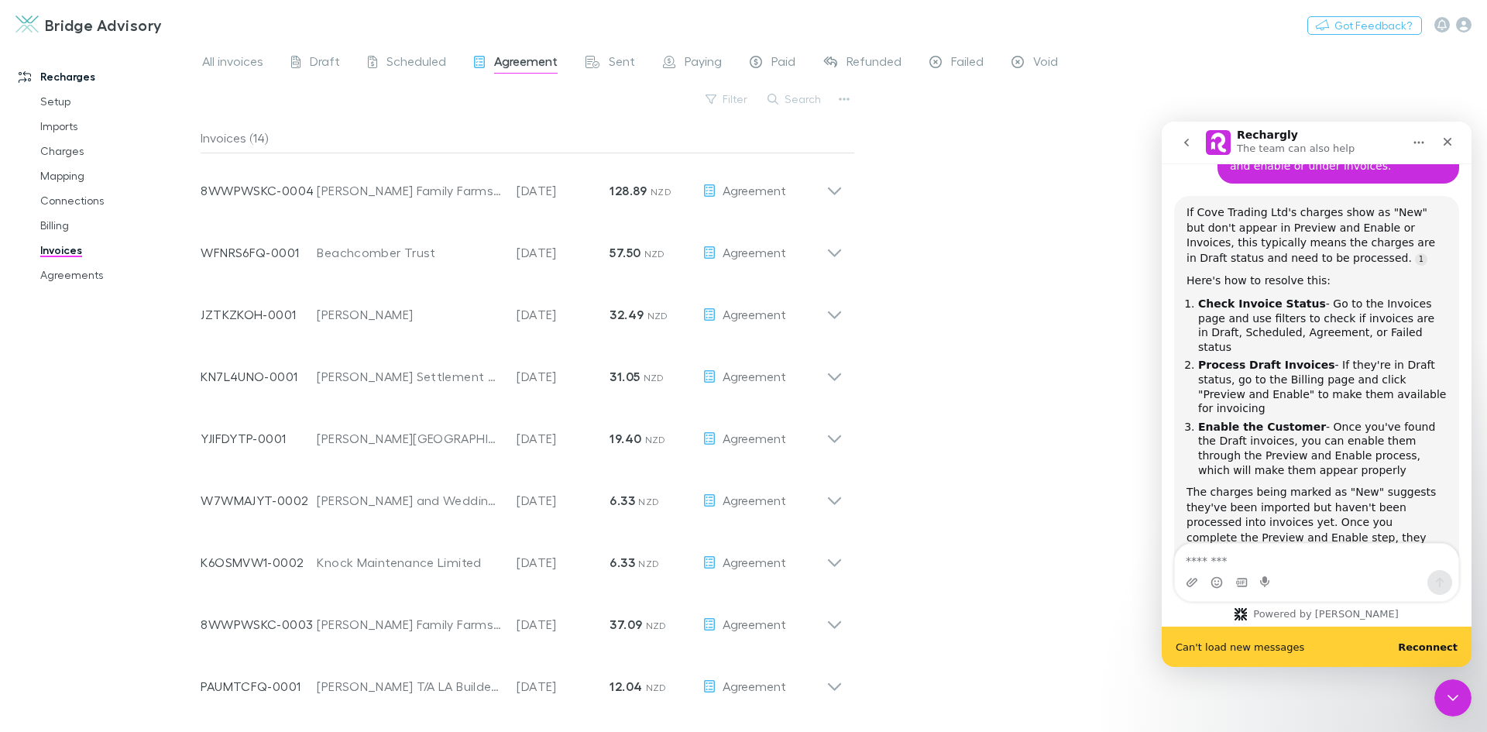
scroll to position [637, 0]
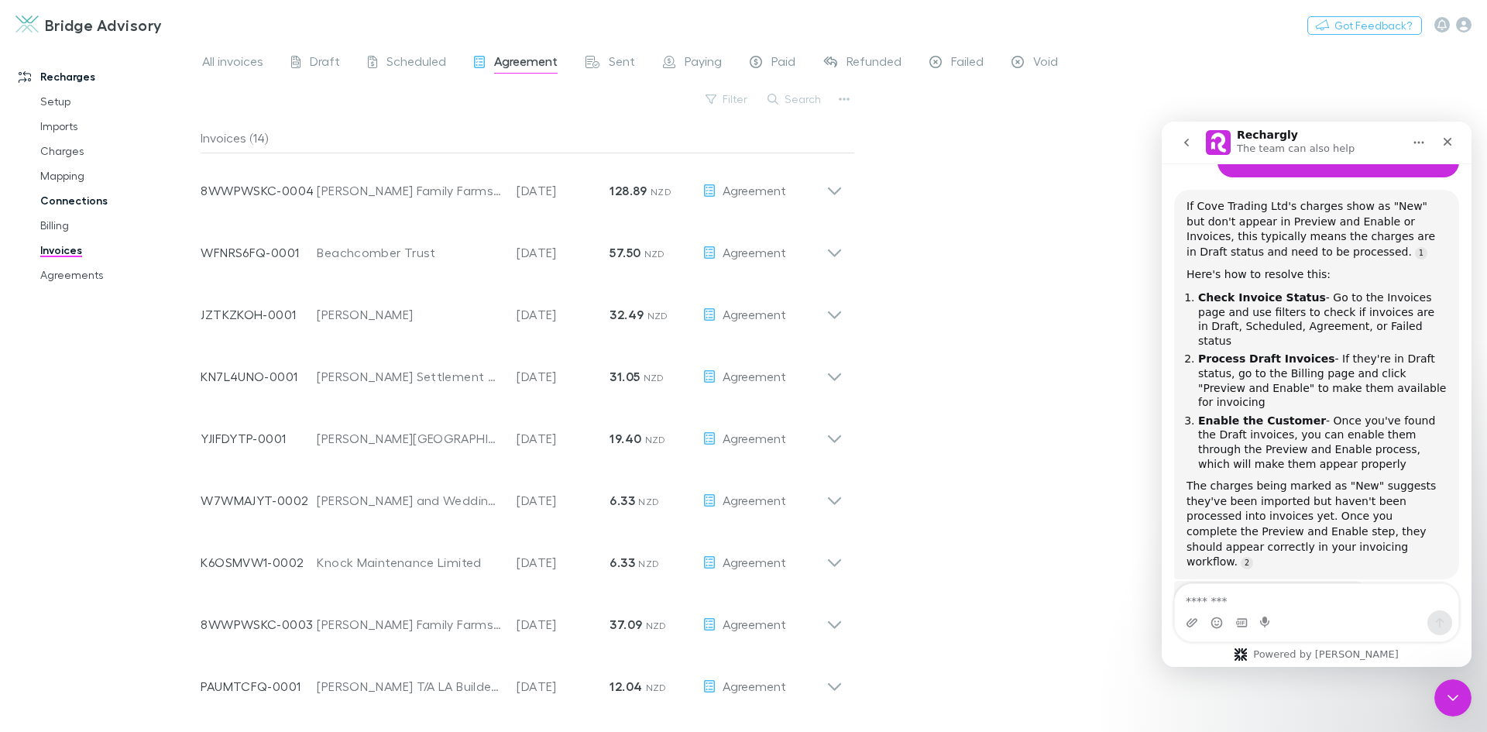
click at [73, 201] on link "Connections" at bounding box center [117, 200] width 184 height 25
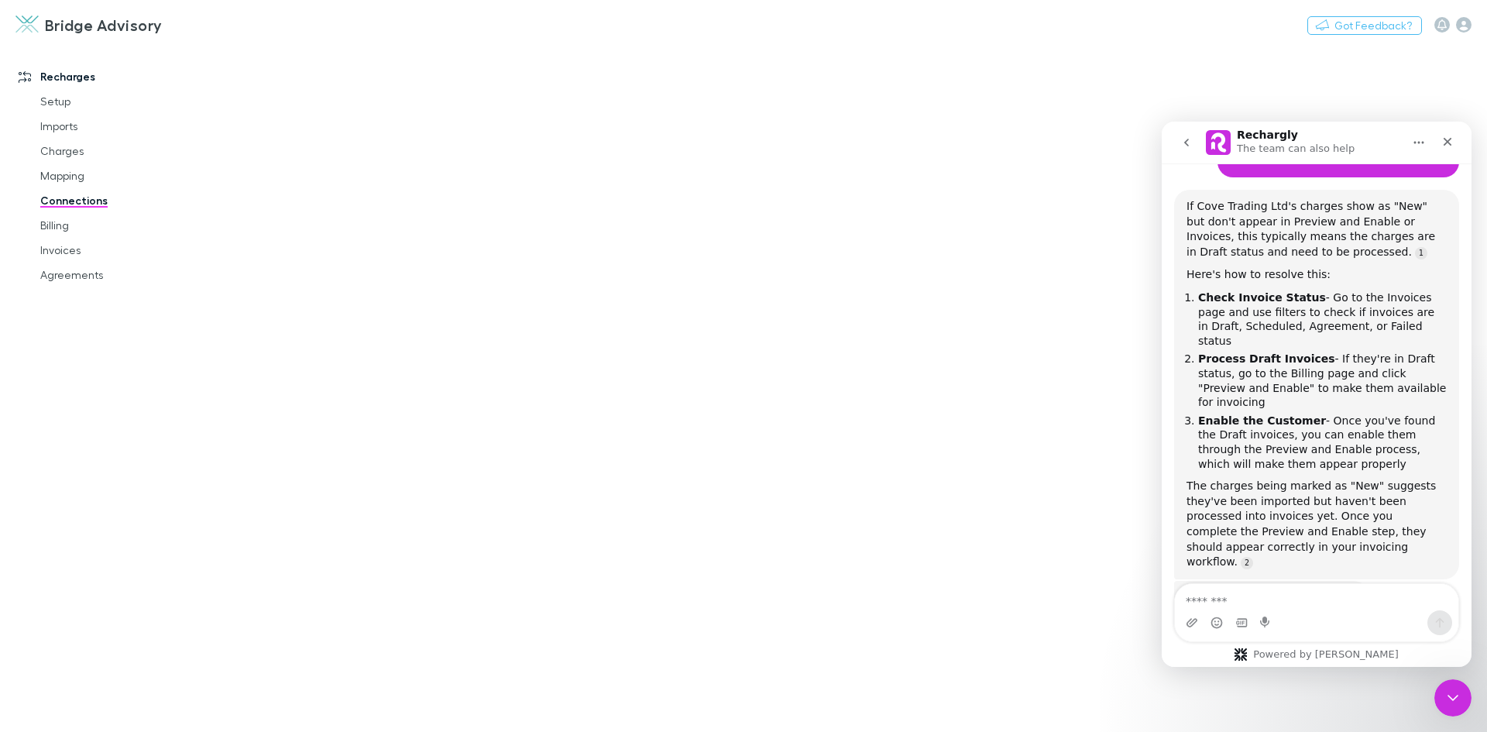
scroll to position [596, 0]
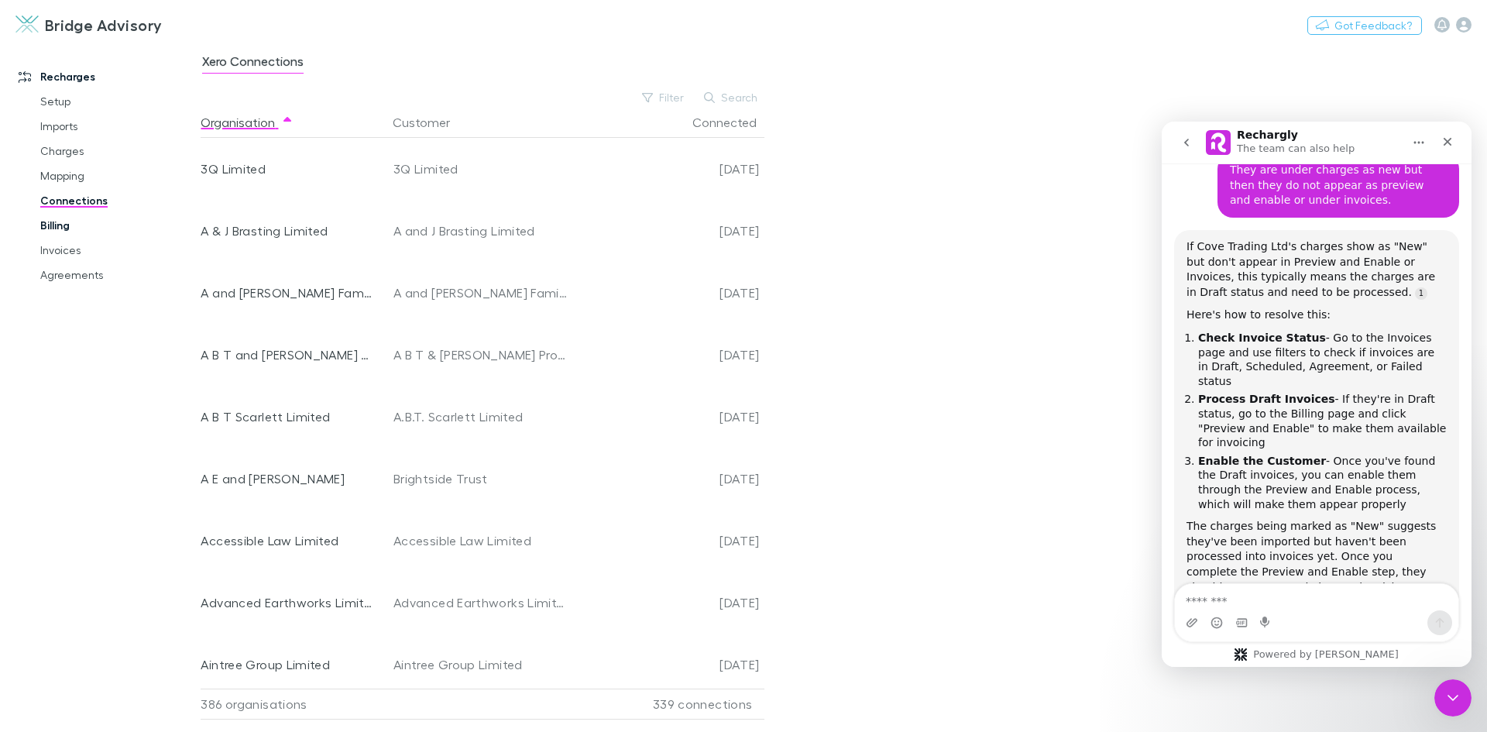
click at [63, 230] on link "Billing" at bounding box center [117, 225] width 184 height 25
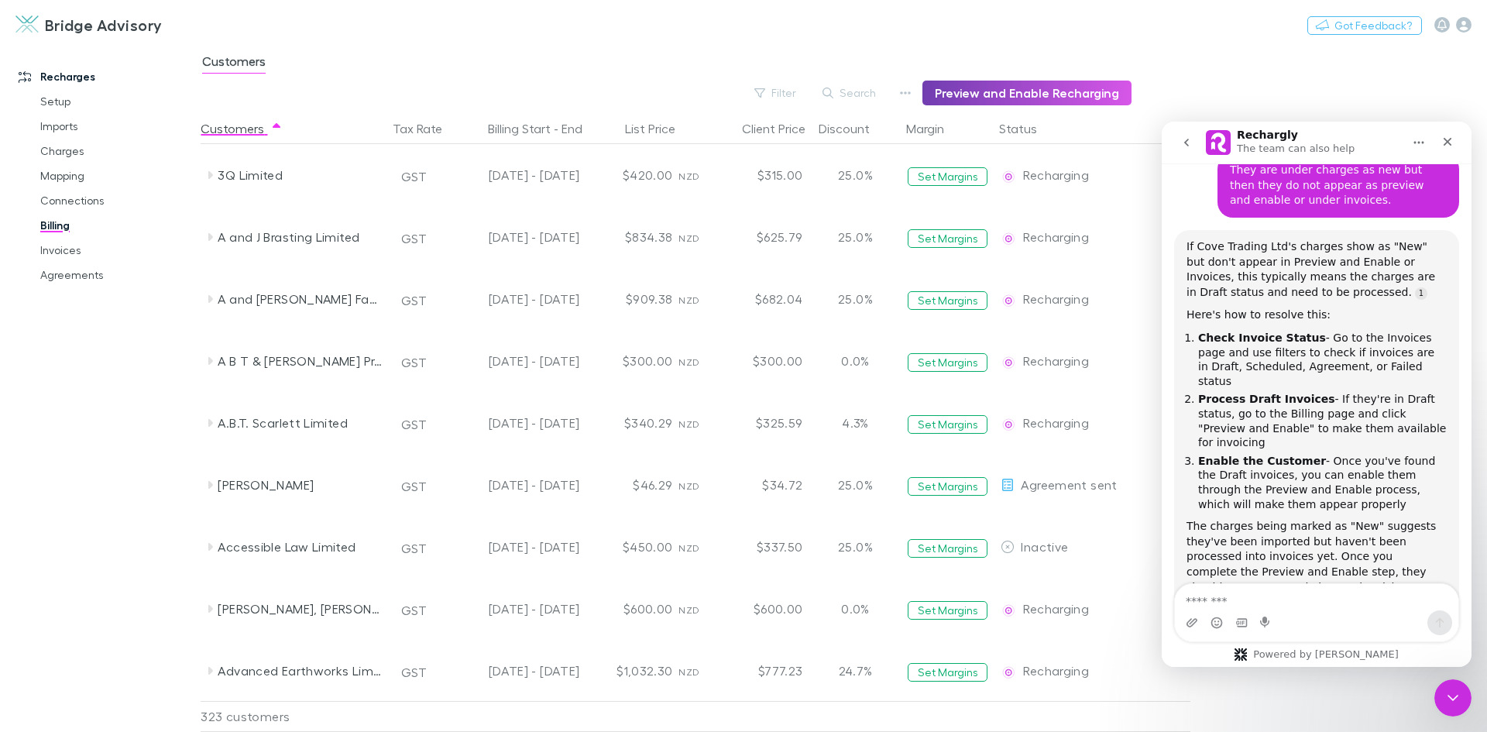
click at [1032, 97] on button "Preview and Enable Recharging" at bounding box center [1027, 93] width 209 height 25
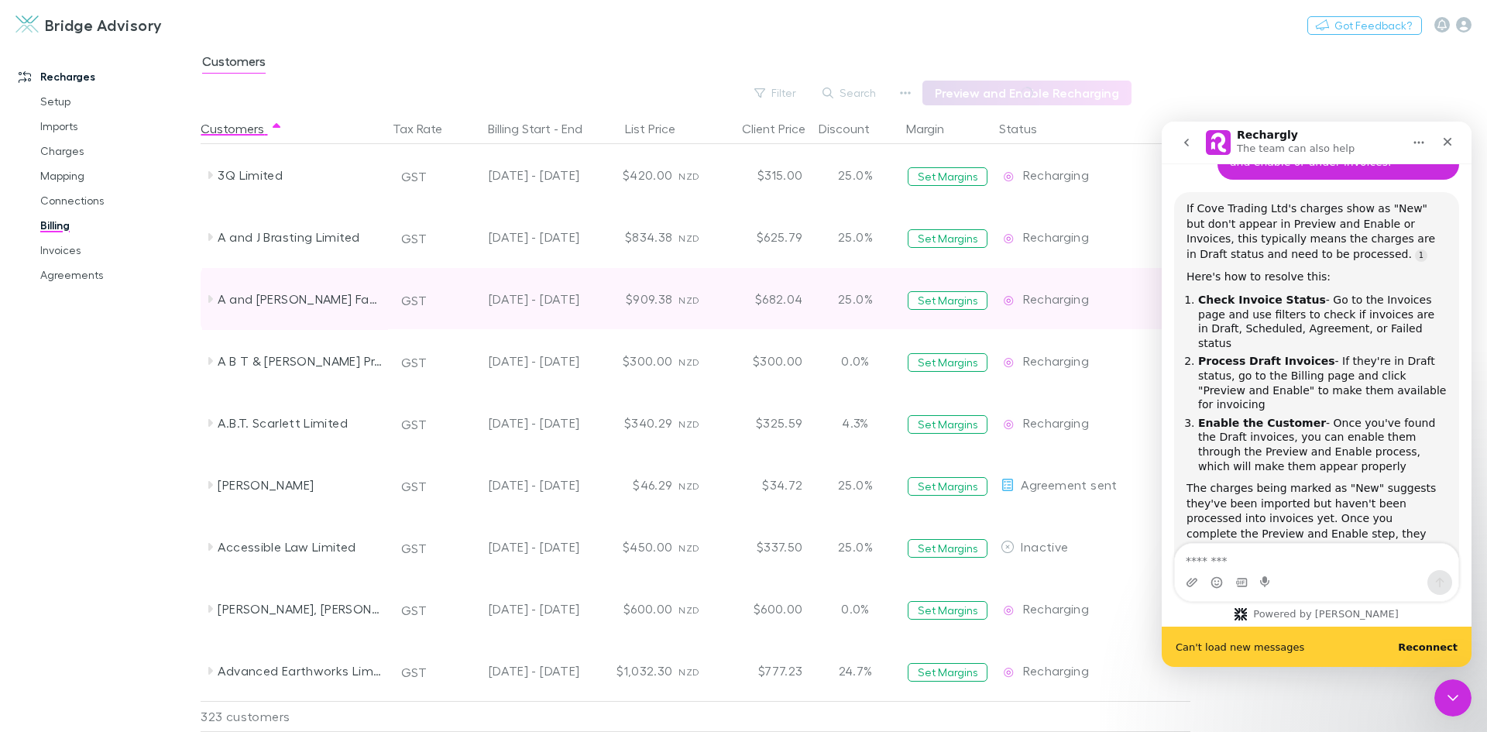
scroll to position [637, 0]
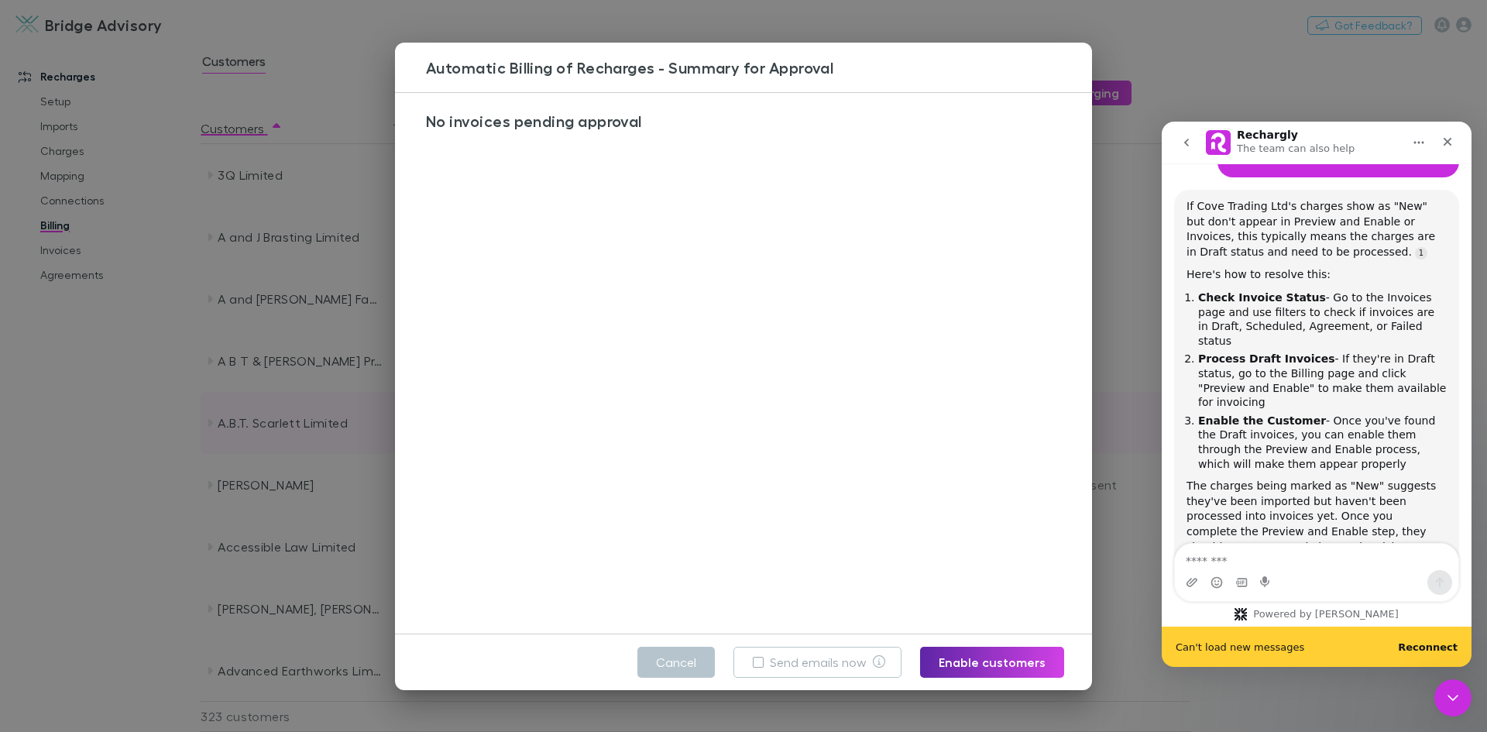
drag, startPoint x: 657, startPoint y: 666, endPoint x: 788, endPoint y: 424, distance: 275.6
click at [658, 666] on button "Cancel" at bounding box center [676, 662] width 77 height 31
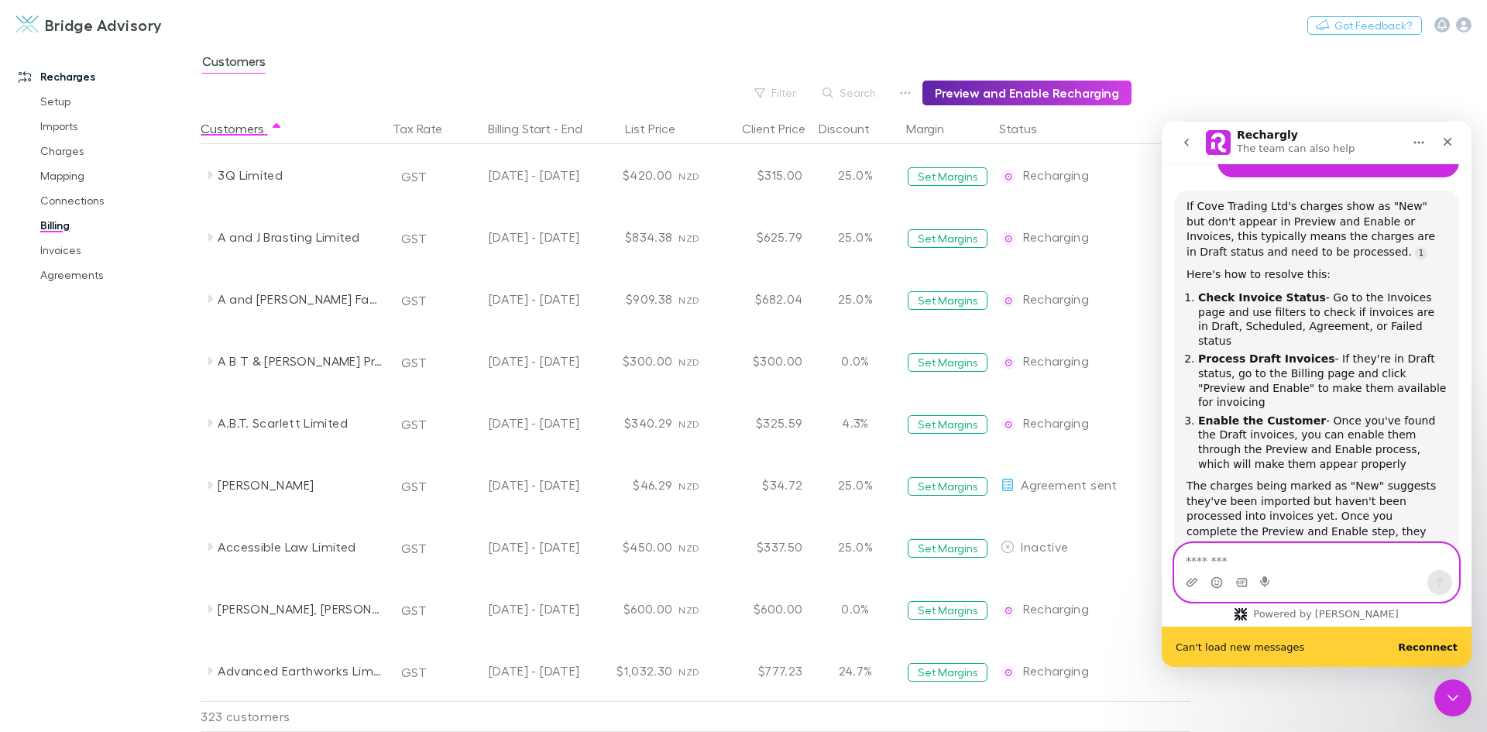
click at [1263, 549] on textarea "Message…" at bounding box center [1317, 557] width 284 height 26
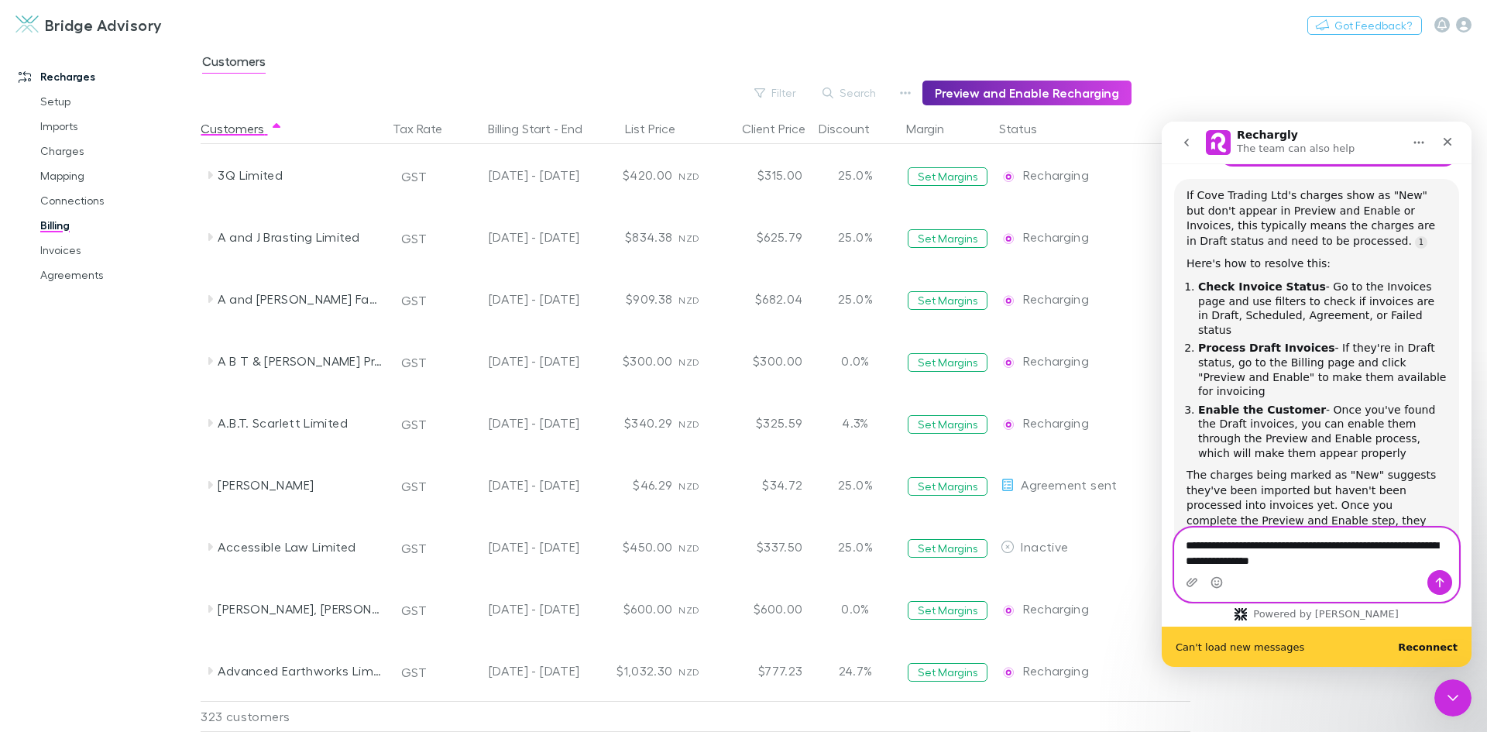
scroll to position [652, 0]
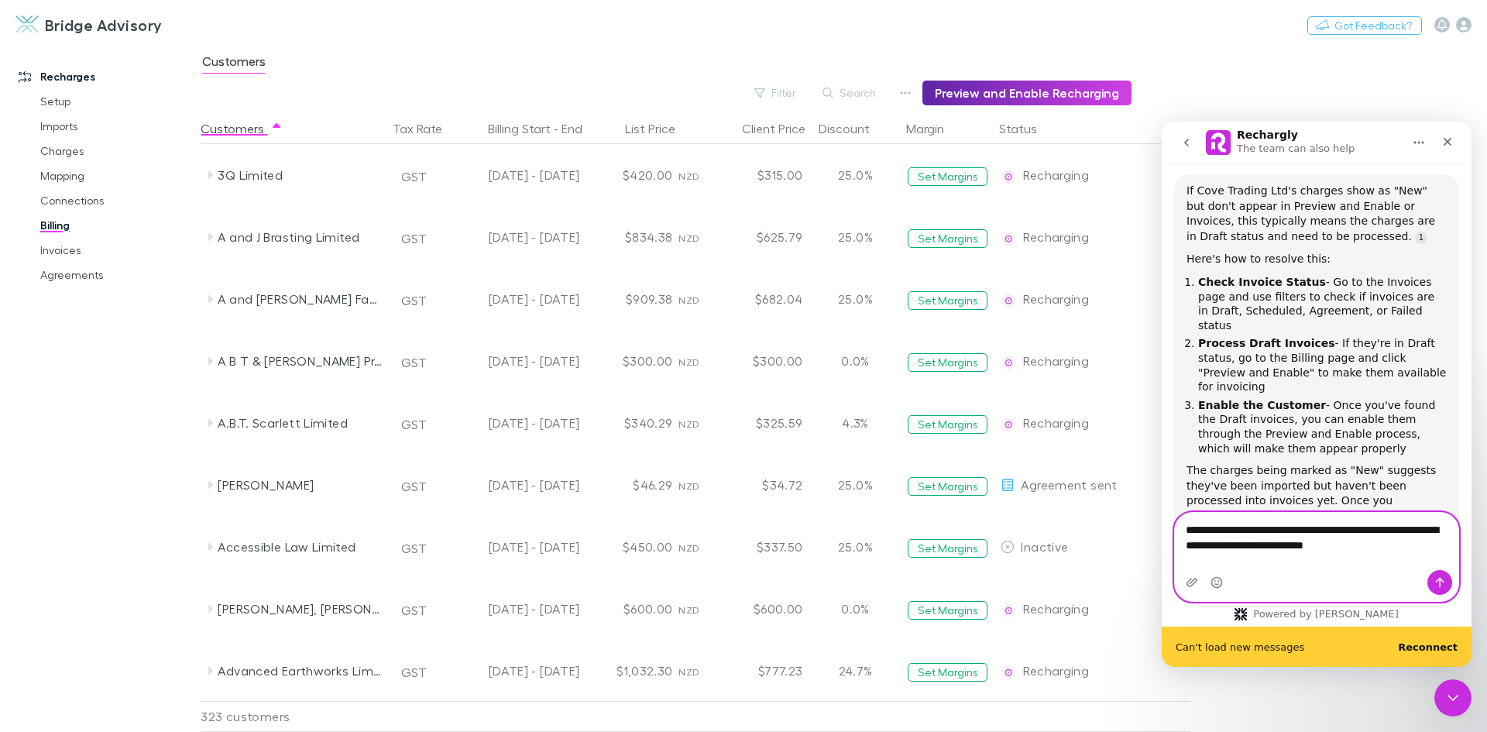
type textarea "**********"
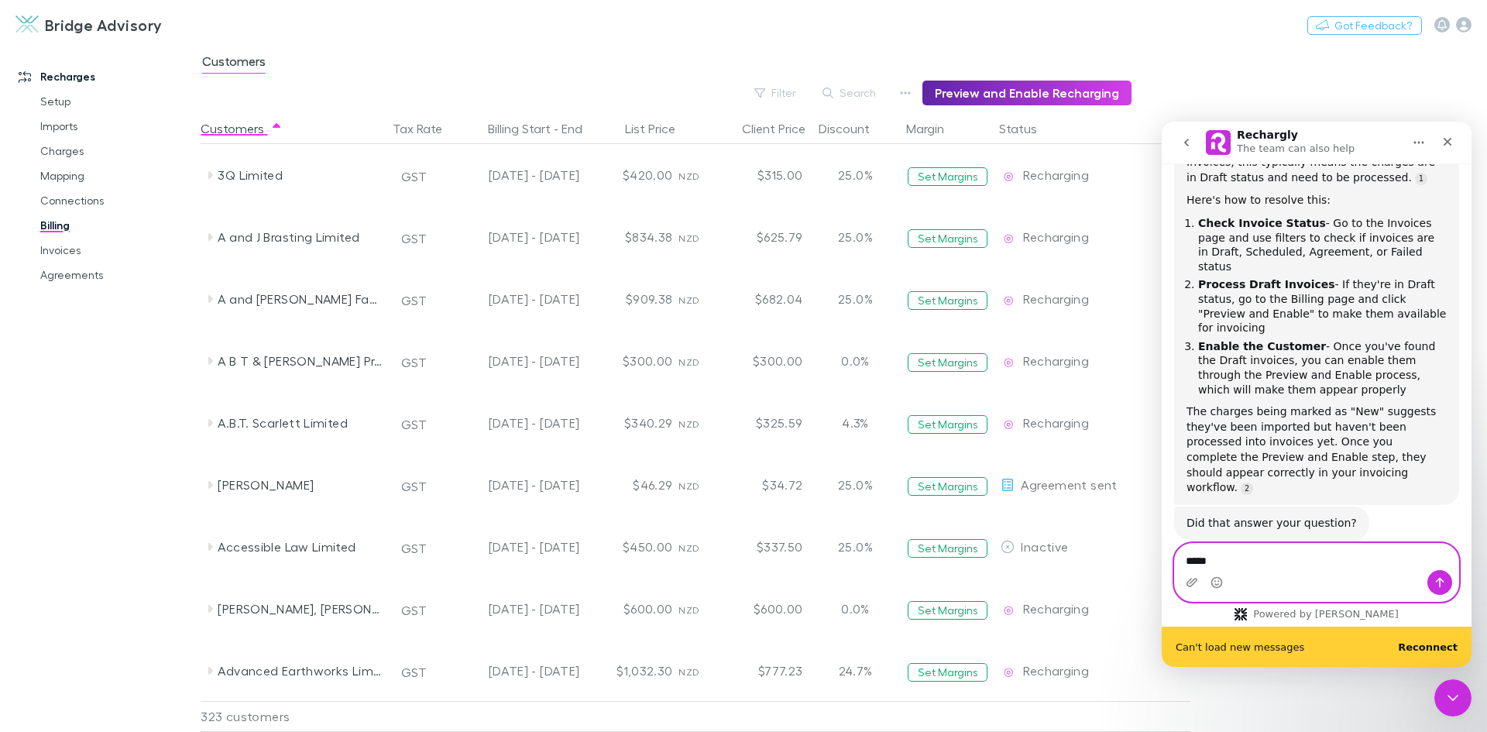
scroll to position [713, 0]
type textarea "*"
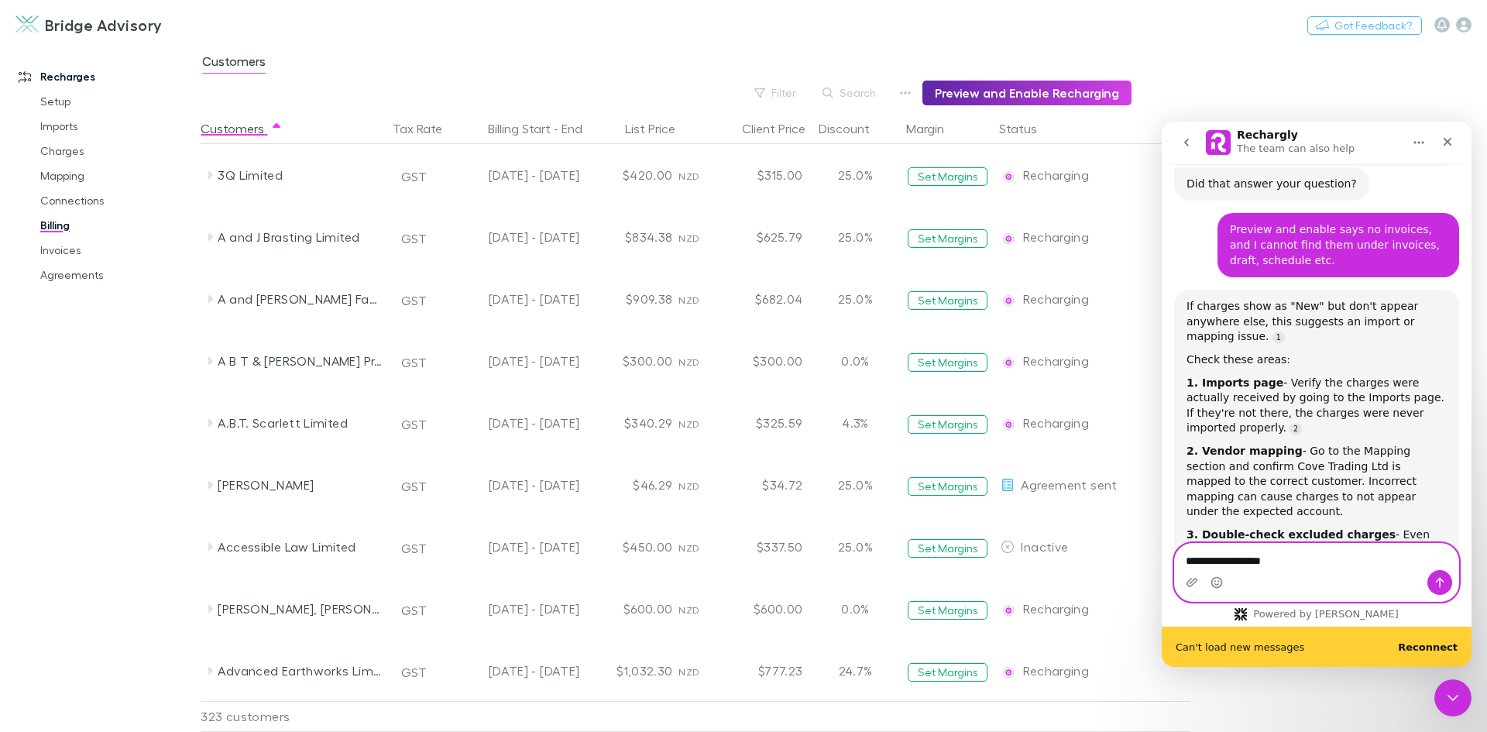
scroll to position [1091, 0]
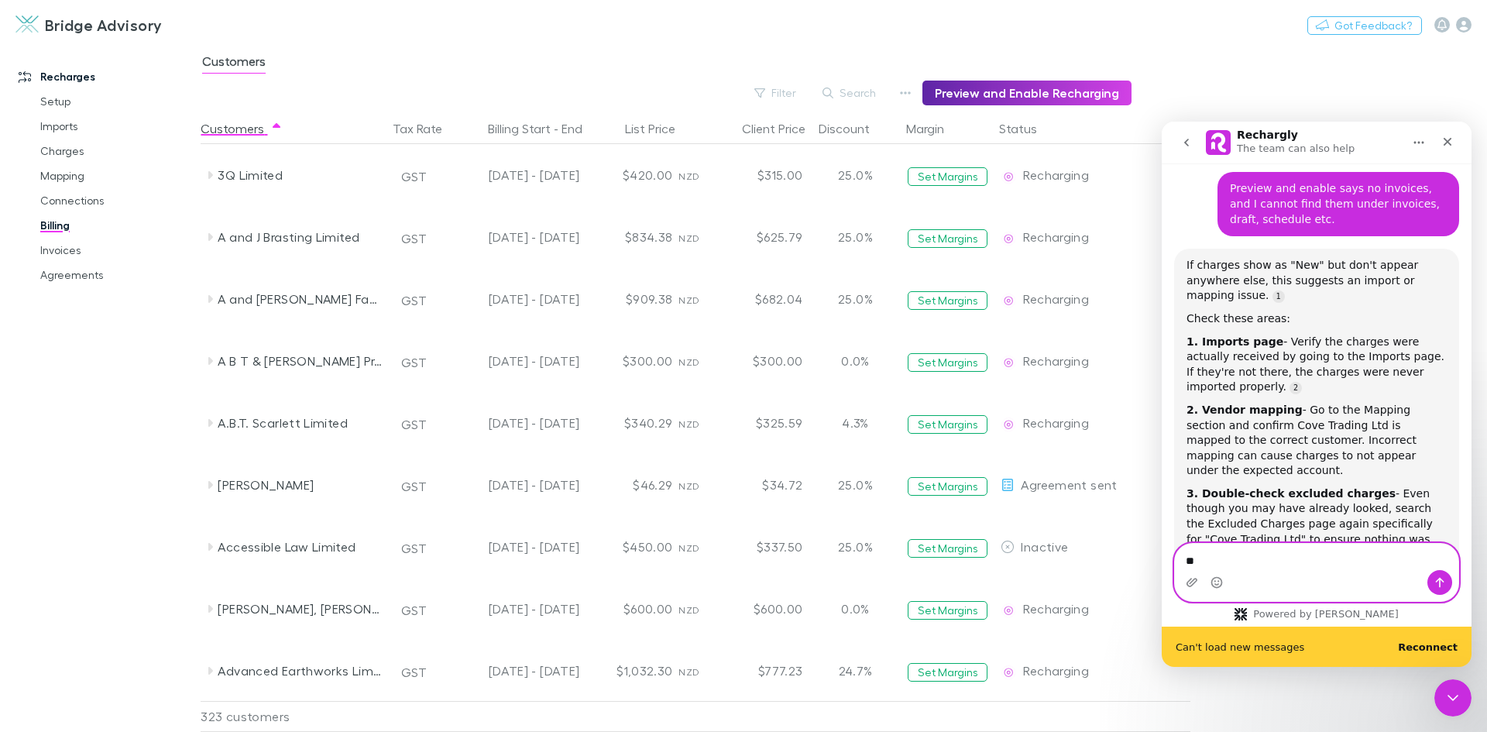
type textarea "*"
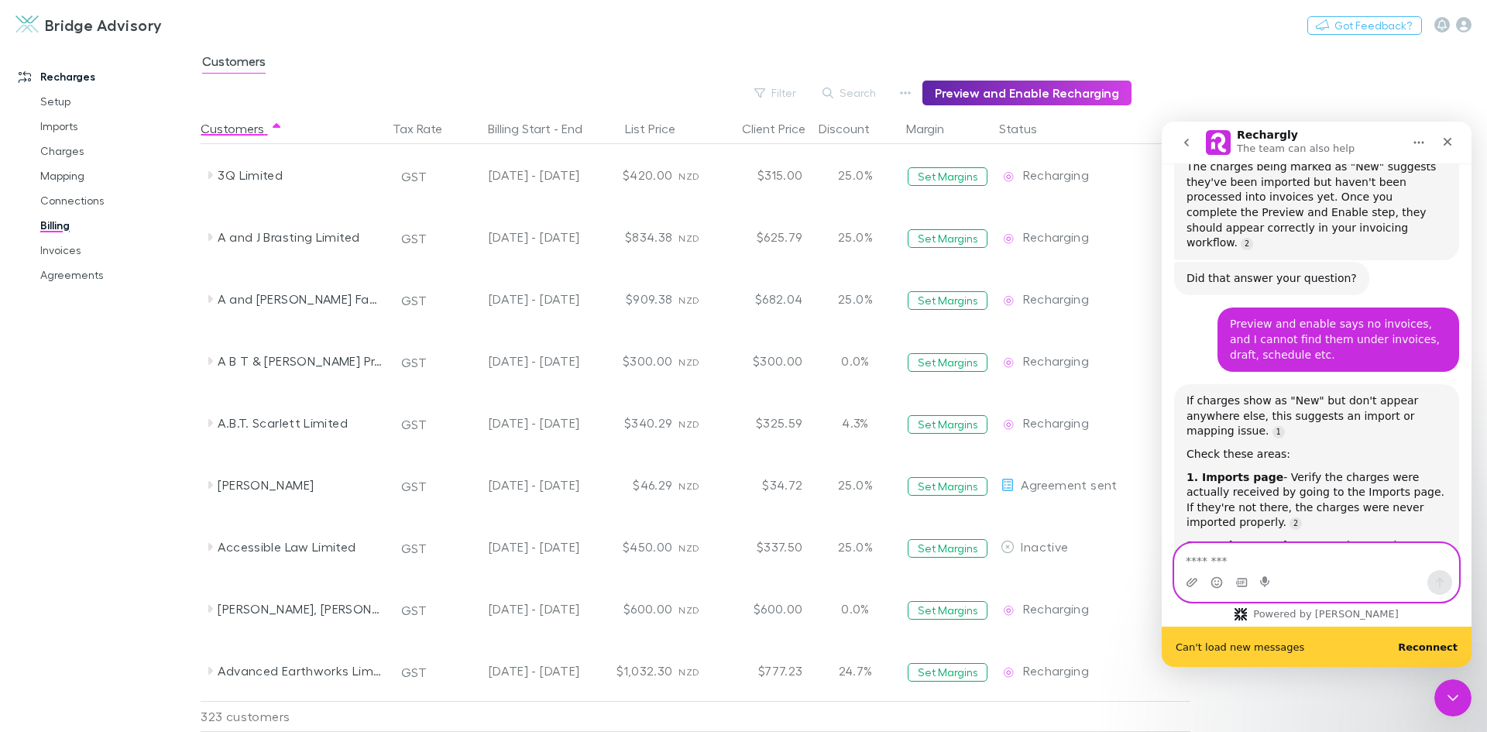
scroll to position [937, 0]
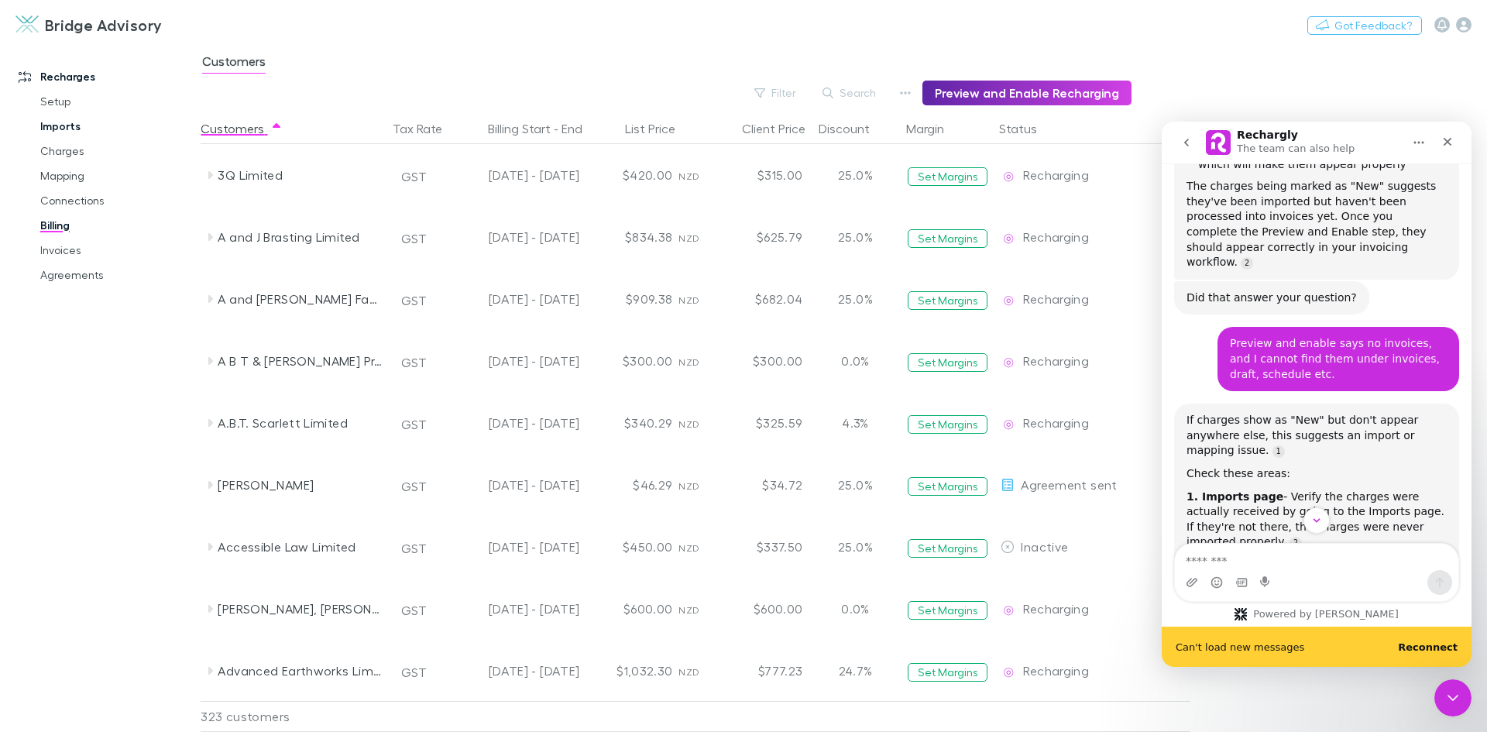
click at [56, 128] on link "Imports" at bounding box center [117, 126] width 184 height 25
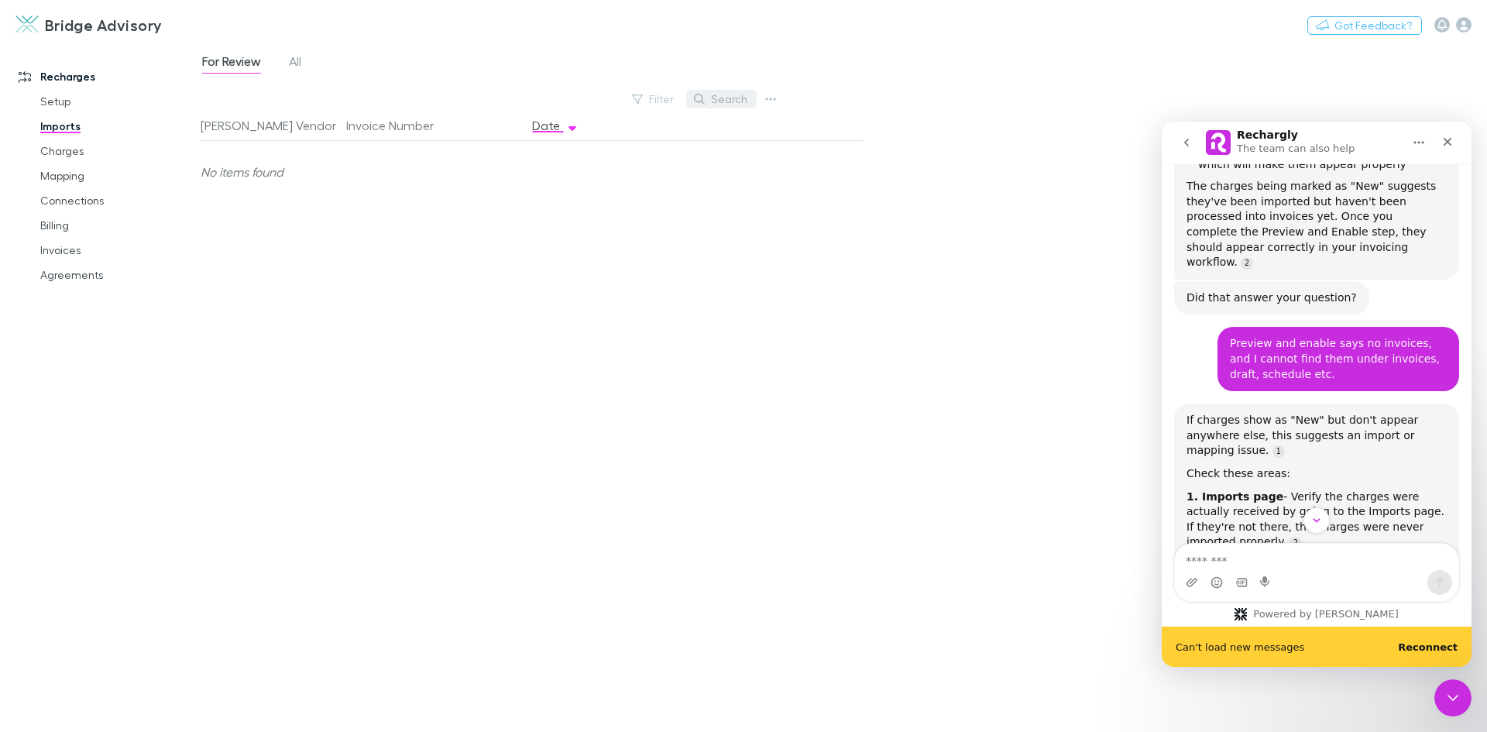
click at [741, 104] on button "Search" at bounding box center [721, 99] width 70 height 19
click at [297, 66] on span "All" at bounding box center [295, 63] width 12 height 20
click at [688, 104] on input "****" at bounding box center [694, 99] width 77 height 22
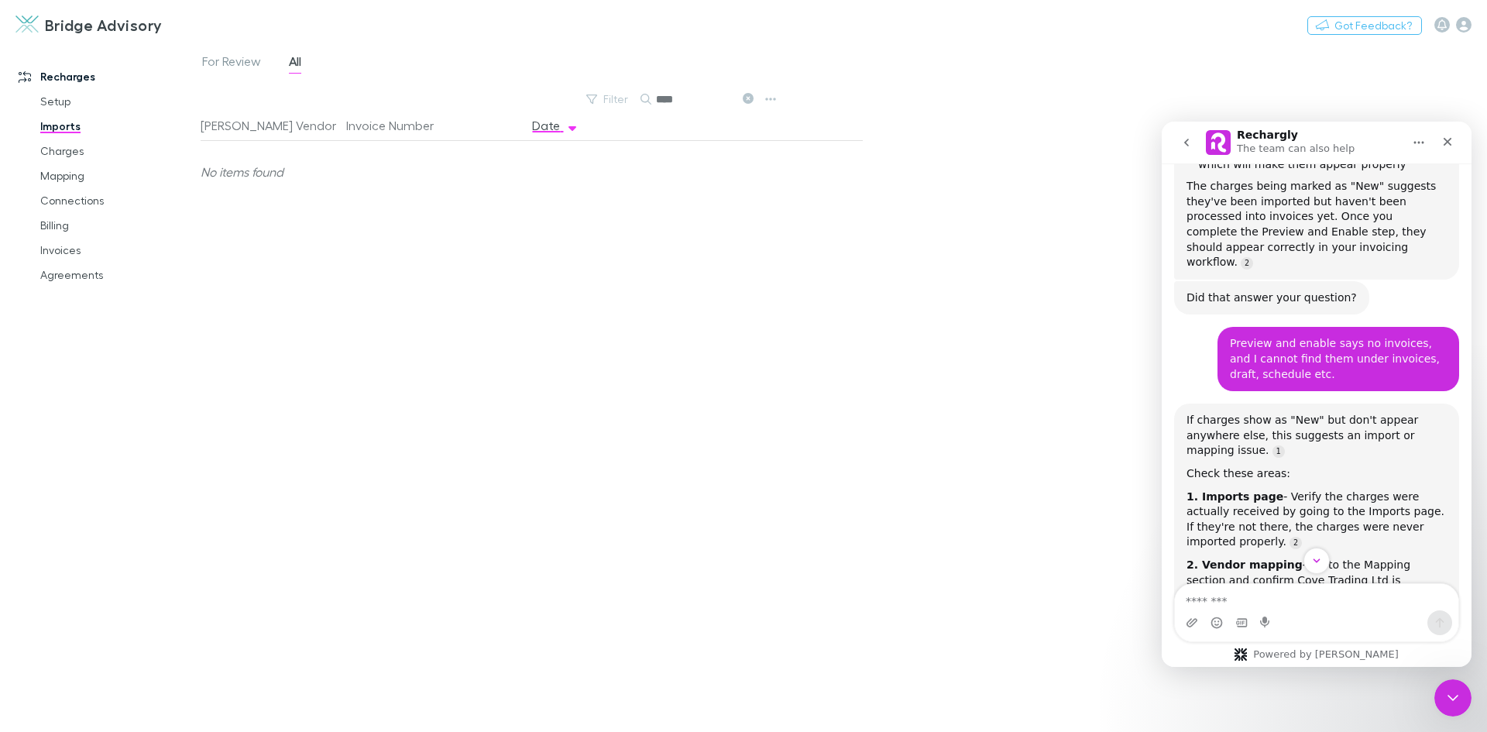
click at [689, 104] on input "****" at bounding box center [694, 99] width 77 height 22
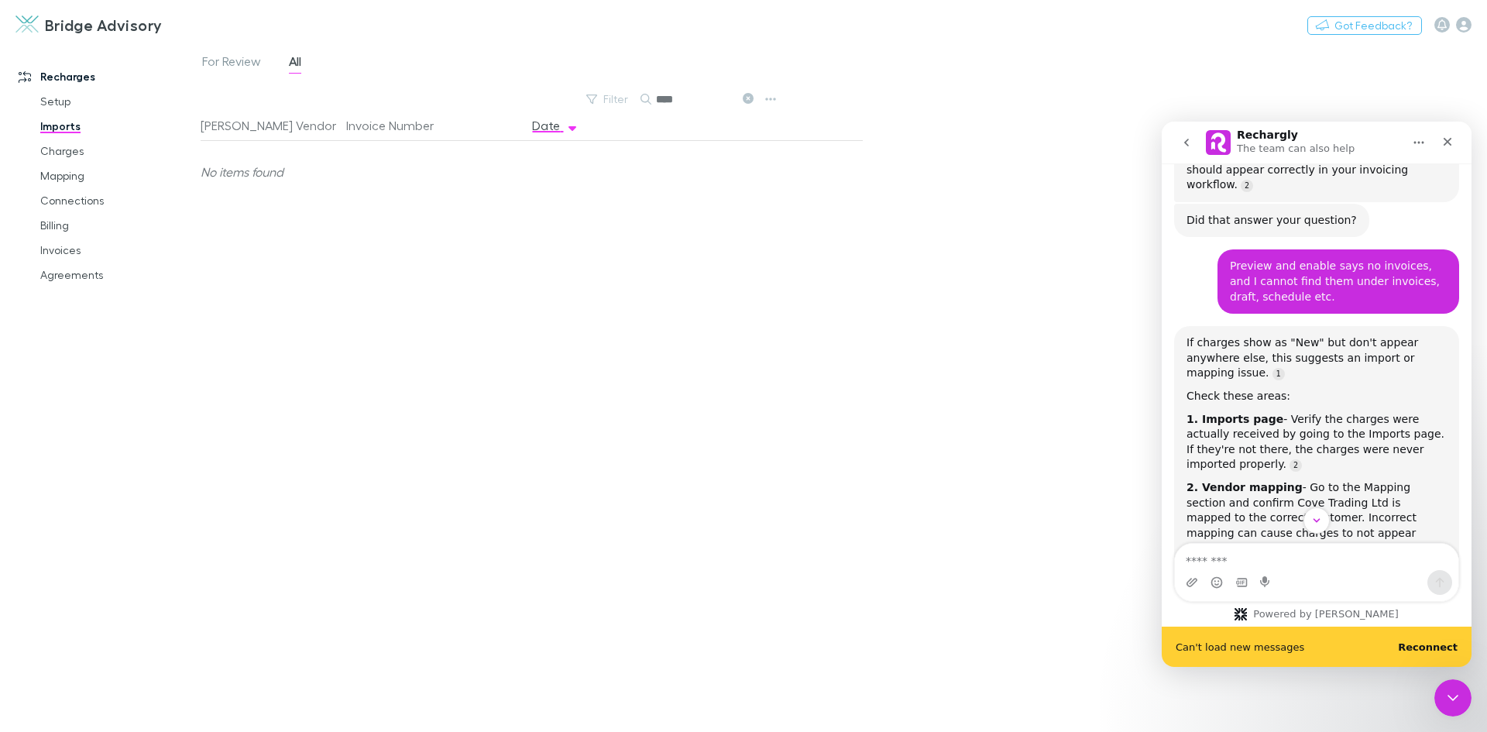
scroll to position [1091, 0]
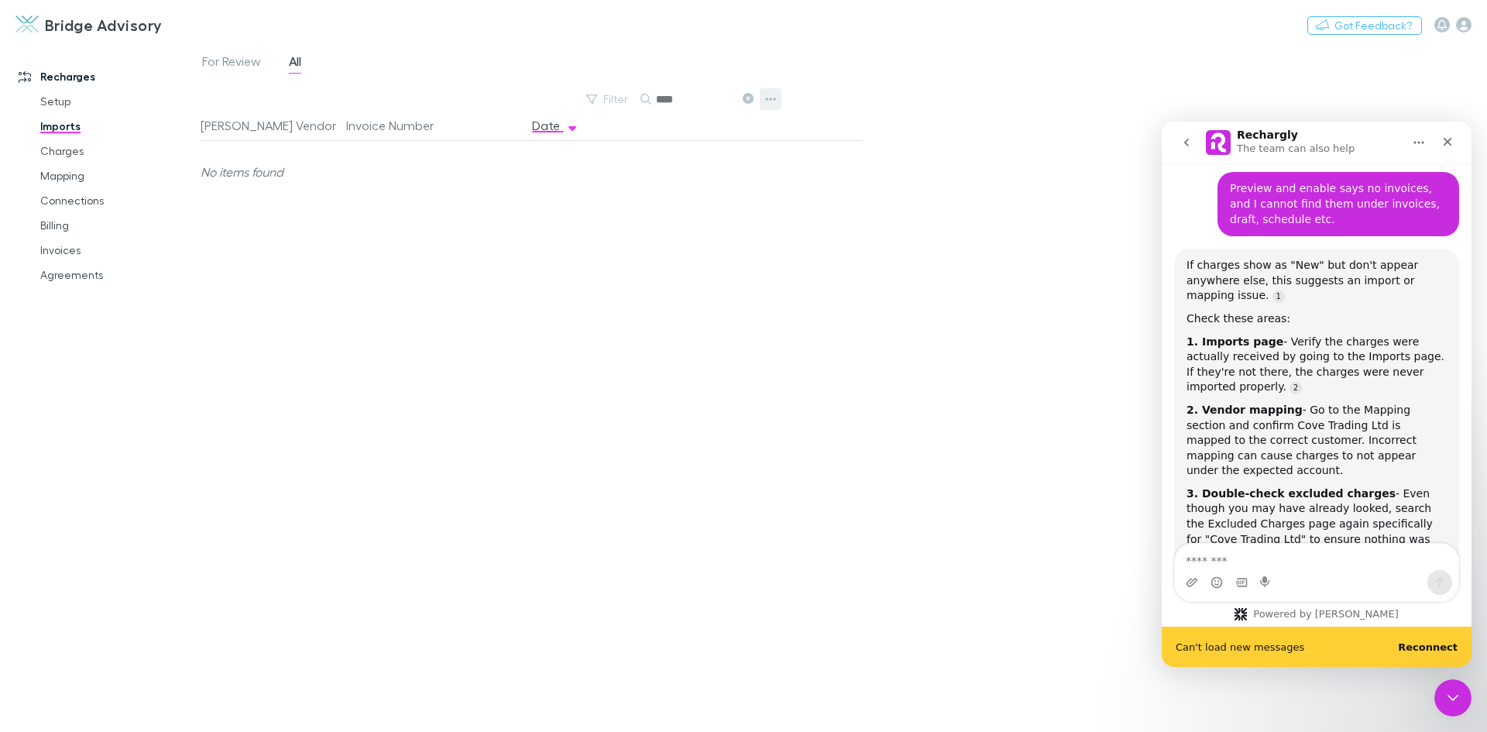
click at [772, 101] on icon "button" at bounding box center [770, 99] width 11 height 12
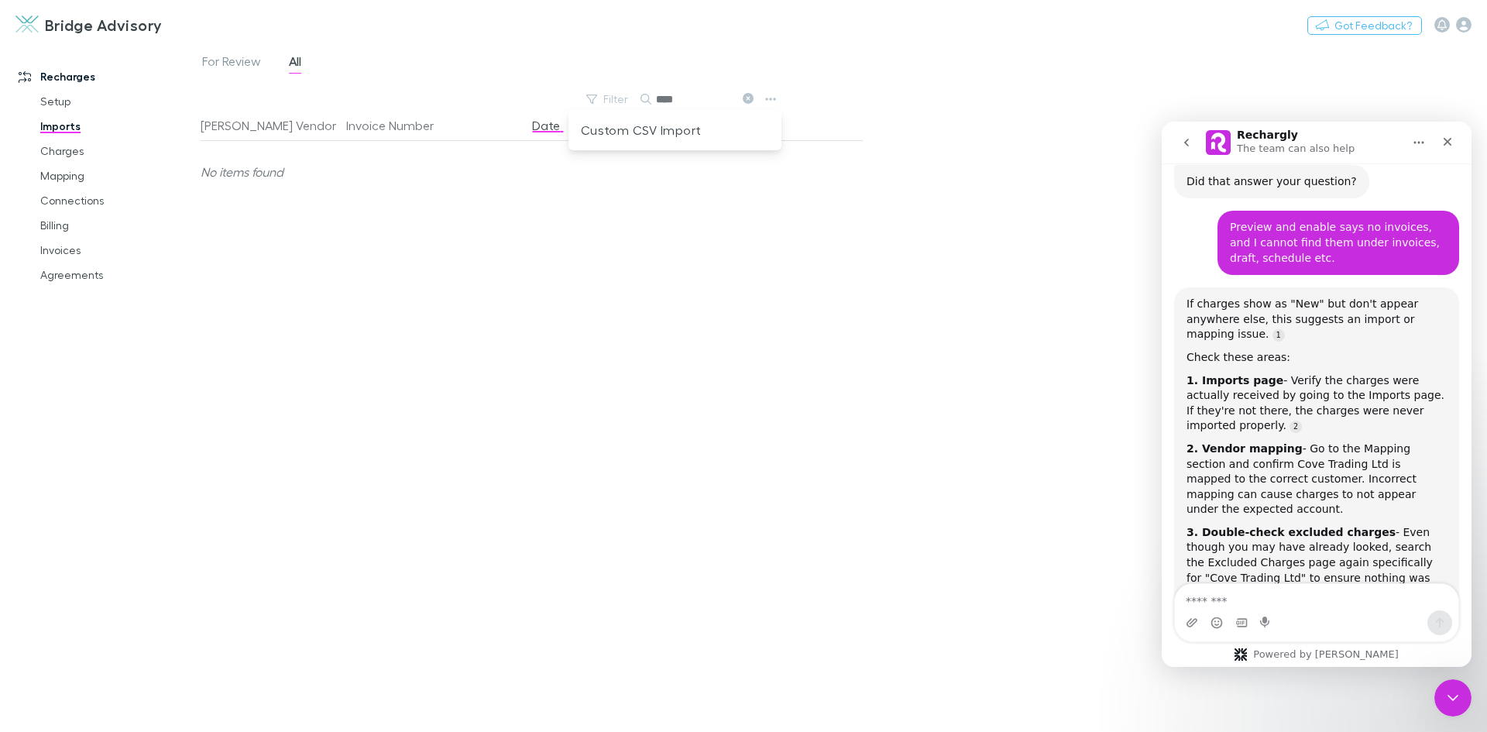
scroll to position [1051, 0]
click at [711, 190] on div at bounding box center [743, 366] width 1487 height 732
click at [696, 105] on input "****" at bounding box center [694, 99] width 77 height 22
type input "****"
click at [64, 170] on link "Mapping" at bounding box center [117, 175] width 184 height 25
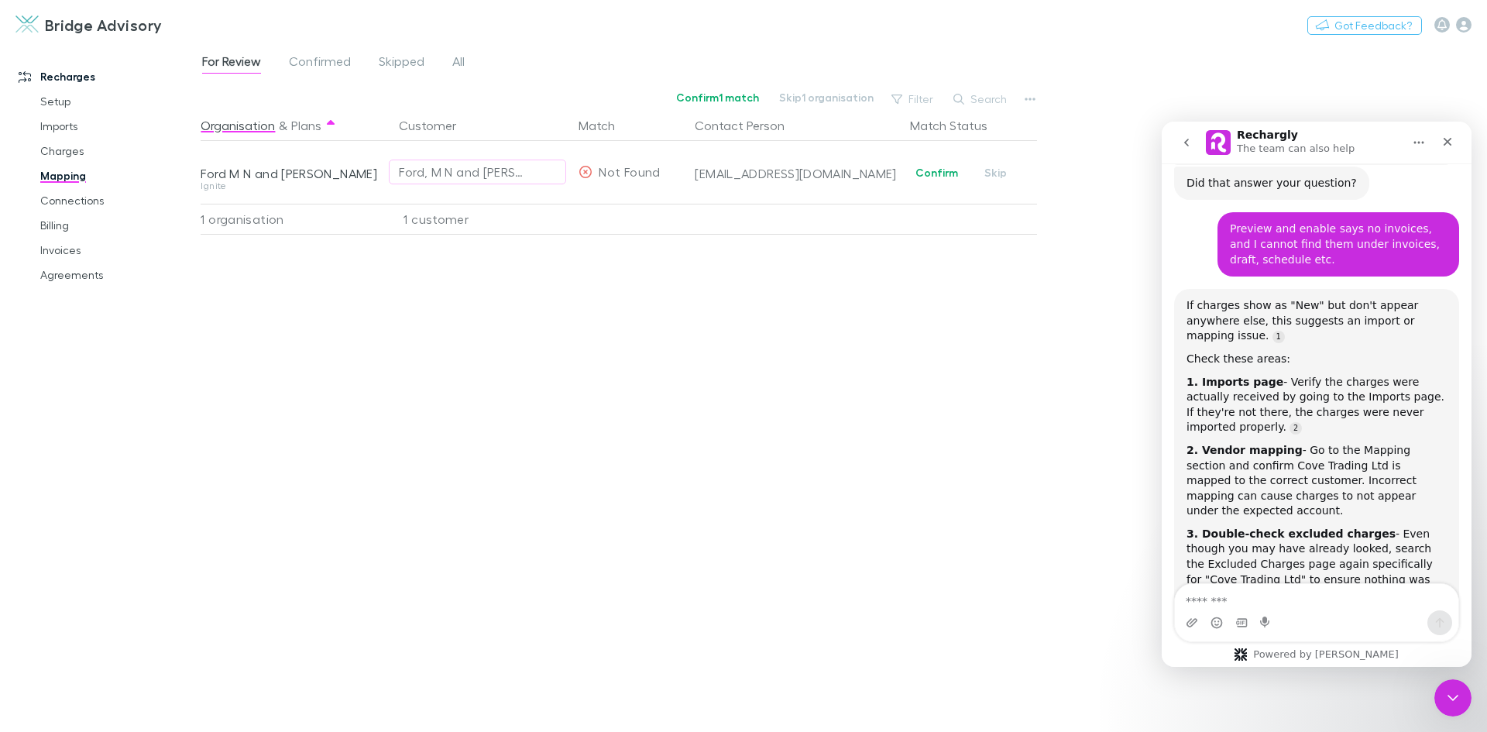
click at [241, 61] on span "For Review" at bounding box center [231, 63] width 59 height 20
click at [326, 66] on span "Confirmed" at bounding box center [320, 63] width 62 height 20
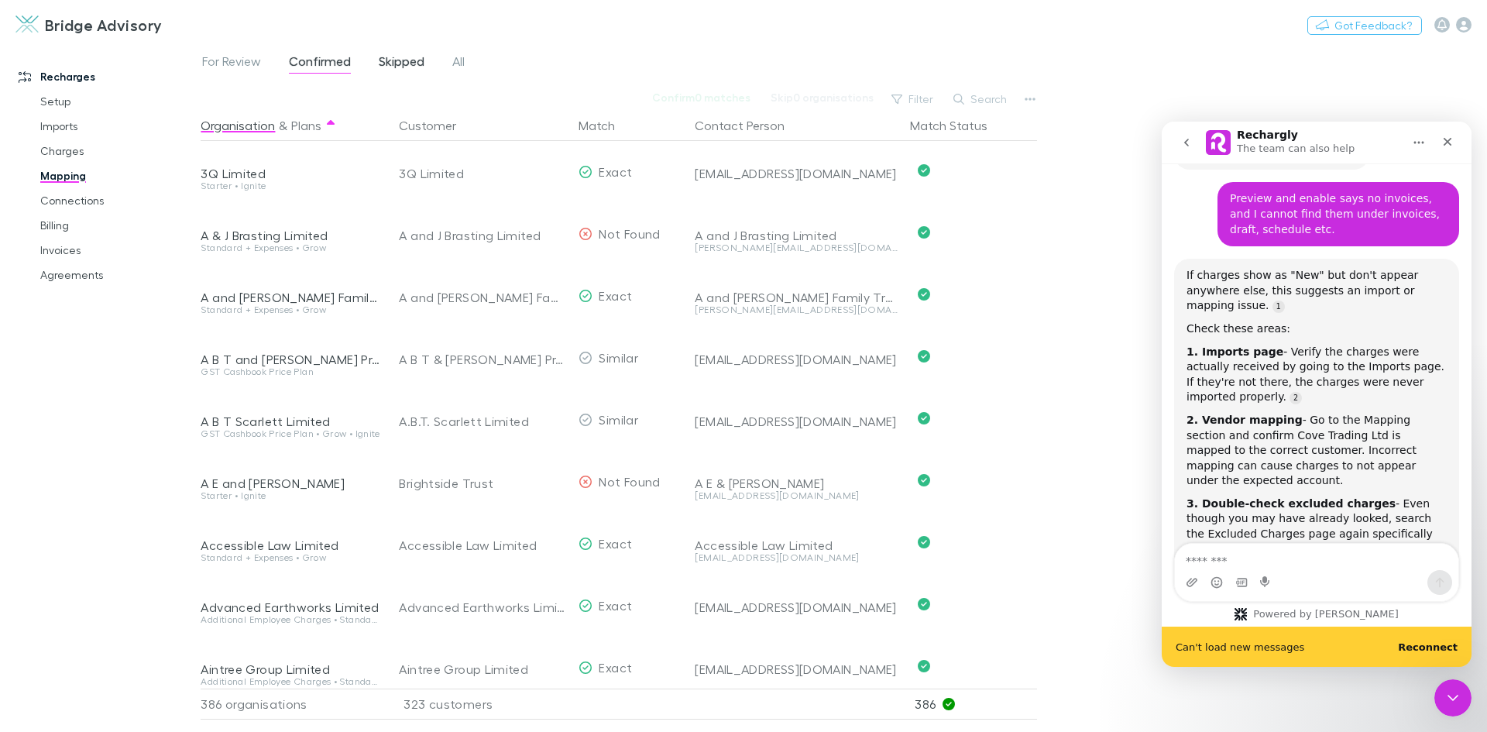
click at [408, 66] on span "Skipped" at bounding box center [402, 63] width 46 height 20
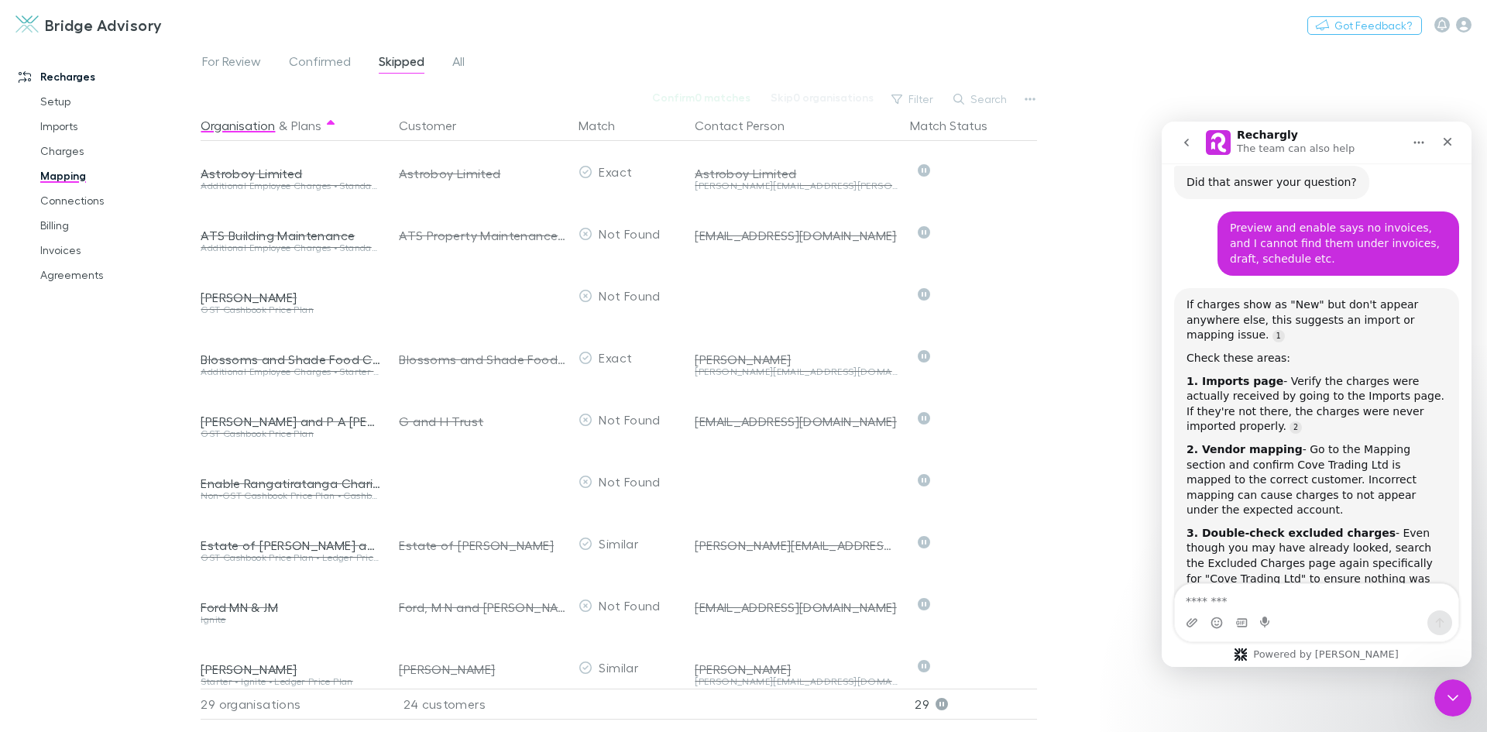
scroll to position [1051, 0]
click at [465, 67] on span "All" at bounding box center [458, 63] width 12 height 20
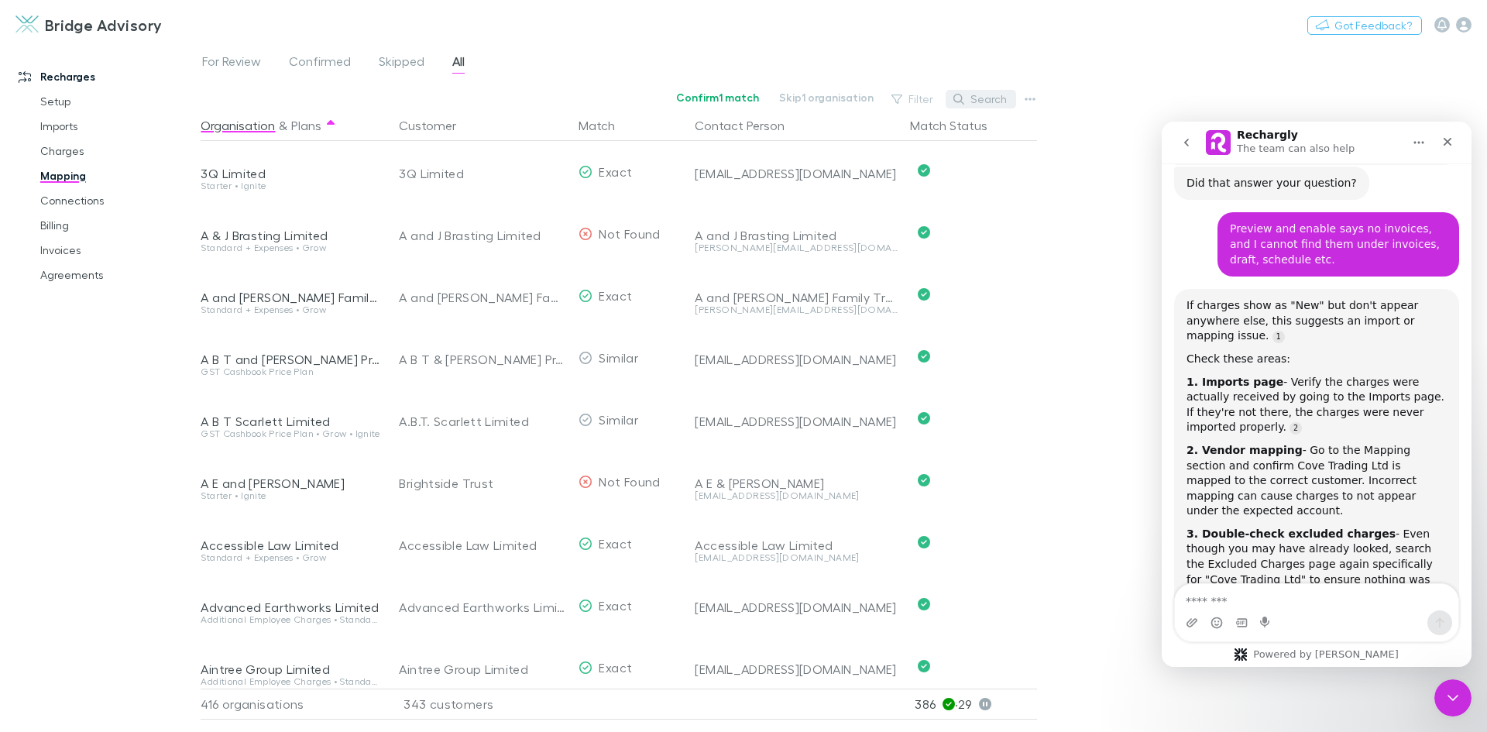
click at [980, 95] on button "Search" at bounding box center [981, 99] width 70 height 19
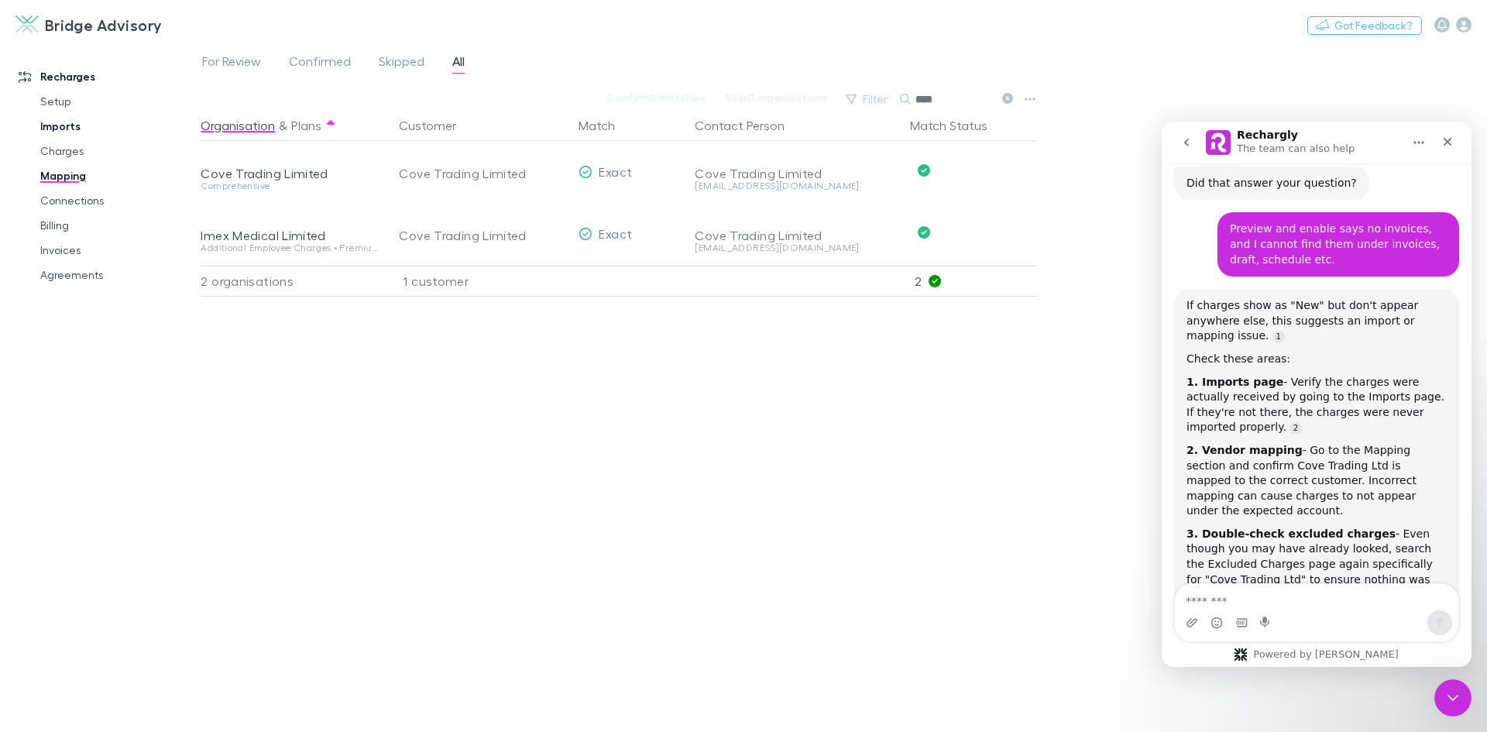
type input "****"
click at [70, 126] on link "Imports" at bounding box center [117, 126] width 184 height 25
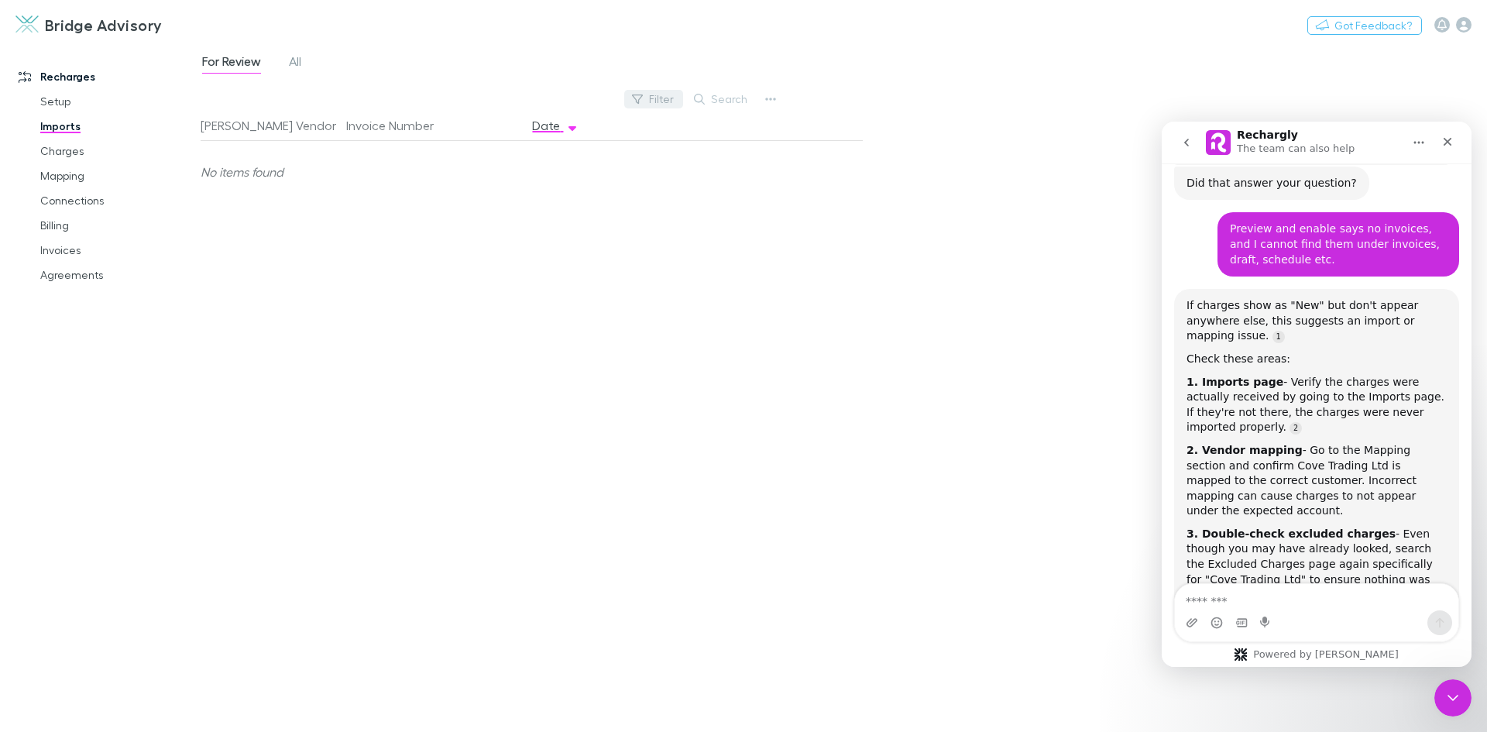
click at [673, 98] on button "Filter" at bounding box center [653, 99] width 59 height 19
click at [739, 98] on div at bounding box center [743, 366] width 1487 height 732
click at [739, 97] on button "Search" at bounding box center [721, 99] width 70 height 19
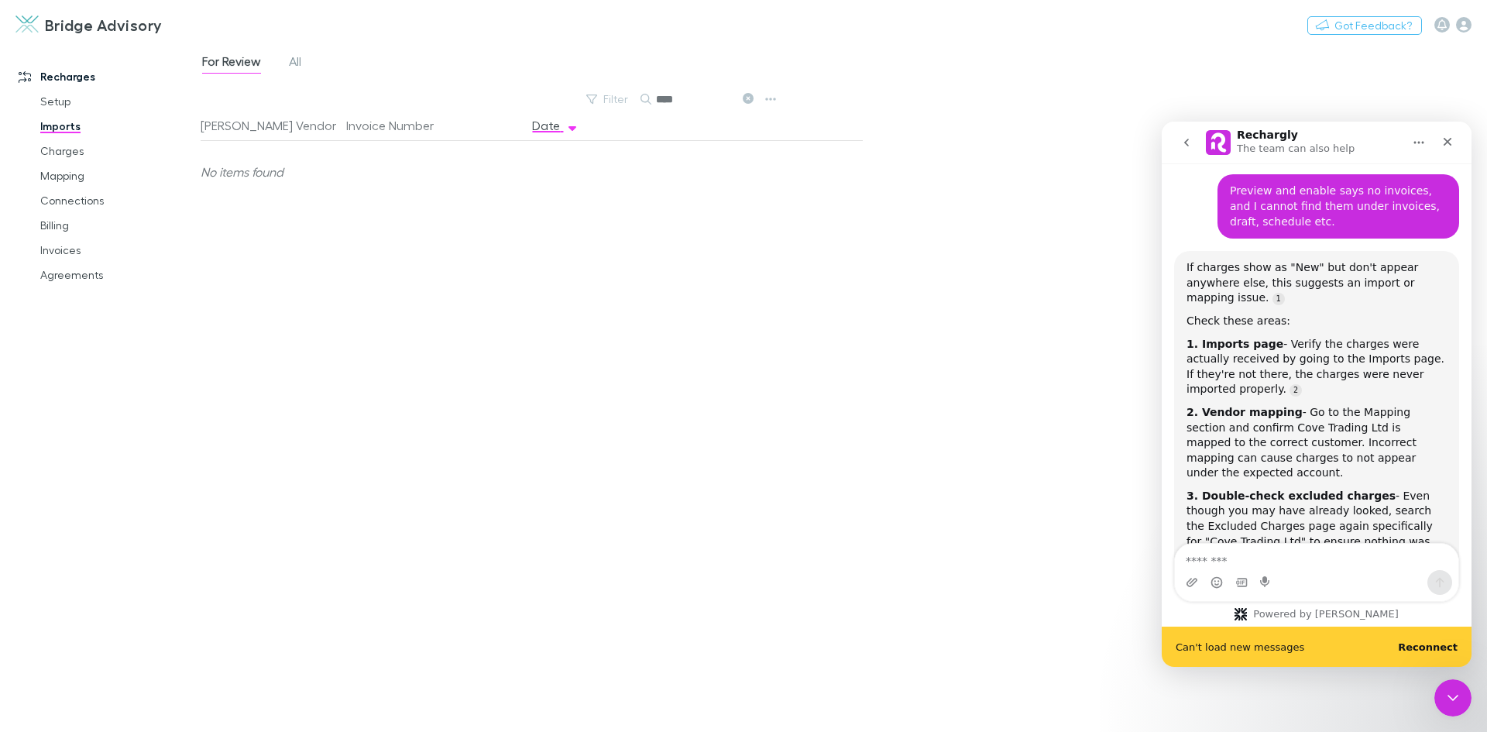
scroll to position [1091, 0]
type input "*"
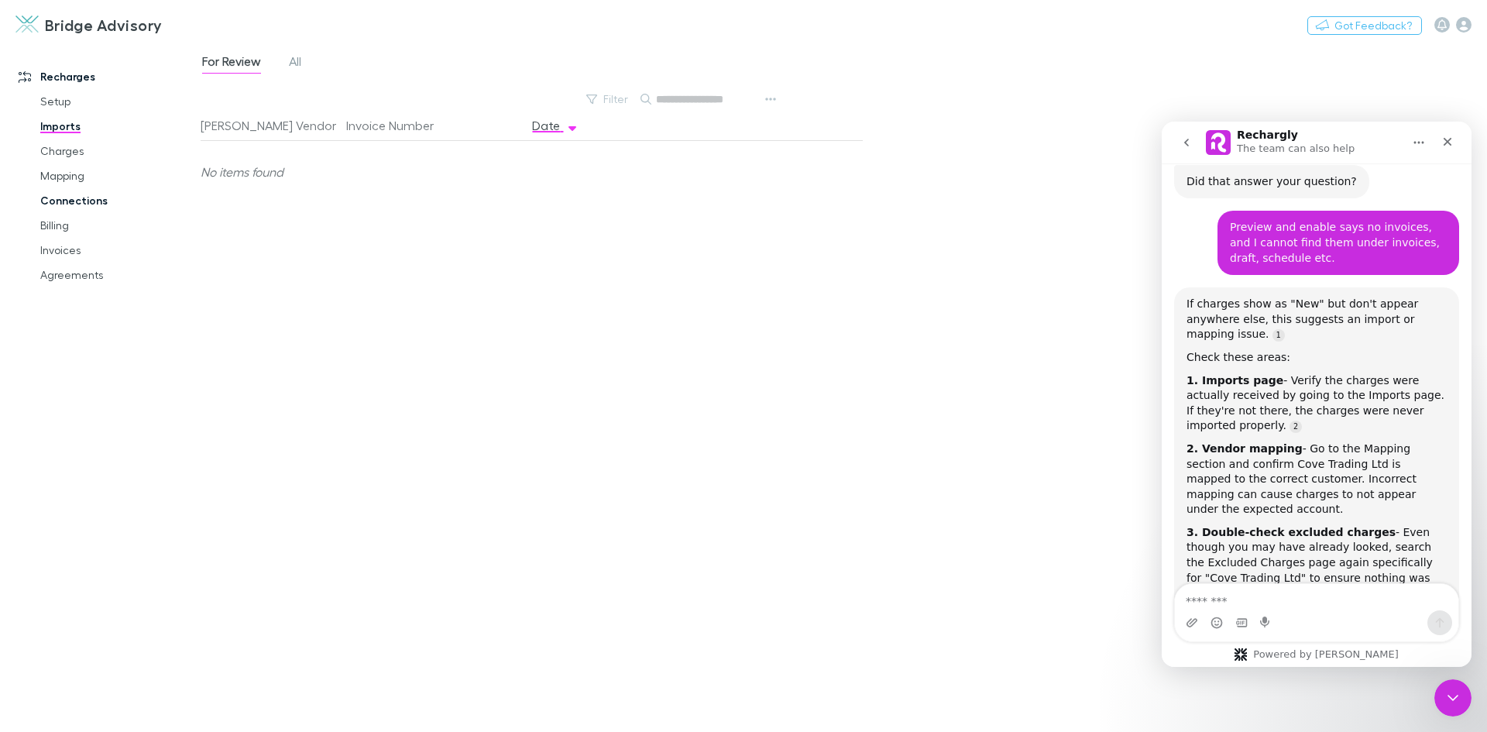
scroll to position [1051, 0]
click at [66, 153] on link "Charges" at bounding box center [117, 151] width 184 height 25
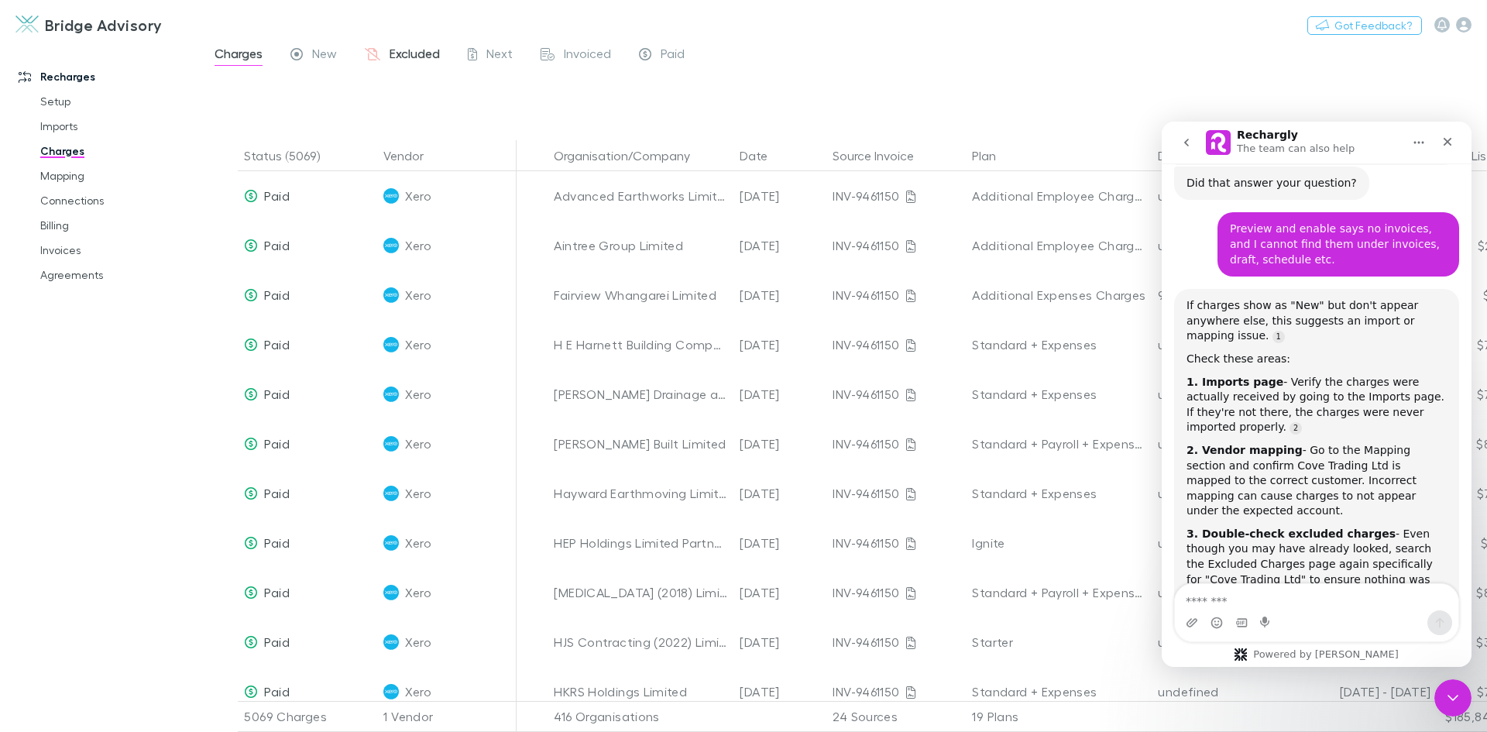
click at [421, 55] on span "Excluded" at bounding box center [415, 56] width 50 height 20
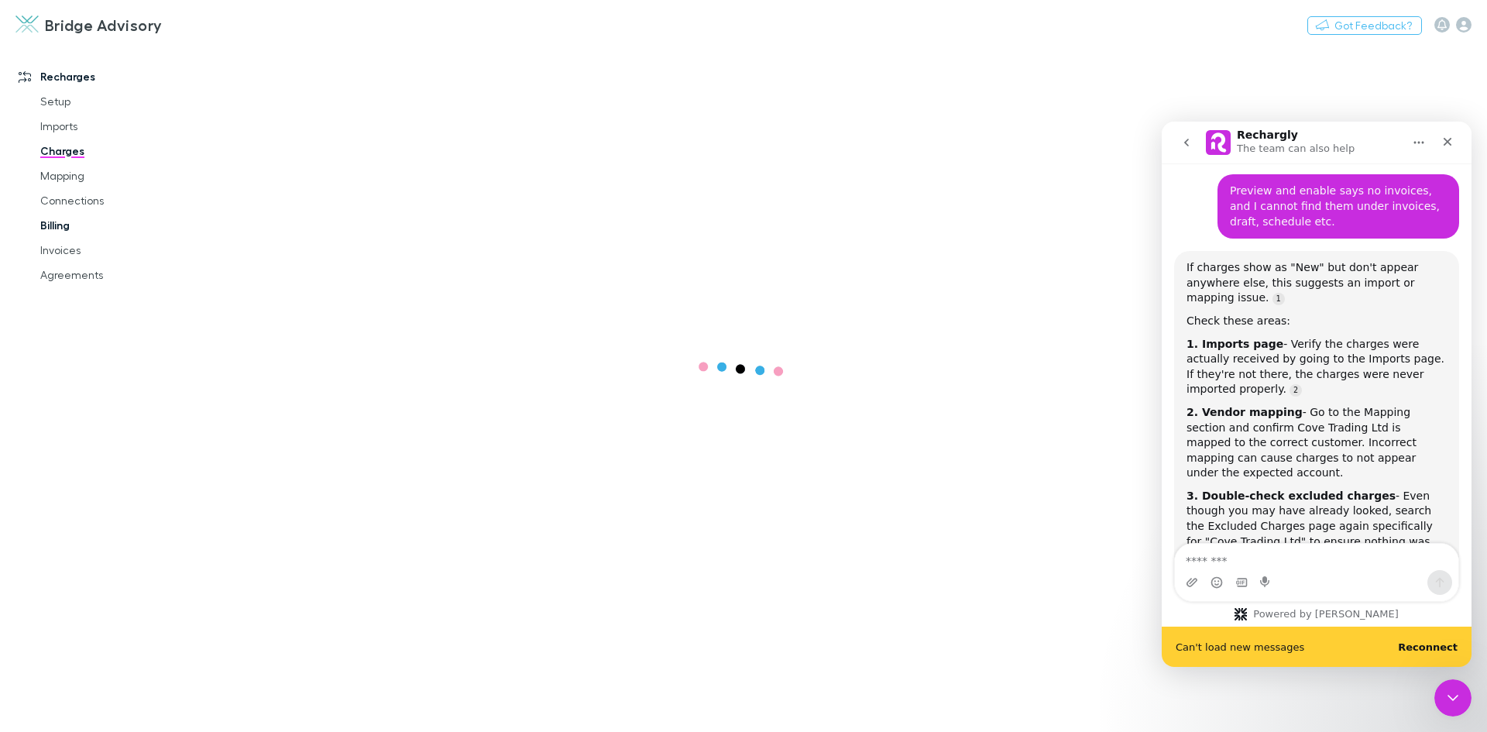
scroll to position [1091, 0]
click at [64, 201] on link "Connections" at bounding box center [117, 200] width 184 height 25
click at [62, 173] on link "Mapping" at bounding box center [117, 175] width 184 height 25
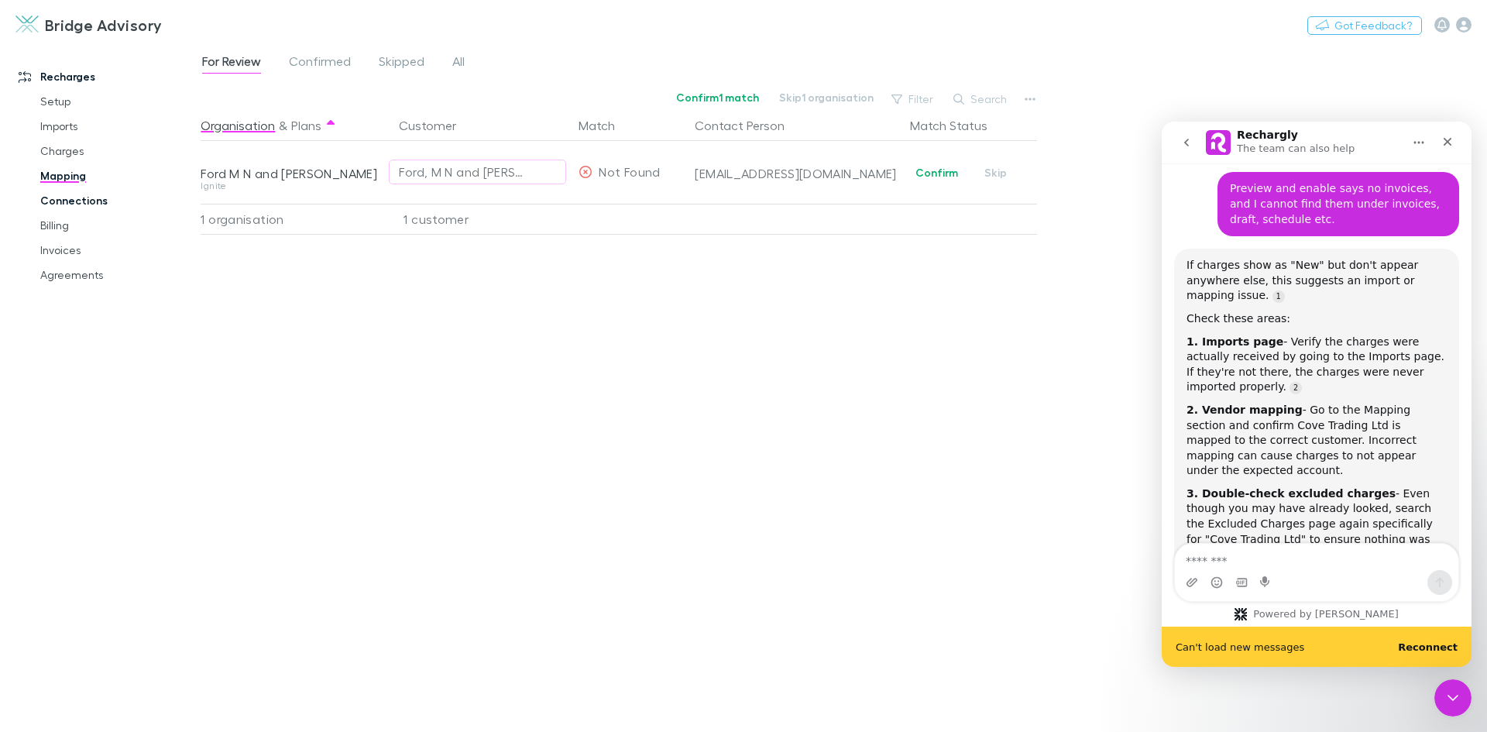
click at [68, 201] on link "Connections" at bounding box center [117, 200] width 184 height 25
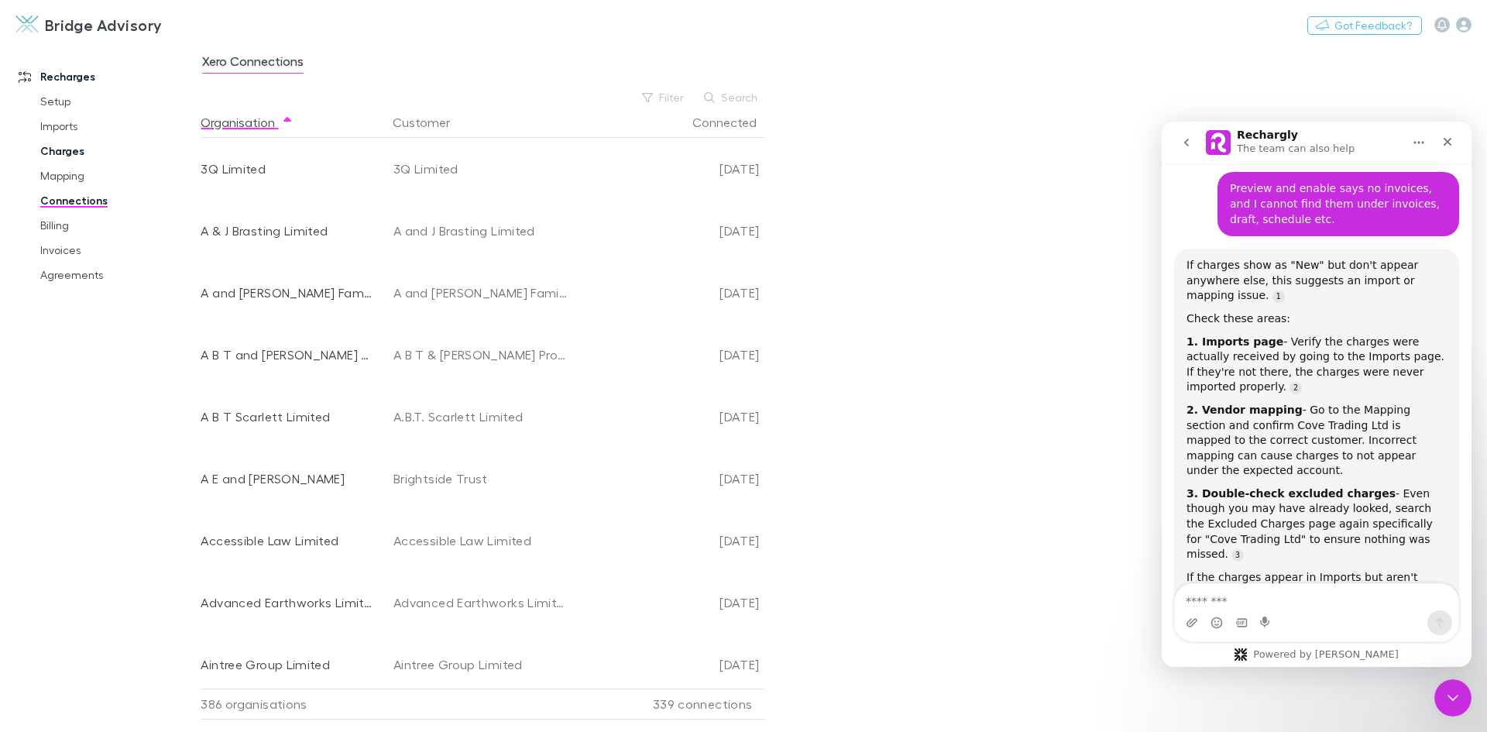
click at [76, 150] on link "Charges" at bounding box center [117, 151] width 184 height 25
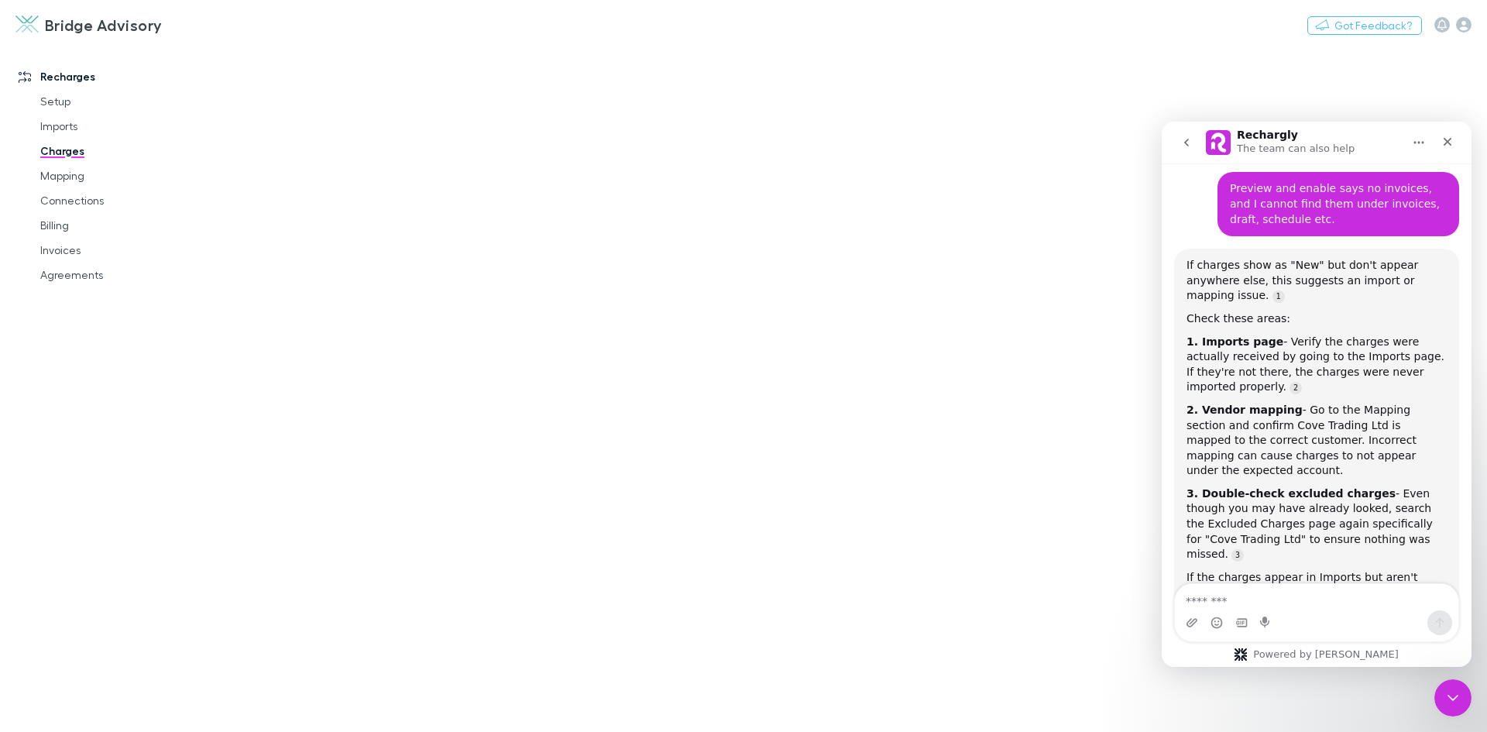
scroll to position [1051, 0]
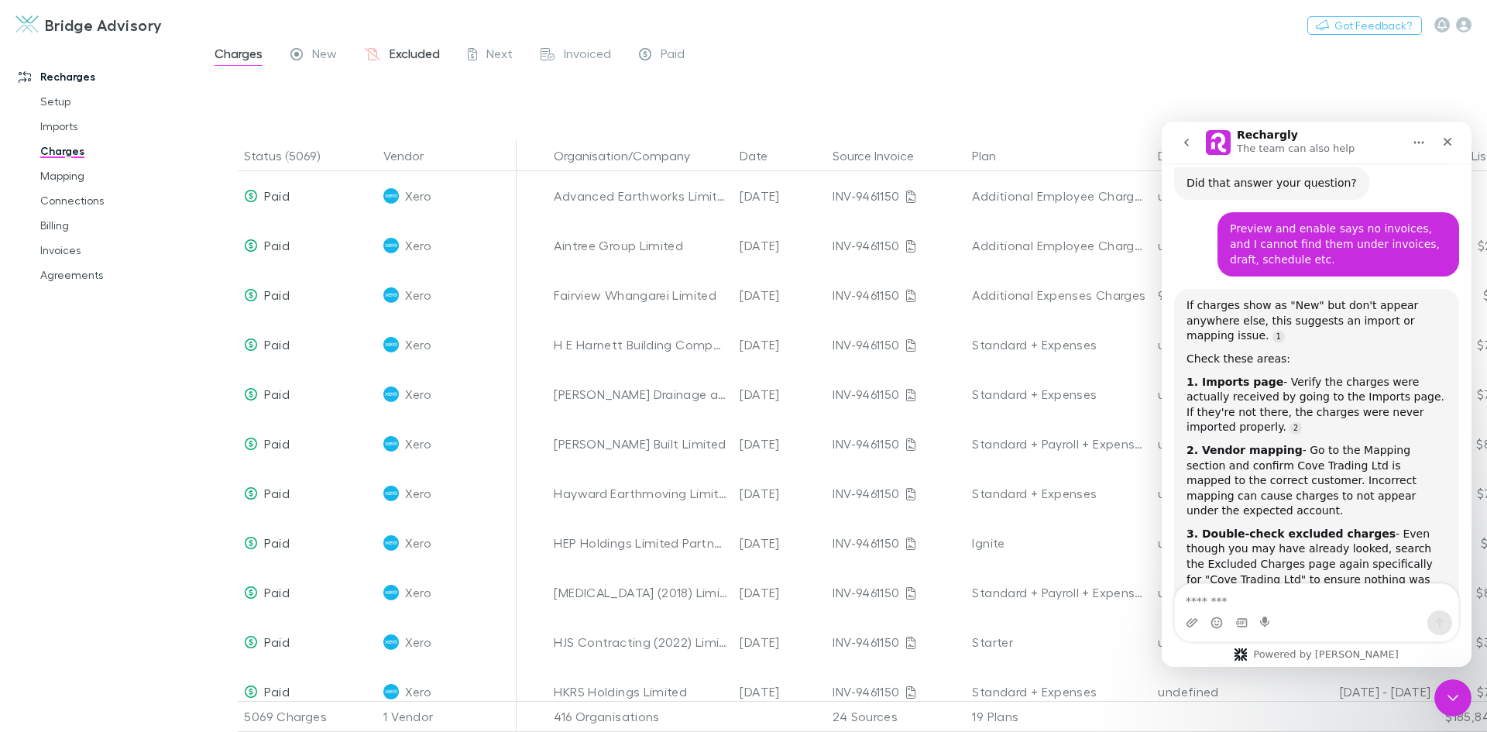
click at [388, 57] on div "Excluded" at bounding box center [402, 56] width 75 height 20
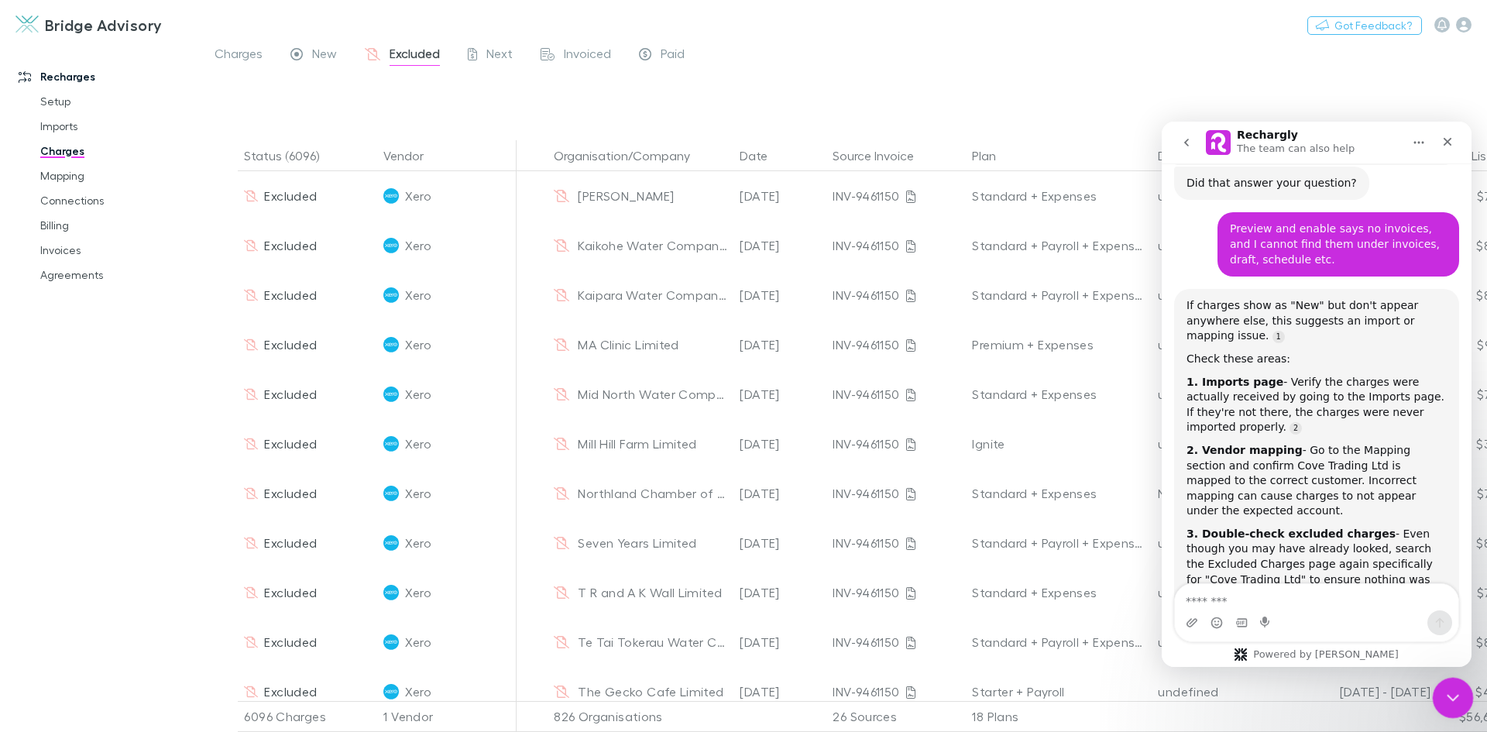
click at [1460, 693] on div "Close Intercom Messenger" at bounding box center [1450, 695] width 37 height 37
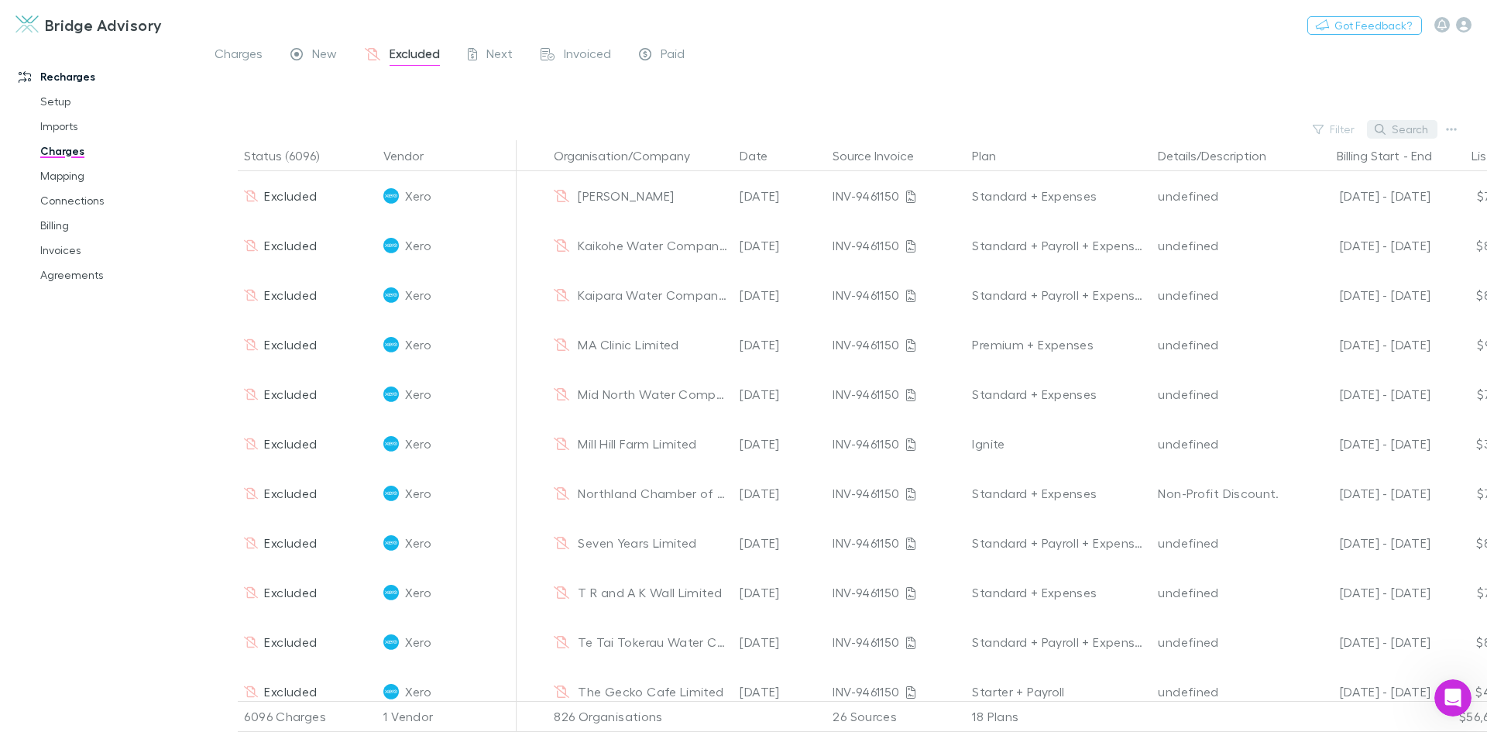
click at [1410, 132] on button "Search" at bounding box center [1402, 129] width 70 height 19
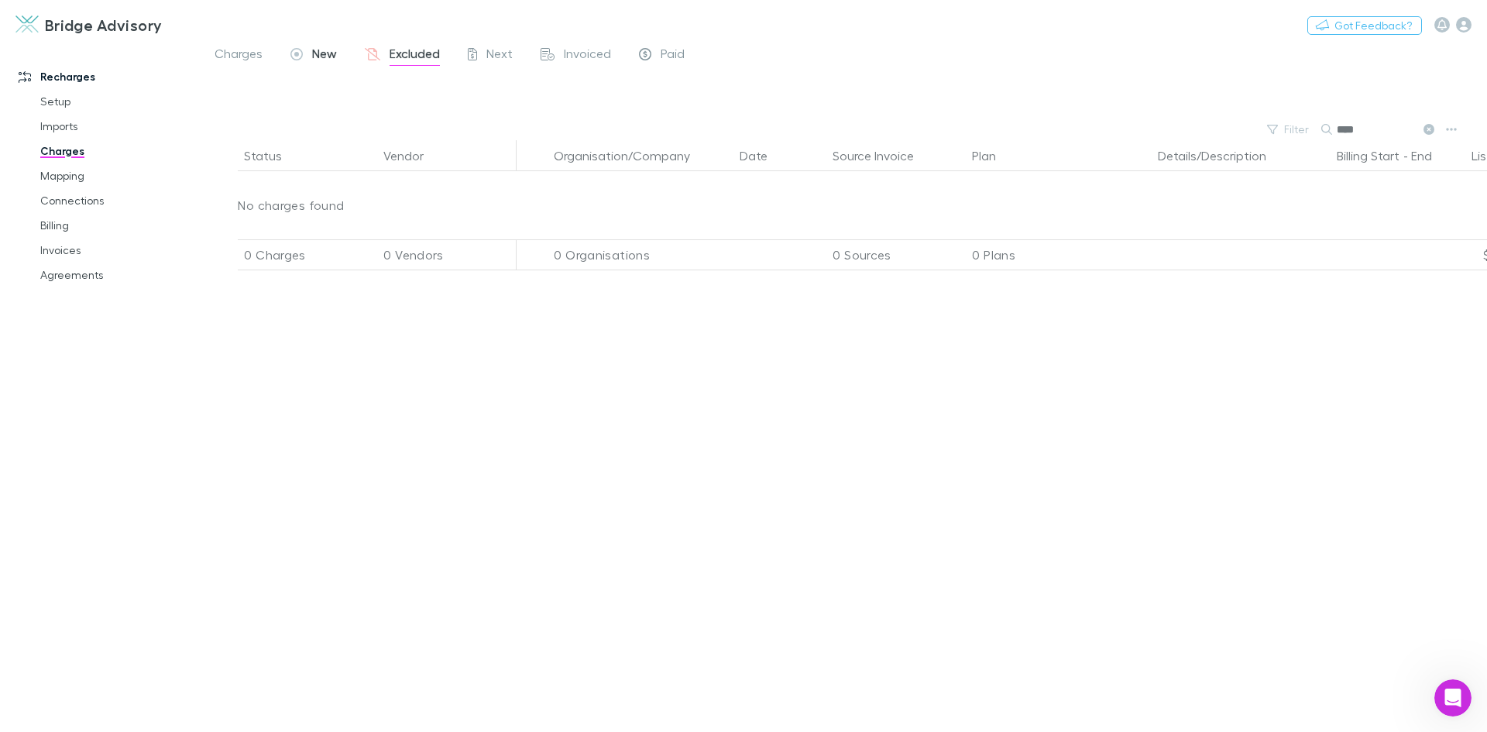
type input "****"
click at [321, 58] on span "New" at bounding box center [324, 56] width 25 height 20
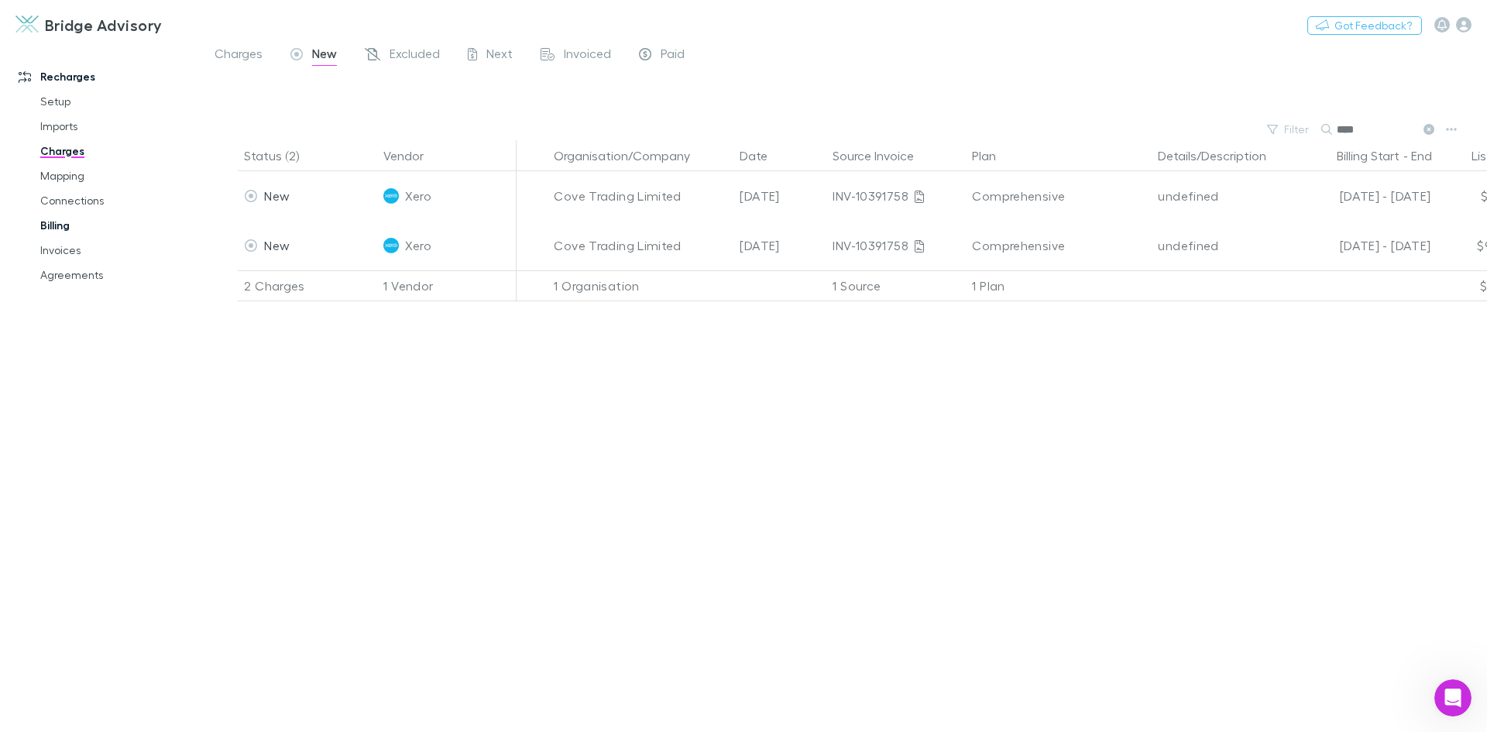
click at [60, 223] on link "Billing" at bounding box center [117, 225] width 184 height 25
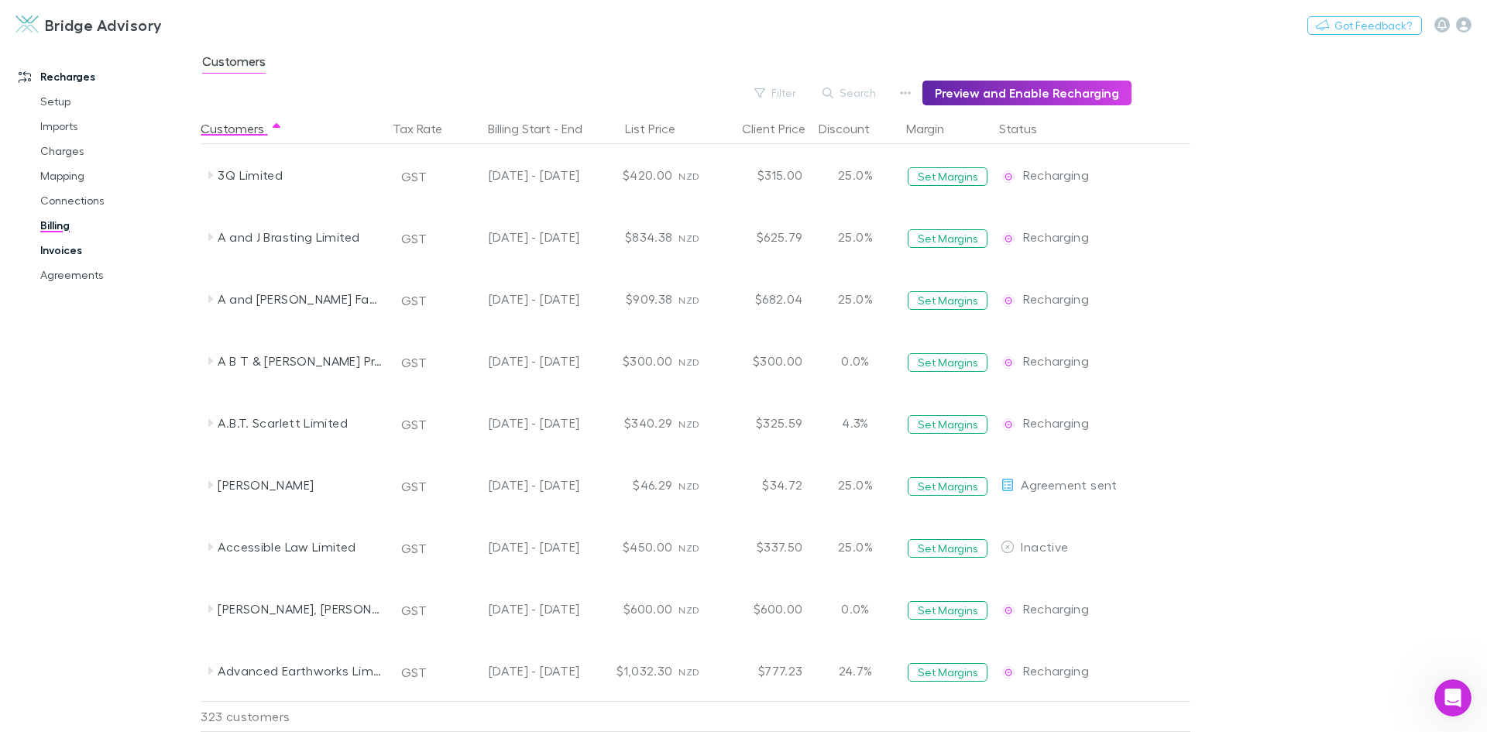
click at [63, 247] on link "Invoices" at bounding box center [117, 250] width 184 height 25
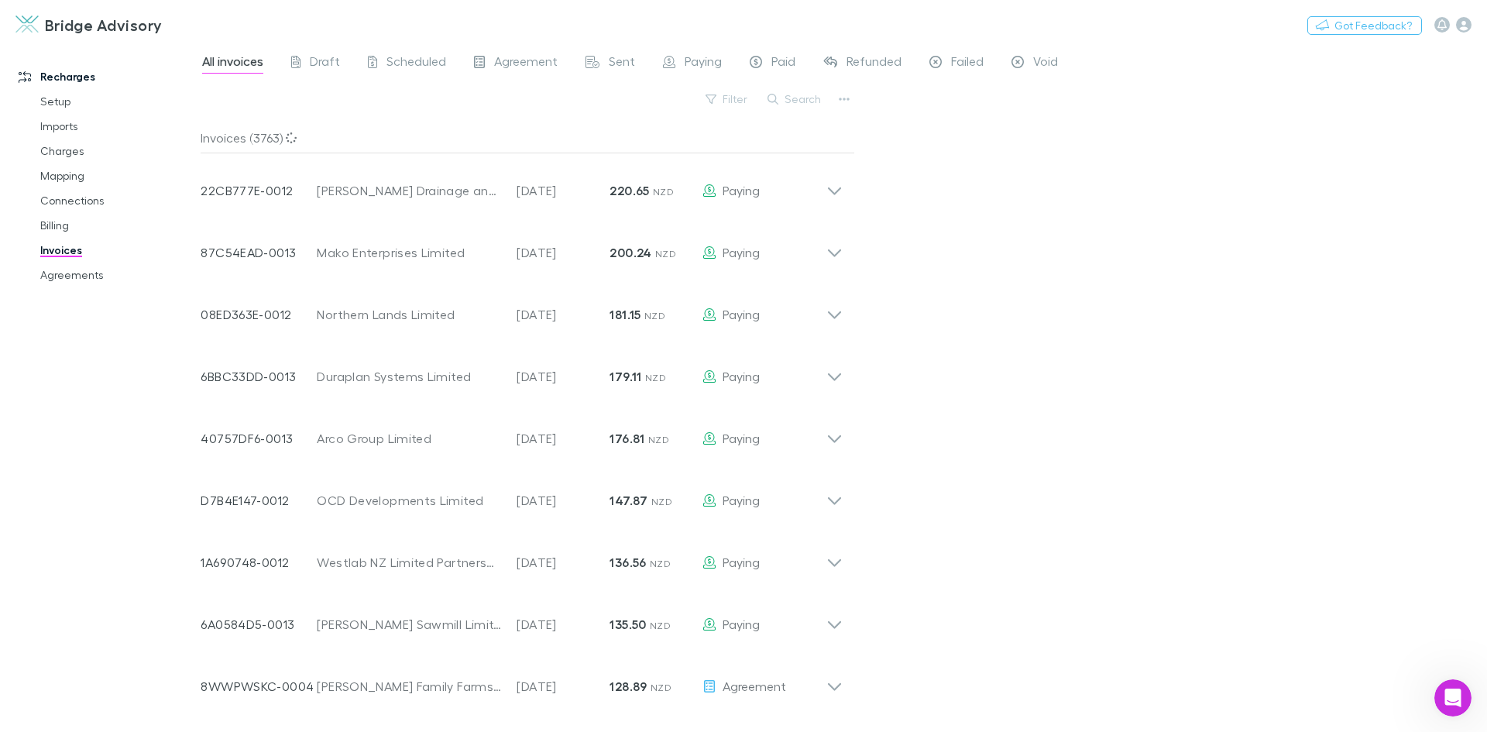
scroll to position [1091, 0]
click at [318, 68] on span "Draft" at bounding box center [325, 63] width 30 height 20
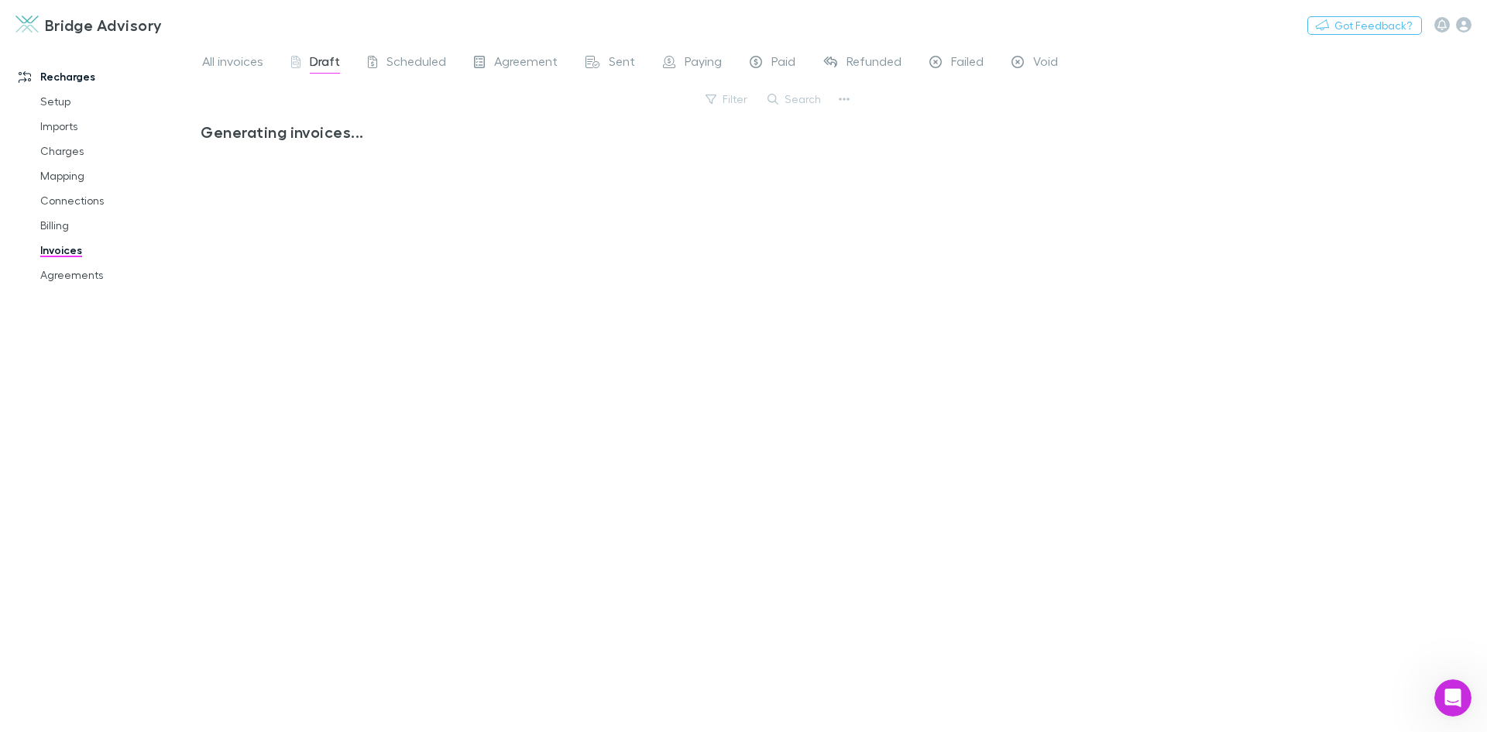
scroll to position [1051, 0]
click at [417, 64] on span "Scheduled" at bounding box center [417, 63] width 60 height 20
click at [1447, 686] on icon "Open Intercom Messenger" at bounding box center [1452, 696] width 26 height 26
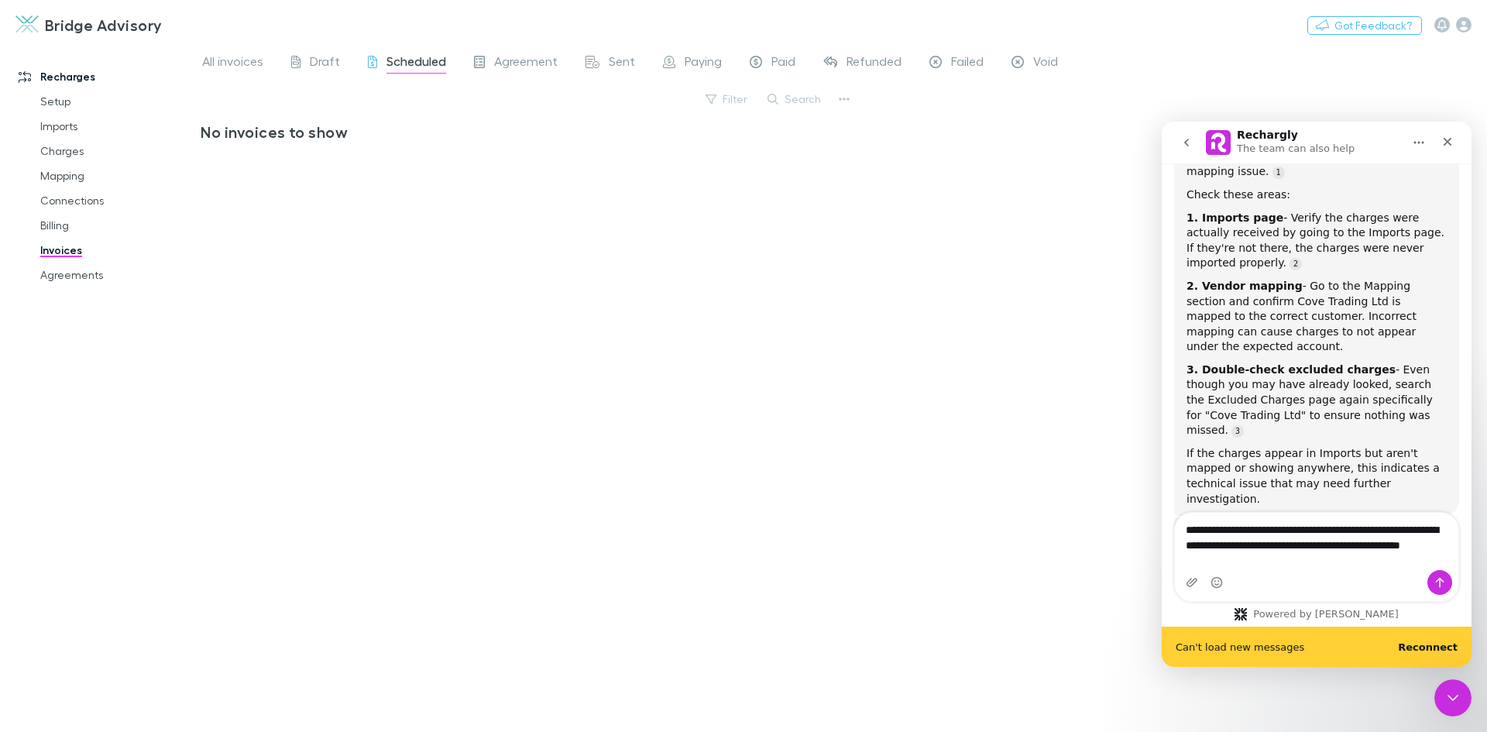
scroll to position [1219, 0]
type textarea "**********"
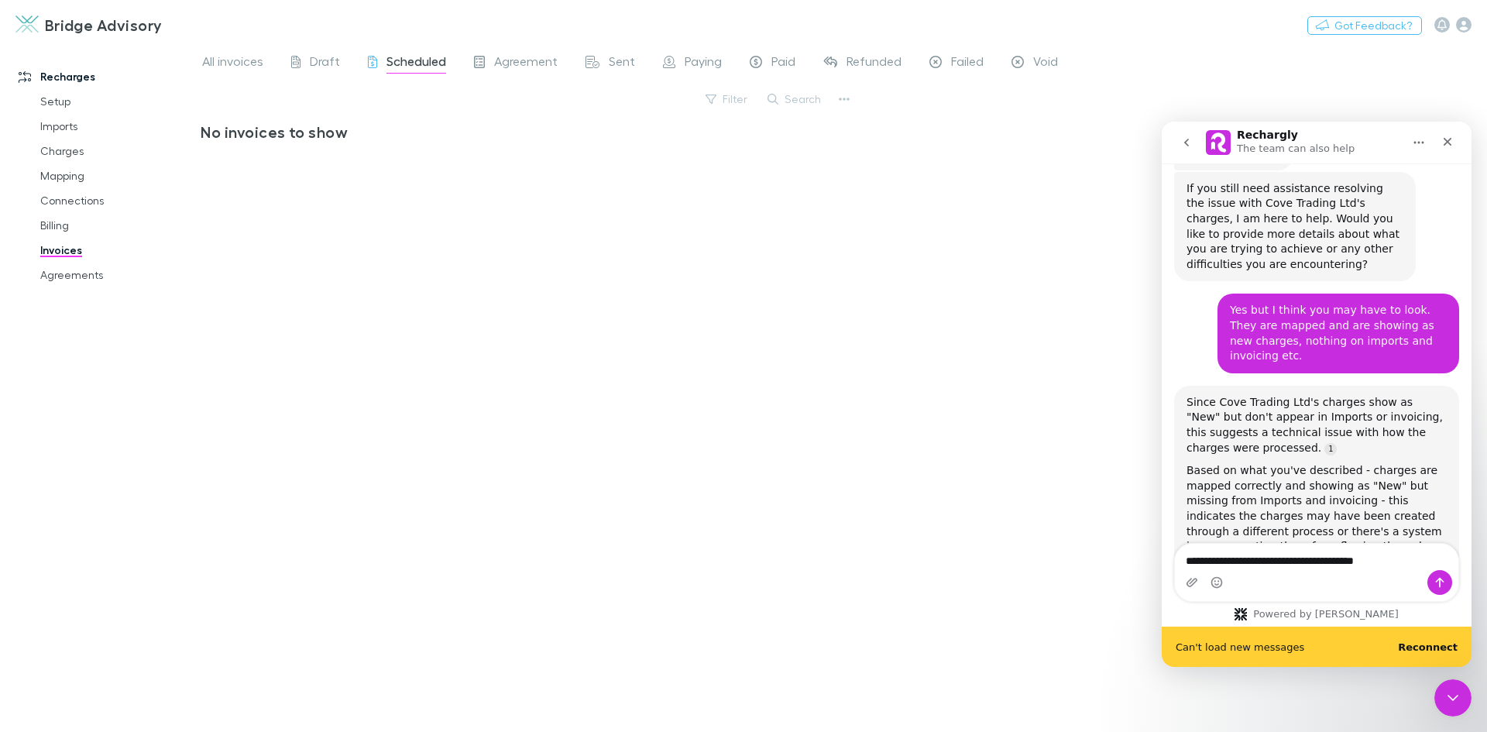
scroll to position [1604, 0]
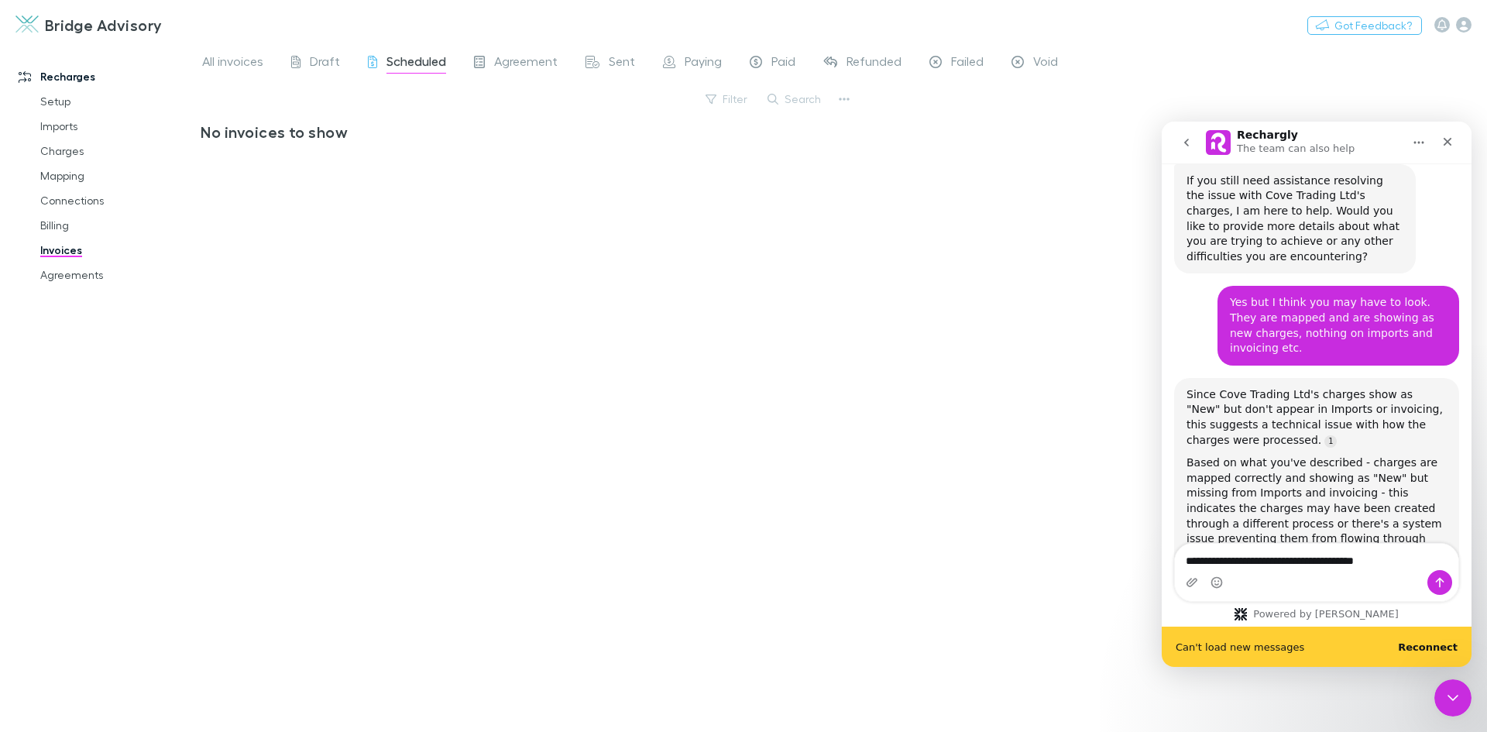
type textarea "**********"
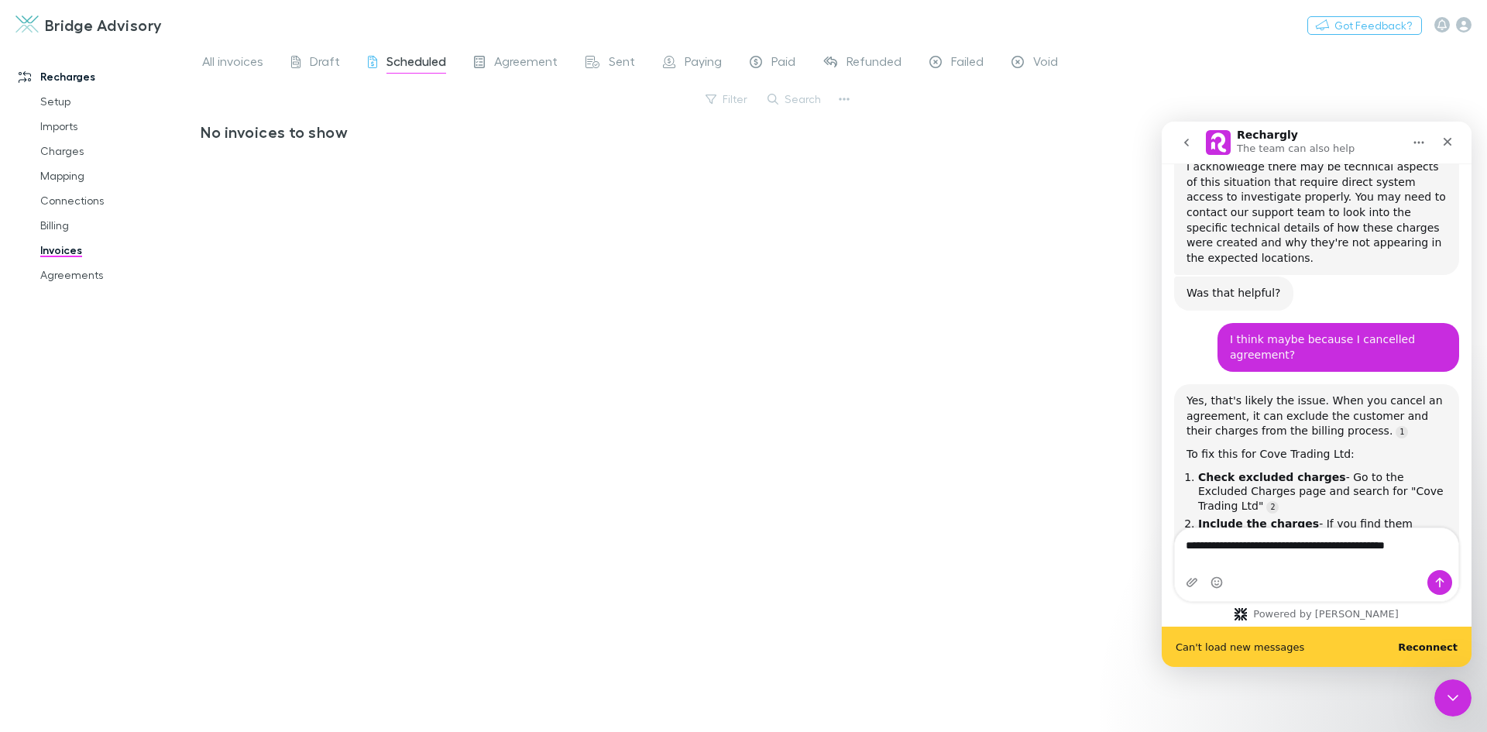
scroll to position [1999, 0]
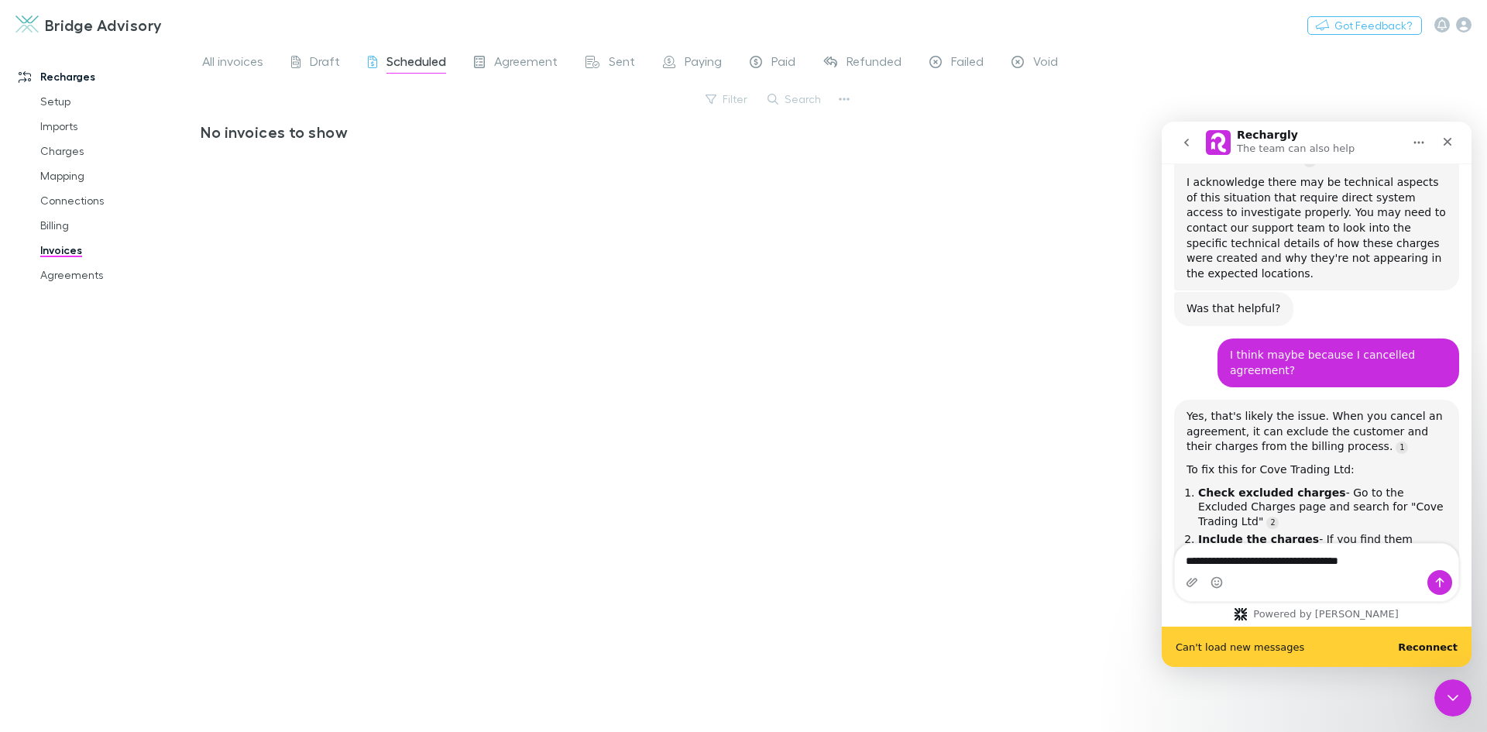
type textarea "**********"
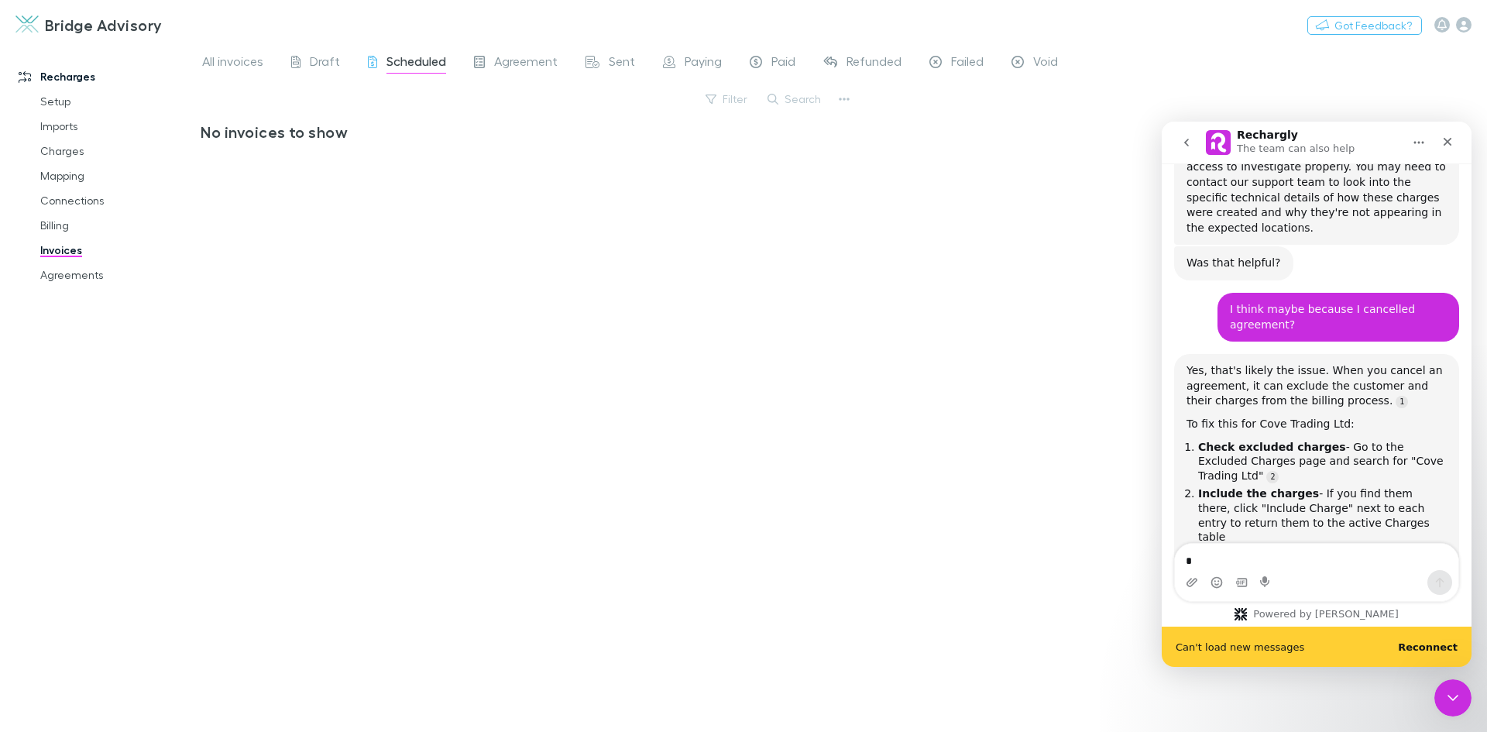
scroll to position [2045, 0]
type textarea "*"
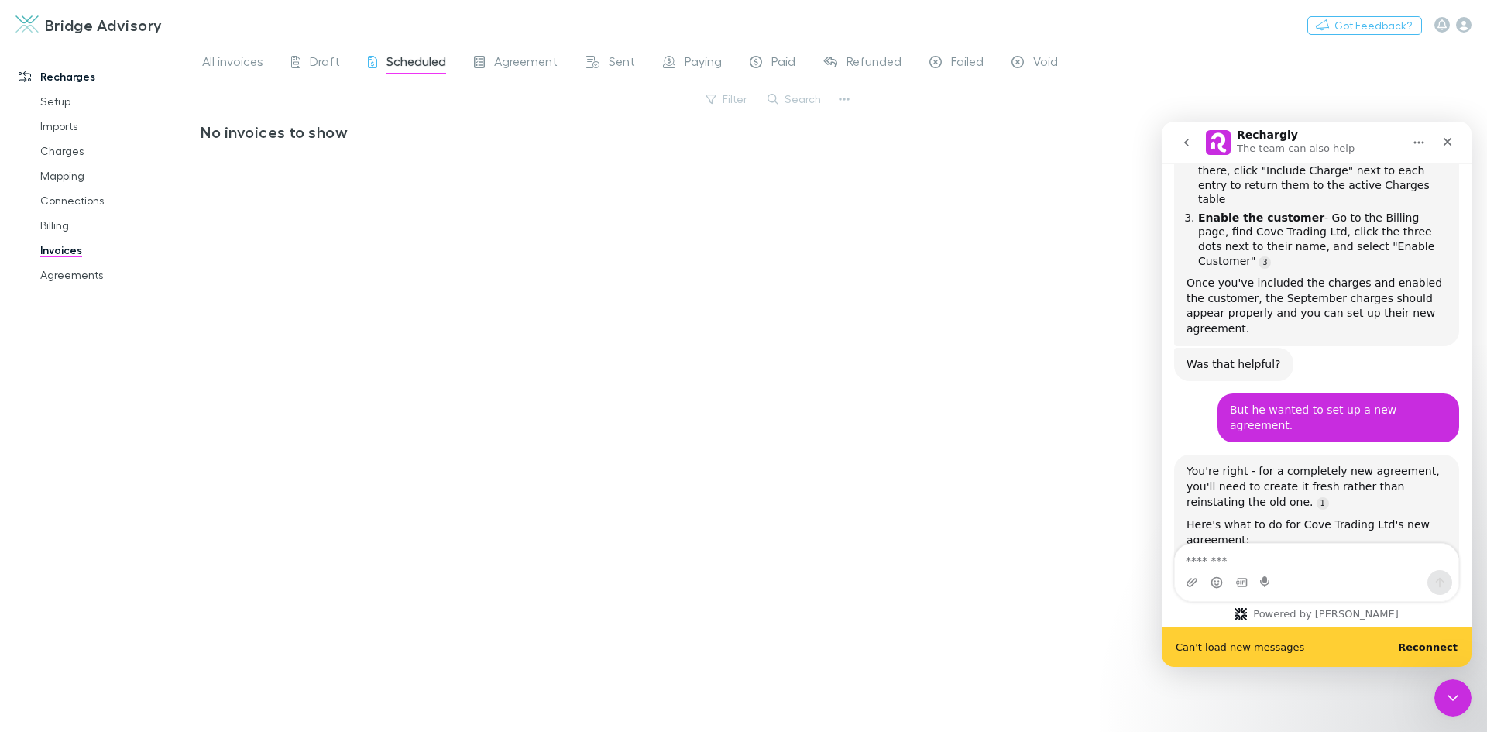
scroll to position [2385, 0]
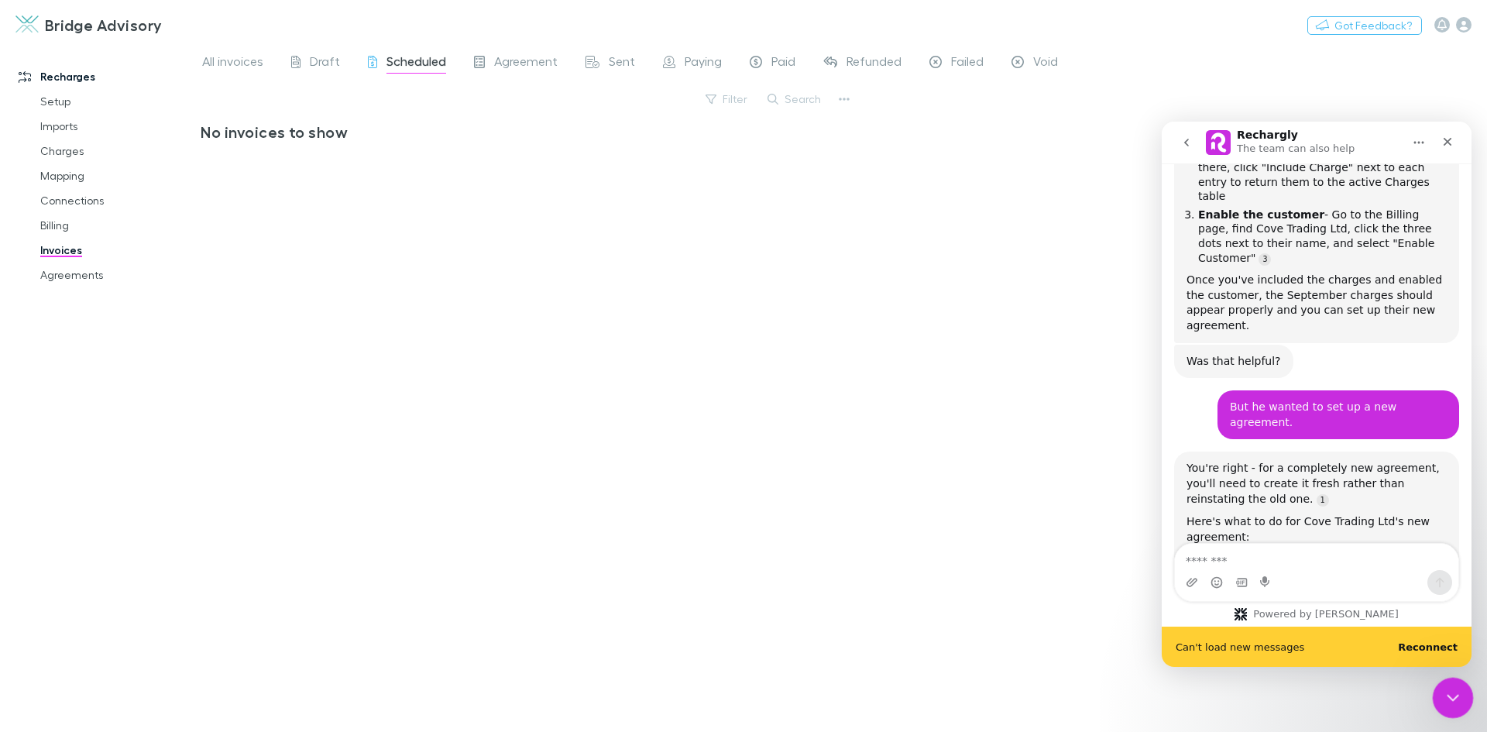
click at [1452, 693] on icon "Close Intercom Messenger" at bounding box center [1451, 695] width 19 height 19
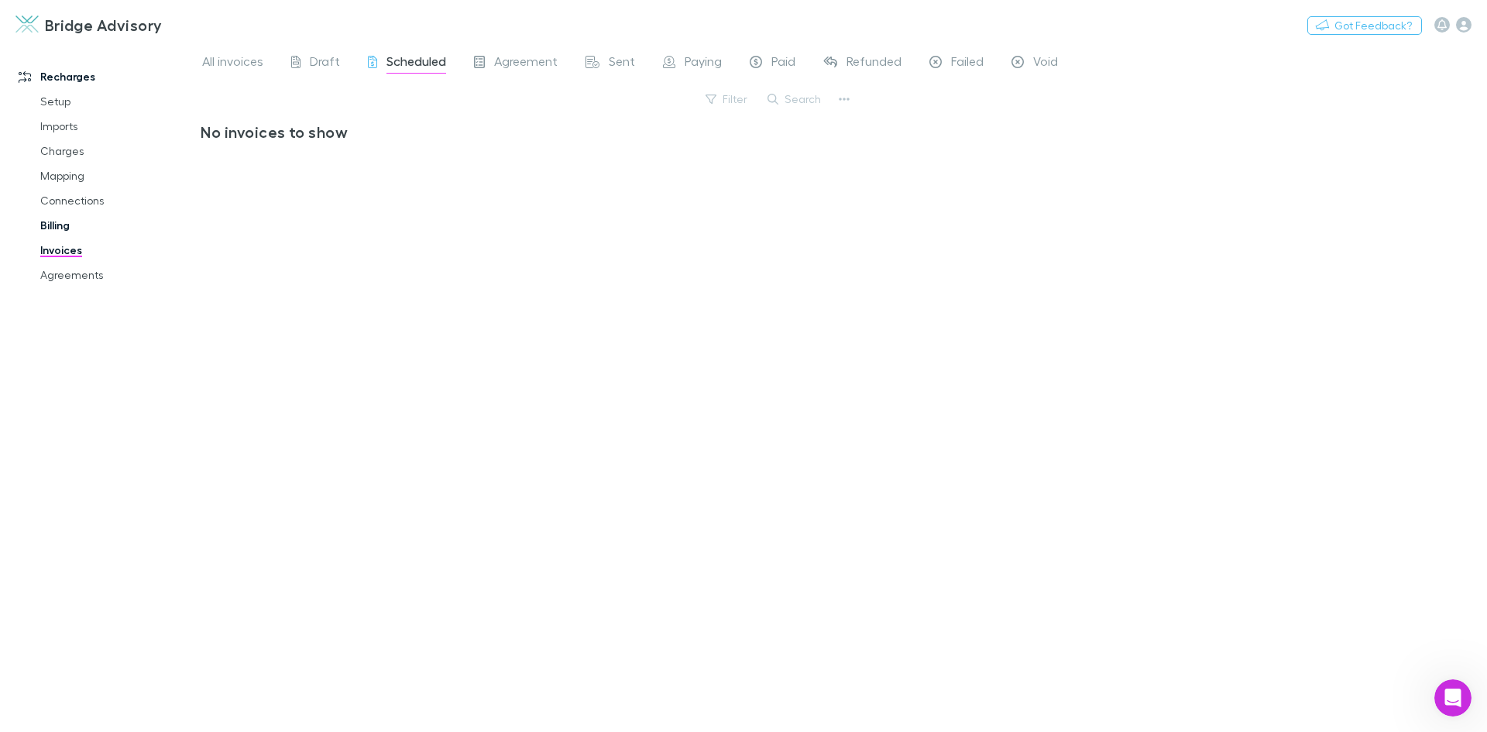
click at [60, 233] on link "Billing" at bounding box center [117, 225] width 184 height 25
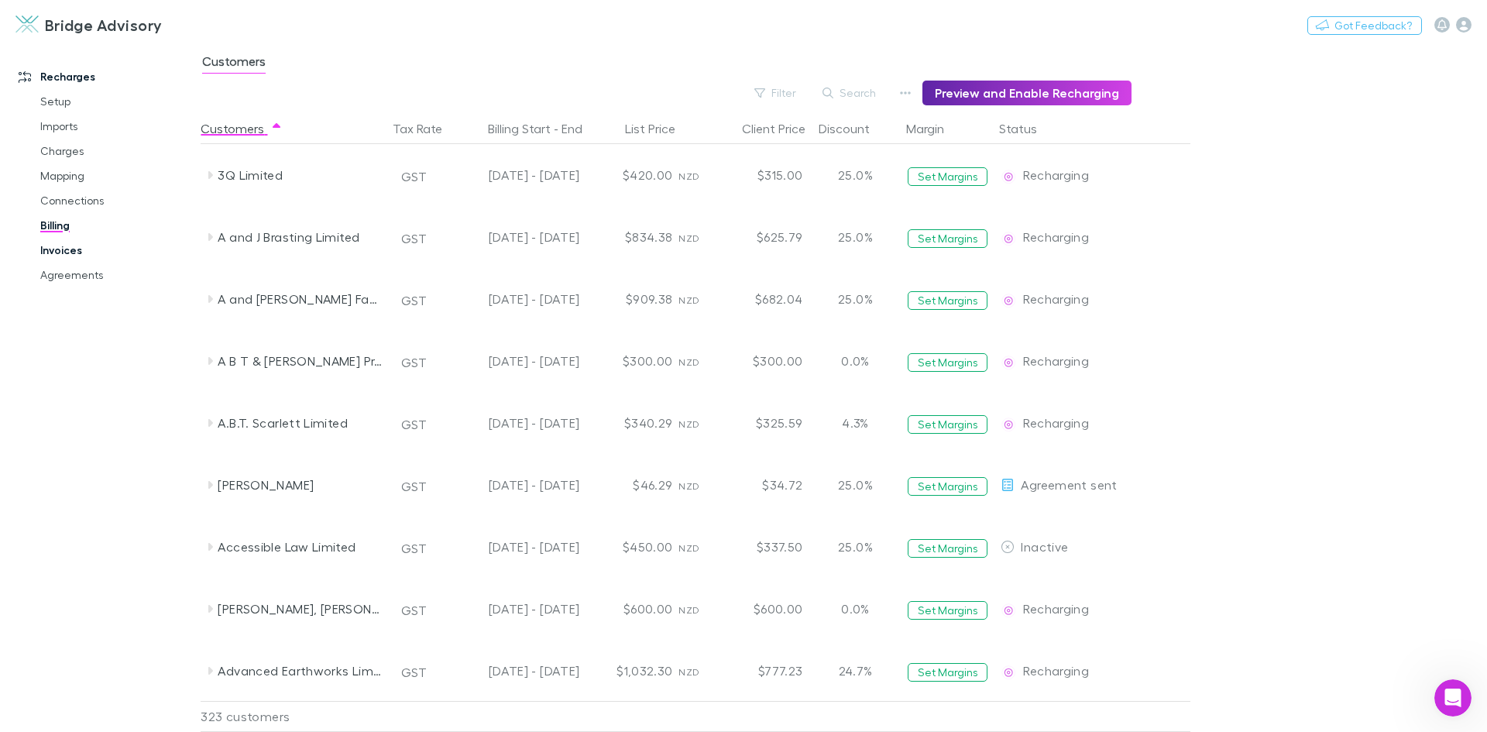
click at [57, 255] on link "Invoices" at bounding box center [117, 250] width 184 height 25
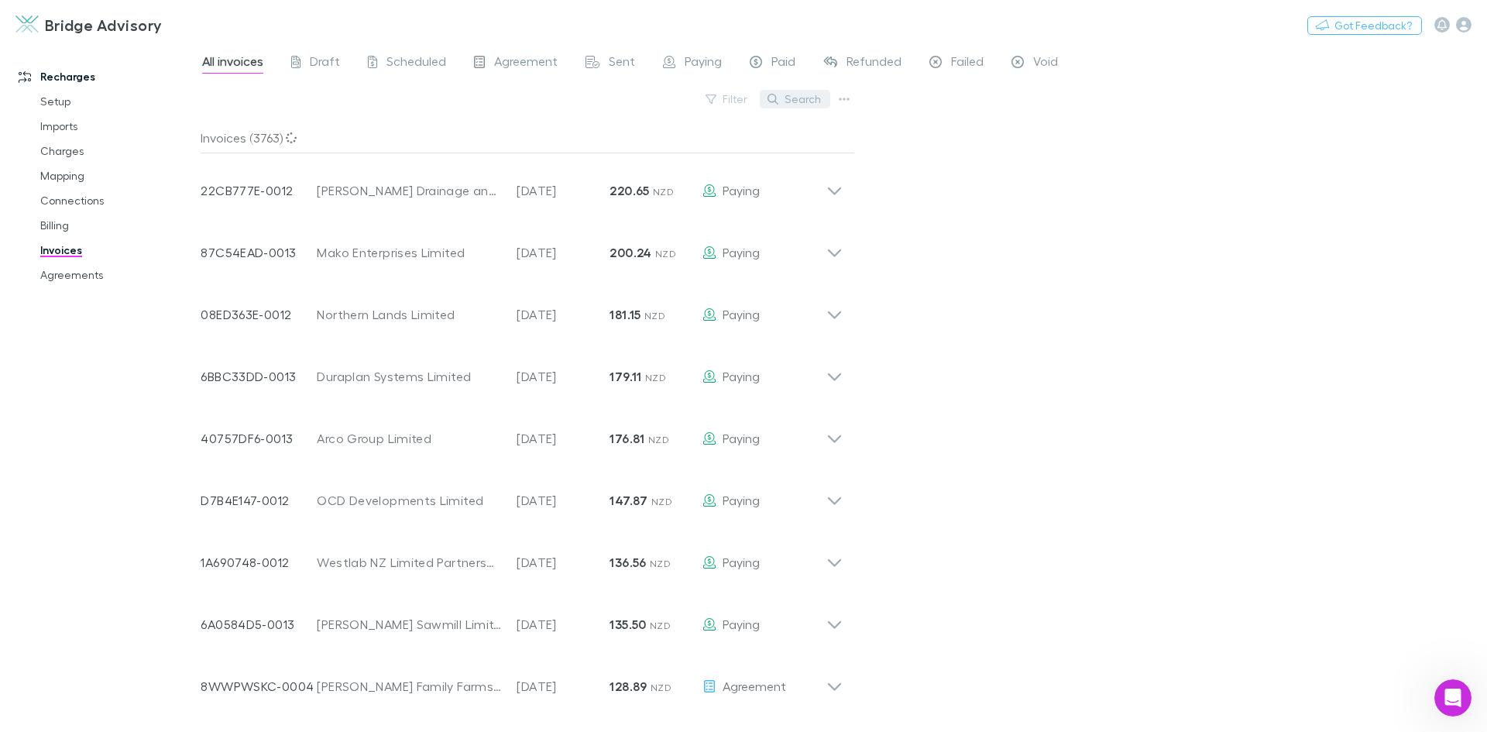
click at [816, 99] on button "Search" at bounding box center [795, 99] width 70 height 19
type input "****"
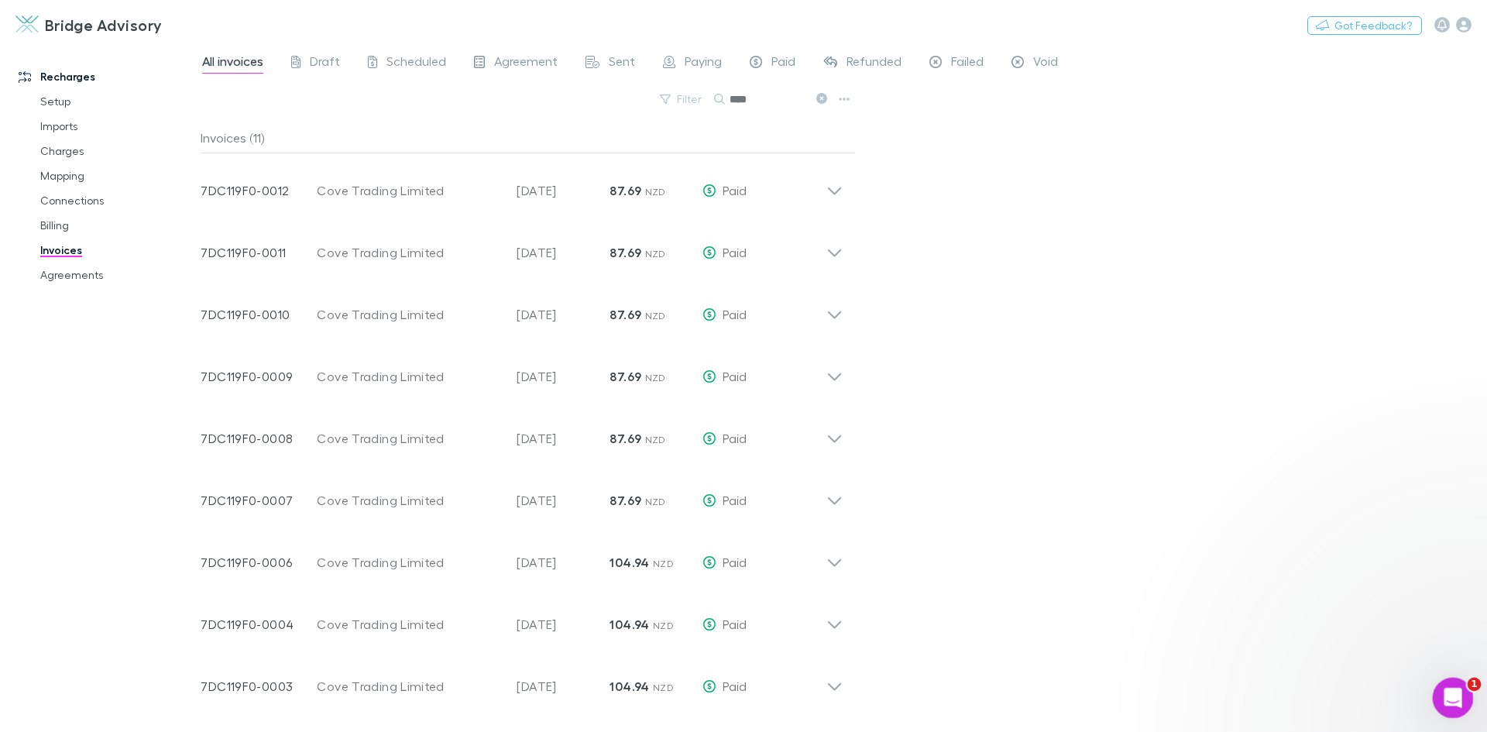
click at [1455, 701] on icon "Open Intercom Messenger" at bounding box center [1452, 696] width 26 height 26
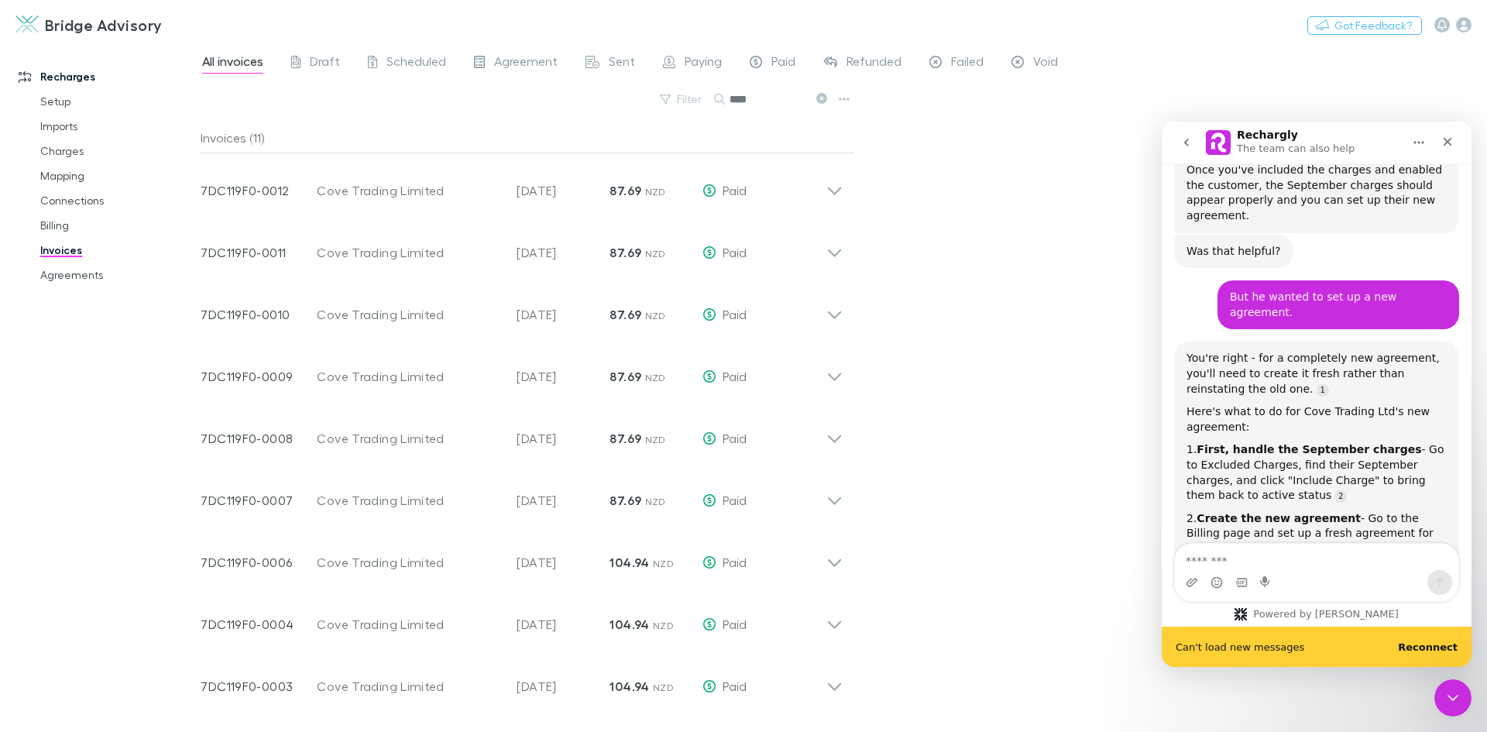
scroll to position [2496, 0]
click at [1360, 559] on textarea "Message…" at bounding box center [1317, 557] width 284 height 26
type textarea "**********"
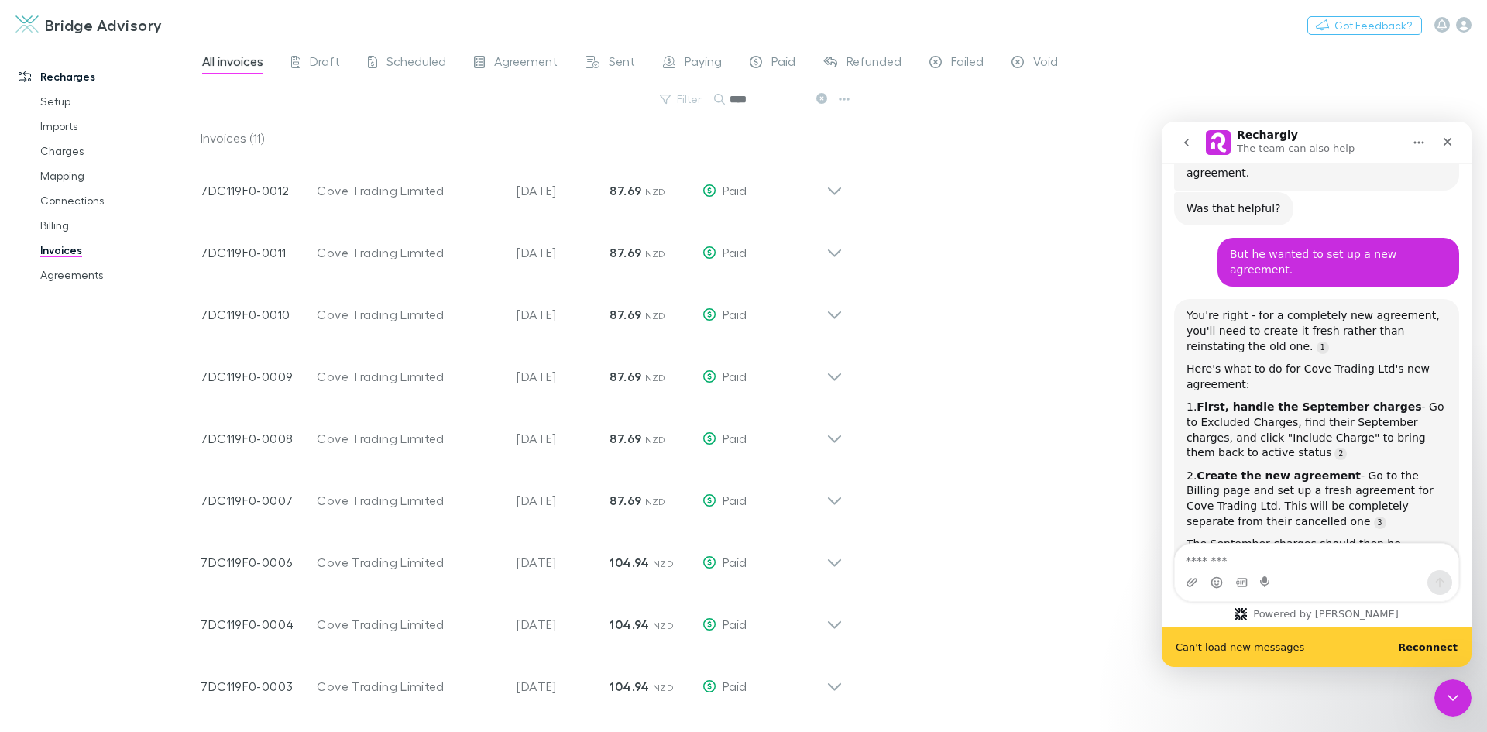
scroll to position [2542, 0]
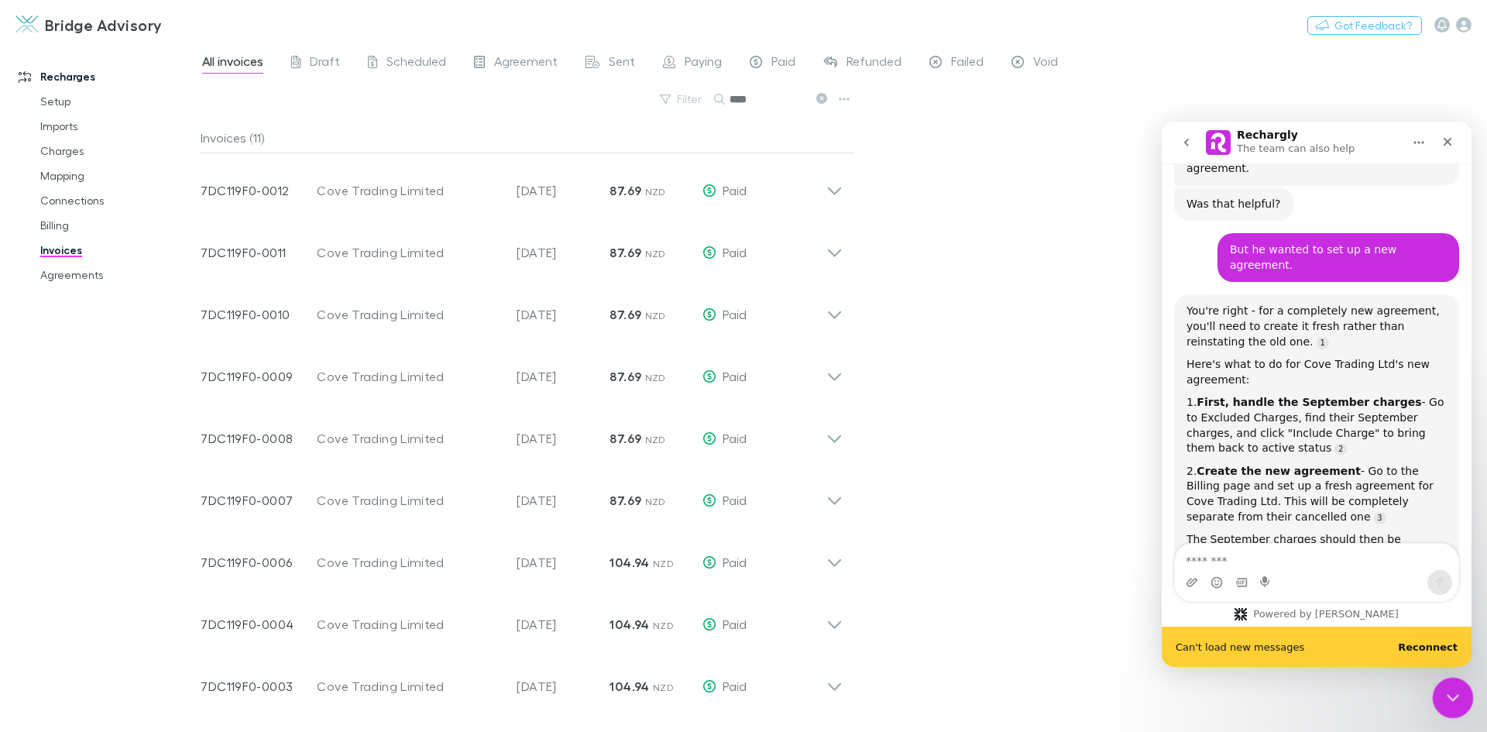
click at [1443, 702] on icon "Close Intercom Messenger" at bounding box center [1451, 695] width 19 height 19
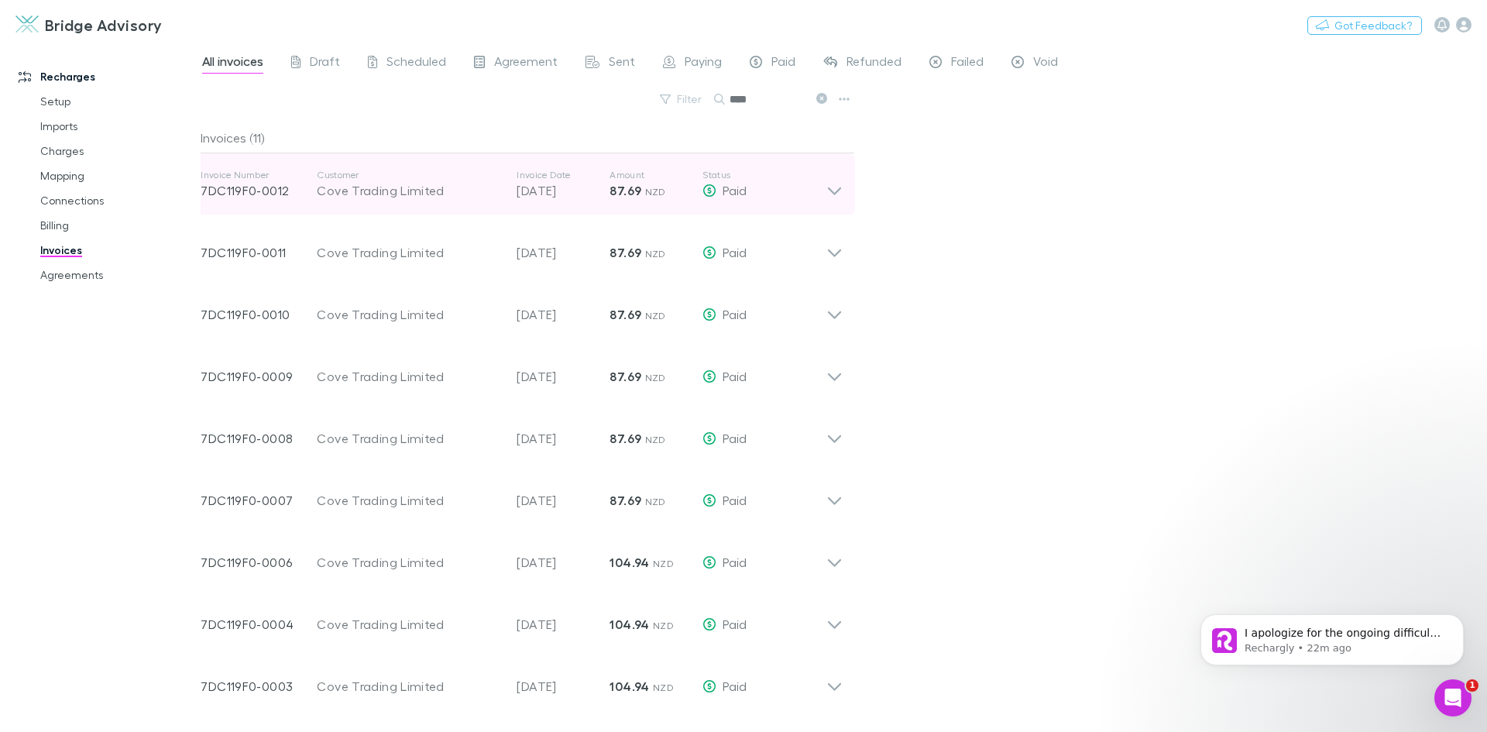
scroll to position [3072, 0]
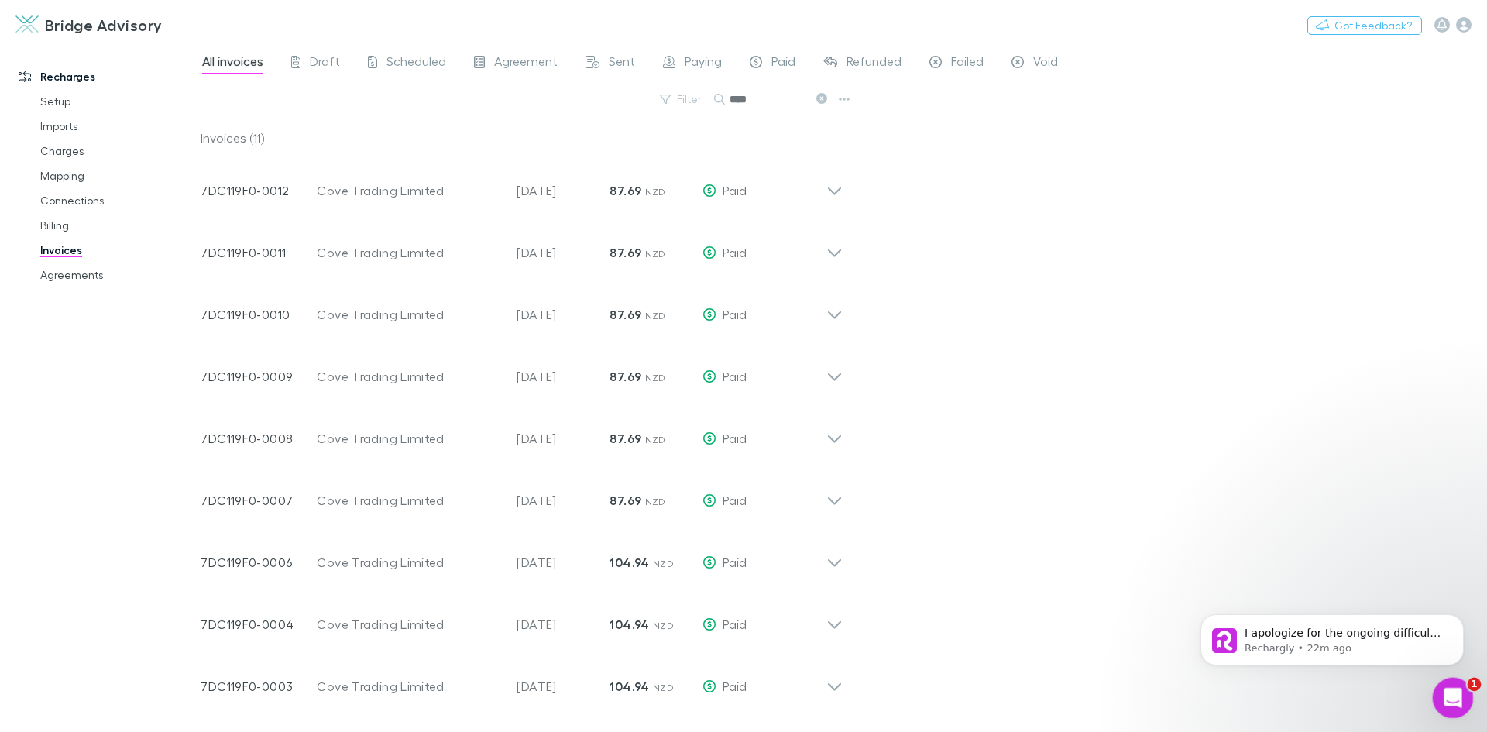
click at [1453, 685] on icon "Open Intercom Messenger" at bounding box center [1452, 696] width 26 height 26
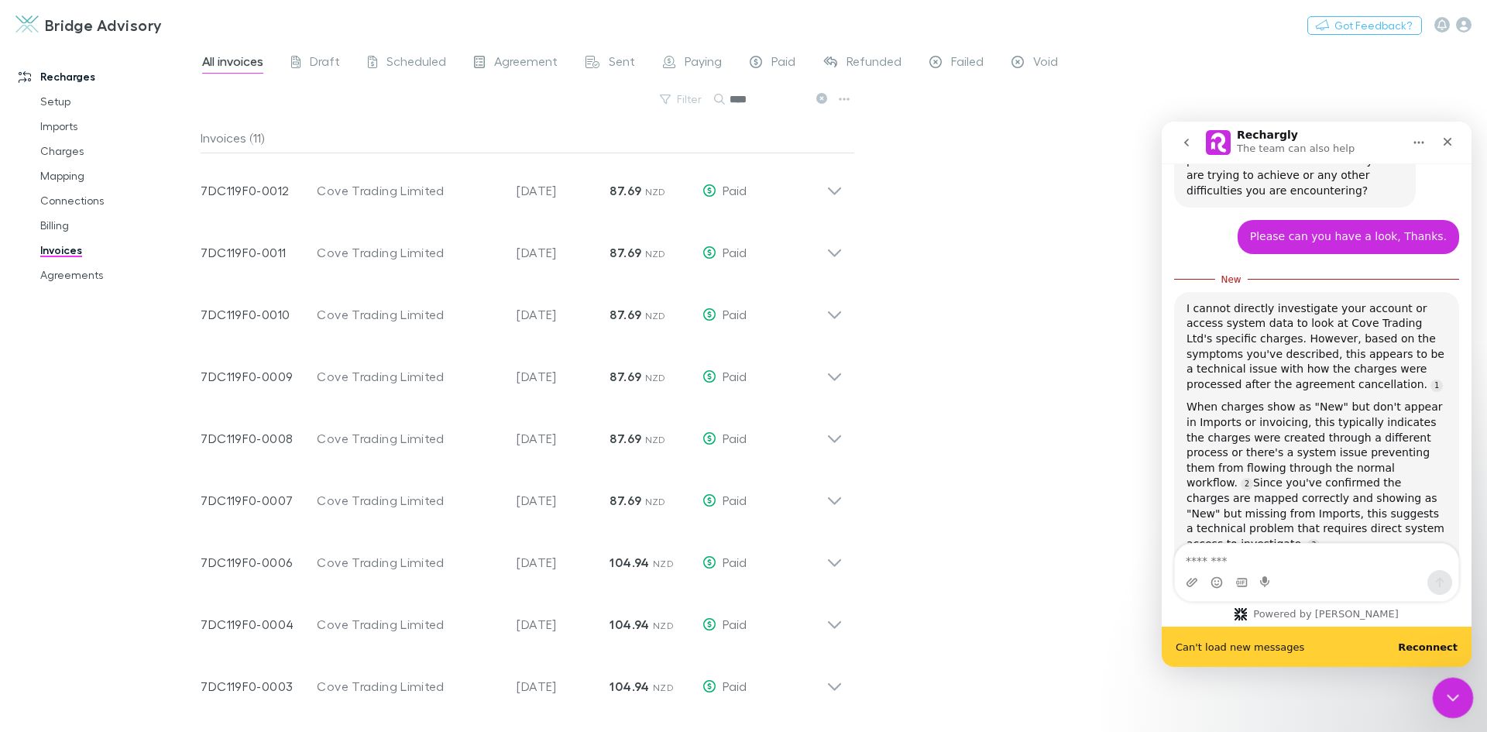
scroll to position [3098, 0]
click at [1459, 694] on icon "Close Intercom Messenger" at bounding box center [1451, 695] width 19 height 19
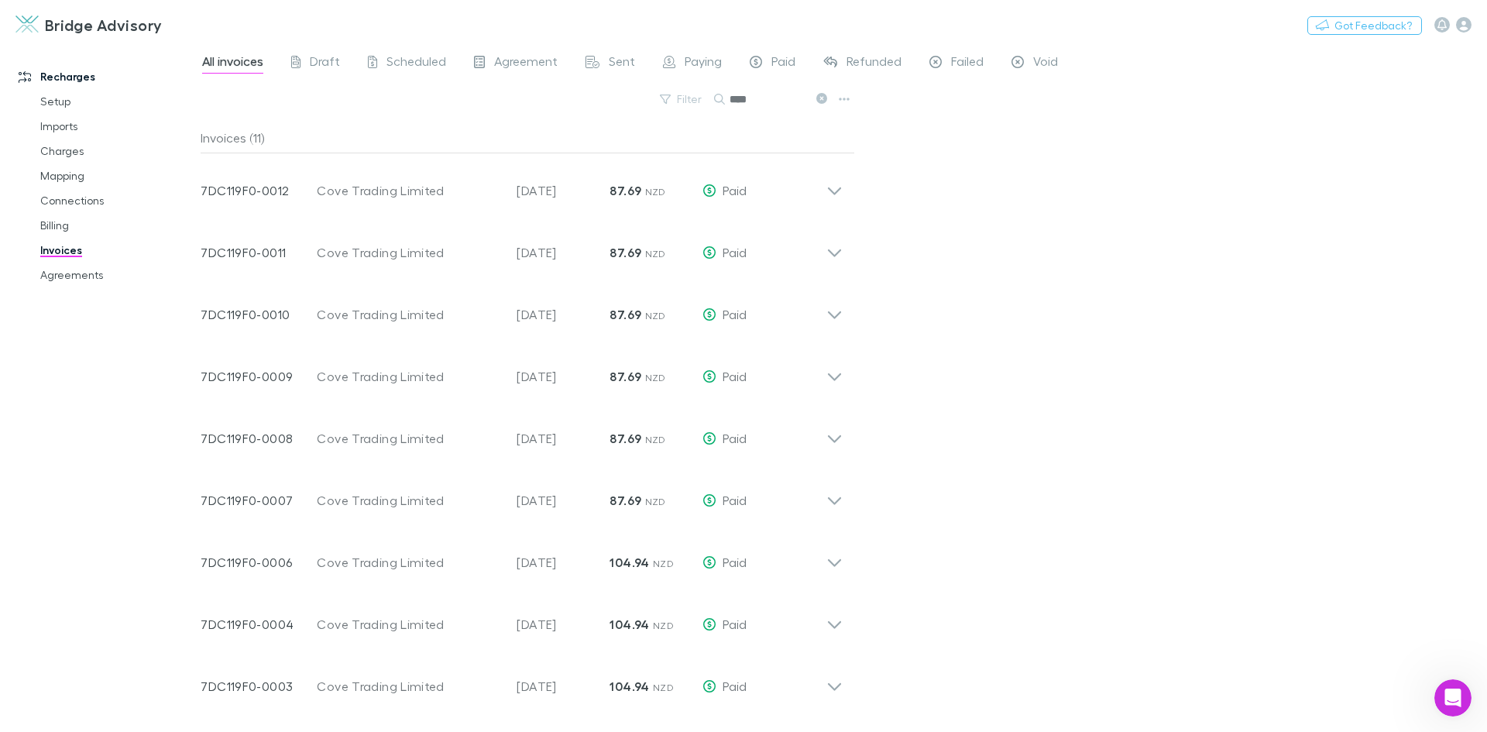
click at [803, 98] on input "****" at bounding box center [768, 99] width 77 height 22
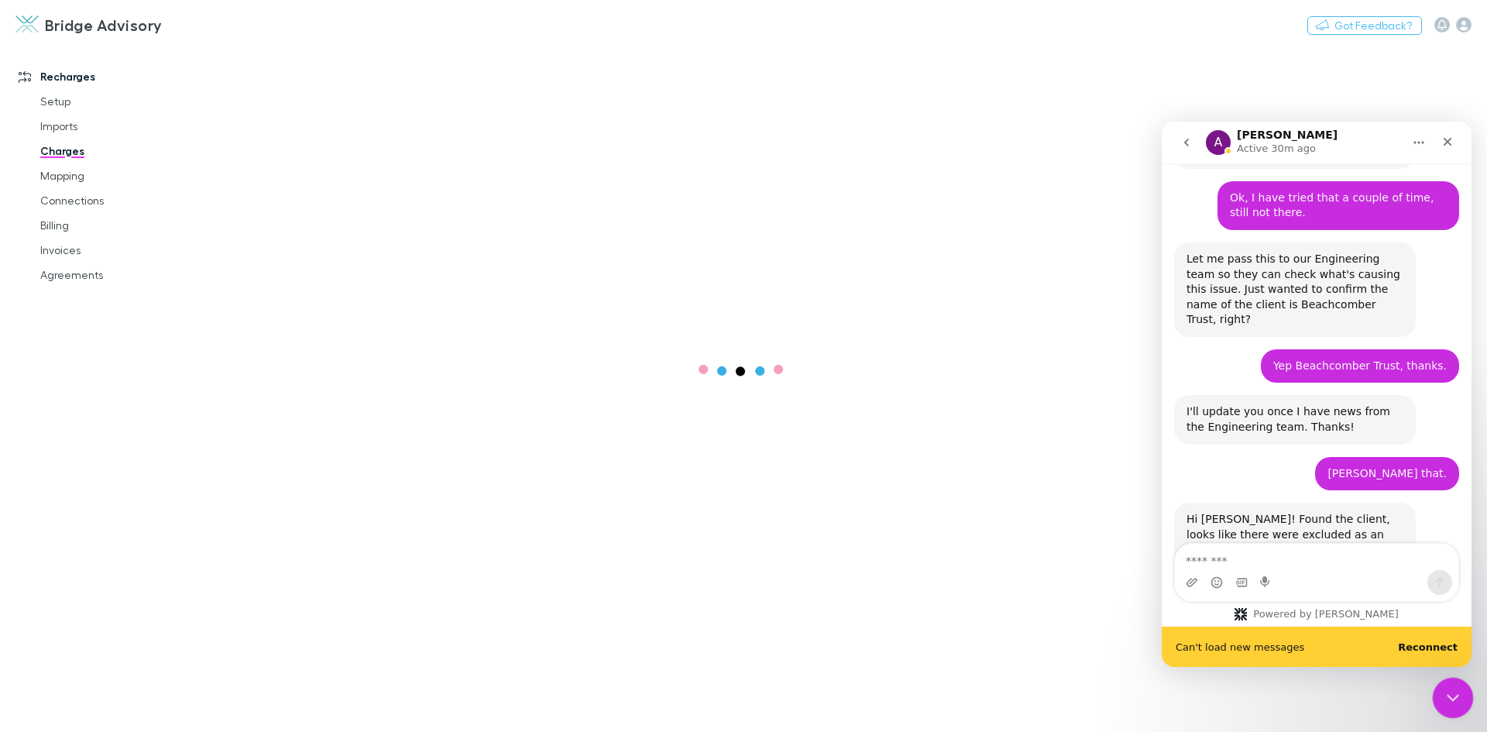
scroll to position [1854, 0]
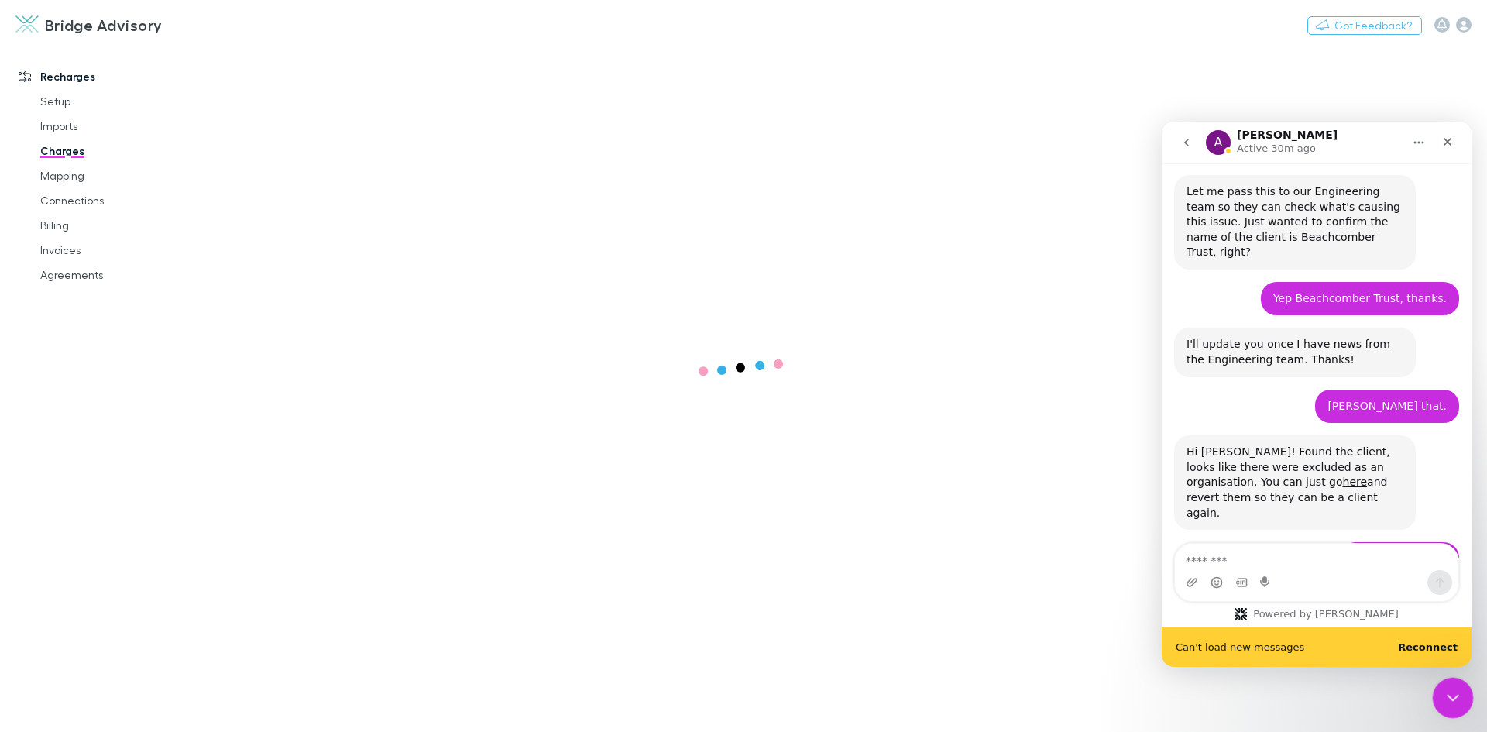
drag, startPoint x: 1449, startPoint y: 694, endPoint x: 2771, endPoint y: 1325, distance: 1464.3
click at [1449, 693] on icon "Close Intercom Messenger" at bounding box center [1451, 695] width 19 height 19
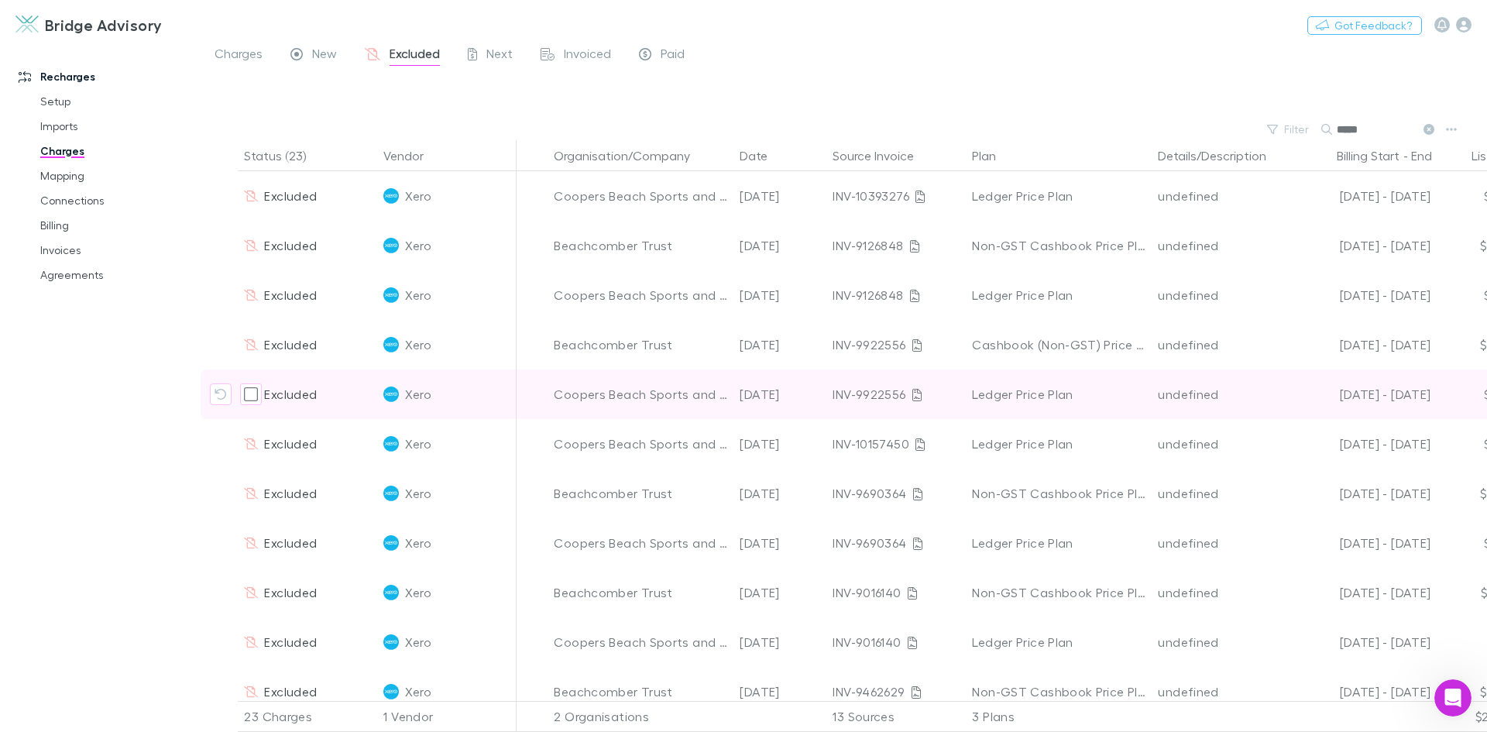
scroll to position [1861, 0]
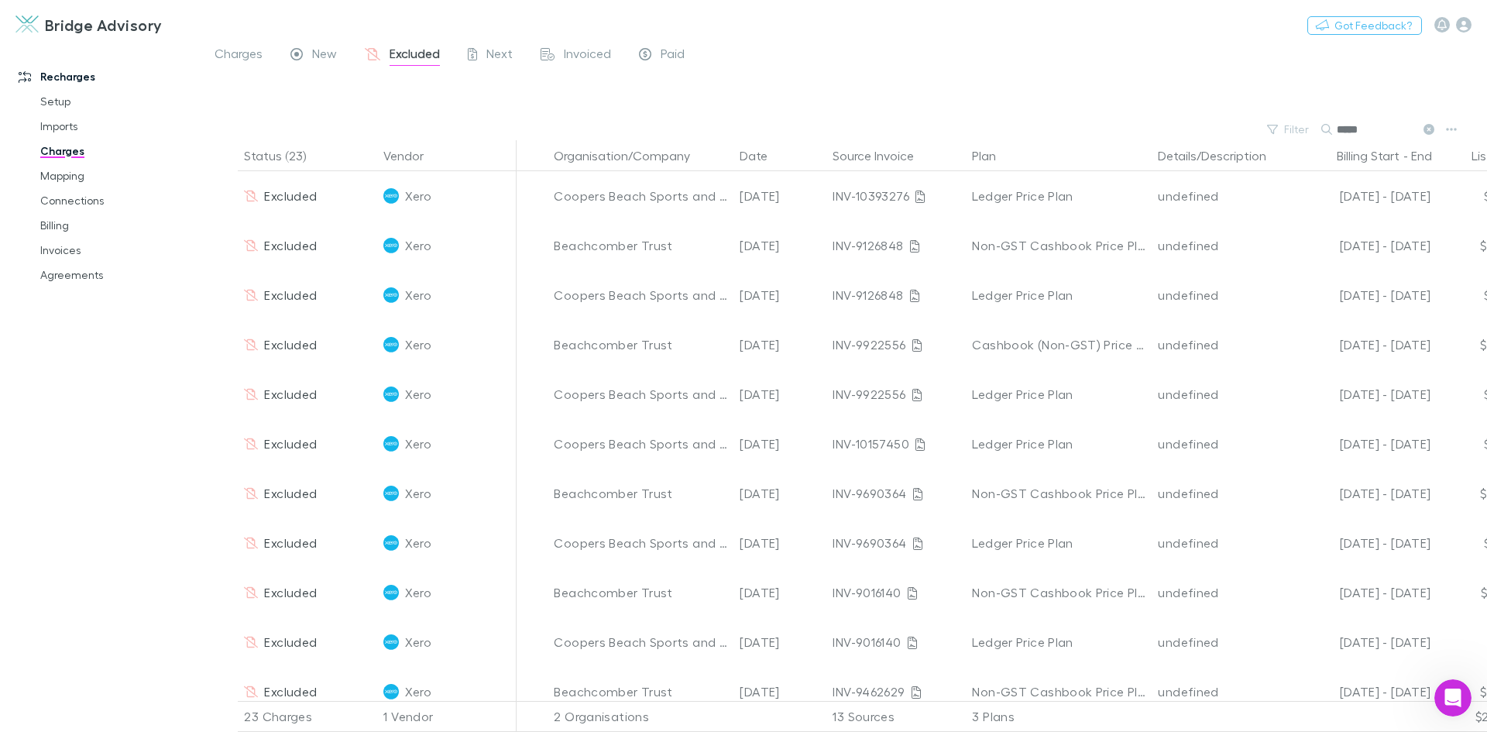
drag, startPoint x: 1373, startPoint y: 131, endPoint x: 1329, endPoint y: 129, distance: 44.2
click at [1329, 129] on div "*****" at bounding box center [1380, 129] width 116 height 19
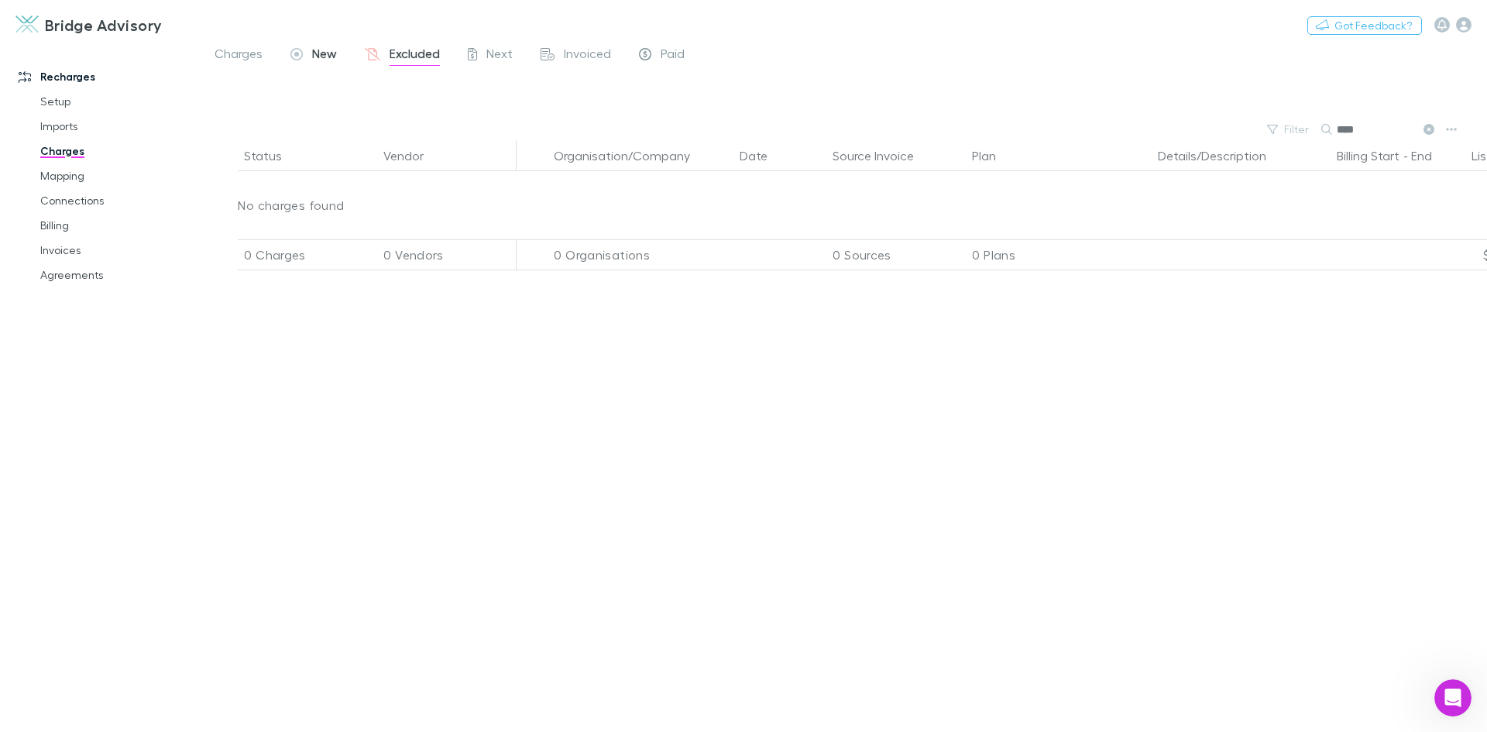
type input "****"
click at [328, 54] on span "New" at bounding box center [324, 56] width 25 height 20
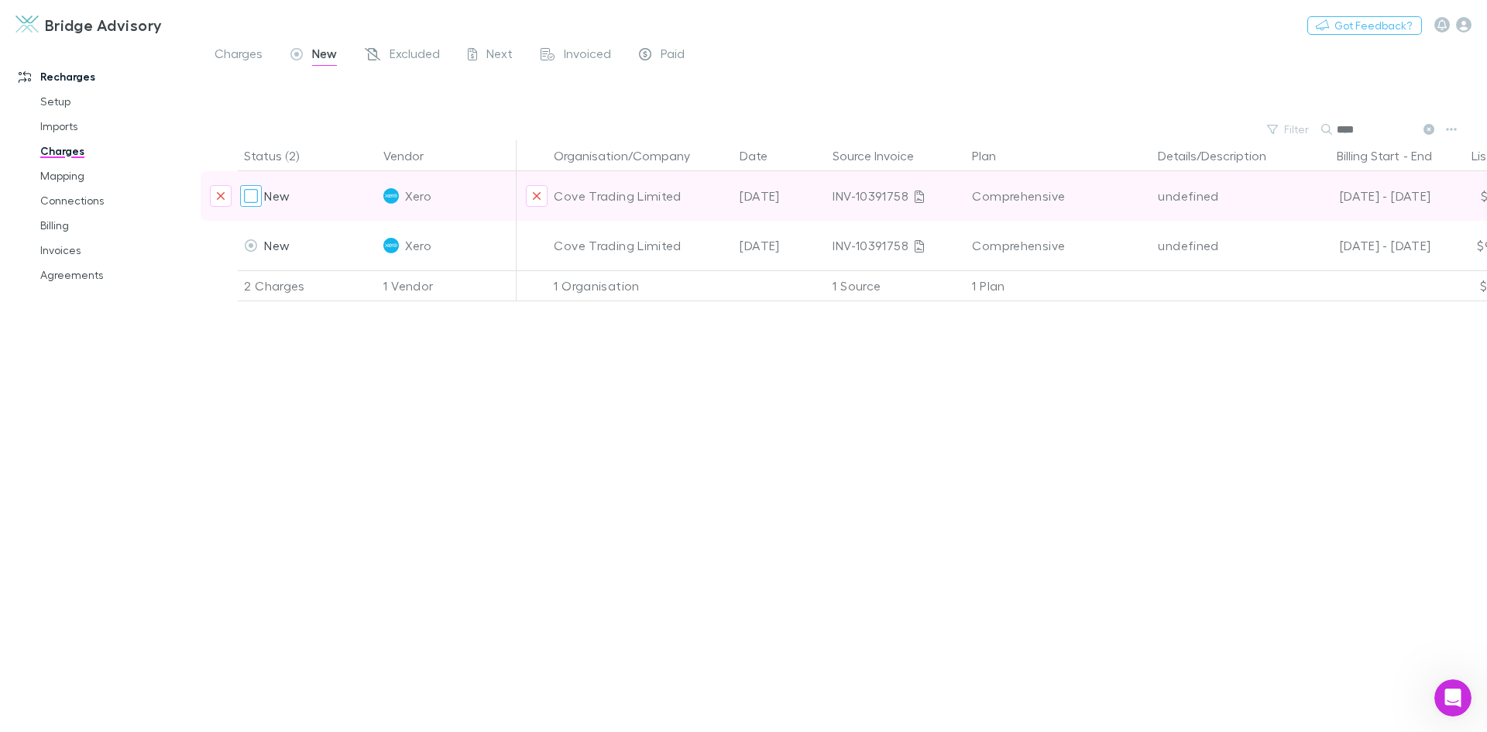
scroll to position [1820, 0]
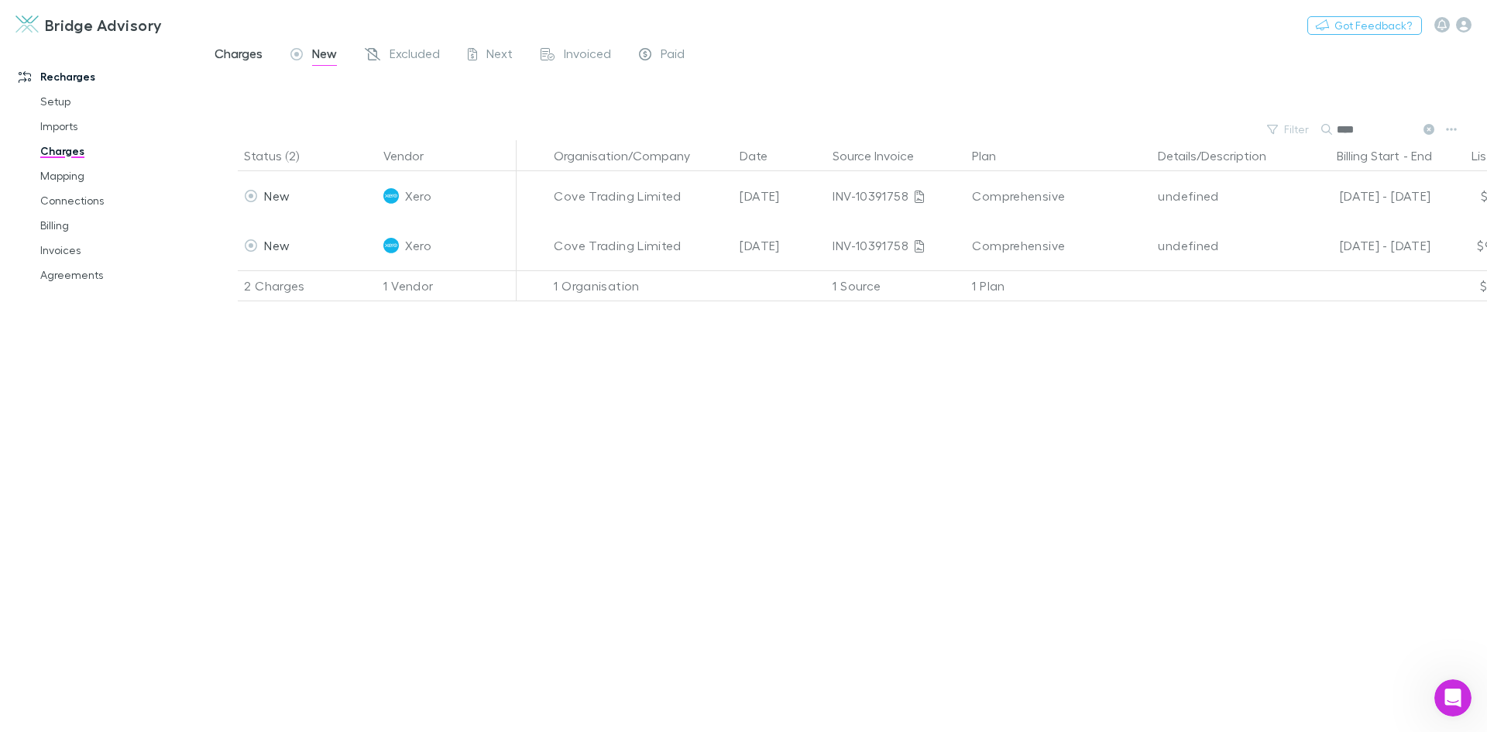
click at [247, 49] on span "Charges" at bounding box center [239, 56] width 48 height 20
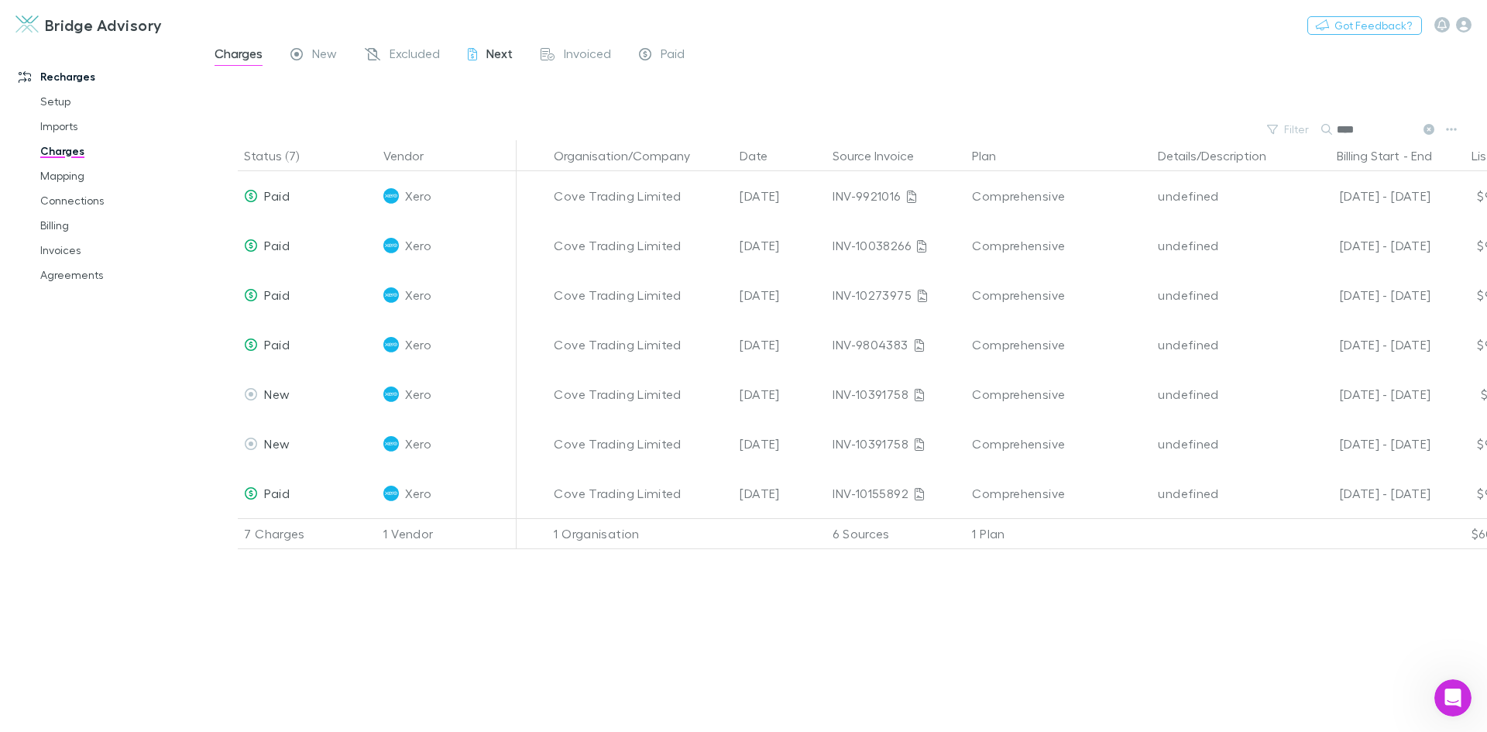
click at [507, 56] on span "Next" at bounding box center [499, 56] width 26 height 20
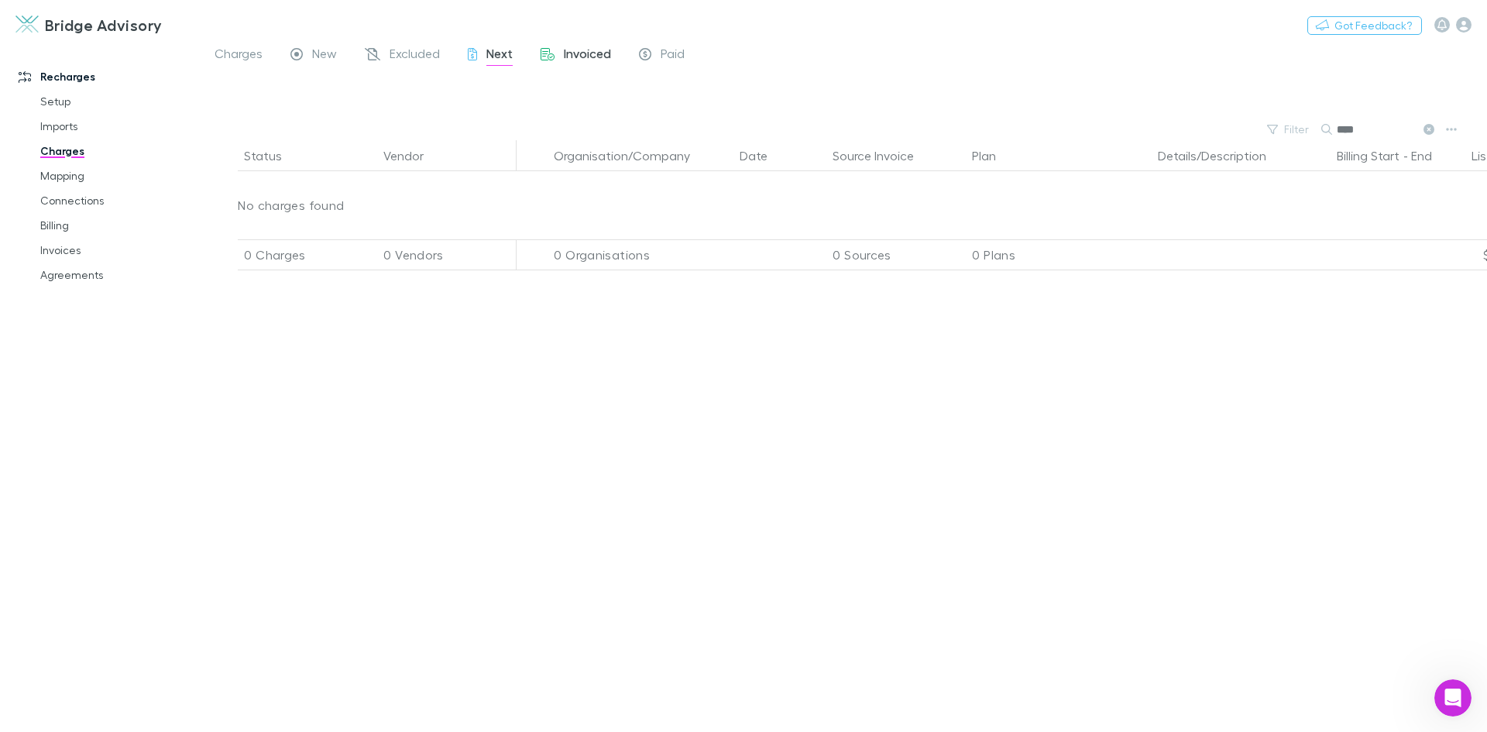
click at [565, 55] on span "Invoiced" at bounding box center [587, 56] width 47 height 20
click at [413, 57] on span "Excluded" at bounding box center [415, 56] width 50 height 20
click at [322, 64] on span "New" at bounding box center [324, 56] width 25 height 20
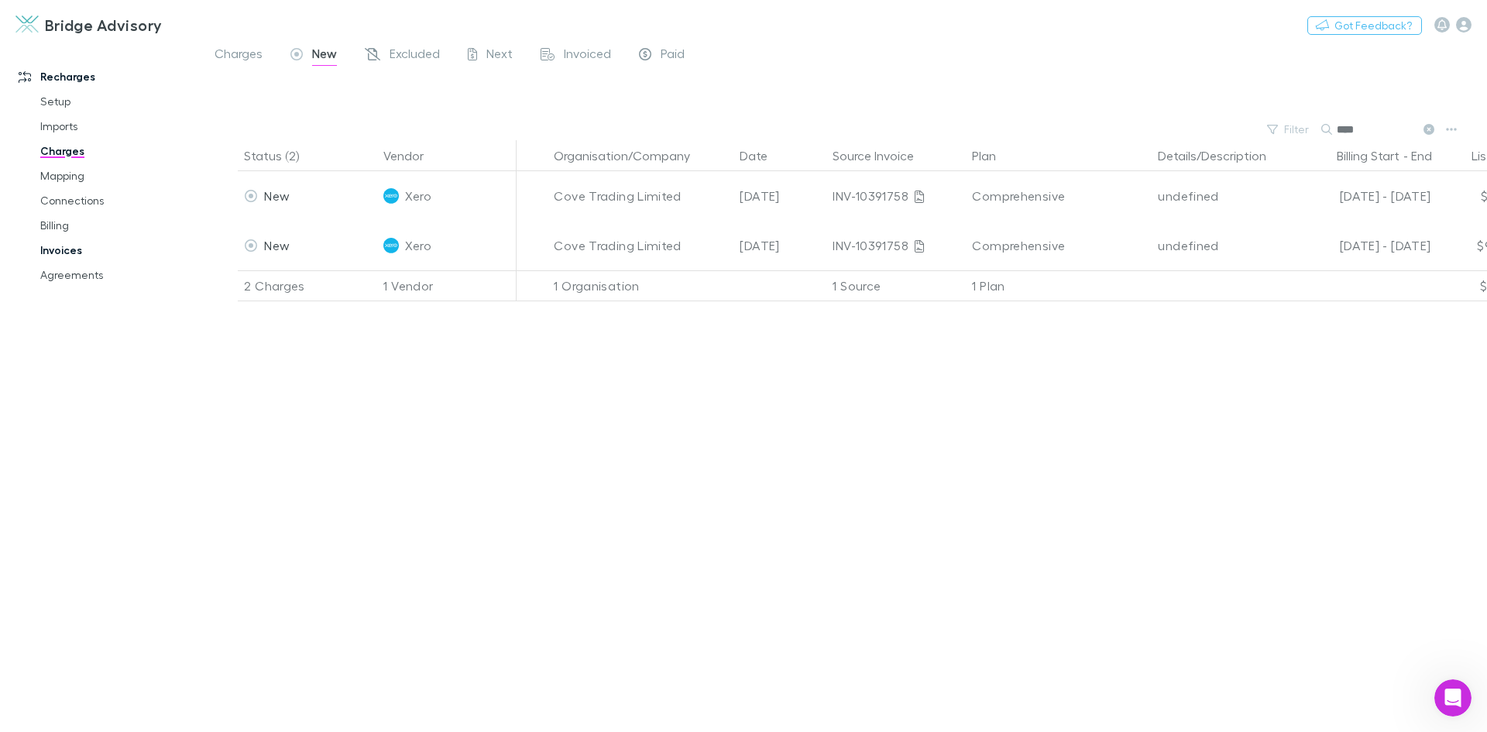
click at [67, 251] on link "Invoices" at bounding box center [117, 250] width 184 height 25
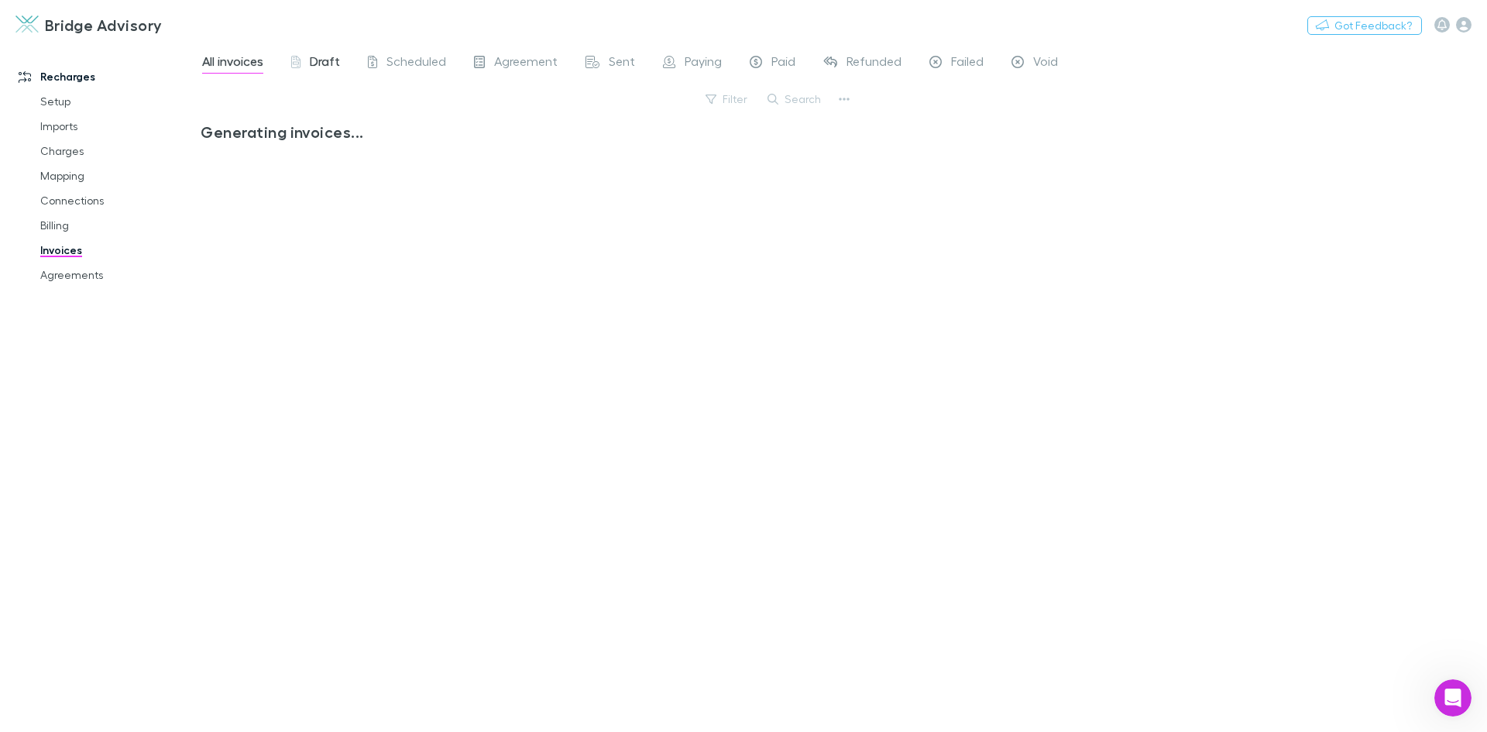
click at [320, 63] on span "Draft" at bounding box center [325, 63] width 30 height 20
click at [403, 60] on span "Scheduled" at bounding box center [417, 63] width 60 height 20
click at [500, 57] on span "Agreement" at bounding box center [526, 63] width 64 height 20
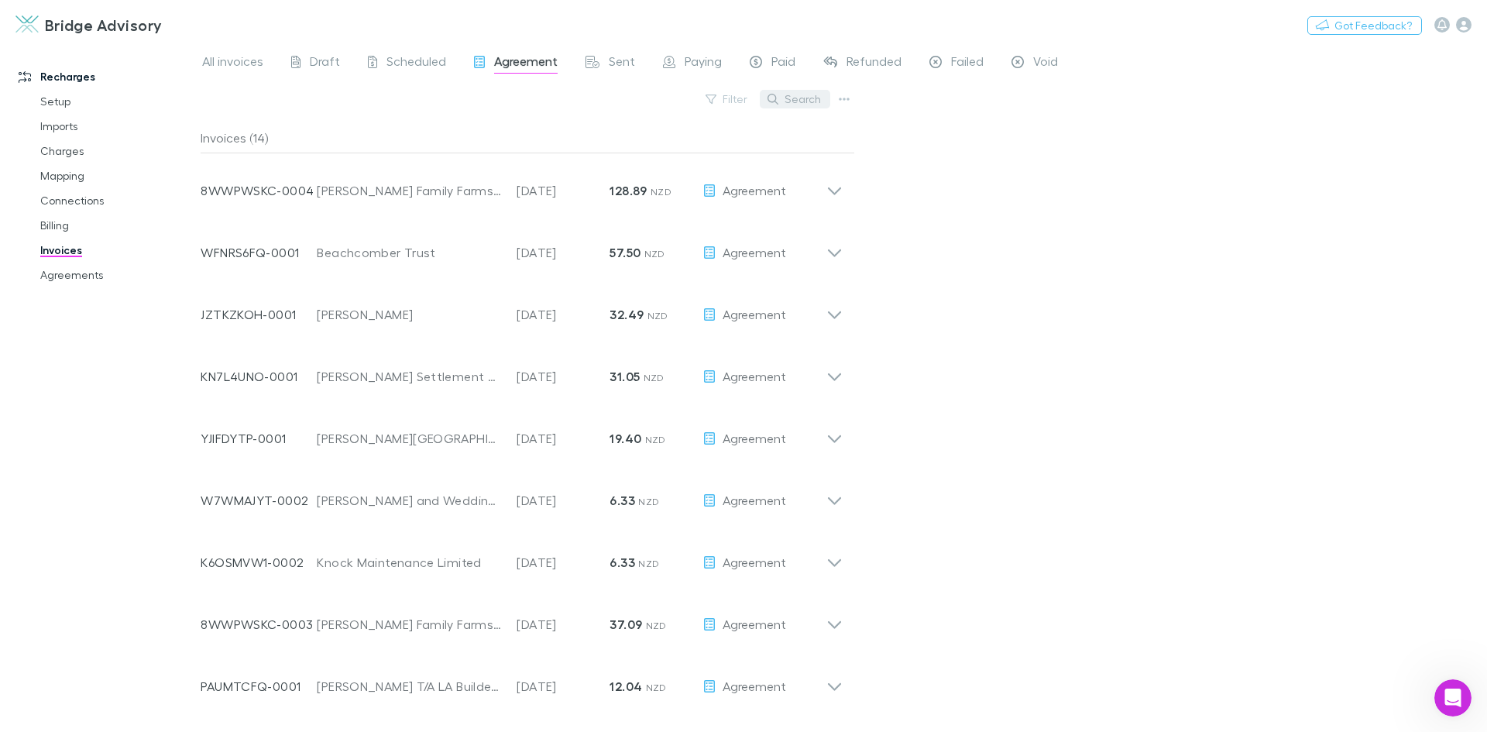
click at [804, 99] on button "Search" at bounding box center [795, 99] width 70 height 19
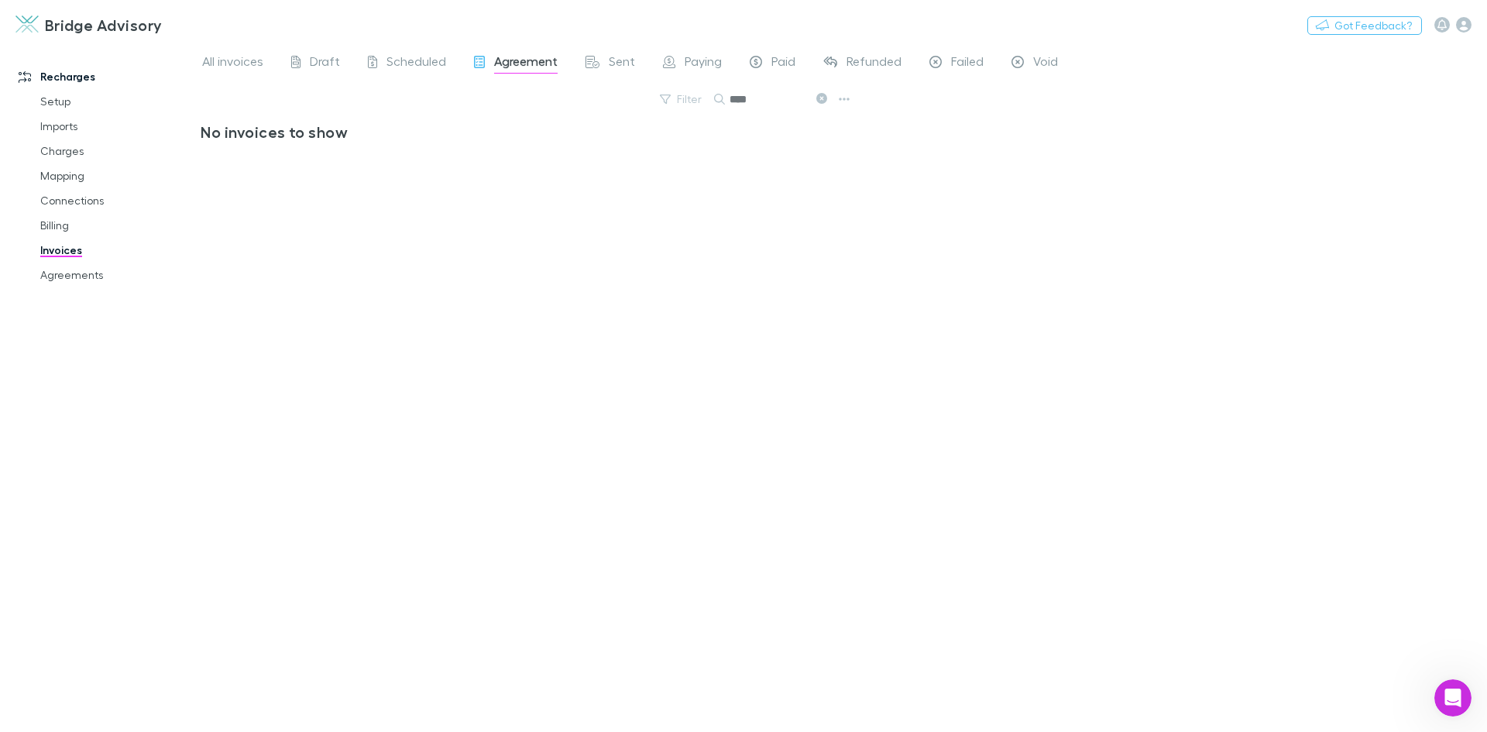
type input "****"
click at [242, 65] on span "All invoices" at bounding box center [232, 63] width 61 height 20
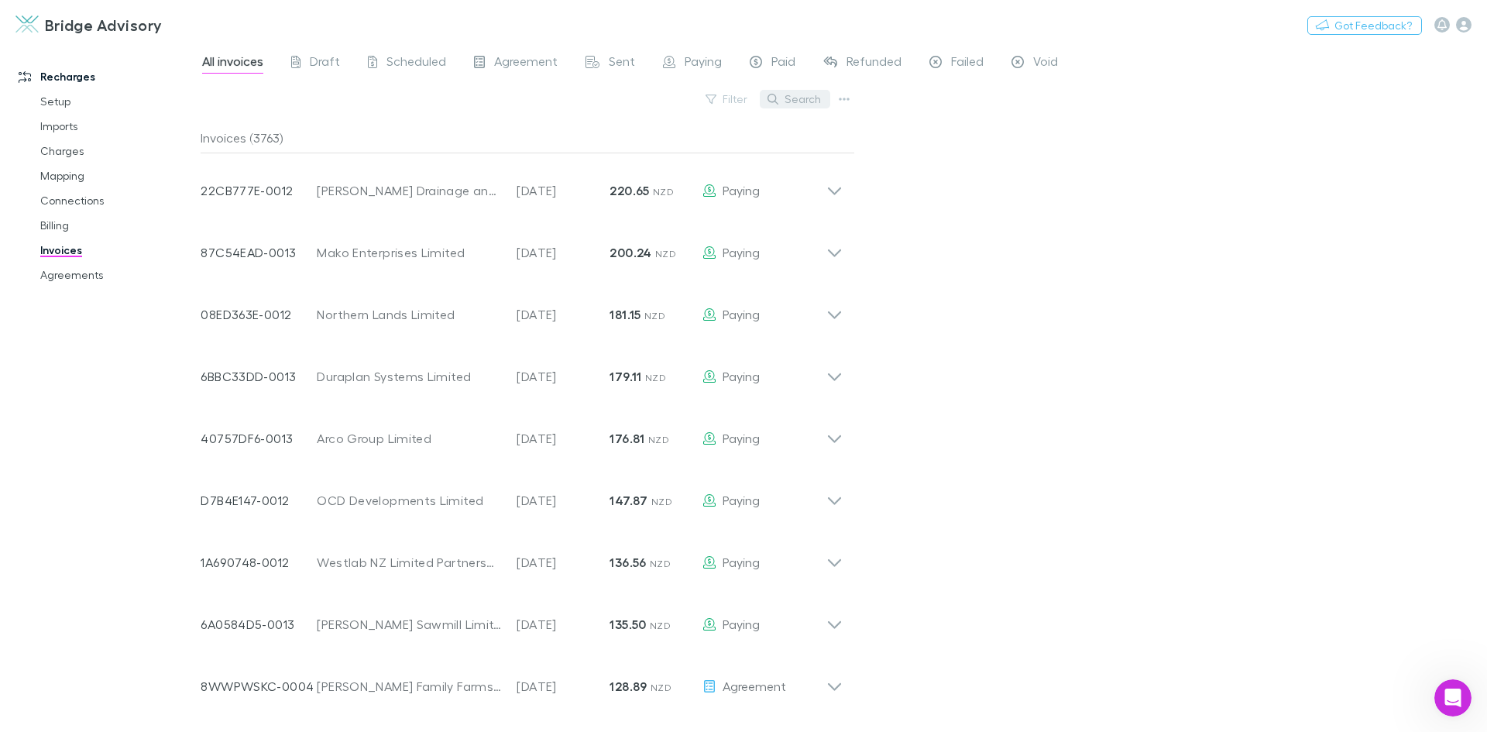
click at [806, 95] on button "Search" at bounding box center [795, 99] width 70 height 19
type input "****"
